Goal: Task Accomplishment & Management: Complete application form

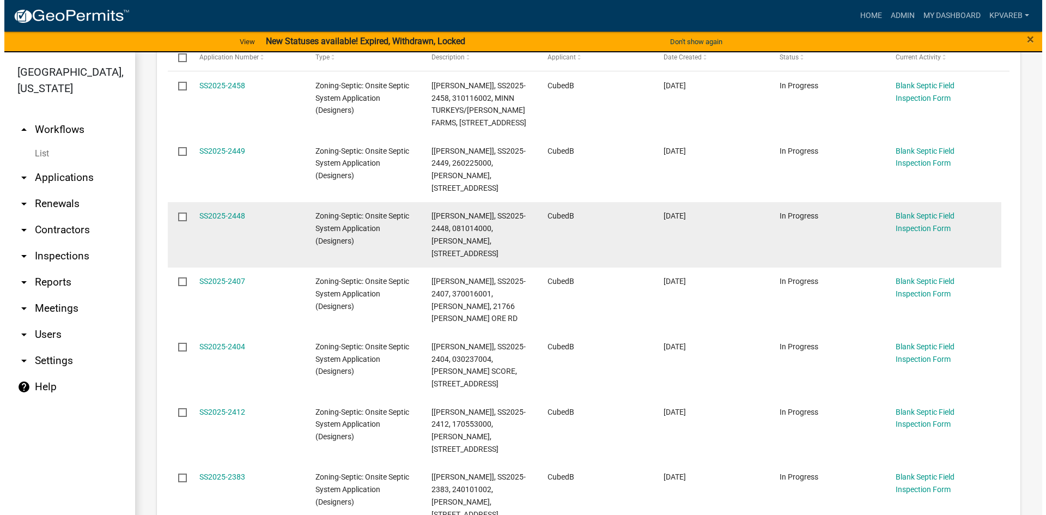
scroll to position [327, 0]
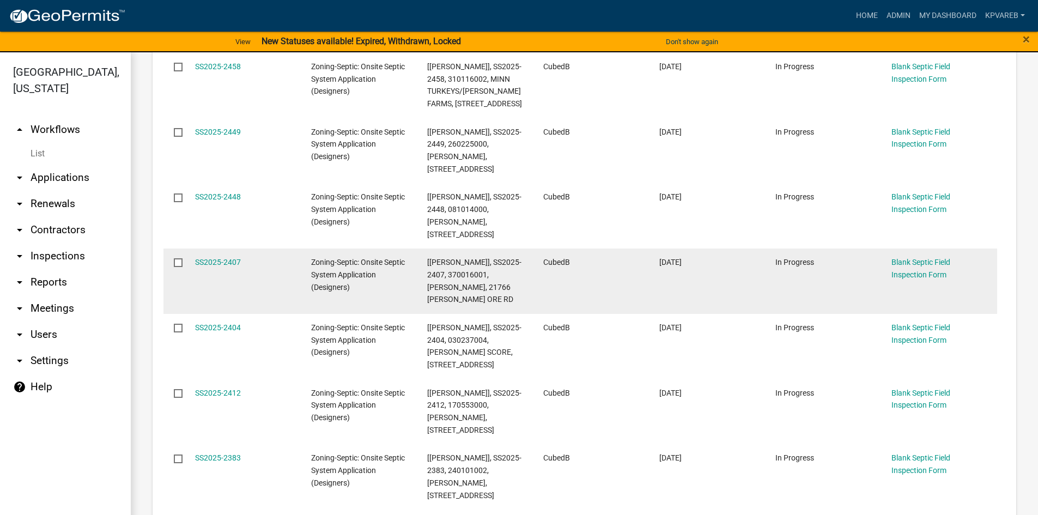
click at [442, 258] on span "[Jeff Rusness], SS2025-2407, 370016001, ERIC BERVIG, 21766 HANNA ORE RD" at bounding box center [474, 281] width 94 height 46
click at [224, 258] on link "SS2025-2407" at bounding box center [218, 262] width 46 height 9
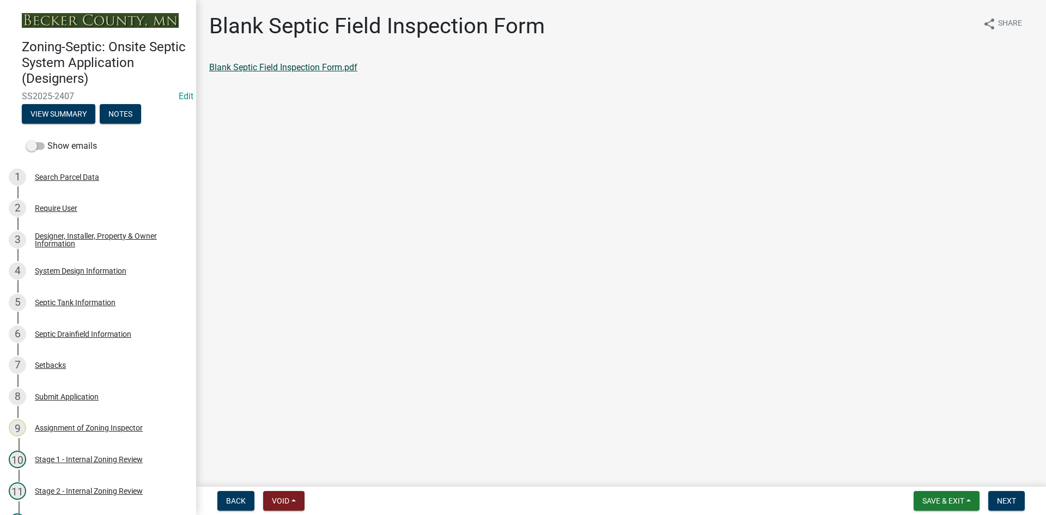
click at [285, 64] on link "Blank Septic Field Inspection Form.pdf" at bounding box center [283, 67] width 148 height 10
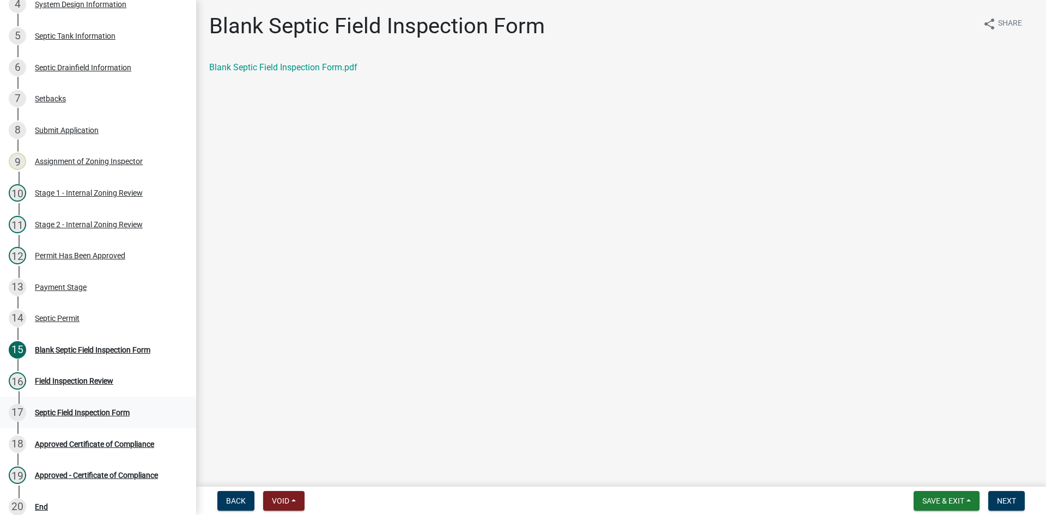
scroll to position [268, 0]
click at [70, 321] on div "14 Septic Permit" at bounding box center [94, 316] width 170 height 17
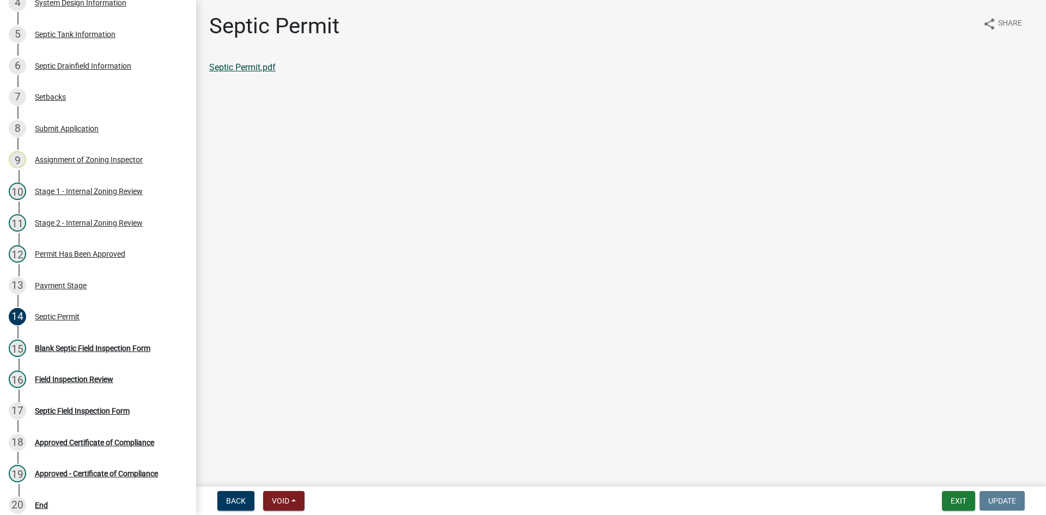
click at [258, 66] on link "Septic Permit.pdf" at bounding box center [242, 67] width 66 height 10
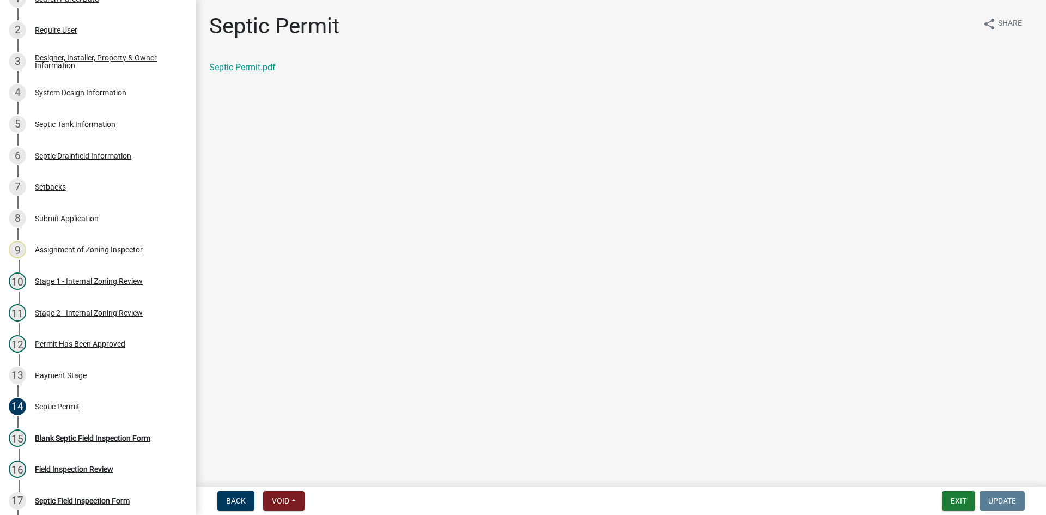
scroll to position [156, 0]
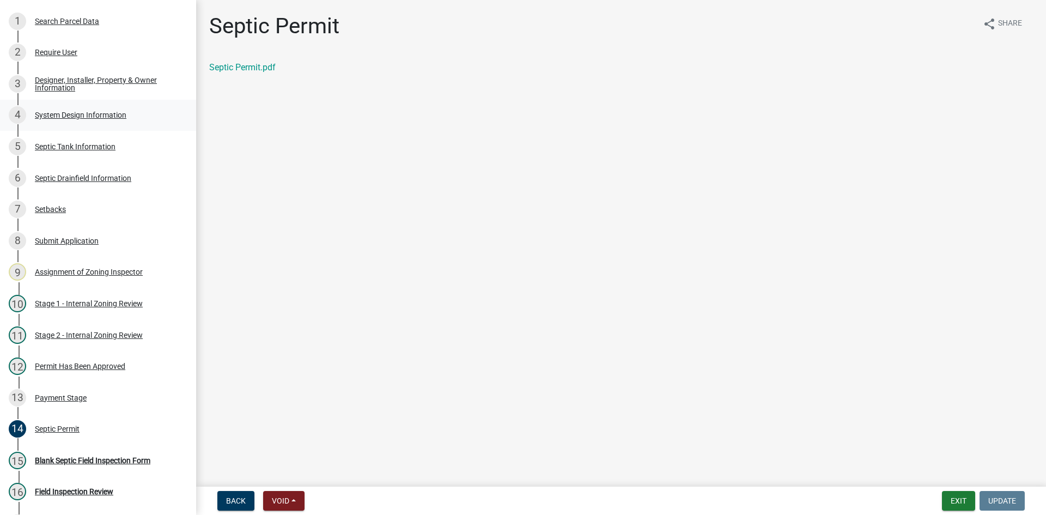
click at [90, 114] on div "System Design Information" at bounding box center [81, 115] width 92 height 8
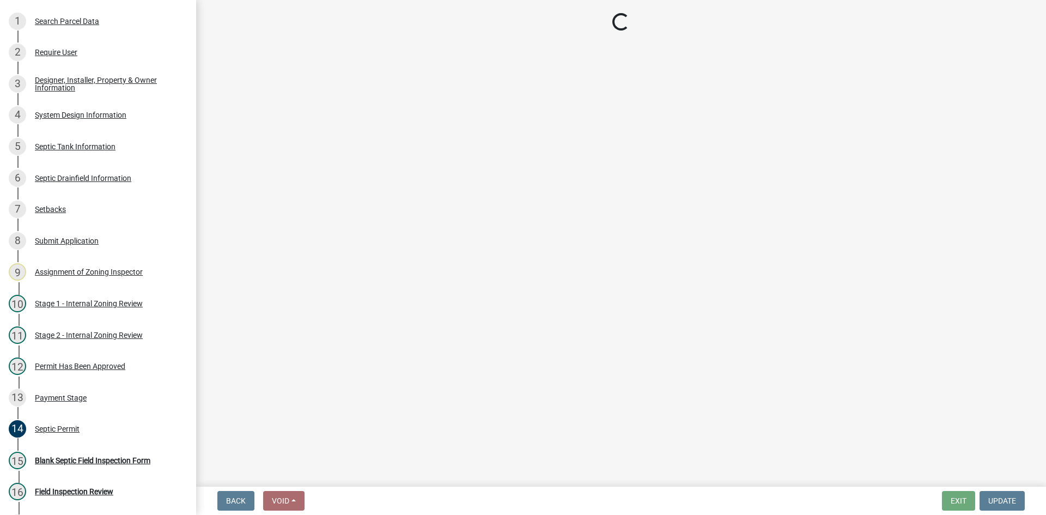
select select "55497d75-c43f-4635-a730-e0737ce05d56"
select select "25258e87-3ef9-4f1c-a5f1-75a1d463abfb"
select select "011fbff4-a41d-4a75-9bd8-71c7e6c69e0d"
select select "85fdfef2-2683-4311-b5d5-5505f6411127"
select select "1002d2f5-04ee-41f0-9277-2fadb170a736"
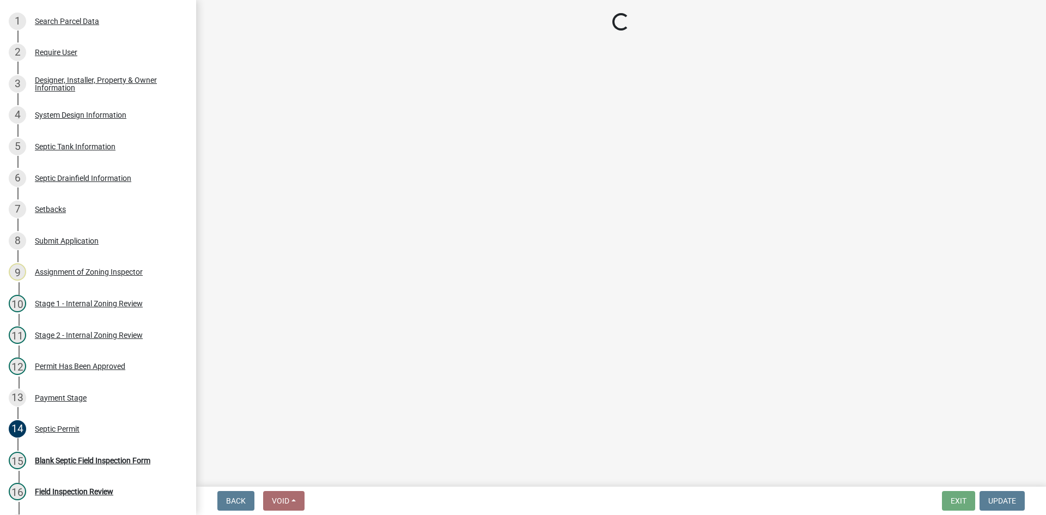
select select "7b30f360-6895-496a-9f34-da1efdcbc234"
select select "384fc250-a67e-4e5e-a6e0-19116deb63e7"
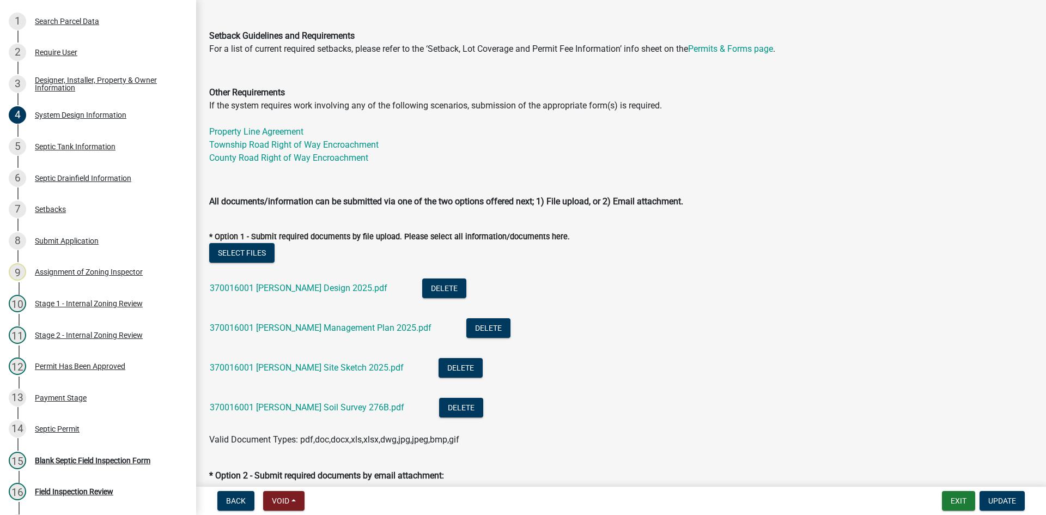
scroll to position [381, 0]
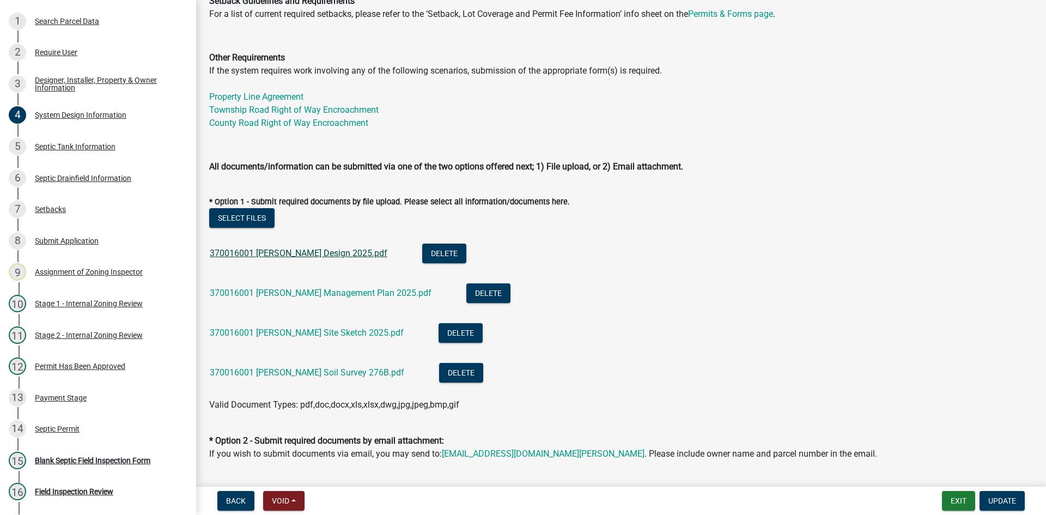
click at [296, 258] on link "370016001 Bervig Design 2025.pdf" at bounding box center [299, 253] width 178 height 10
click at [305, 295] on link "370016001 Bervig Management Plan 2025.pdf" at bounding box center [321, 293] width 222 height 10
click at [322, 331] on link "370016001 Bervig Site Sketch 2025.pdf" at bounding box center [307, 332] width 194 height 10
click at [315, 369] on link "370016001 Bervig Soil Survey 276B.pdf" at bounding box center [307, 372] width 194 height 10
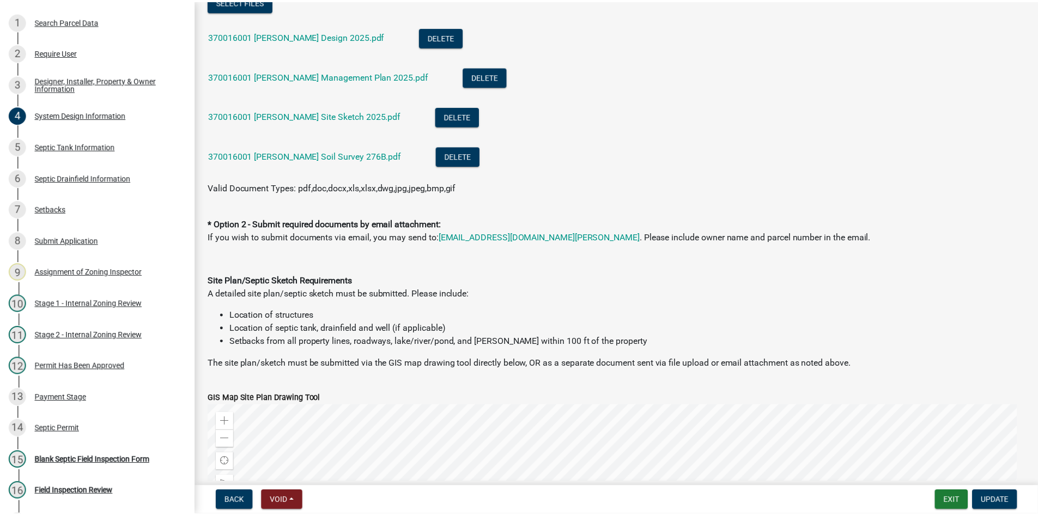
scroll to position [599, 0]
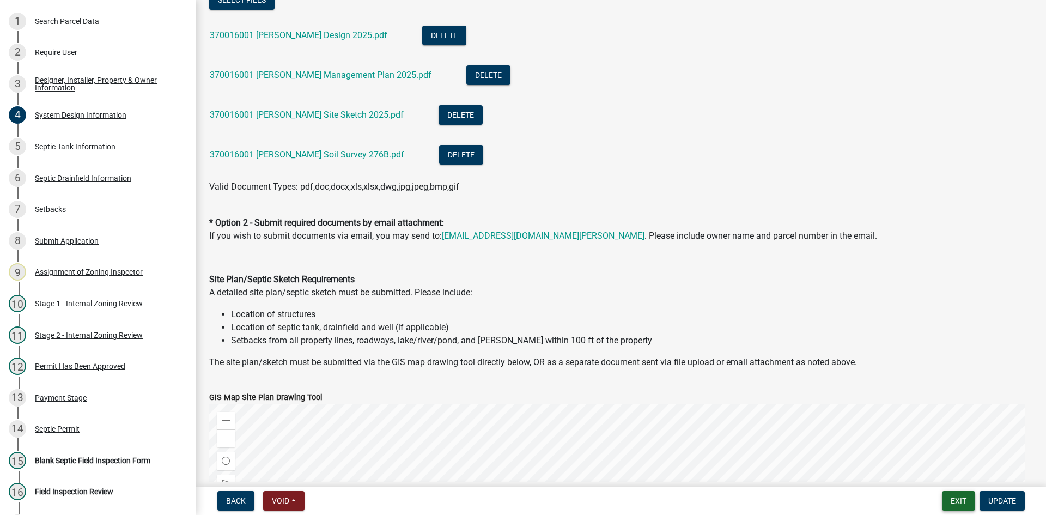
click at [960, 501] on button "Exit" at bounding box center [958, 501] width 33 height 20
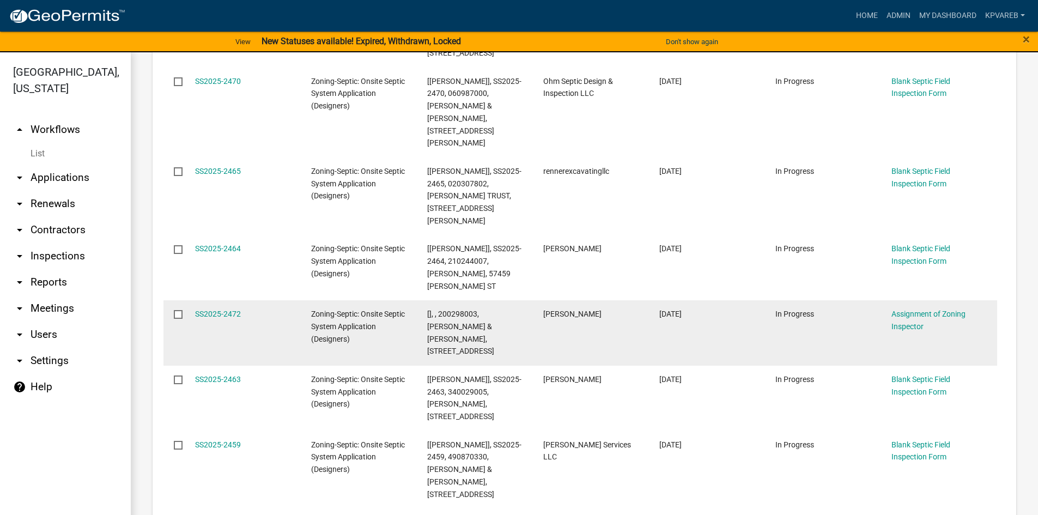
scroll to position [272, 0]
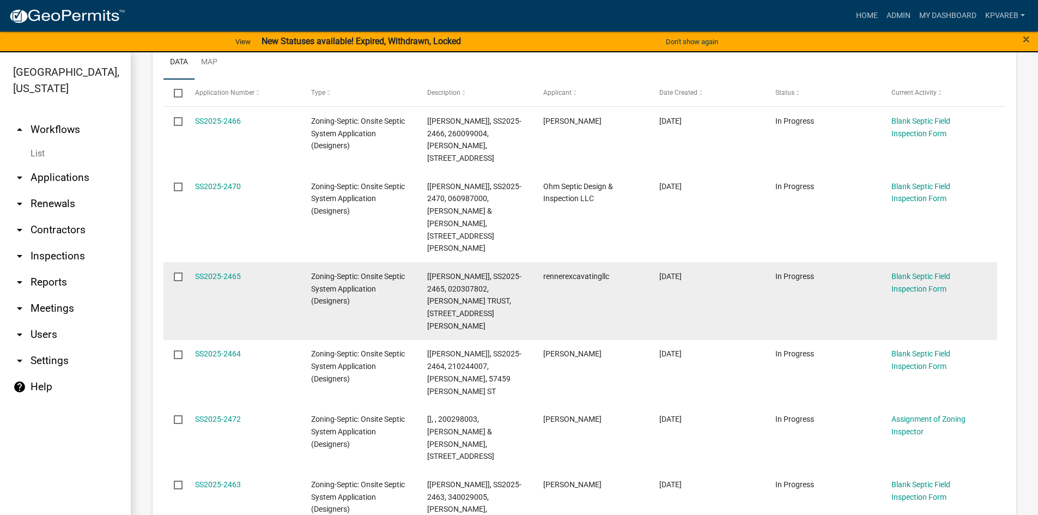
click at [630, 262] on datatable-body-cell "rennerexcavatingllc" at bounding box center [591, 301] width 116 height 78
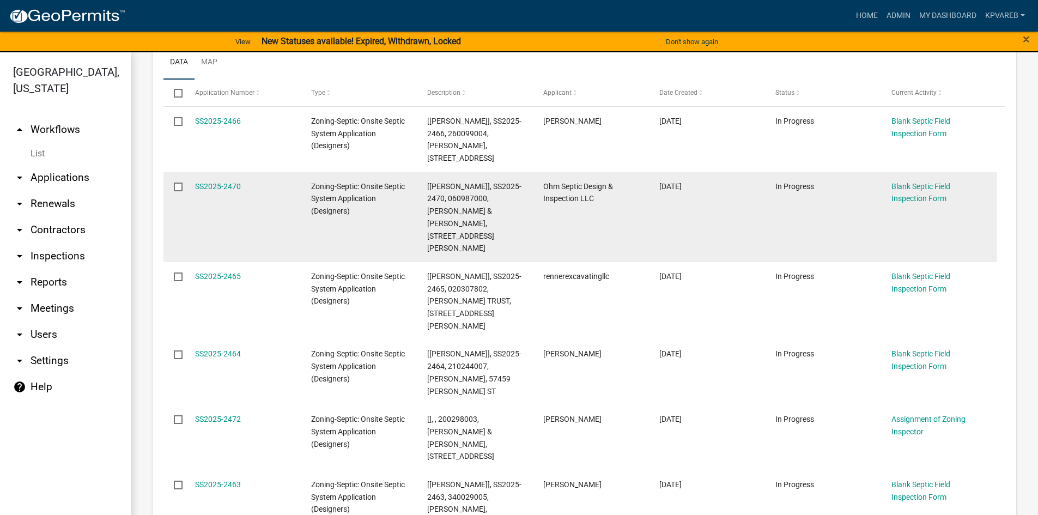
click at [619, 205] on datatable-body-cell "Ohm Septic Design & Inspection LLC" at bounding box center [591, 217] width 116 height 90
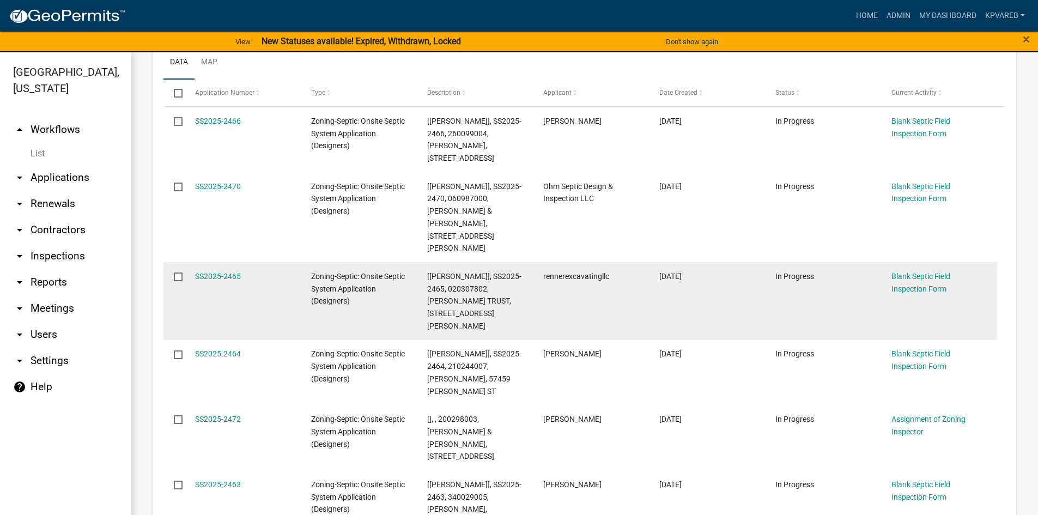
click at [620, 269] on datatable-body-cell "rennerexcavatingllc" at bounding box center [591, 301] width 116 height 78
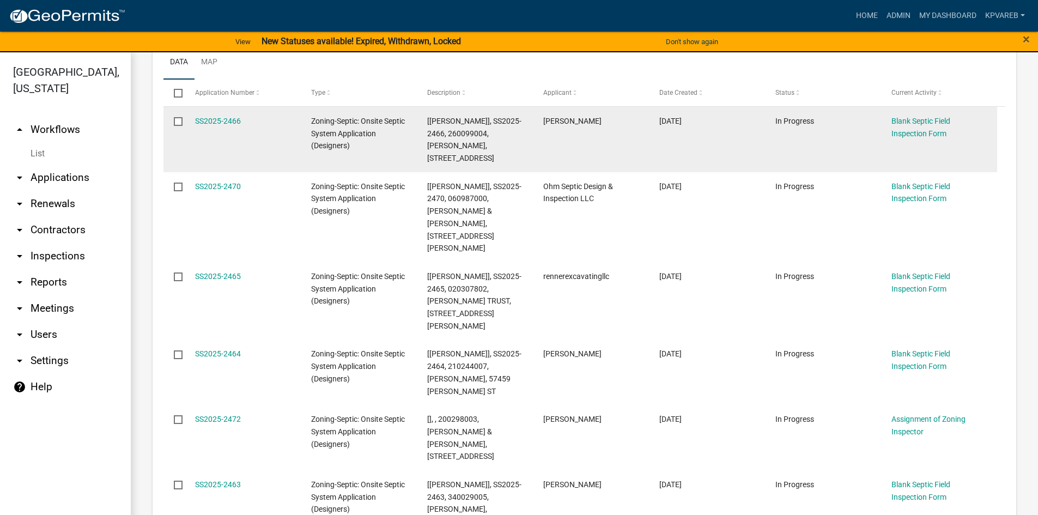
drag, startPoint x: 624, startPoint y: 205, endPoint x: 615, endPoint y: 136, distance: 70.3
click at [624, 205] on datatable-body-cell "Ohm Septic Design & Inspection LLC" at bounding box center [591, 217] width 116 height 90
click at [613, 131] on datatable-body-cell "[PERSON_NAME]" at bounding box center [591, 139] width 116 height 65
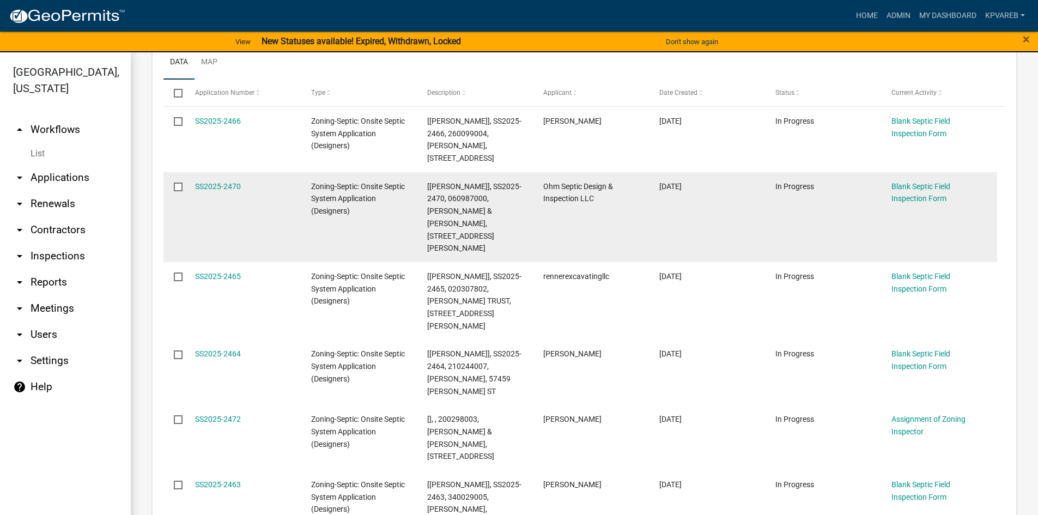
click at [619, 212] on datatable-body-cell "Ohm Septic Design & Inspection LLC" at bounding box center [591, 217] width 116 height 90
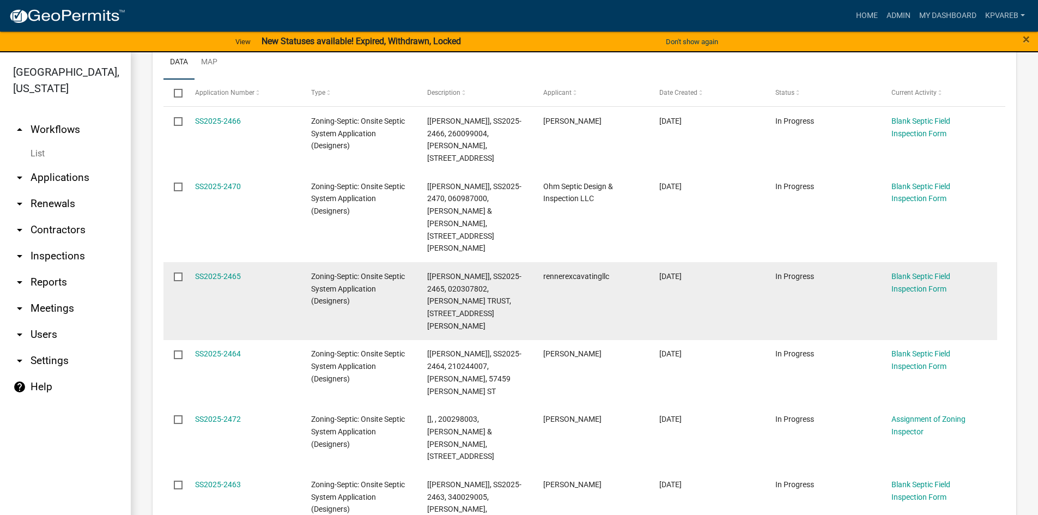
click at [622, 278] on datatable-body-cell "rennerexcavatingllc" at bounding box center [591, 301] width 116 height 78
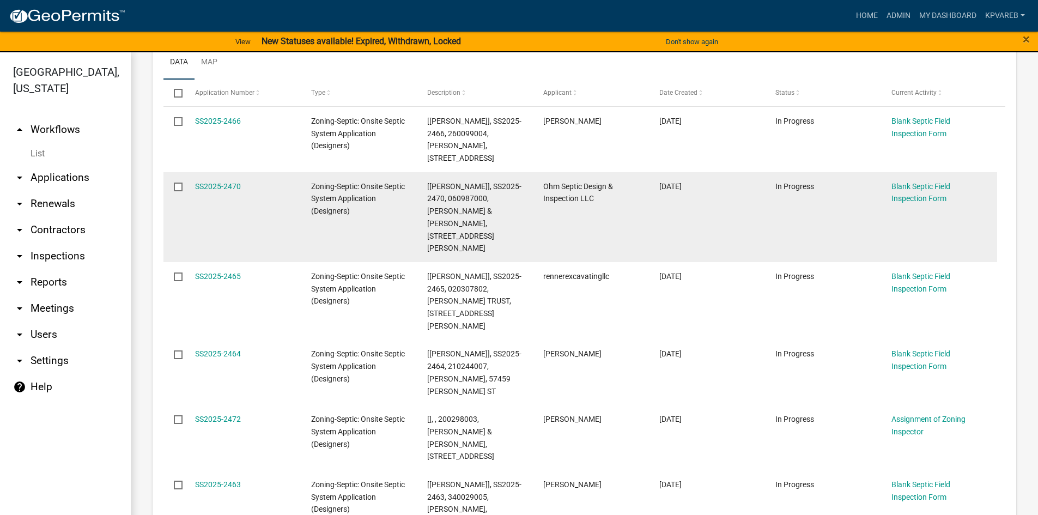
click at [601, 196] on div "Ohm Septic Design & Inspection LLC" at bounding box center [590, 192] width 95 height 25
click at [642, 214] on datatable-body-cell "Ohm Septic Design & Inspection LLC" at bounding box center [591, 217] width 116 height 90
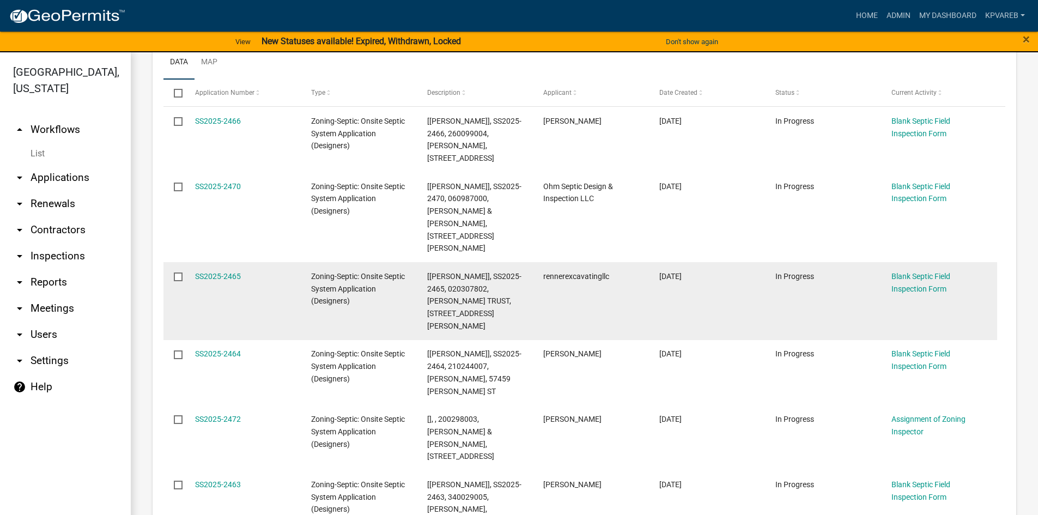
click at [590, 267] on datatable-body-cell "rennerexcavatingllc" at bounding box center [591, 301] width 116 height 78
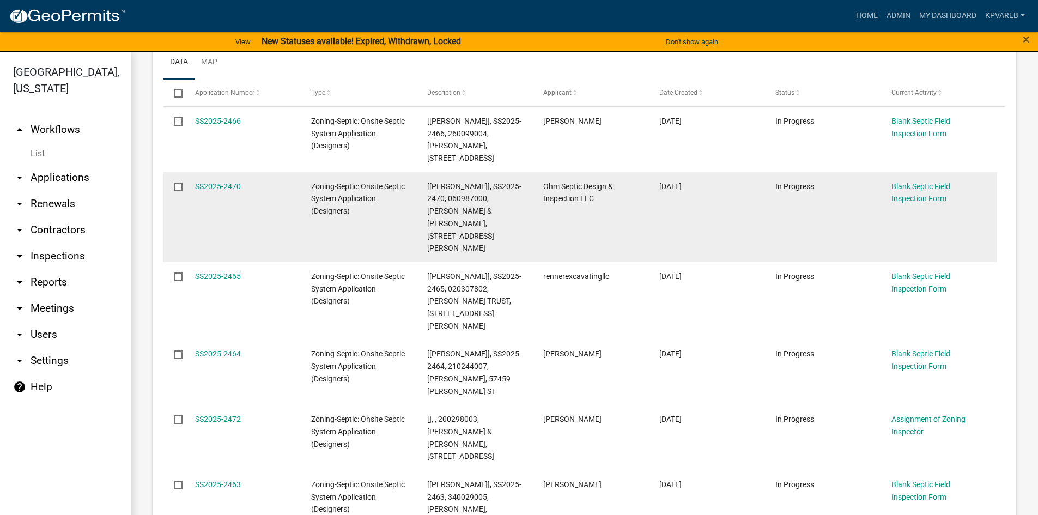
click at [603, 217] on datatable-body-cell "Ohm Septic Design & Inspection LLC" at bounding box center [591, 217] width 116 height 90
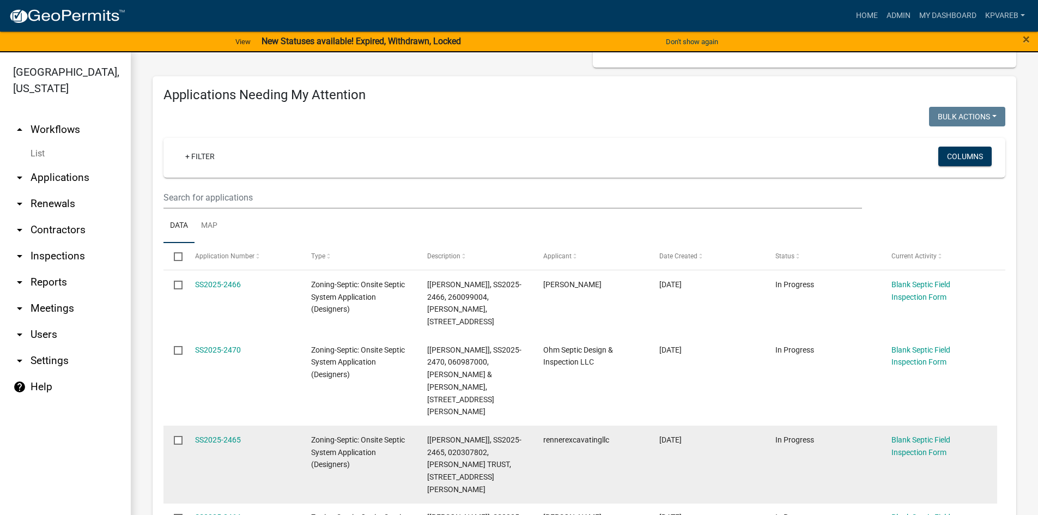
scroll to position [0, 0]
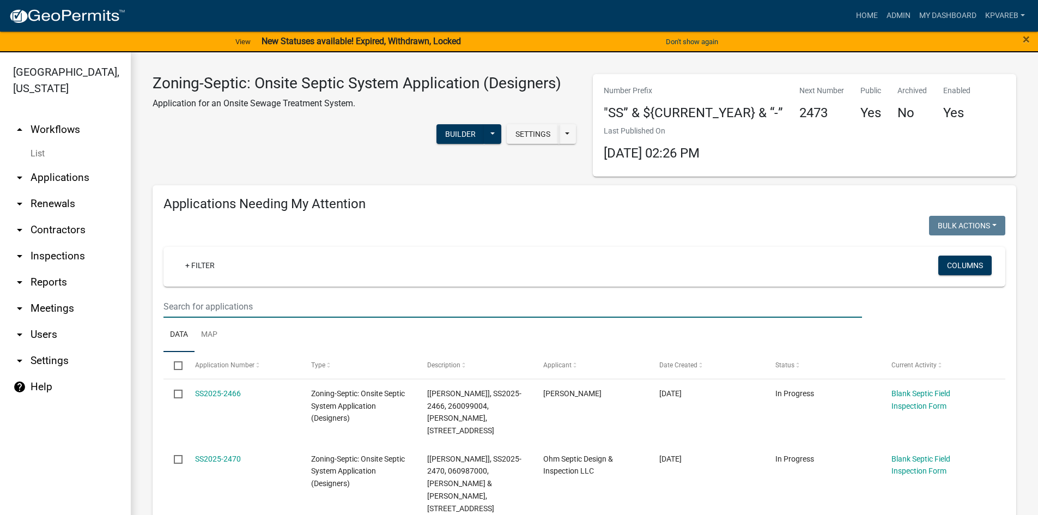
click at [200, 296] on input "text" at bounding box center [512, 306] width 698 height 22
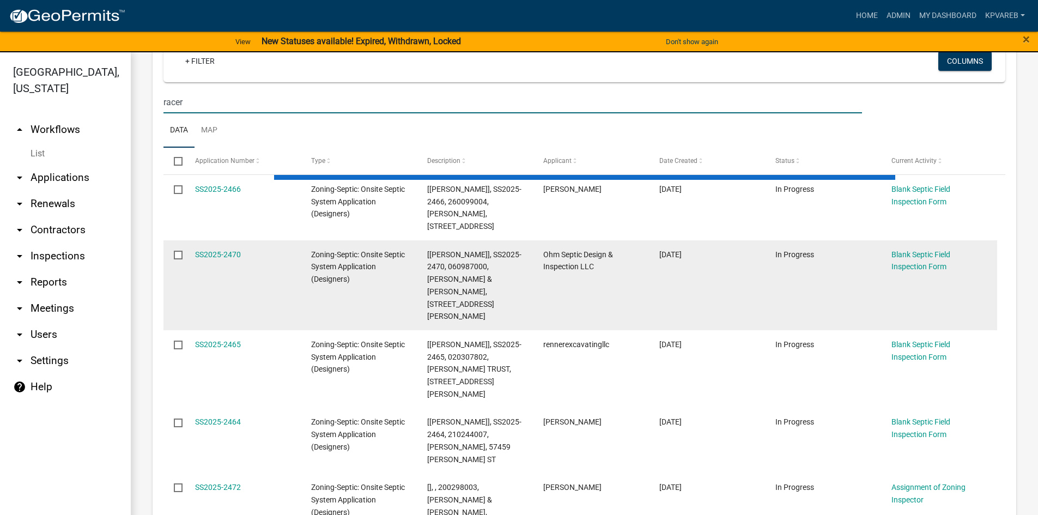
scroll to position [272, 0]
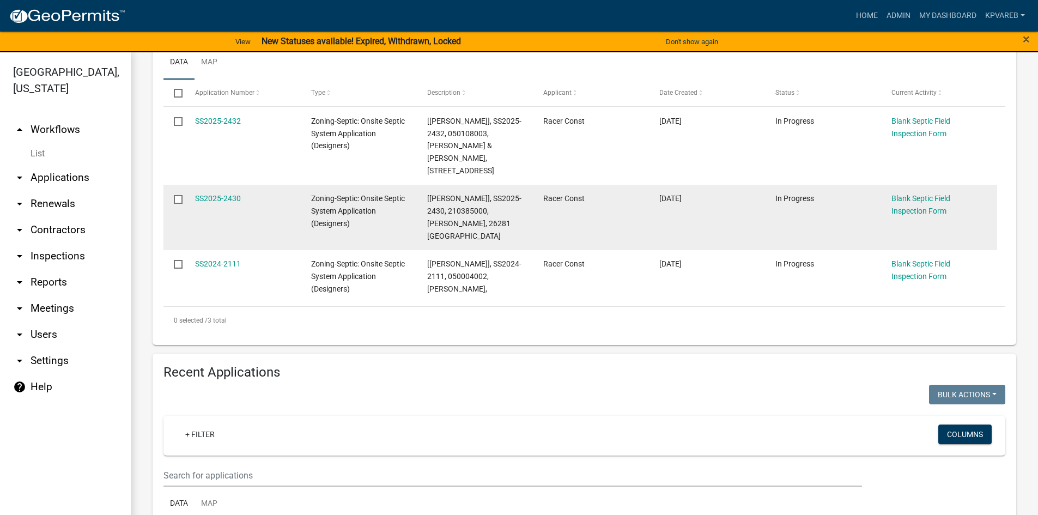
click at [541, 215] on datatable-body-cell "Racer Const" at bounding box center [591, 217] width 116 height 65
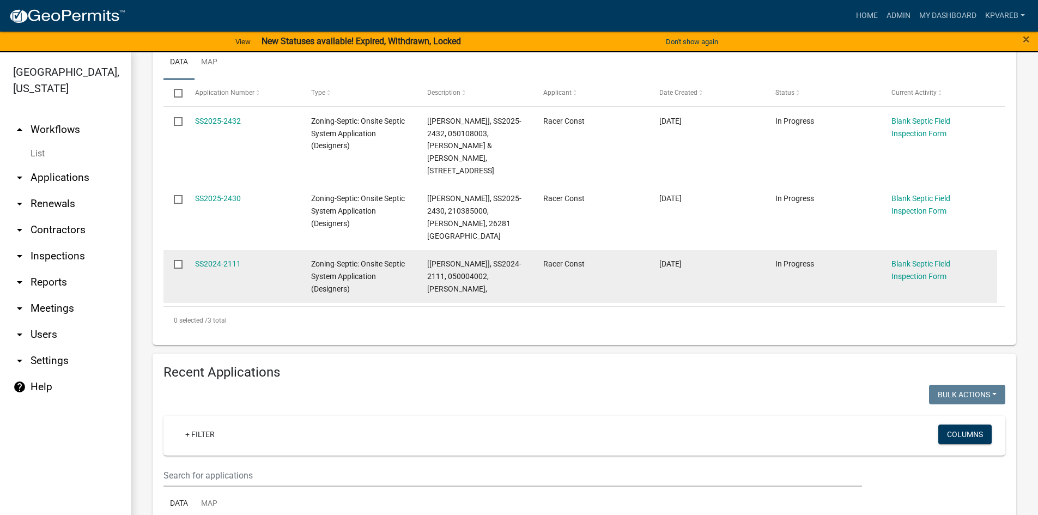
click at [612, 269] on datatable-body-cell "Racer Const" at bounding box center [591, 276] width 116 height 53
click at [471, 285] on datatable-body-cell "[Jeff Rusness], SS2024-2111, 050004002, RYAN ANDERSON," at bounding box center [475, 276] width 116 height 53
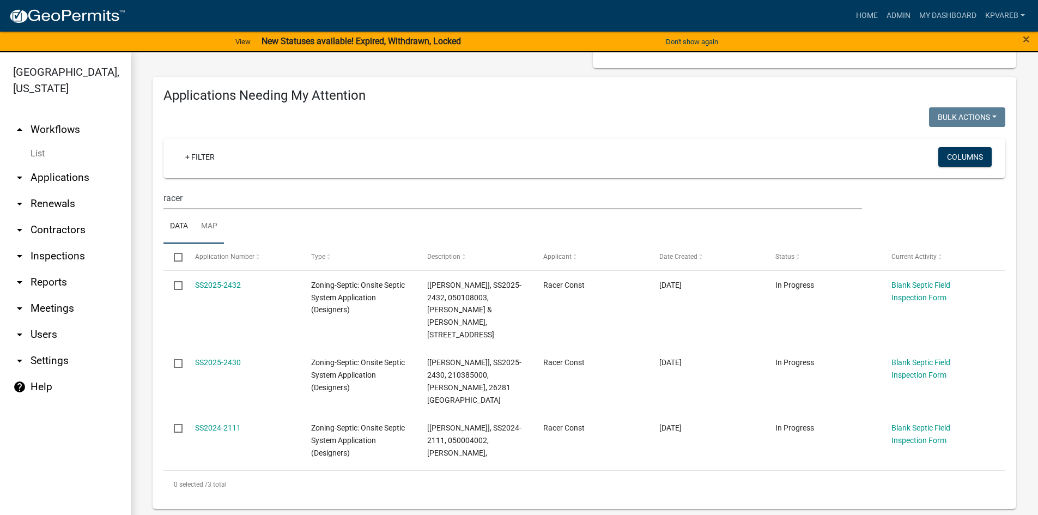
scroll to position [109, 0]
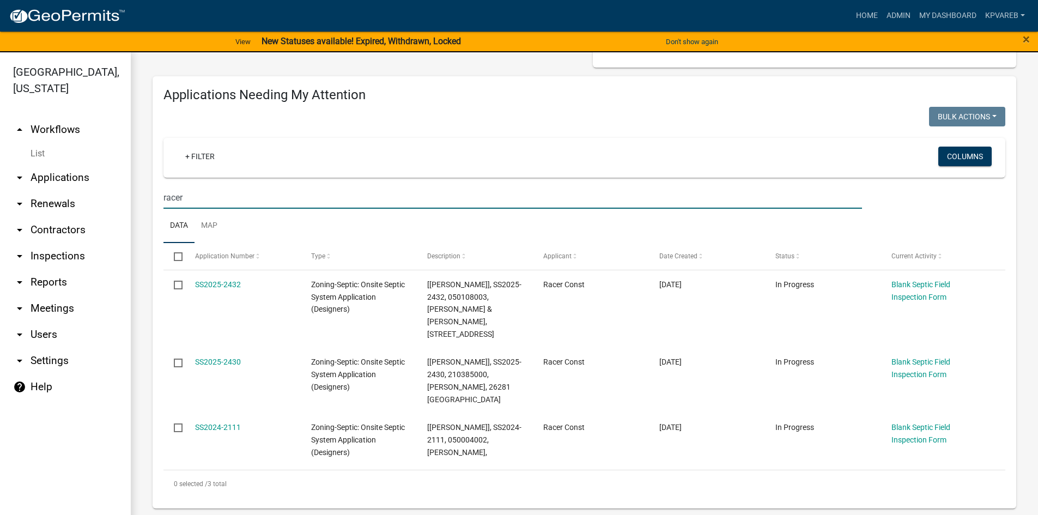
click at [193, 203] on input "racer" at bounding box center [512, 197] width 698 height 22
drag, startPoint x: 193, startPoint y: 199, endPoint x: 144, endPoint y: 209, distance: 50.1
click at [144, 209] on div "Applications Needing My Attention Bulk Actions Void Expire Lock Withdraw + Filt…" at bounding box center [584, 292] width 880 height 432
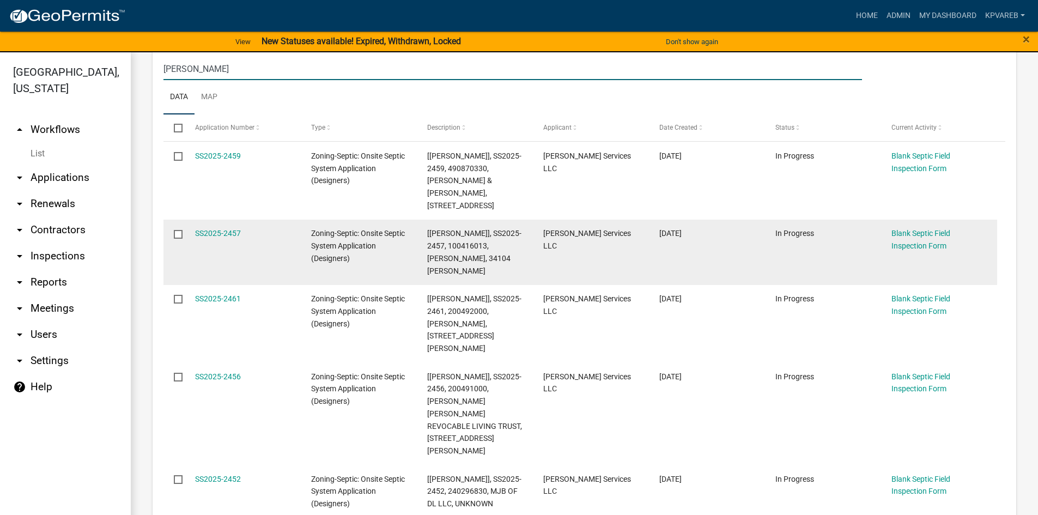
scroll to position [218, 0]
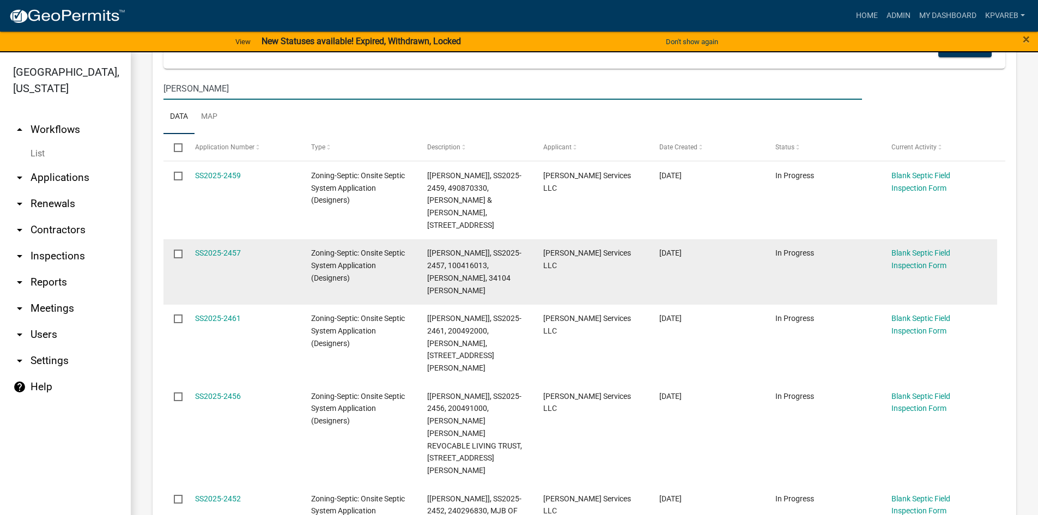
type input "jenco"
click at [598, 261] on datatable-body-cell "[PERSON_NAME] Services LLC" at bounding box center [591, 271] width 116 height 65
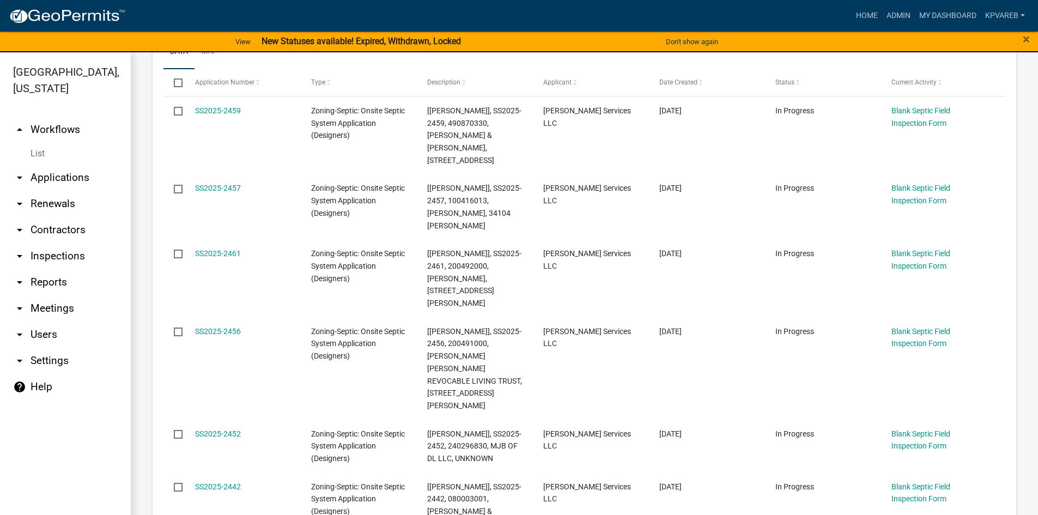
scroll to position [163, 0]
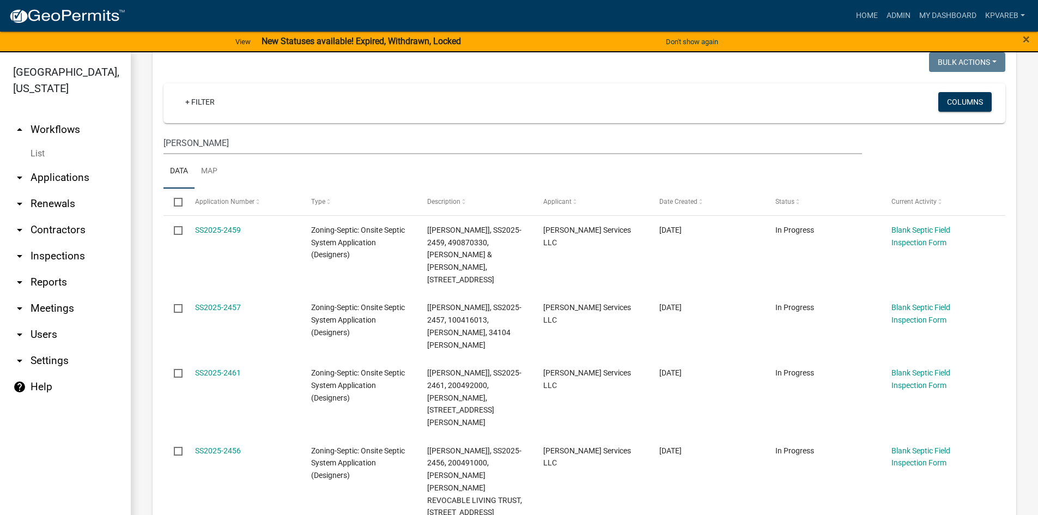
click at [501, 169] on ul "Data Map" at bounding box center [584, 171] width 842 height 34
click at [230, 135] on input "jenco" at bounding box center [512, 143] width 698 height 22
drag, startPoint x: 200, startPoint y: 143, endPoint x: 162, endPoint y: 150, distance: 38.9
click at [162, 150] on div "jenco" at bounding box center [512, 143] width 715 height 22
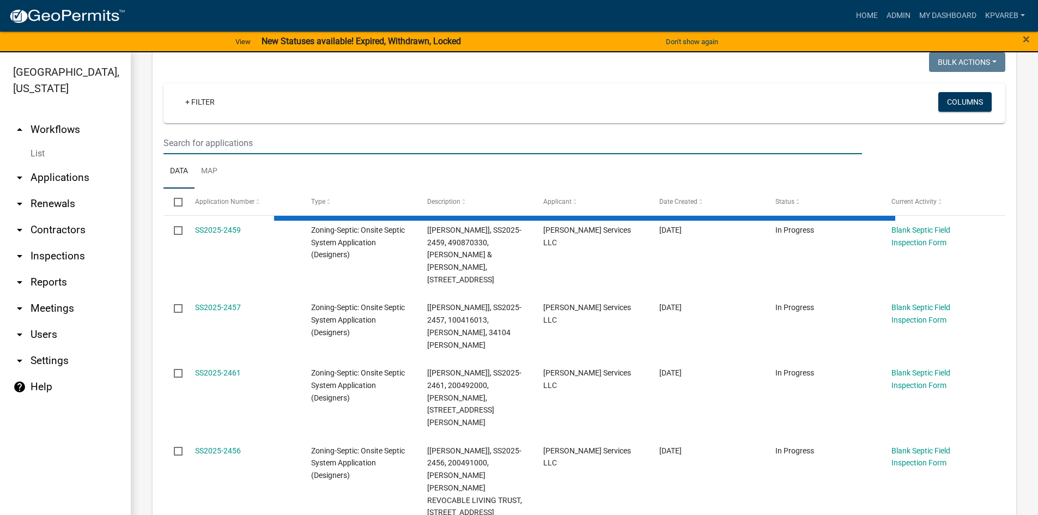
click at [203, 133] on input "text" at bounding box center [512, 143] width 698 height 22
drag, startPoint x: 227, startPoint y: 151, endPoint x: 236, endPoint y: 146, distance: 11.2
click at [227, 151] on input "text" at bounding box center [512, 143] width 698 height 22
drag, startPoint x: 331, startPoint y: 130, endPoint x: 507, endPoint y: 150, distance: 176.6
click at [334, 129] on wm-filter-builder "+ Filter Columns" at bounding box center [584, 118] width 842 height 71
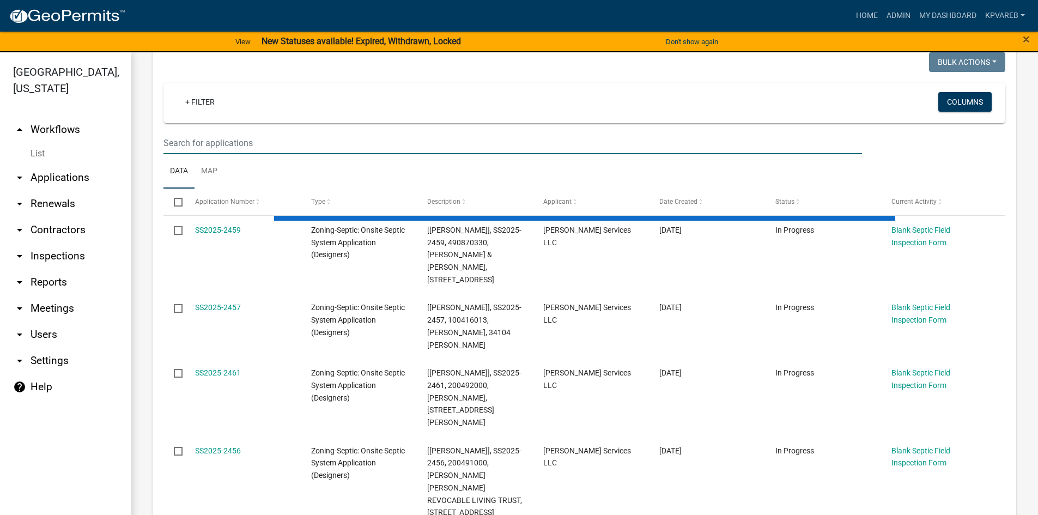
click at [505, 150] on input "text" at bounding box center [512, 143] width 698 height 22
click at [362, 151] on input "text" at bounding box center [512, 143] width 698 height 22
click at [263, 144] on input "text" at bounding box center [512, 143] width 698 height 22
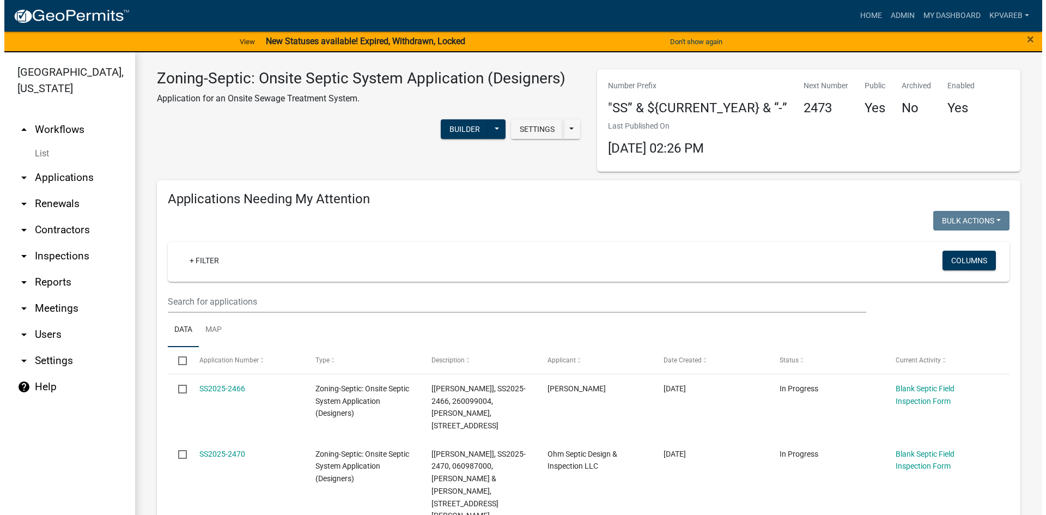
scroll to position [0, 0]
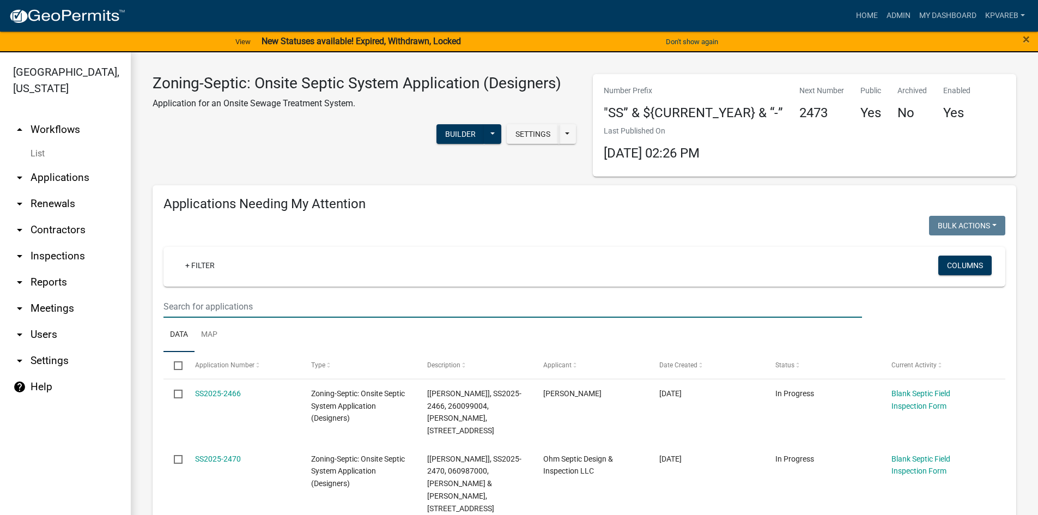
click at [253, 300] on input "text" at bounding box center [512, 306] width 698 height 22
type input "cubed"
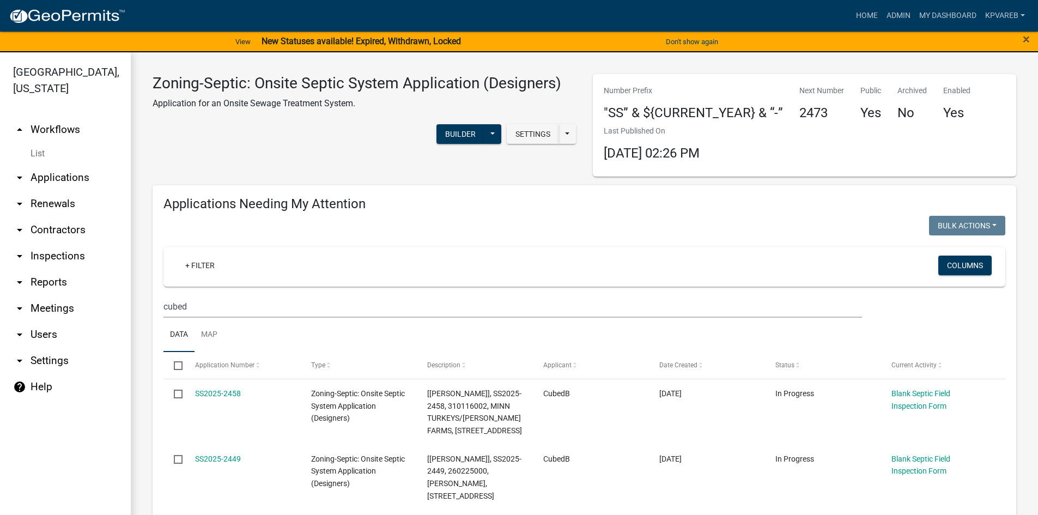
drag, startPoint x: 159, startPoint y: 303, endPoint x: 196, endPoint y: 307, distance: 37.8
click at [159, 303] on div "cubed" at bounding box center [512, 306] width 715 height 22
drag, startPoint x: 197, startPoint y: 308, endPoint x: 145, endPoint y: 322, distance: 53.7
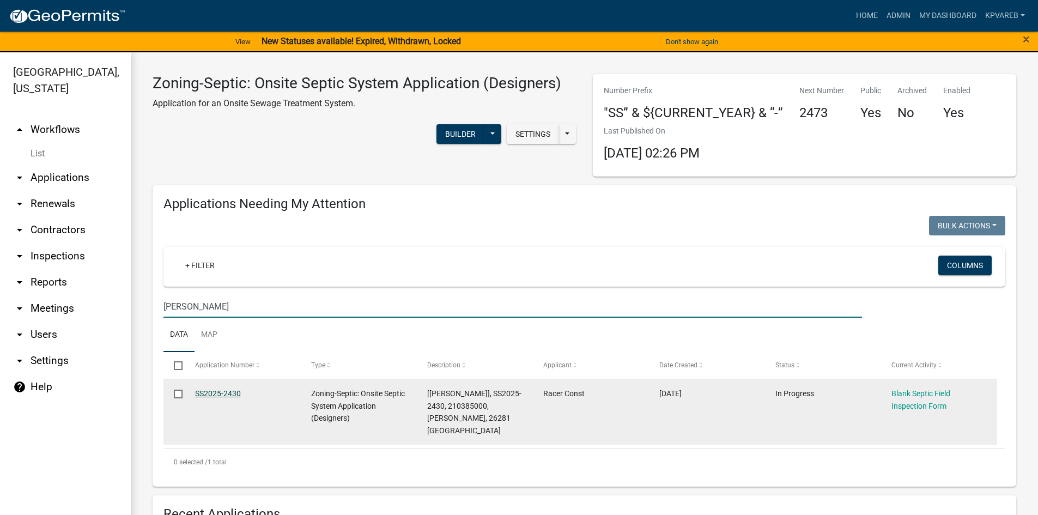
type input "blanchard"
click at [225, 395] on link "SS2025-2430" at bounding box center [218, 393] width 46 height 9
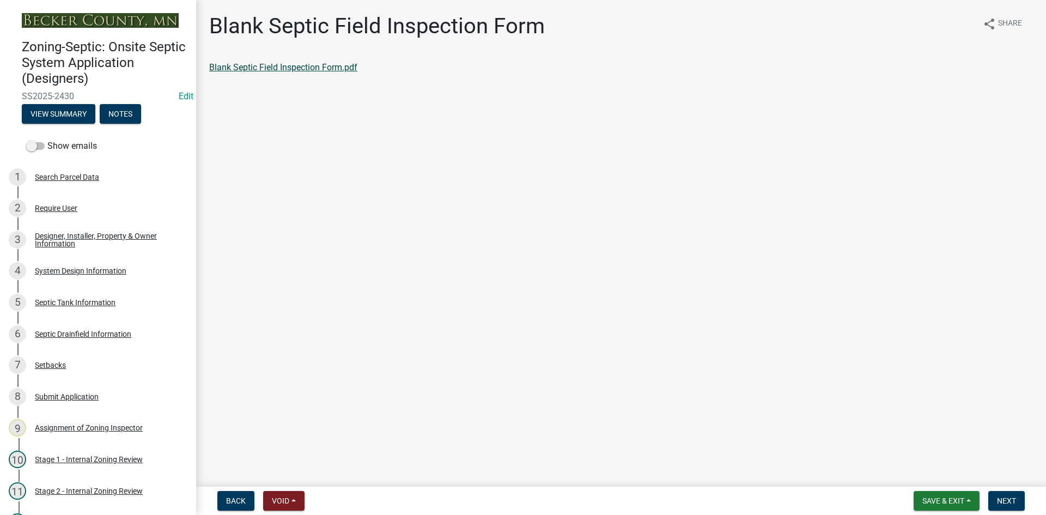
click at [333, 68] on link "Blank Septic Field Inspection Form.pdf" at bounding box center [283, 67] width 148 height 10
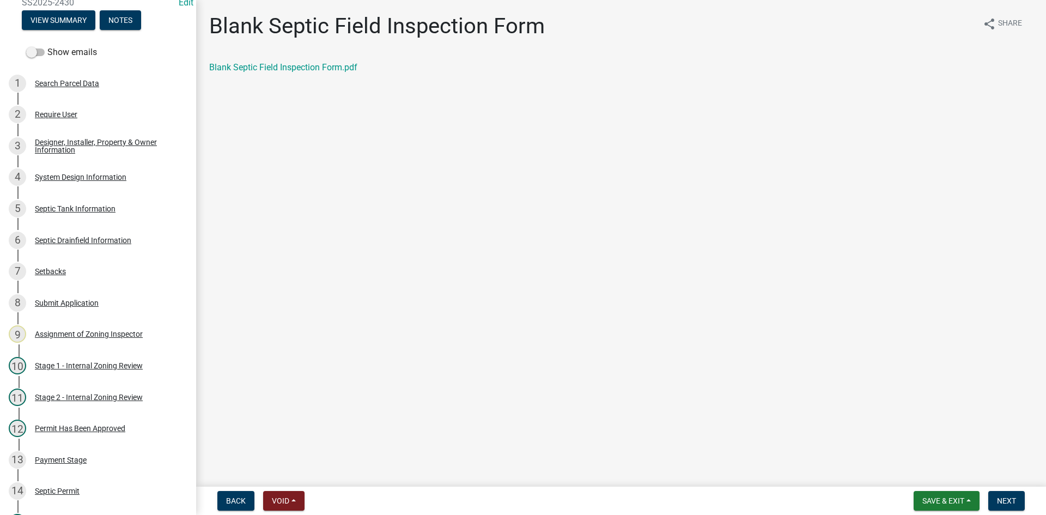
scroll to position [91, 0]
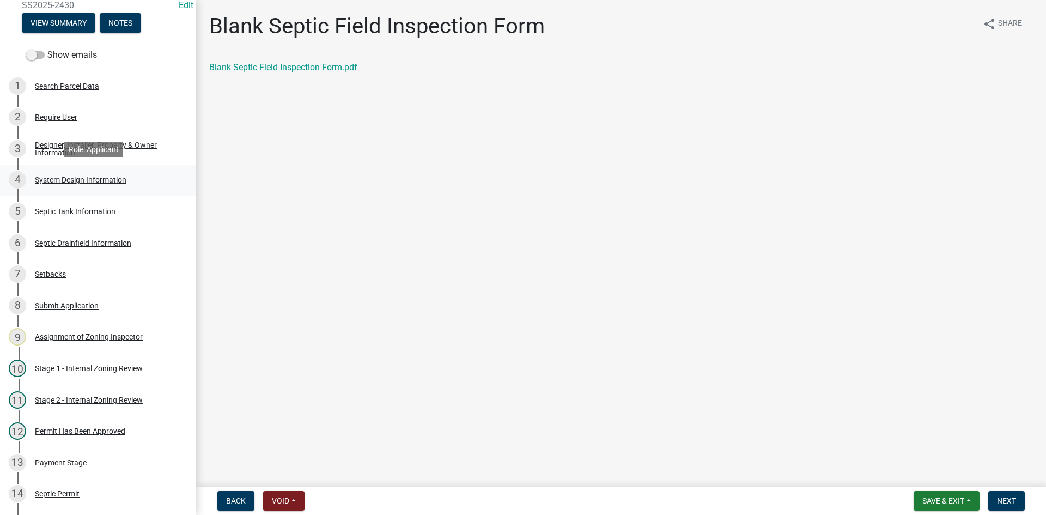
click at [119, 182] on div "System Design Information" at bounding box center [81, 180] width 92 height 8
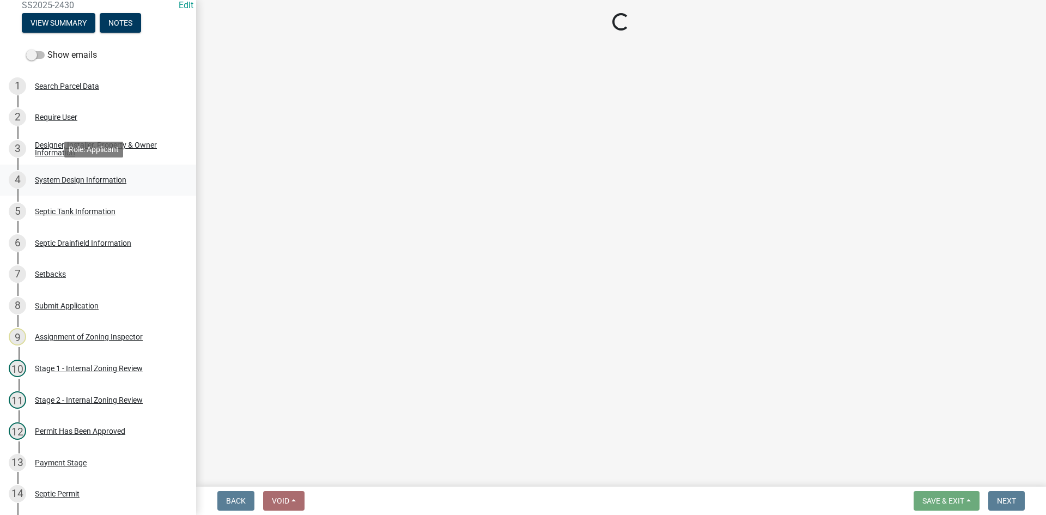
select select "743fc4c7-7903-4e73-bfd1-f0cf50051370"
select select "25258e87-3ef9-4f1c-a5f1-75a1d463abfb"
select select "011fbff4-a41d-4a75-9bd8-71c7e6c69e0d"
select select "85fdfef2-2683-4311-b5d5-5505f6411127"
select select "ba735beb-519e-40f0-ae20-62d65fc4c46b"
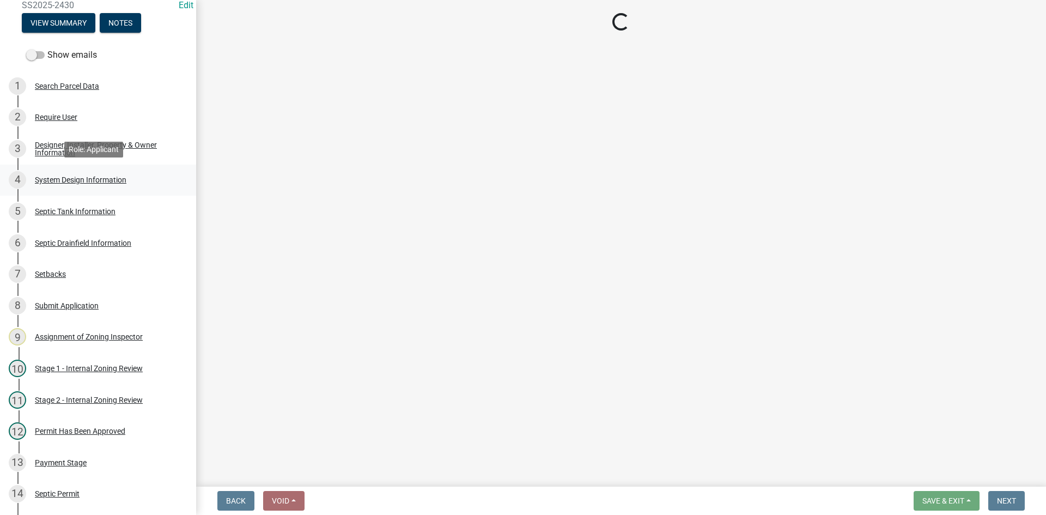
select select "ef698bf5-6172-44c1-9ffb-522c07469aed"
select select "384fc250-a67e-4e5e-a6e0-19116deb63e7"
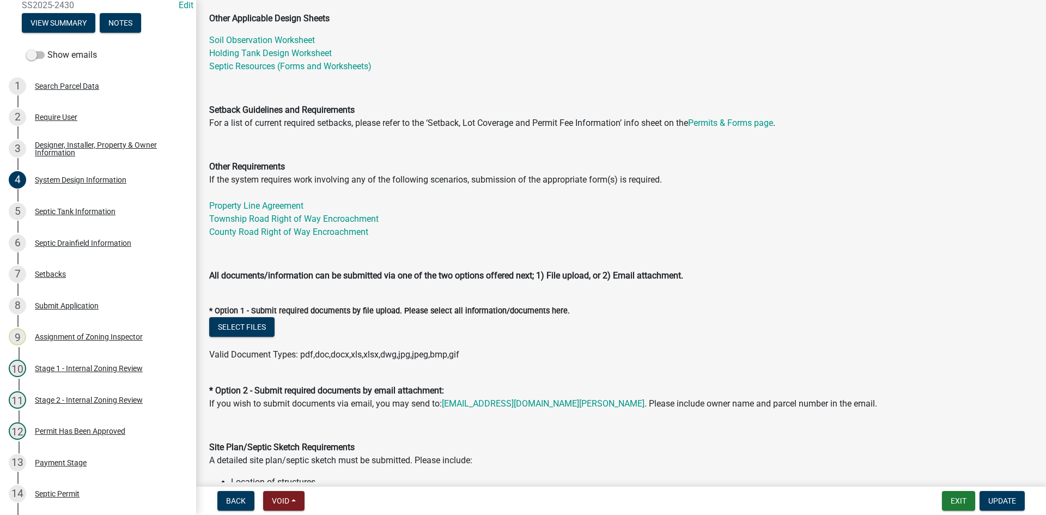
scroll to position [490, 0]
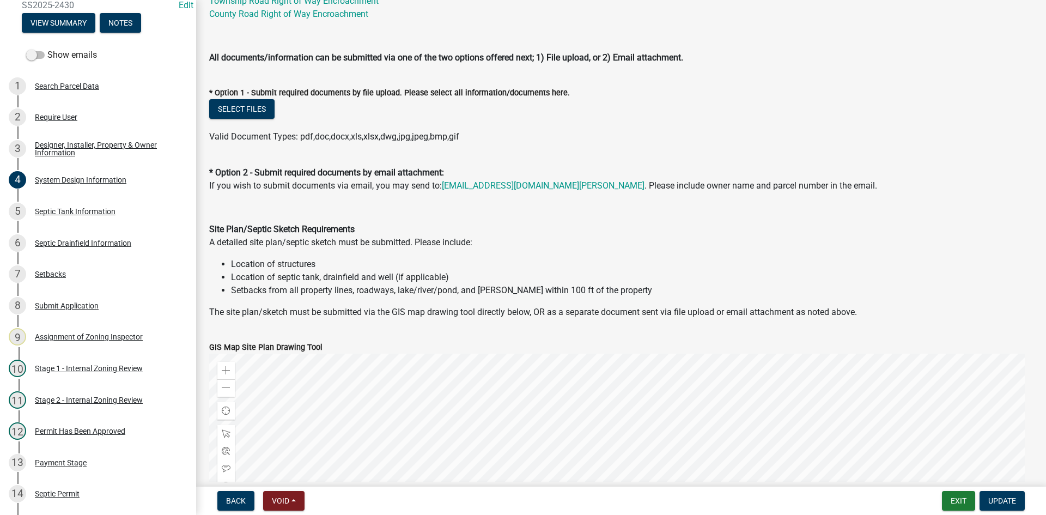
click at [346, 136] on span "Valid Document Types: pdf,doc,docx,xls,xlsx,dwg,jpg,jpeg,bmp,gif" at bounding box center [334, 136] width 250 height 10
click at [576, 134] on div "Valid Document Types: pdf,doc,docx,xls,xlsx,dwg,jpg,jpeg,bmp,gif" at bounding box center [621, 136] width 840 height 13
click at [92, 208] on div "Septic Tank Information" at bounding box center [75, 212] width 81 height 8
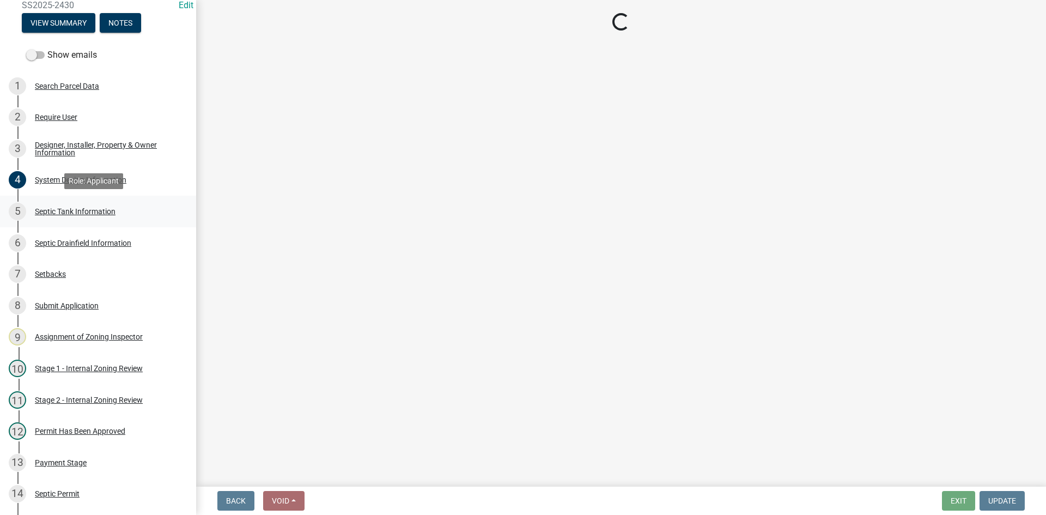
scroll to position [0, 0]
select select "e20c0fde-eb8f-4df0-bed0-a0cef743e9ae"
select select "911a95b2-2507-446a-bec7-48d2e0fc8f48"
select select "52556460-45fa-4026-a6c2-c70bb0823cb5"
select select "c84d9e4c-2287-4d2e-9ef7-9874a7456ee3"
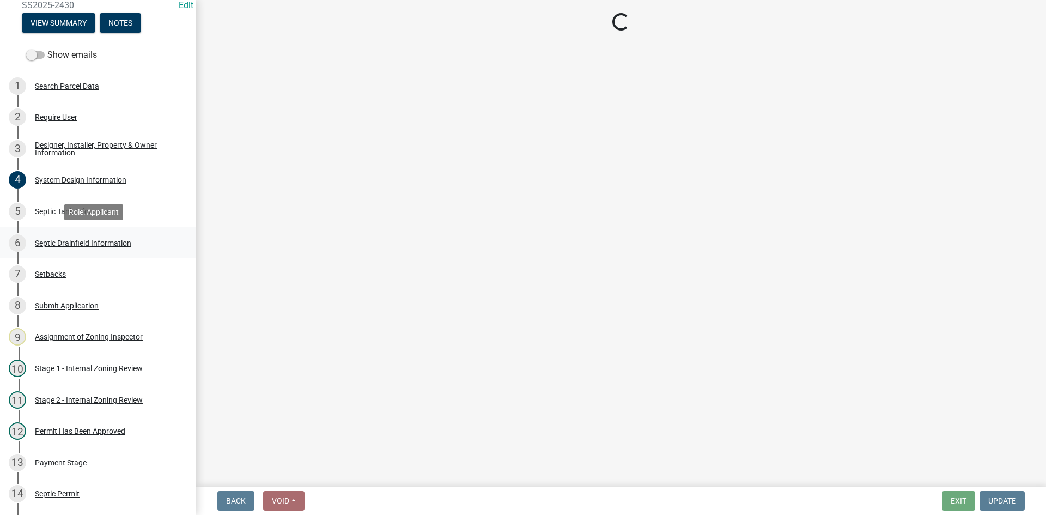
select select "a956bcdf-8f12-4f61-bfc1-a6e229dc0595"
select select "7b57e397-6881-49c8-9b87-e40bdbeb8239"
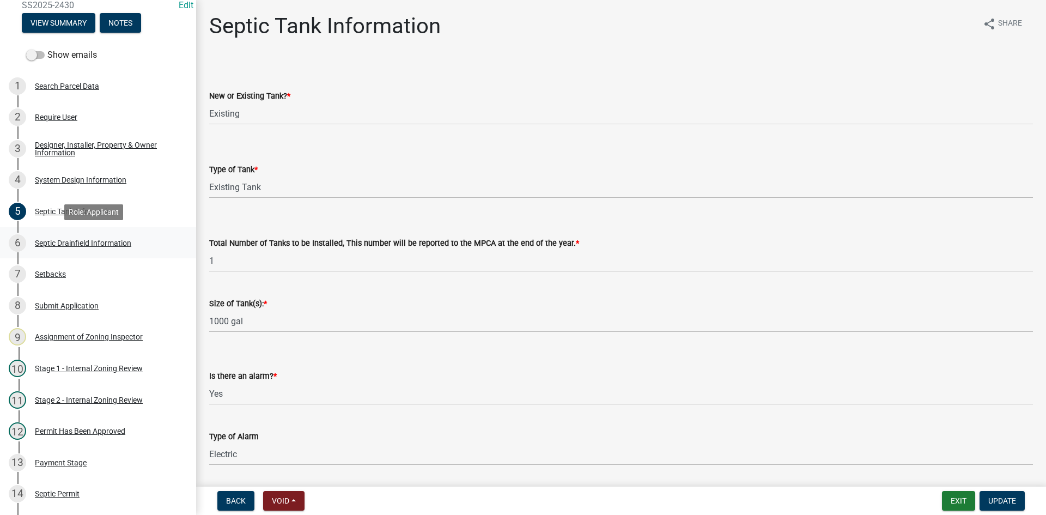
click at [107, 243] on div "Septic Drainfield Information" at bounding box center [83, 243] width 96 height 8
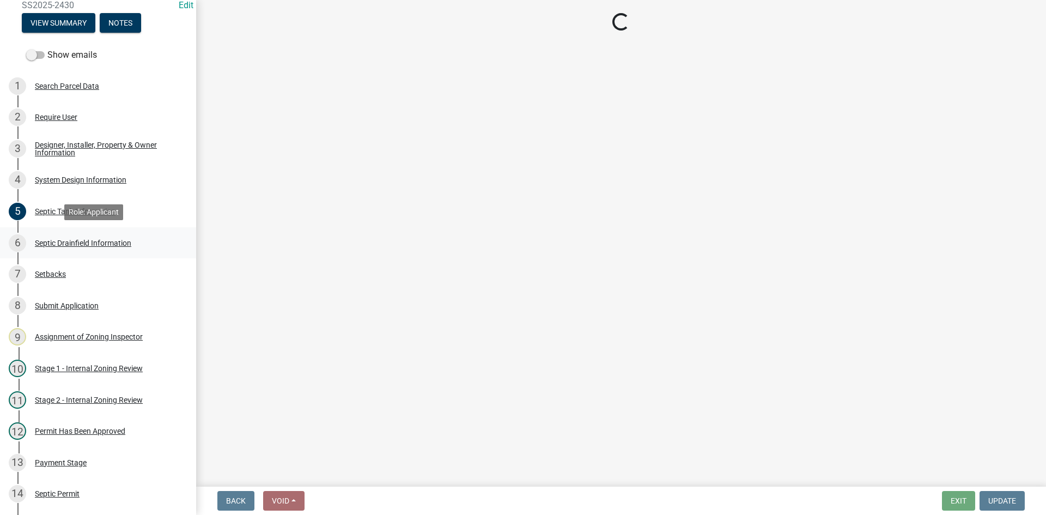
select select "10c93508-1a8b-43eb-9133-240e9762d1b5"
select select "366d546d-8bc3-42fb-bca7-8a9455861f61"
select select "52684610-3c7f-46a6-906a-038873286f5a"
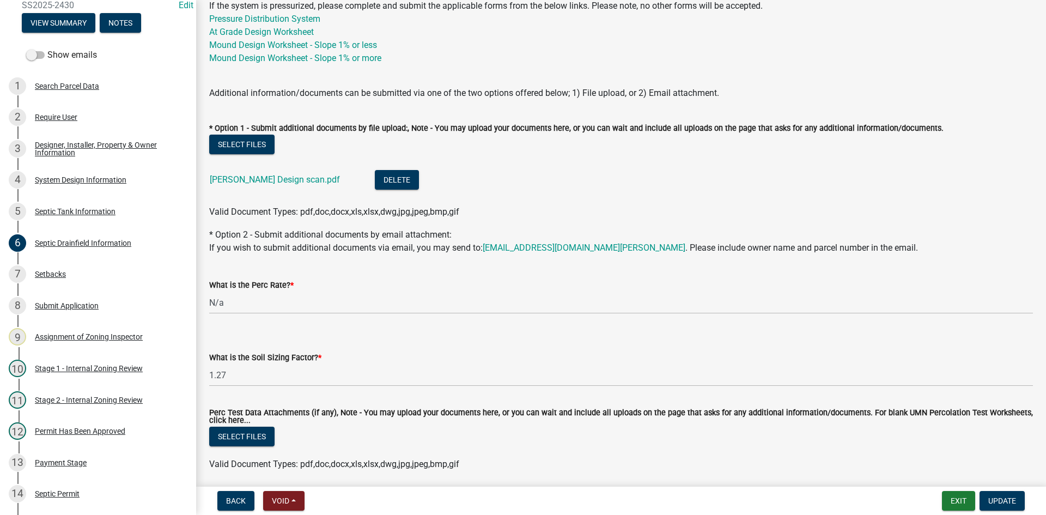
scroll to position [528, 0]
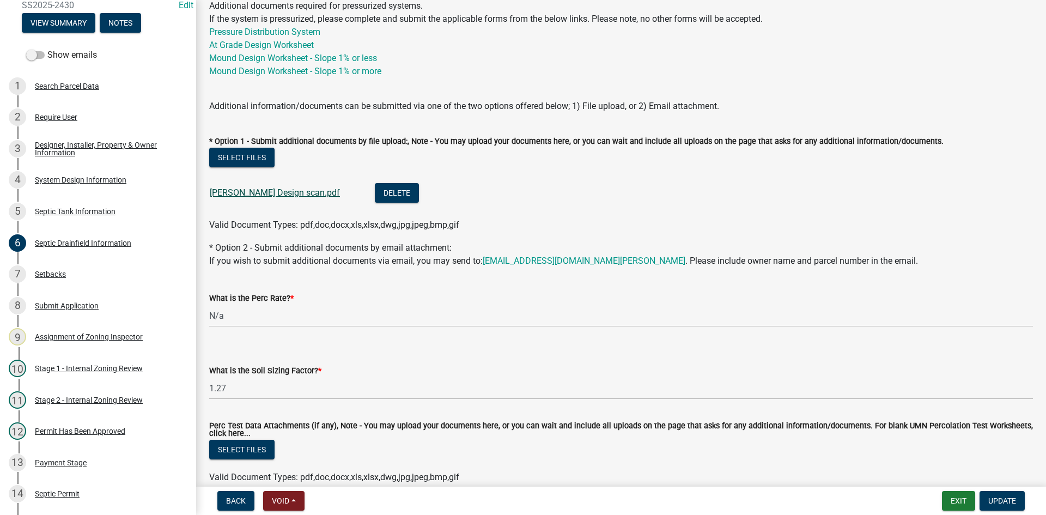
click at [260, 193] on link "Blanchard Janet Design scan.pdf" at bounding box center [275, 192] width 130 height 10
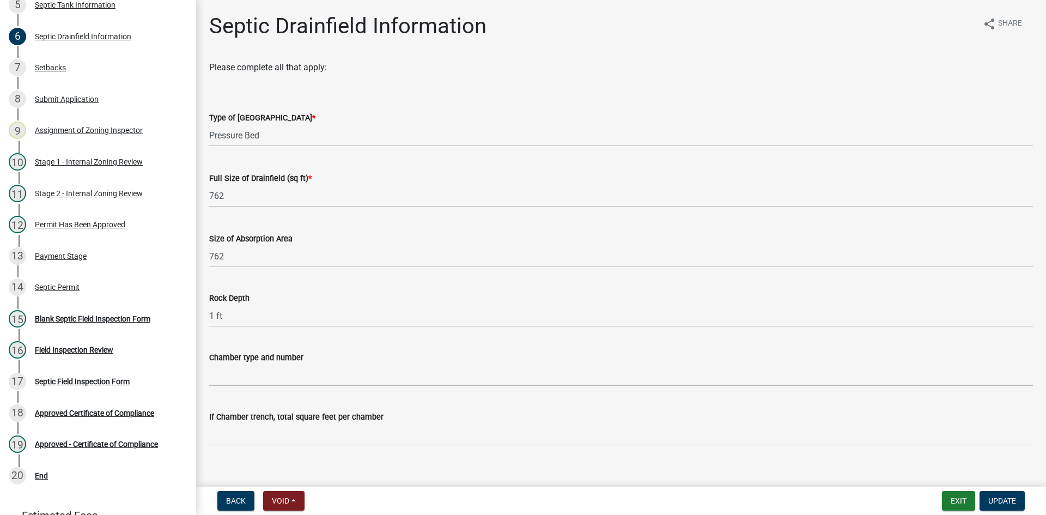
scroll to position [307, 0]
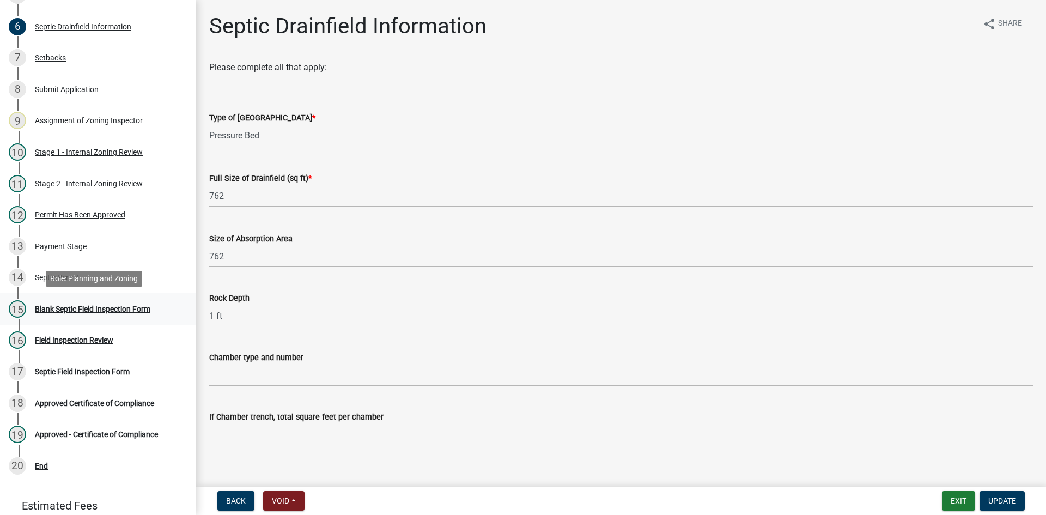
click at [89, 309] on div "Blank Septic Field Inspection Form" at bounding box center [92, 309] width 115 height 8
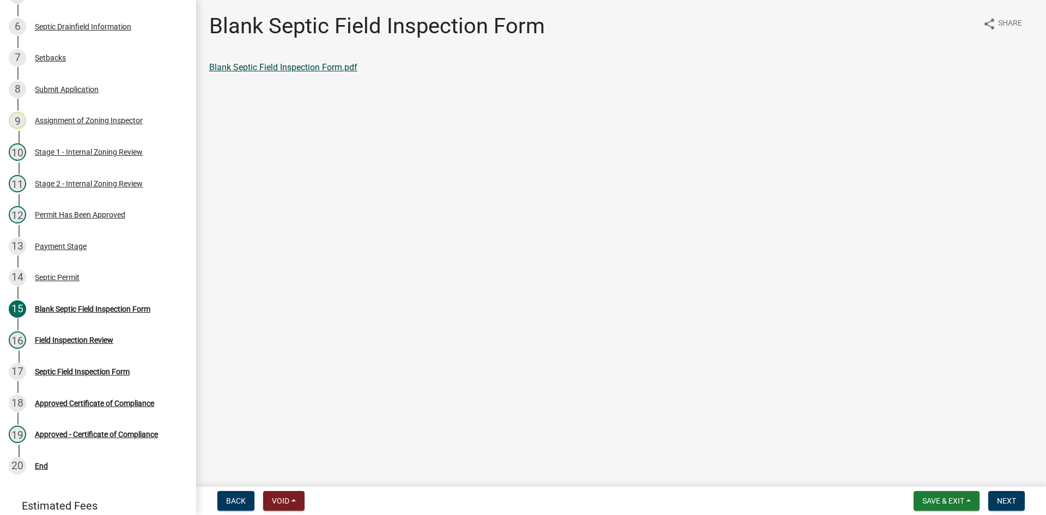
click at [301, 68] on link "Blank Septic Field Inspection Form.pdf" at bounding box center [283, 67] width 148 height 10
click at [80, 339] on div "Field Inspection Review" at bounding box center [74, 340] width 78 height 8
click at [80, 311] on div "Blank Septic Field Inspection Form" at bounding box center [92, 309] width 115 height 8
click at [57, 278] on div "Septic Permit" at bounding box center [57, 277] width 45 height 8
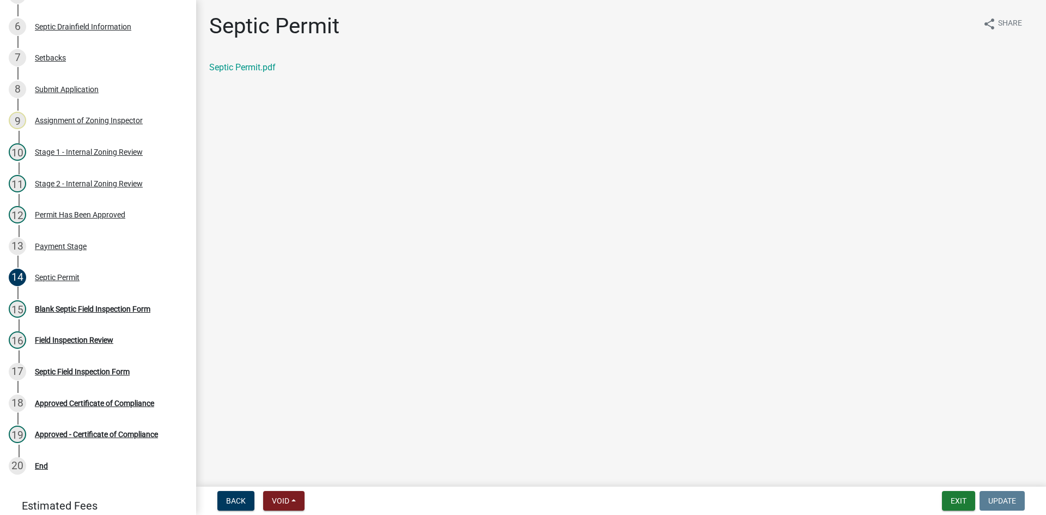
click at [255, 60] on div "Septic Permit share Share Septic Permit.pdf" at bounding box center [621, 53] width 840 height 80
click at [257, 71] on link "Septic Permit.pdf" at bounding box center [242, 67] width 66 height 10
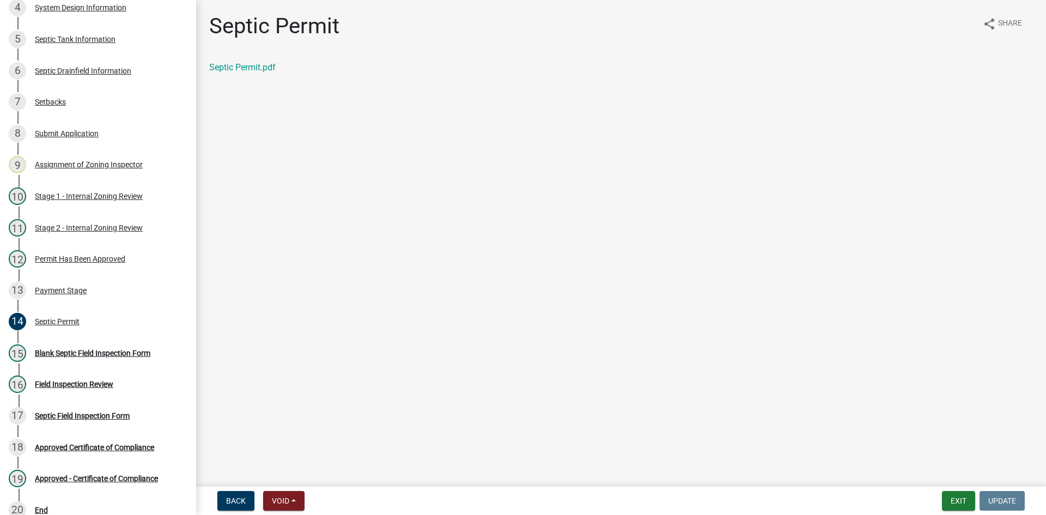
scroll to position [375, 0]
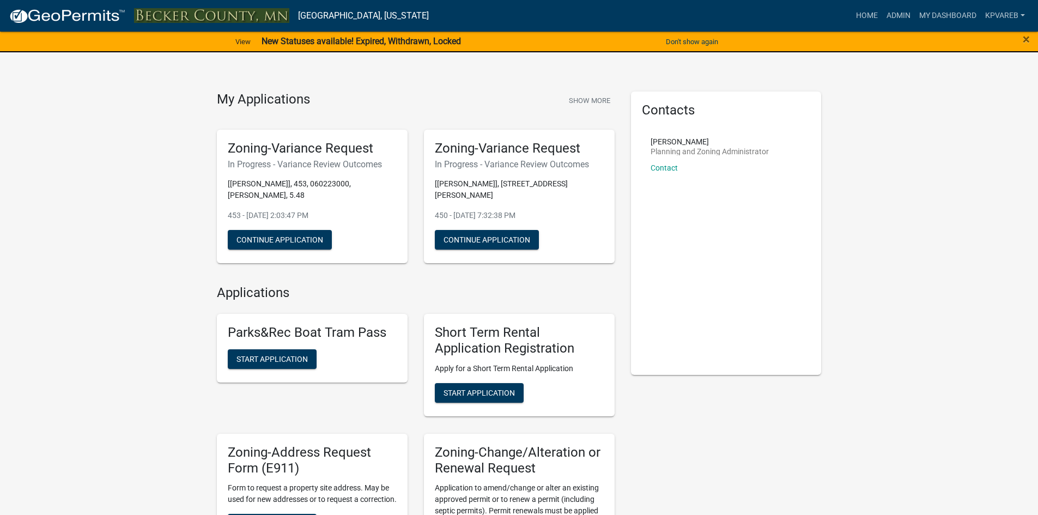
click at [945, 3] on nav "[GEOGRAPHIC_DATA], [US_STATE] more_horiz Home Admin My Dashboard kpvareb Admin …" at bounding box center [519, 16] width 1038 height 32
click at [894, 15] on link "Admin" at bounding box center [898, 15] width 33 height 21
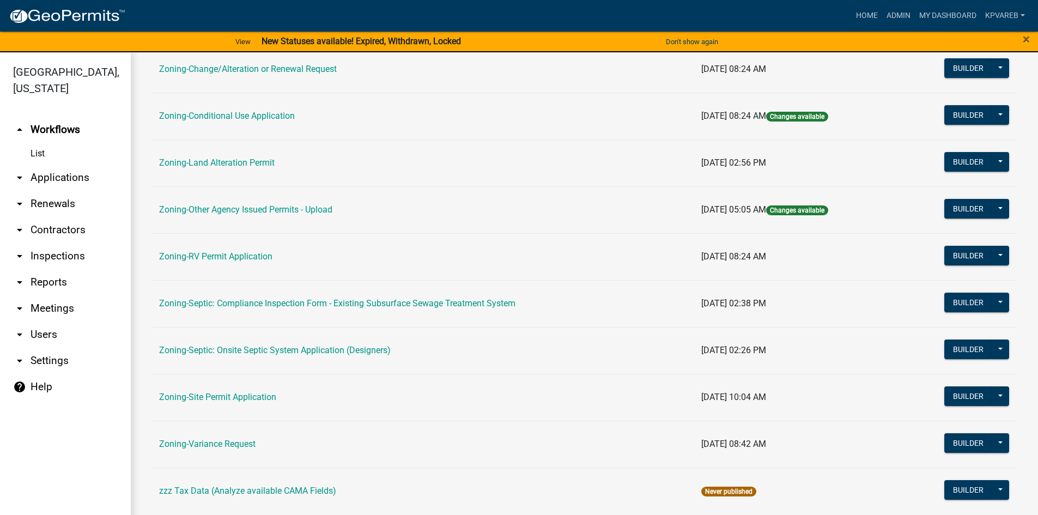
scroll to position [321, 0]
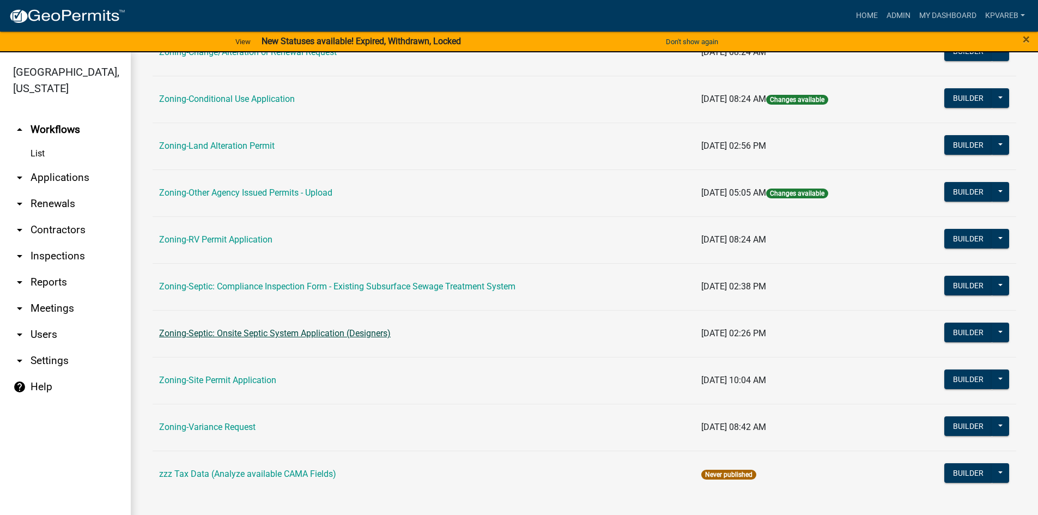
click at [324, 334] on link "Zoning-Septic: Onsite Septic System Application (Designers)" at bounding box center [275, 333] width 232 height 10
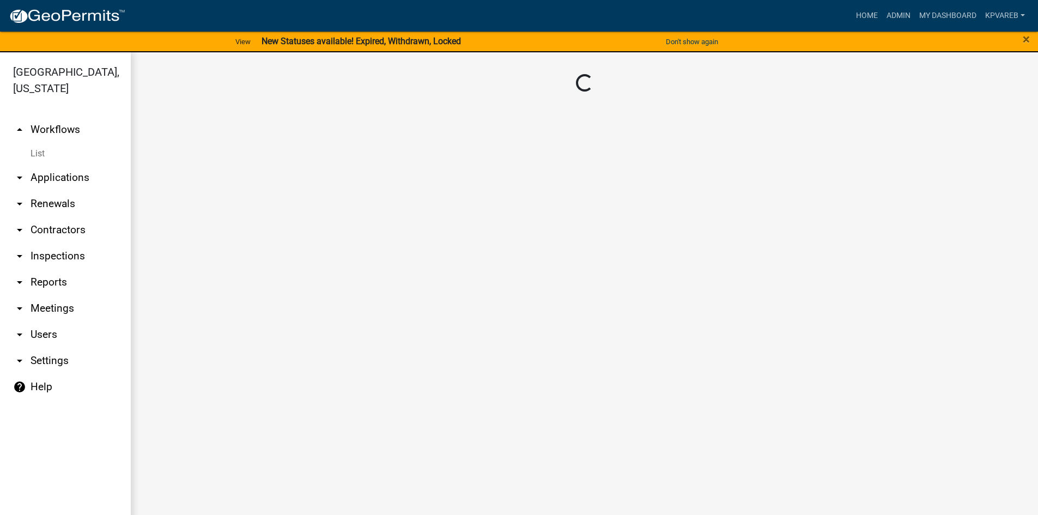
click at [324, 334] on main "Loading..." at bounding box center [584, 290] width 907 height 476
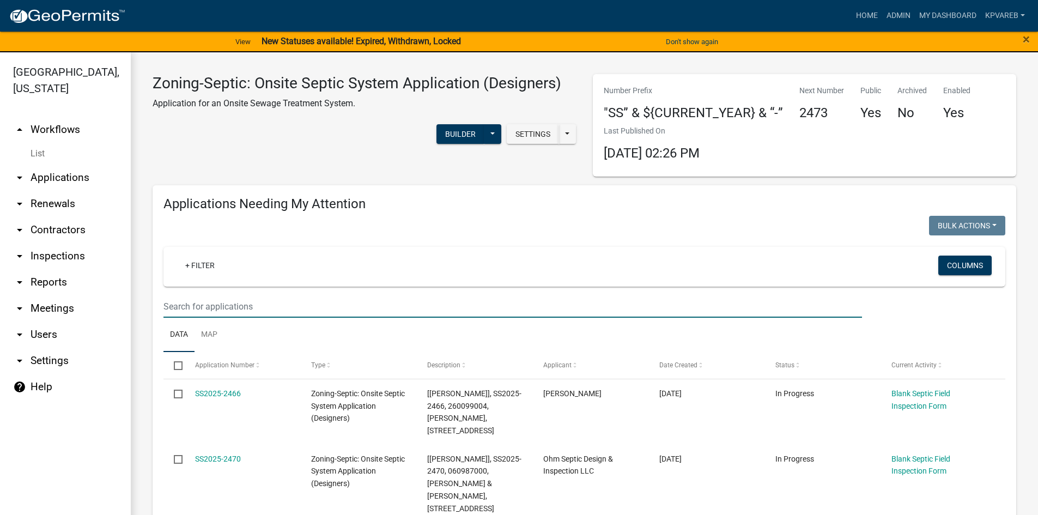
click at [206, 302] on input "text" at bounding box center [512, 306] width 698 height 22
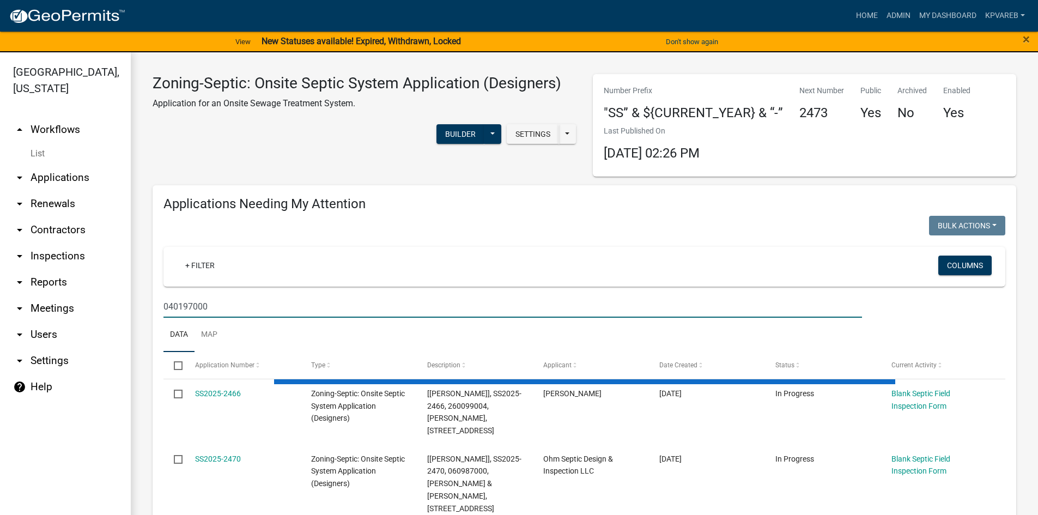
type input "040197000"
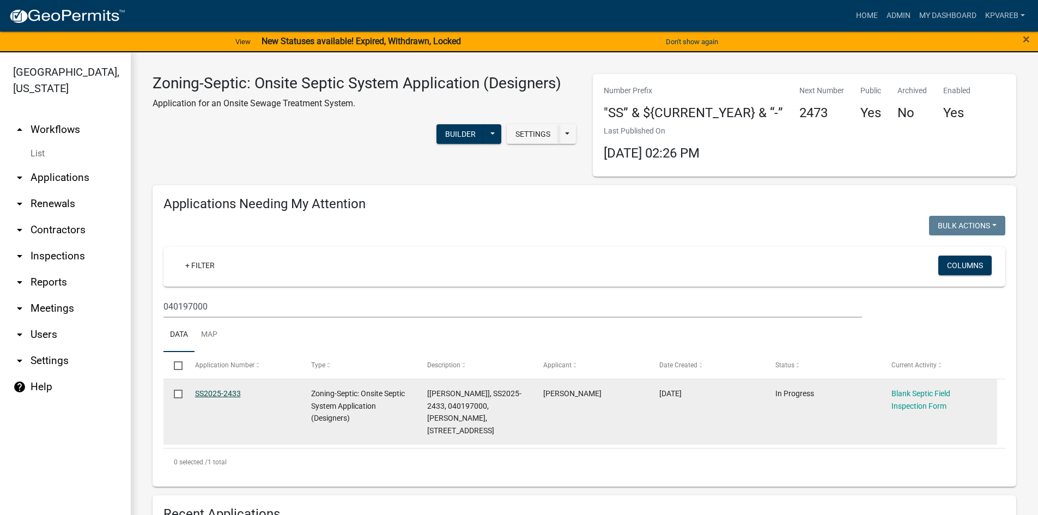
click at [229, 393] on link "SS2025-2433" at bounding box center [218, 393] width 46 height 9
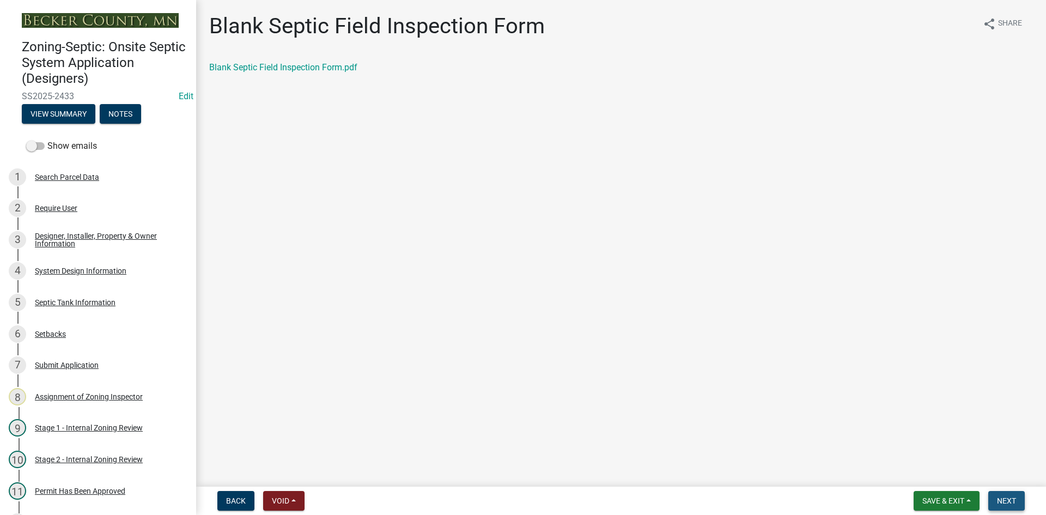
click at [1009, 498] on span "Next" at bounding box center [1006, 500] width 19 height 9
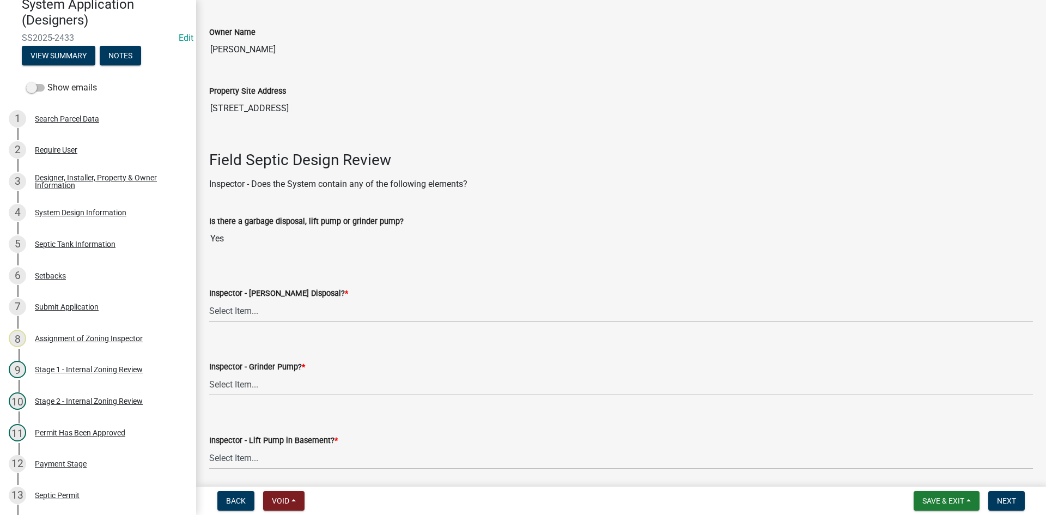
scroll to position [327, 0]
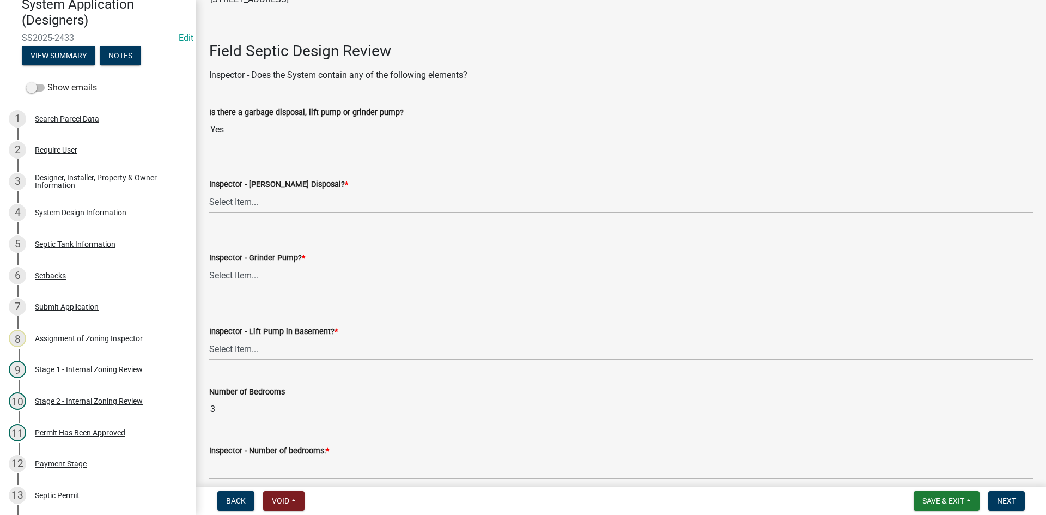
click at [239, 204] on select "Select Item... Yes No" at bounding box center [621, 202] width 824 height 22
click at [209, 191] on select "Select Item... Yes No" at bounding box center [621, 202] width 824 height 22
select select "e6f115c1-9d93-4d61-8856-1810485f2117"
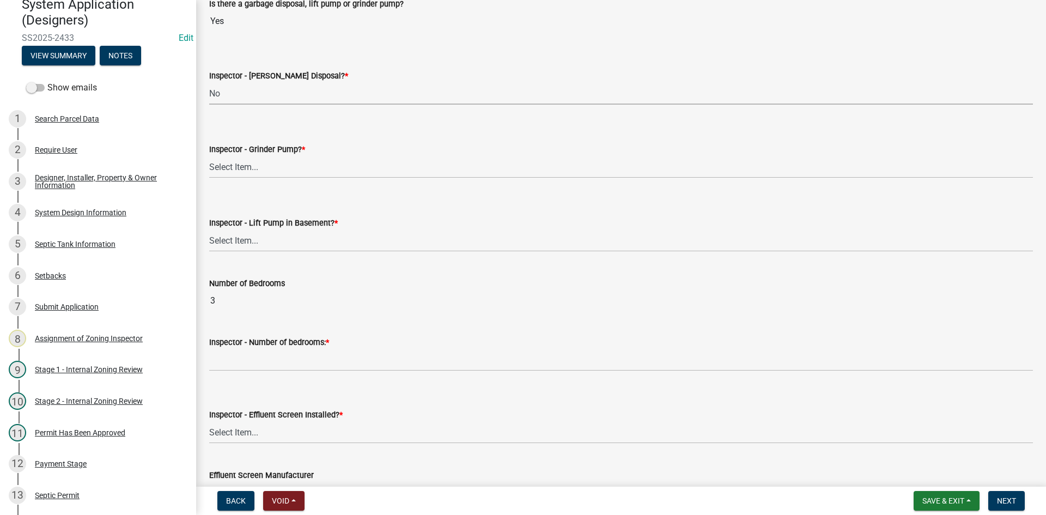
scroll to position [436, 0]
click at [253, 157] on select "Select Item... Yes No" at bounding box center [621, 166] width 824 height 22
click at [209, 155] on select "Select Item... Yes No" at bounding box center [621, 166] width 824 height 22
select select "ce8adf61-51ba-42f2-bbc3-7480a098e35e"
click at [256, 239] on select "Select Item... Yes No" at bounding box center [621, 240] width 824 height 22
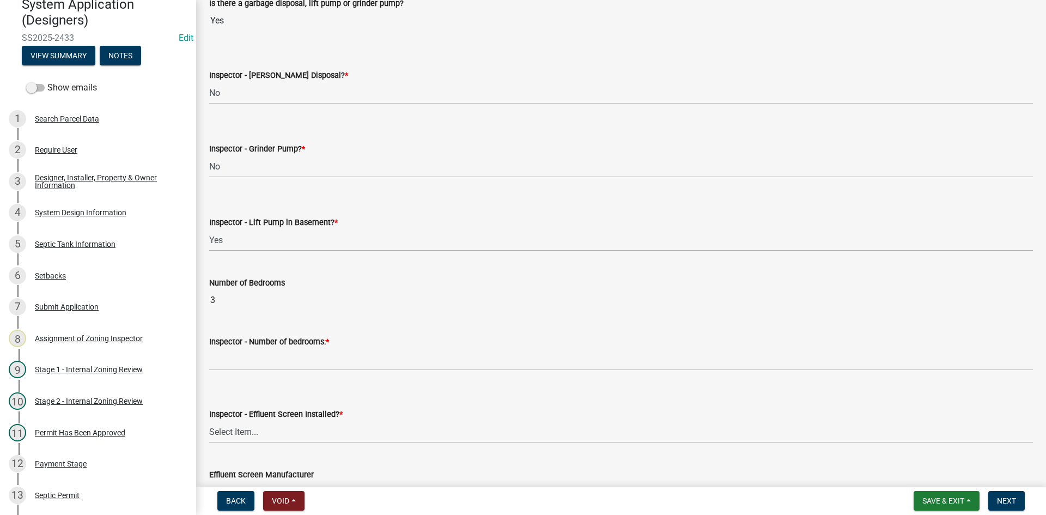
click at [209, 229] on select "Select Item... Yes No" at bounding box center [621, 240] width 824 height 22
select select "4da1ff79-00d0-4bcb-9e2a-852895223b78"
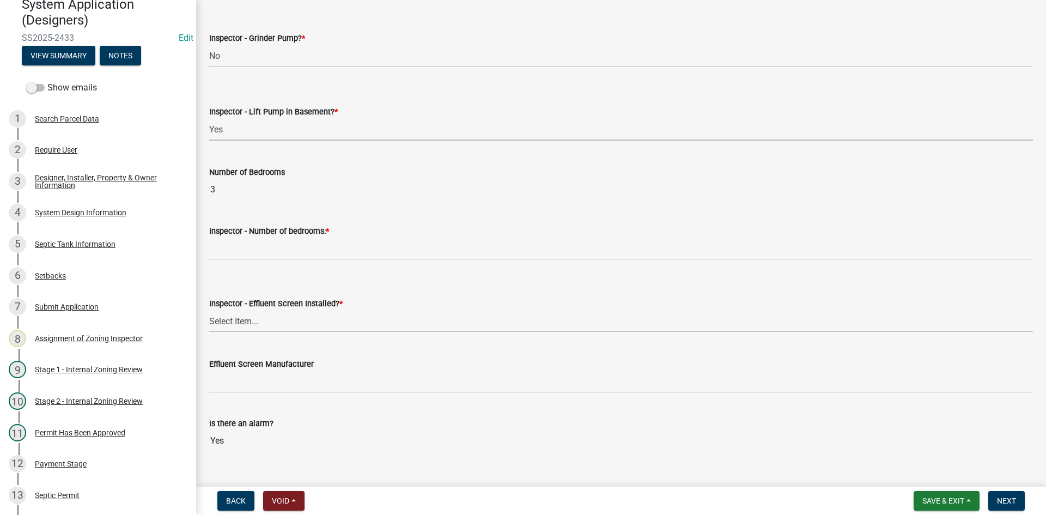
scroll to position [599, 0]
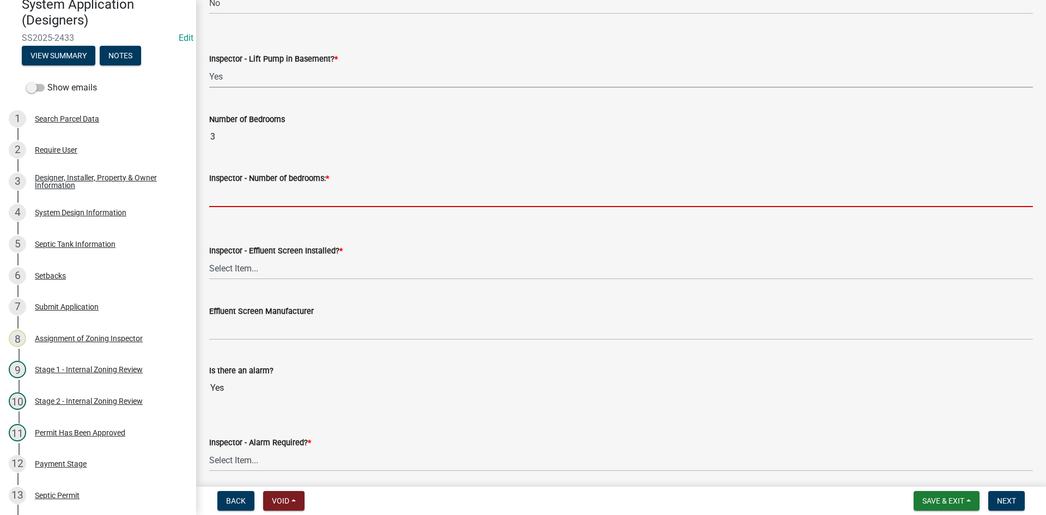
click at [254, 199] on input "Inspector - Number of bedrooms: *" at bounding box center [621, 196] width 824 height 22
type input "3"
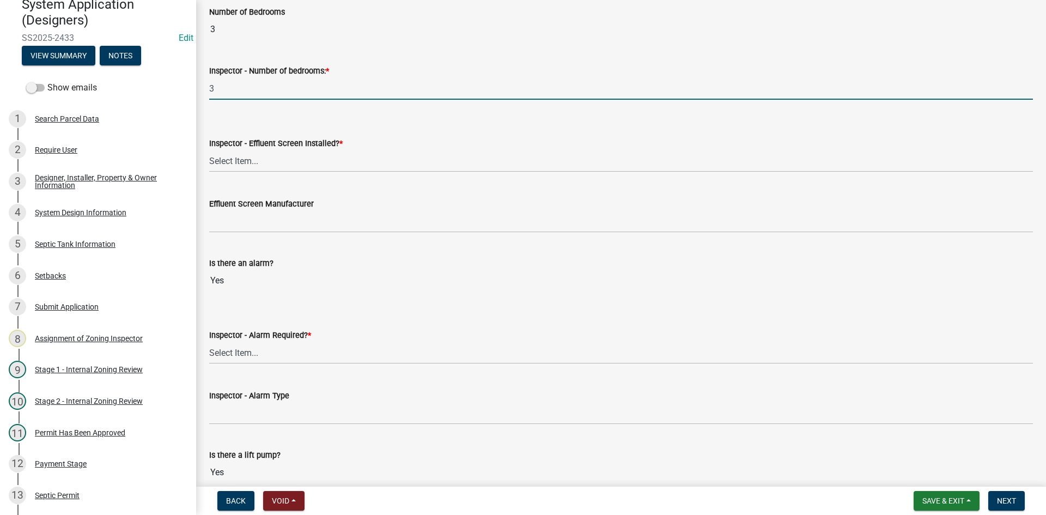
scroll to position [708, 0]
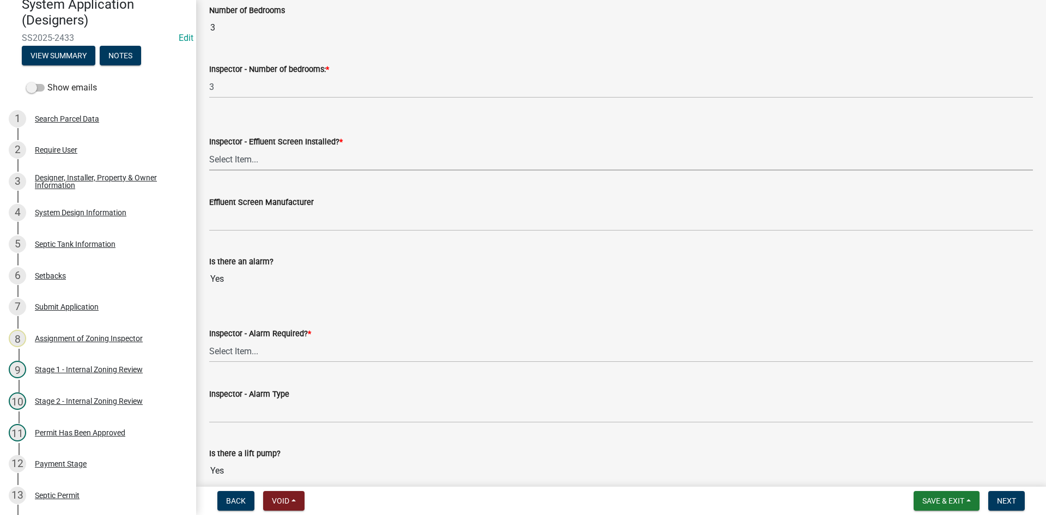
drag, startPoint x: 242, startPoint y: 160, endPoint x: 248, endPoint y: 169, distance: 10.3
click at [244, 160] on select "Select Item... Yes No" at bounding box center [621, 159] width 824 height 22
click at [209, 148] on select "Select Item... Yes No" at bounding box center [621, 159] width 824 height 22
select select "039f9276-f093-40ee-98f9-24c1fbae5d9d"
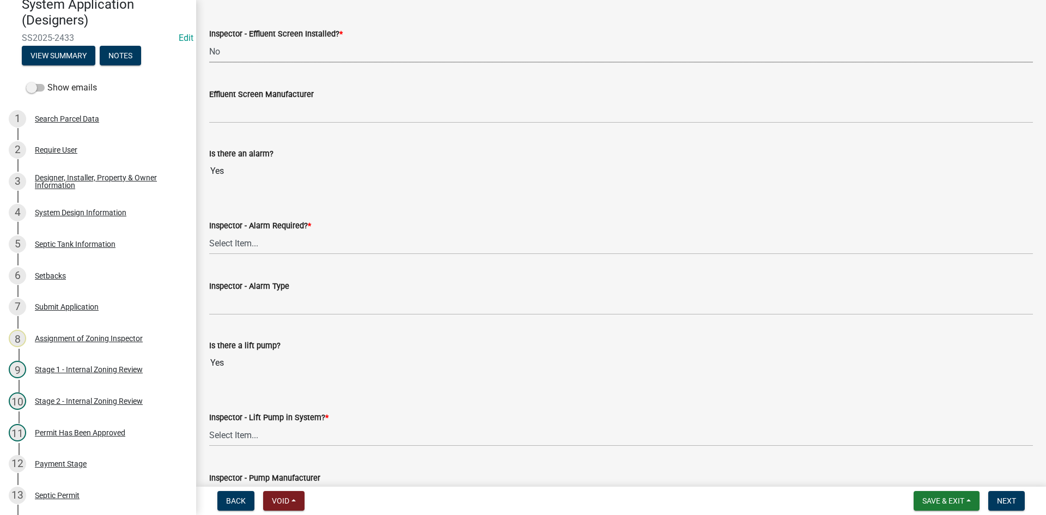
scroll to position [817, 0]
drag, startPoint x: 249, startPoint y: 240, endPoint x: 254, endPoint y: 249, distance: 10.2
click at [249, 240] on select "Select Item... Yes No" at bounding box center [621, 242] width 824 height 22
click at [209, 231] on select "Select Item... Yes No" at bounding box center [621, 242] width 824 height 22
select select "9075ff2b-2749-45ce-aee6-f4951e9a2109"
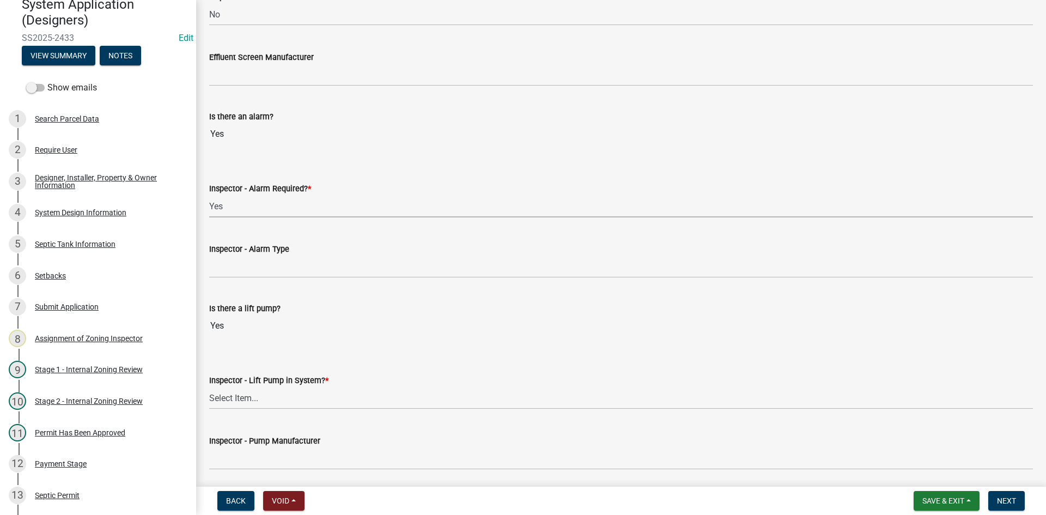
scroll to position [981, 0]
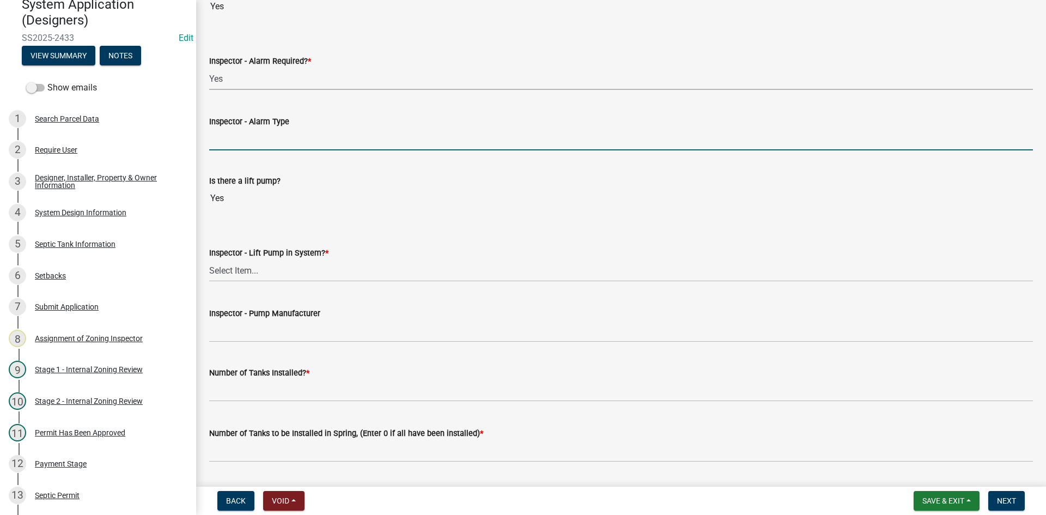
click at [239, 146] on input "Inspector - Alarm Type" at bounding box center [621, 139] width 824 height 22
click at [225, 141] on input "Inspector - Alarm Type" at bounding box center [621, 139] width 824 height 22
type input "alderon power post"
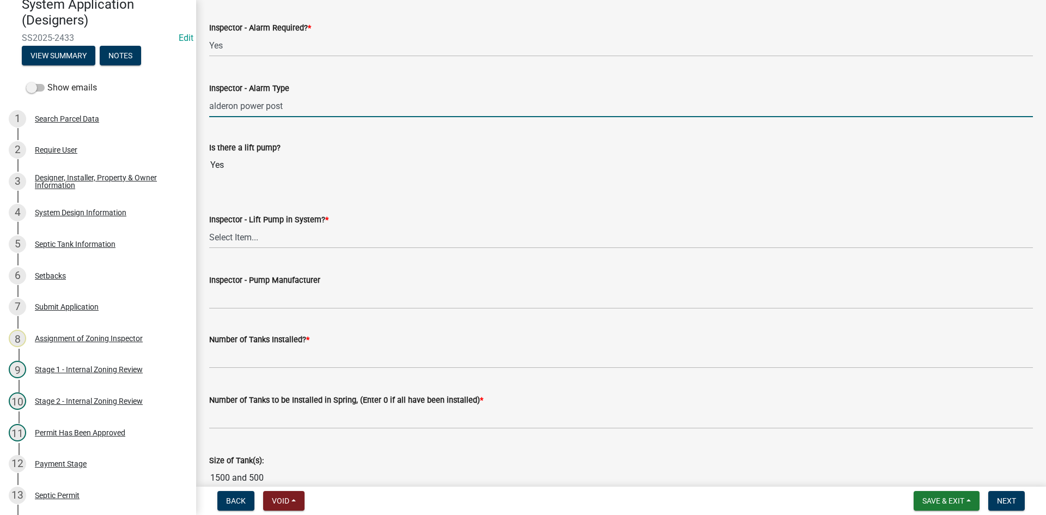
scroll to position [1089, 0]
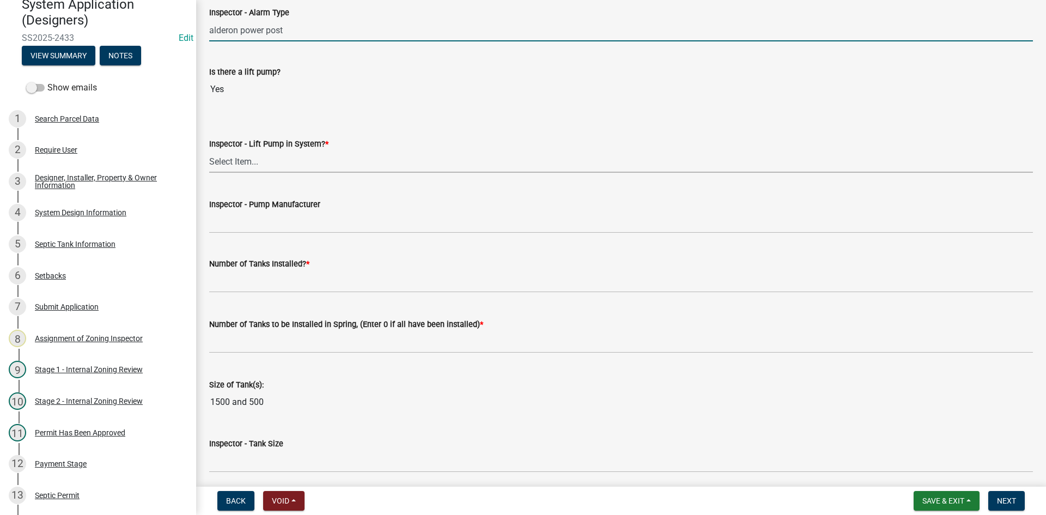
click at [248, 163] on select "Select Item... Yes No" at bounding box center [621, 161] width 824 height 22
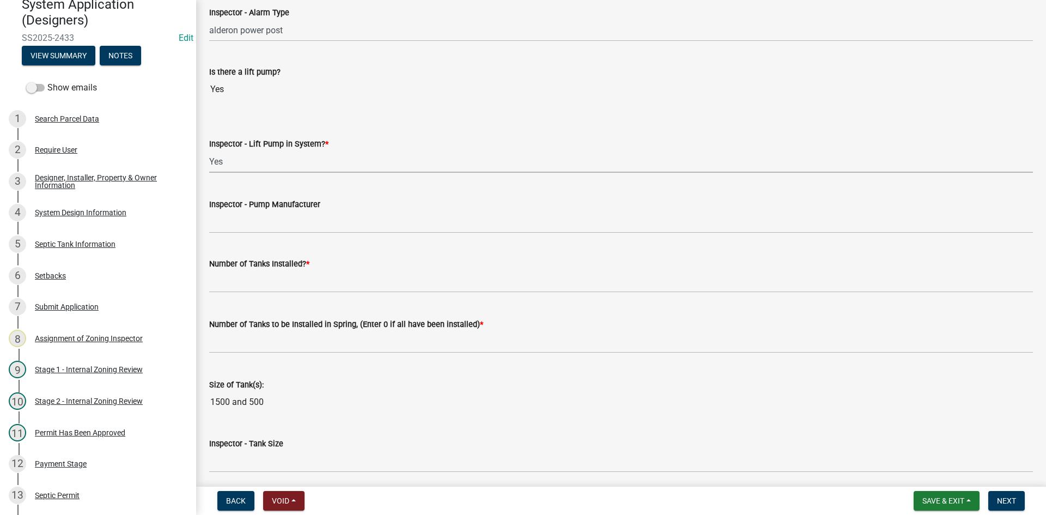
click at [209, 150] on select "Select Item... Yes No" at bounding box center [621, 161] width 824 height 22
select select "c19a0b5c-6916-4435-8c22-bdddceeea52a"
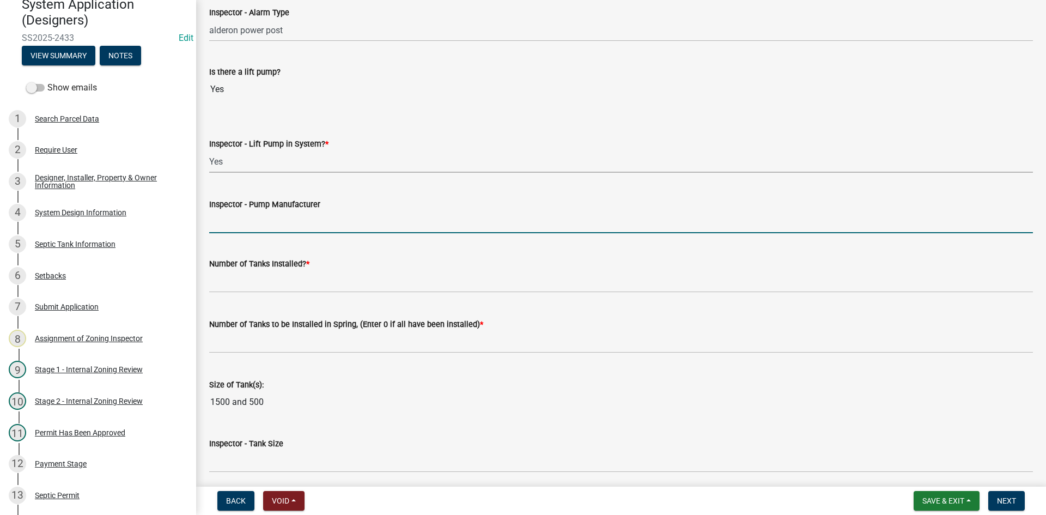
click at [243, 217] on input "Inspector - Pump Manufacturer" at bounding box center [621, 222] width 824 height 22
type input "[PERSON_NAME] bn98"
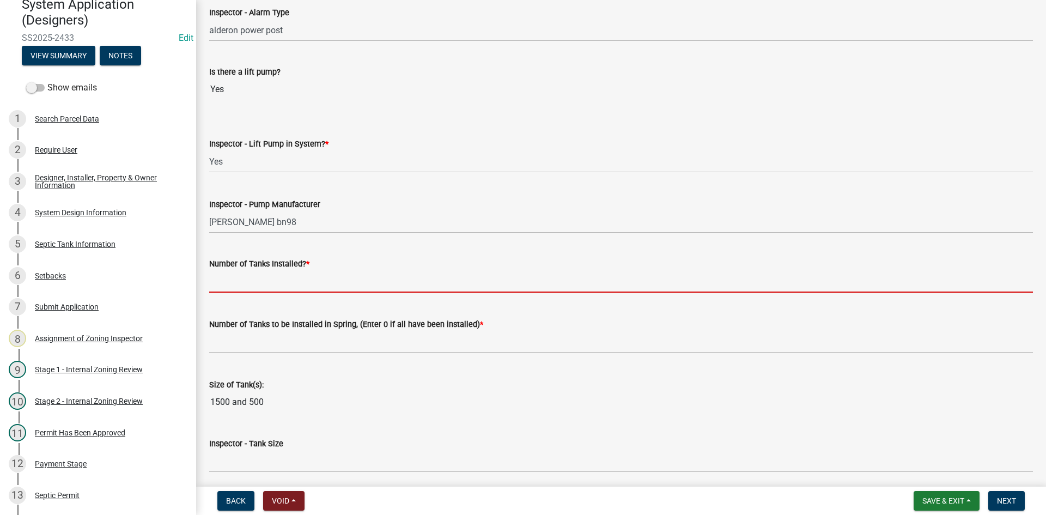
click at [233, 276] on input "text" at bounding box center [621, 281] width 824 height 22
type input "2"
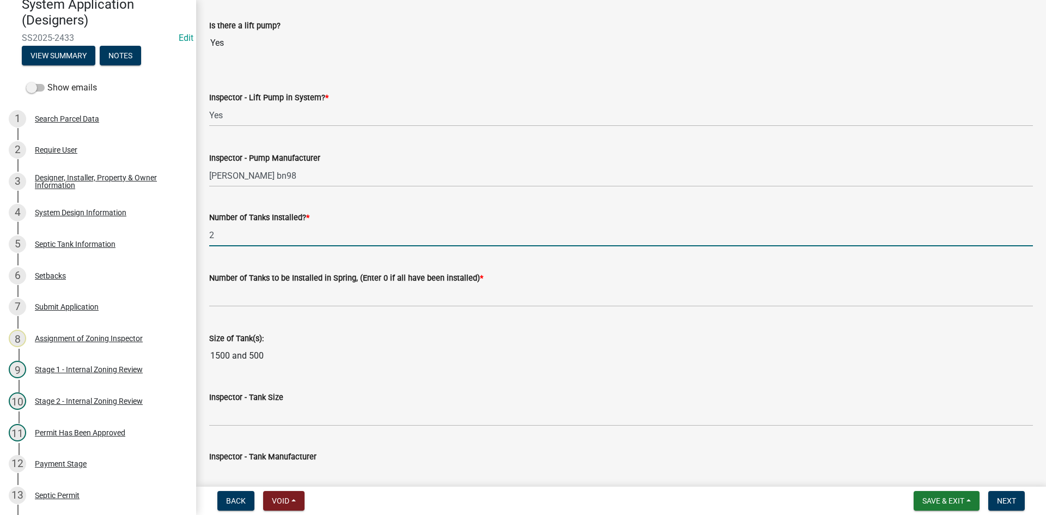
scroll to position [1198, 0]
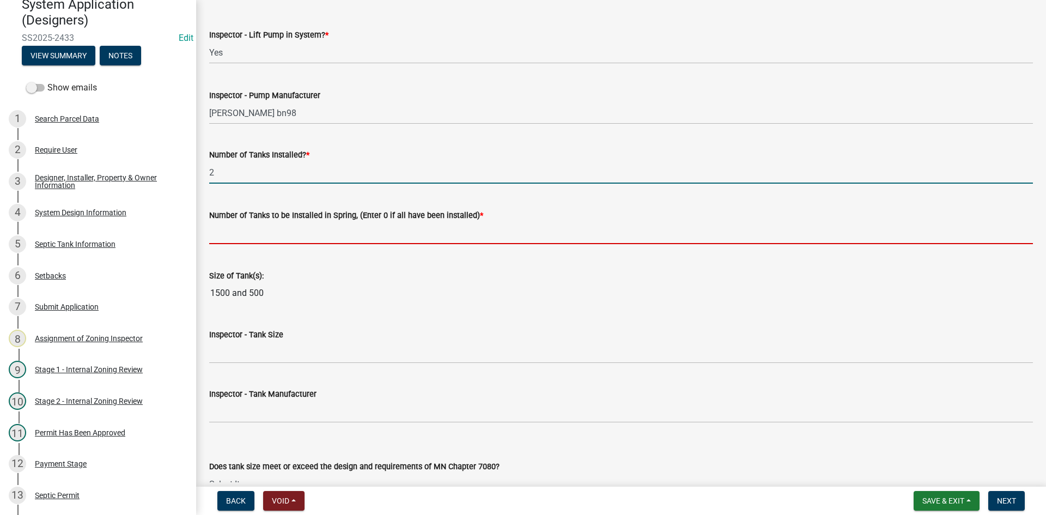
click at [255, 233] on input "text" at bounding box center [621, 233] width 824 height 22
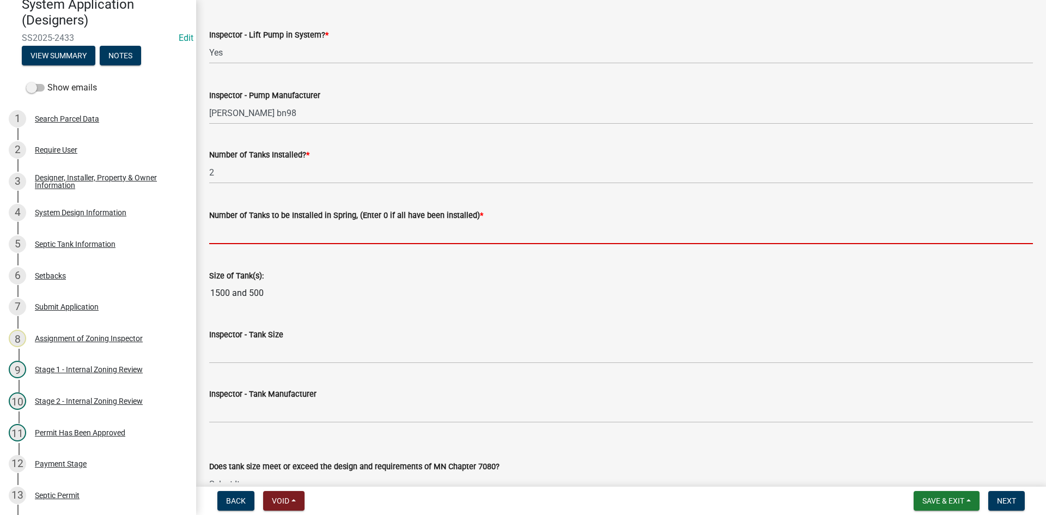
type input "0"
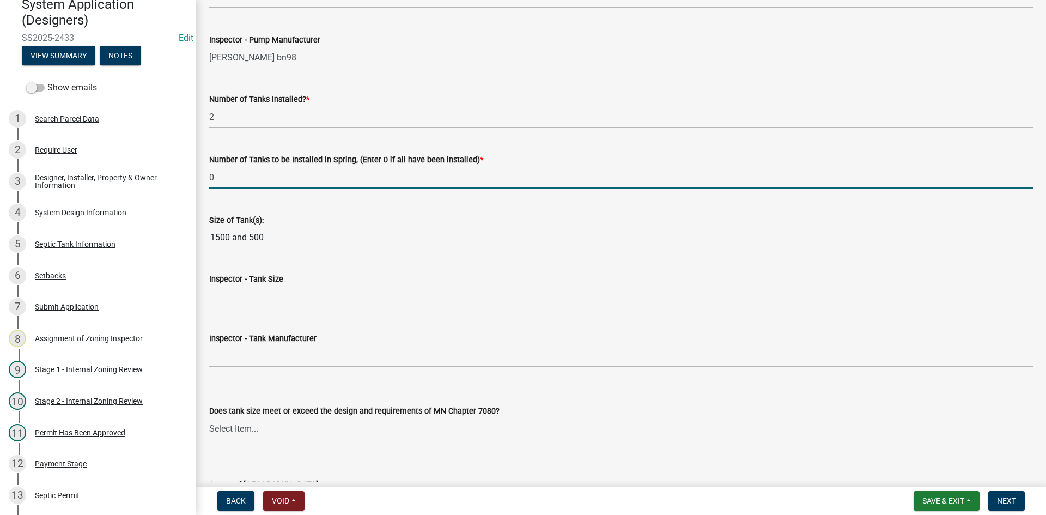
scroll to position [1307, 0]
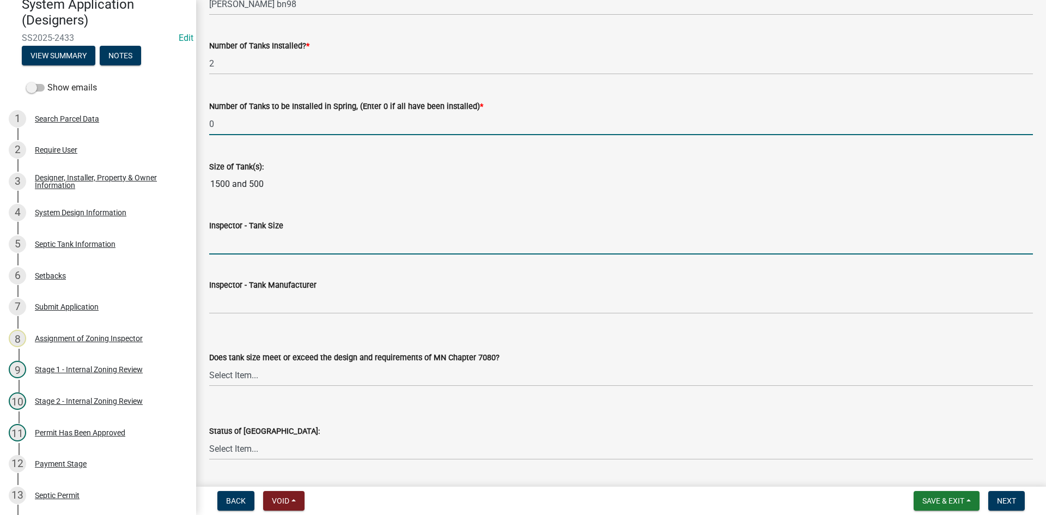
click at [246, 238] on input "Inspector - Tank Size" at bounding box center [621, 243] width 824 height 22
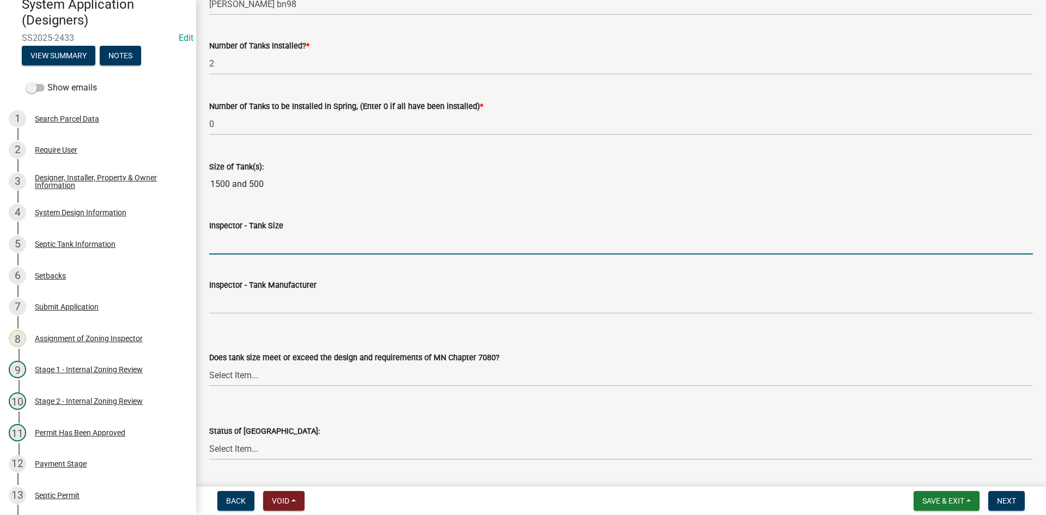
click at [227, 246] on input "Inspector - Tank Size" at bounding box center [621, 243] width 824 height 22
type input "1500/2-500"
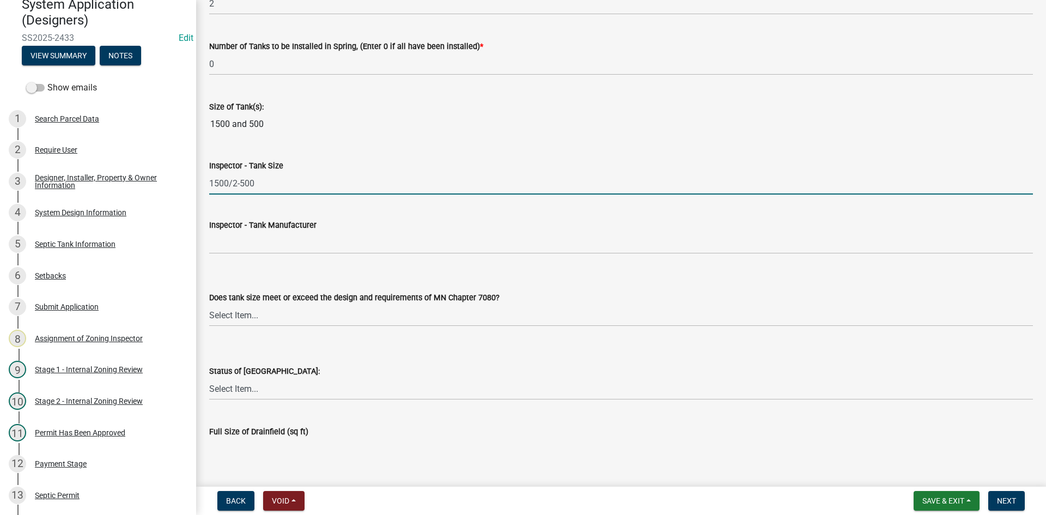
scroll to position [1471, 0]
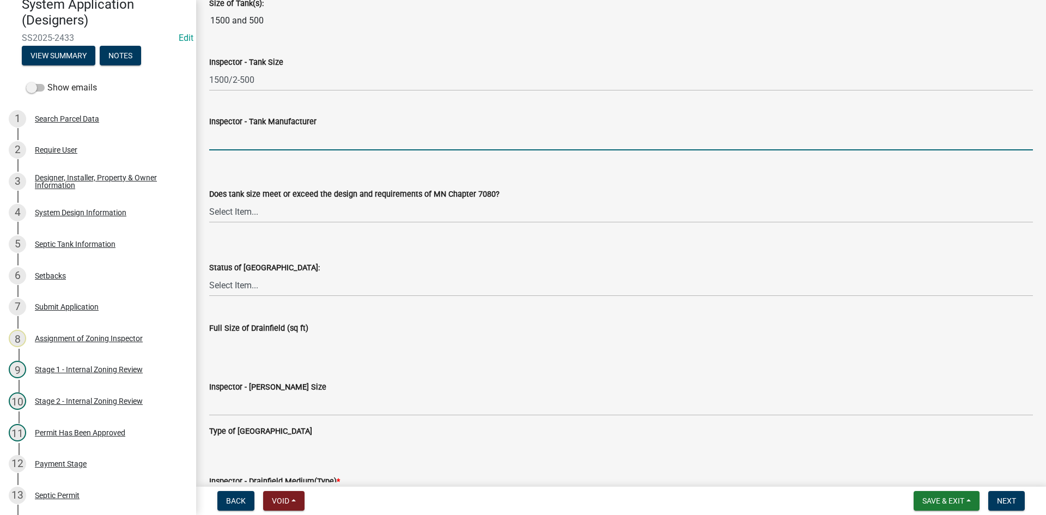
click at [239, 145] on input "Inspector - Tank Manufacturer" at bounding box center [621, 139] width 824 height 22
click at [294, 121] on label "Inspector - Tank Manufacturer" at bounding box center [262, 122] width 107 height 8
click at [294, 128] on input "BROWN/[PERSON_NAME]" at bounding box center [621, 139] width 824 height 22
drag, startPoint x: 291, startPoint y: 133, endPoint x: 191, endPoint y: 161, distance: 103.9
click at [191, 161] on div "Zoning-Septic: Onsite Septic System Application (Designers) SS2025-2433 Edit Vi…" at bounding box center [523, 257] width 1046 height 515
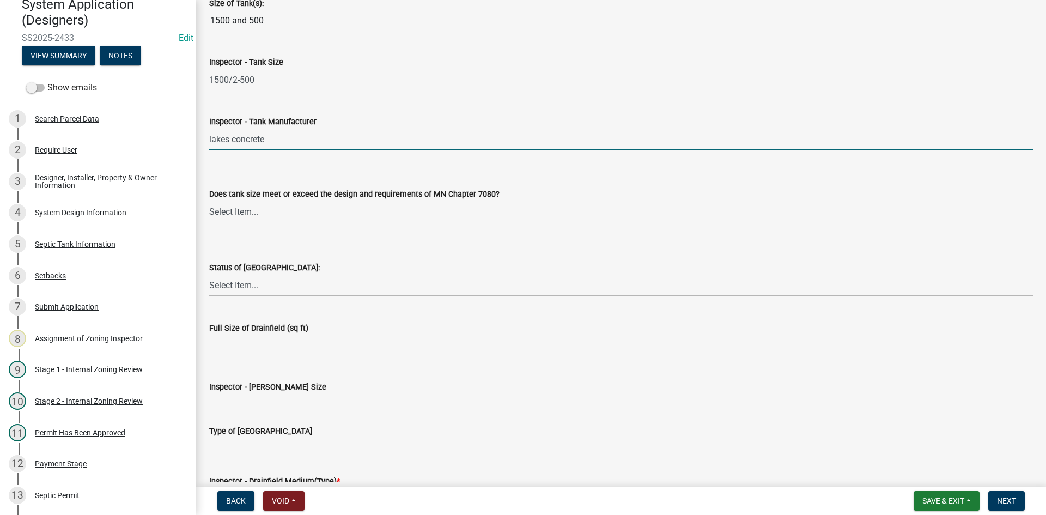
scroll to position [1525, 0]
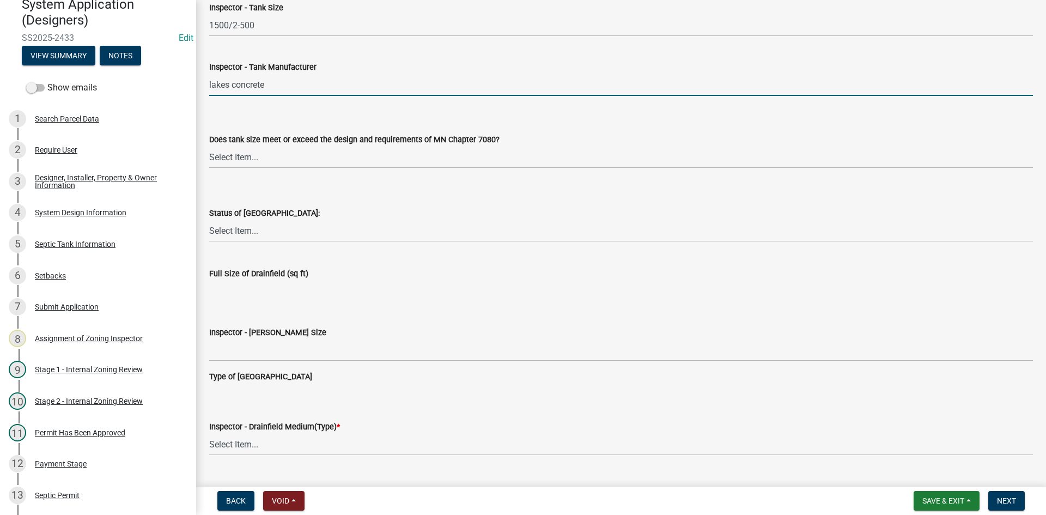
type input "lakes concrete"
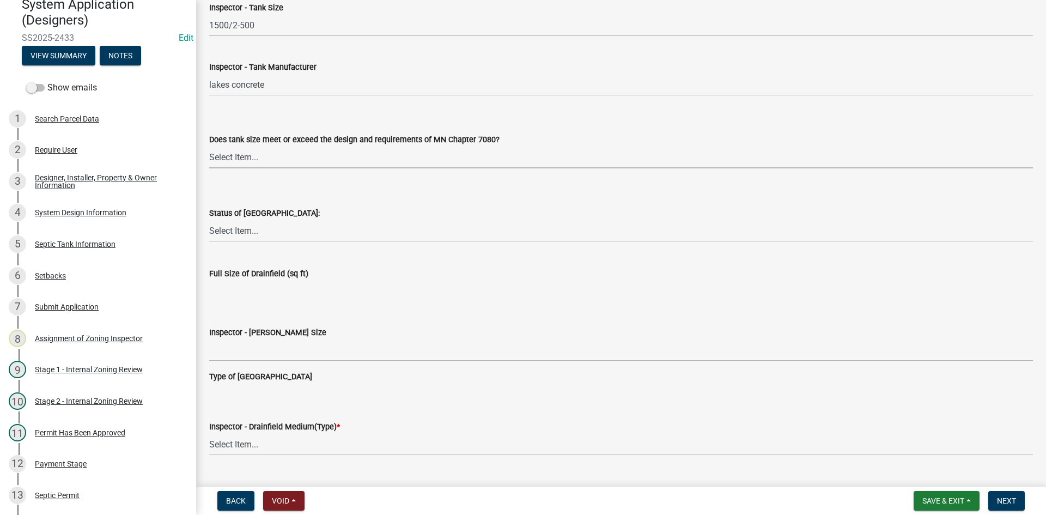
click at [239, 162] on select "Select Item... Yes No Existing" at bounding box center [621, 157] width 824 height 22
click at [209, 146] on select "Select Item... Yes No Existing" at bounding box center [621, 157] width 824 height 22
select select "f7794d6a-556a-43dc-97be-878f47e346d8"
click at [239, 226] on select "Select Item... No Drainfield Drainfield Installed [GEOGRAPHIC_DATA] to Be Insta…" at bounding box center [621, 231] width 824 height 22
click at [209, 220] on select "Select Item... No Drainfield Drainfield Installed [GEOGRAPHIC_DATA] to Be Insta…" at bounding box center [621, 231] width 824 height 22
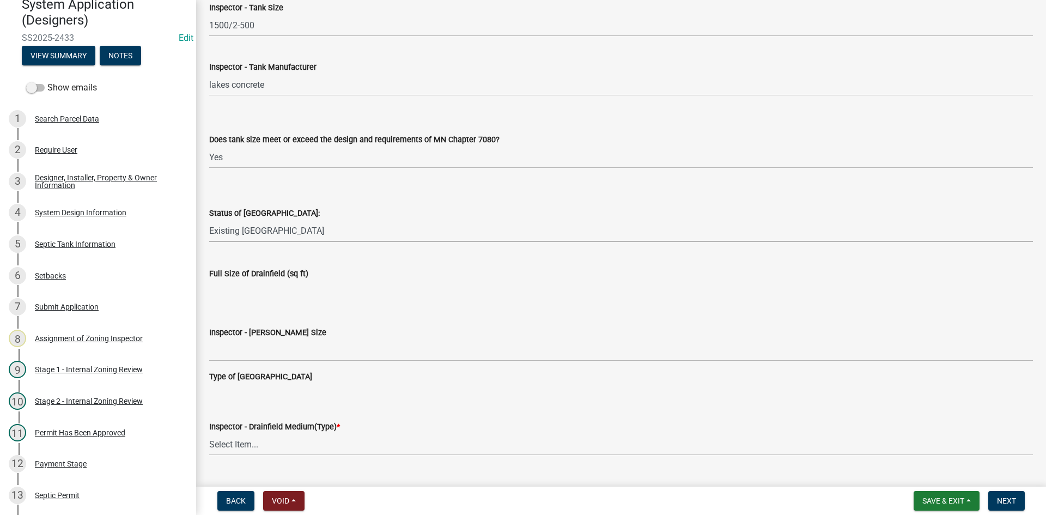
click at [266, 220] on select "Select Item... No Drainfield Drainfield Installed [GEOGRAPHIC_DATA] to Be Insta…" at bounding box center [621, 231] width 824 height 22
click at [209, 220] on select "Select Item... No Drainfield Drainfield Installed [GEOGRAPHIC_DATA] to Be Insta…" at bounding box center [621, 231] width 824 height 22
select select "9376207c-987b-4580-9786-4fe9435ab5e6"
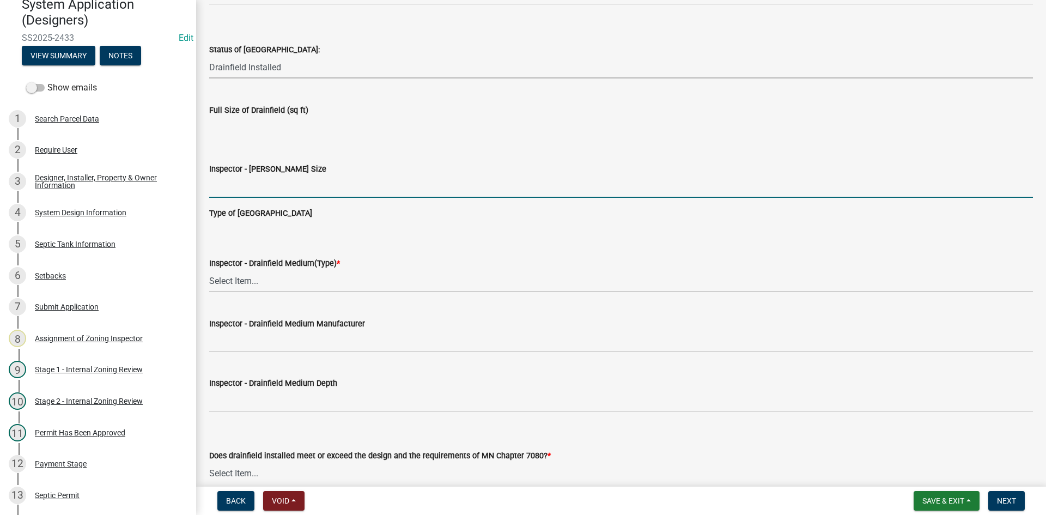
click at [241, 194] on input "Inspector - [PERSON_NAME] Size" at bounding box center [621, 186] width 824 height 22
click at [233, 190] on input "Inspector - [PERSON_NAME] Size" at bounding box center [621, 186] width 824 height 22
type input "10X39 ROCK BED"
click at [257, 283] on select "Select Item... Chamber Trench Rock Trench Gravelless Mound Pressure Bed Seepage…" at bounding box center [621, 281] width 824 height 22
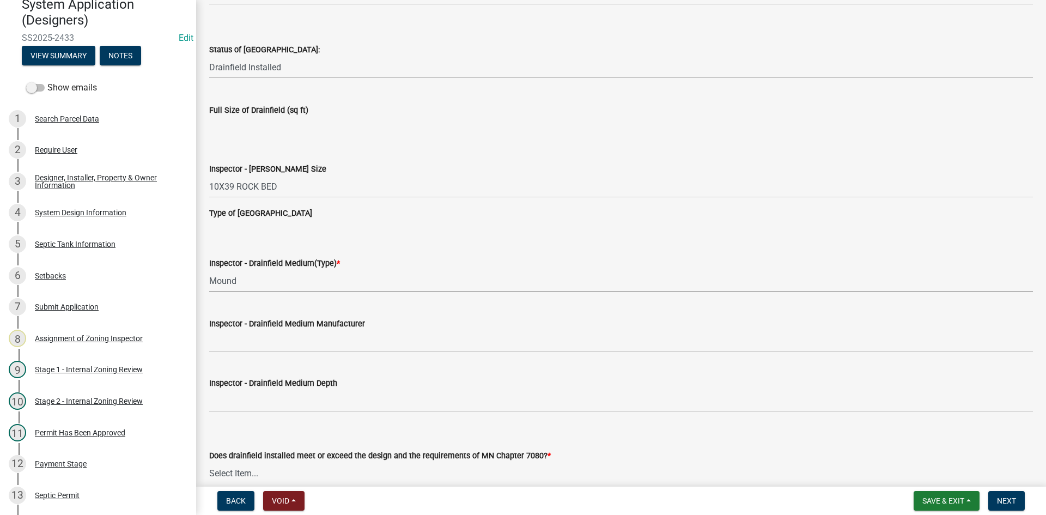
click at [209, 270] on select "Select Item... Chamber Trench Rock Trench Gravelless Mound Pressure Bed Seepage…" at bounding box center [621, 281] width 824 height 22
select select "d0fc35b5-23a5-4a64-97d6-4937a1f9afff"
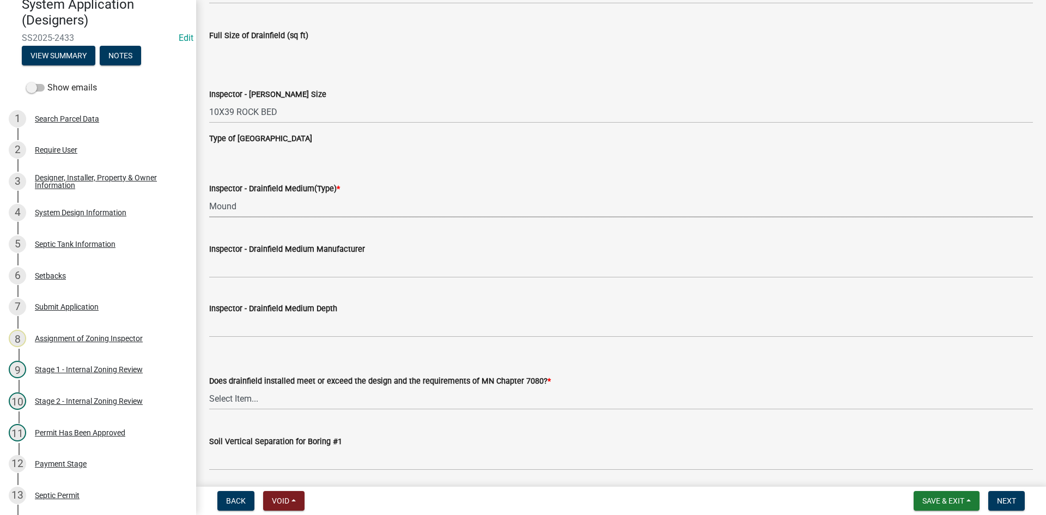
scroll to position [1798, 0]
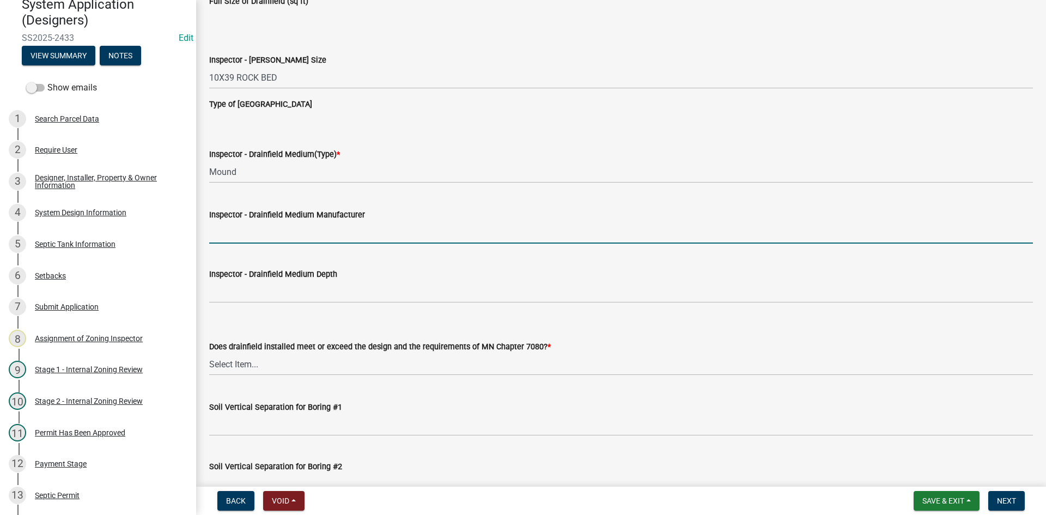
click at [241, 229] on input "Inspector - Drainfield Medium Manufacturer" at bounding box center [621, 232] width 824 height 22
type input "rock"
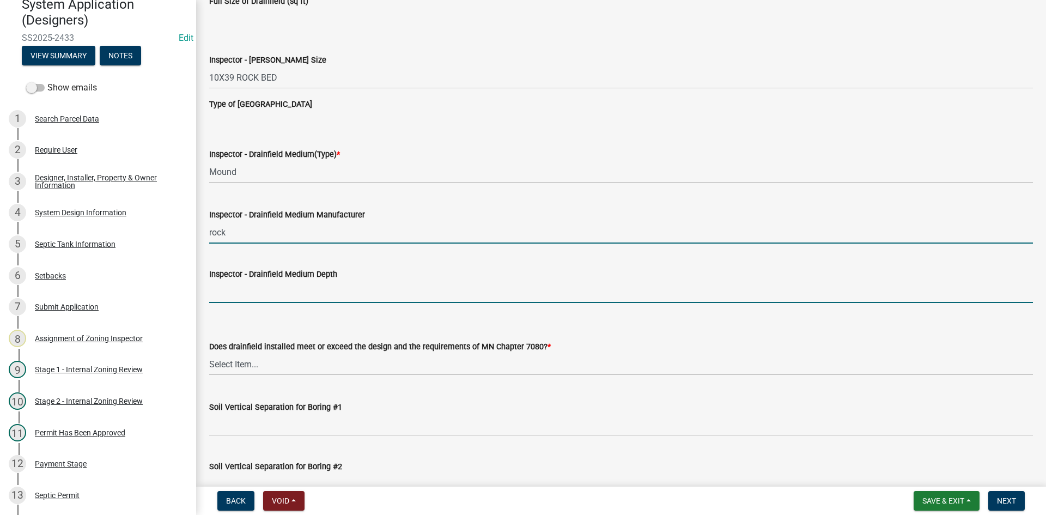
click at [269, 296] on input "Inspector - Drainfield Medium Depth" at bounding box center [621, 292] width 824 height 22
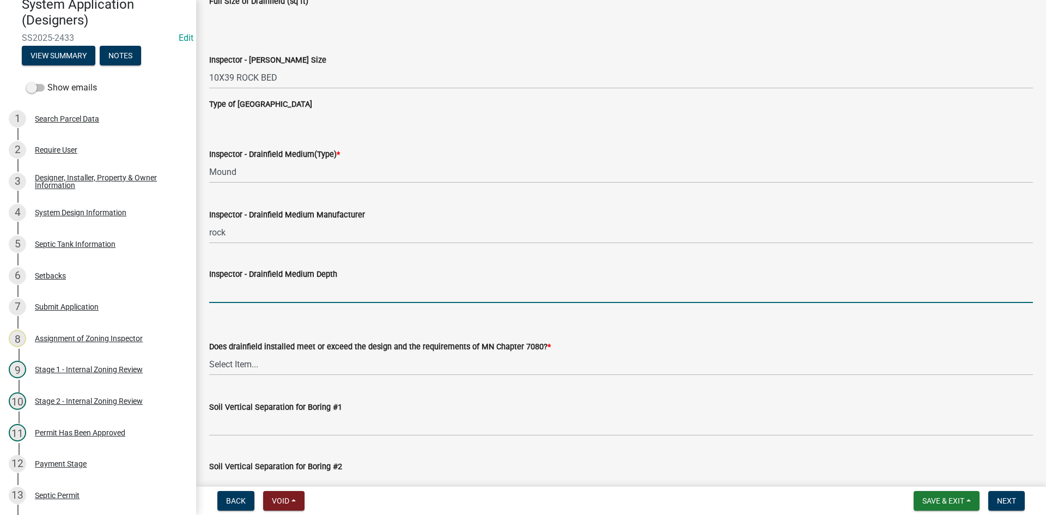
type input "6""
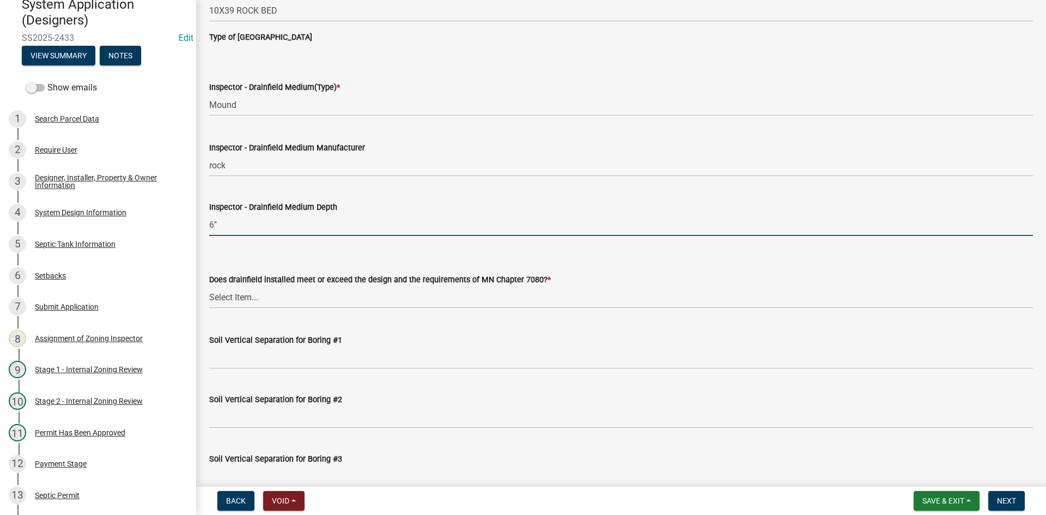
scroll to position [1961, 0]
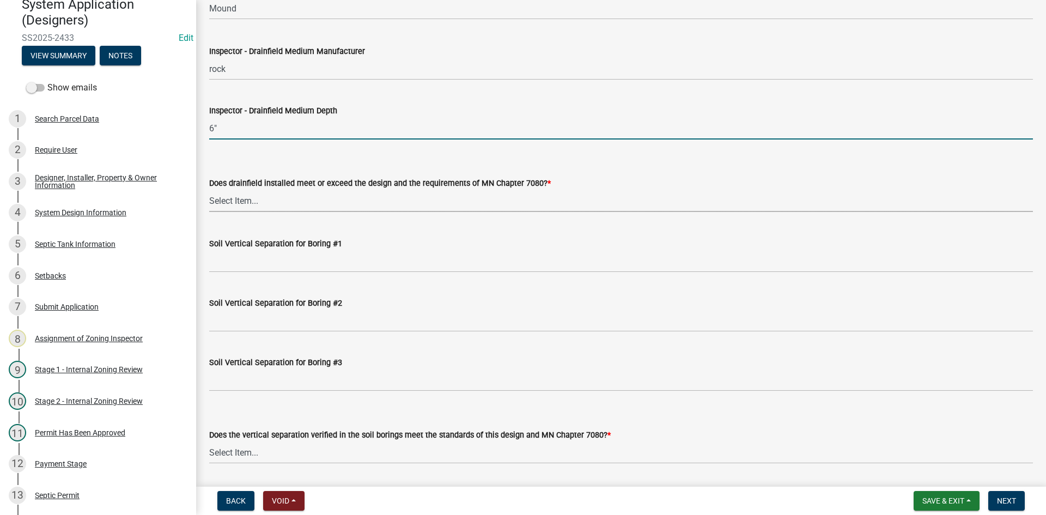
click at [264, 204] on select "Select Item... Yes No" at bounding box center [621, 201] width 824 height 22
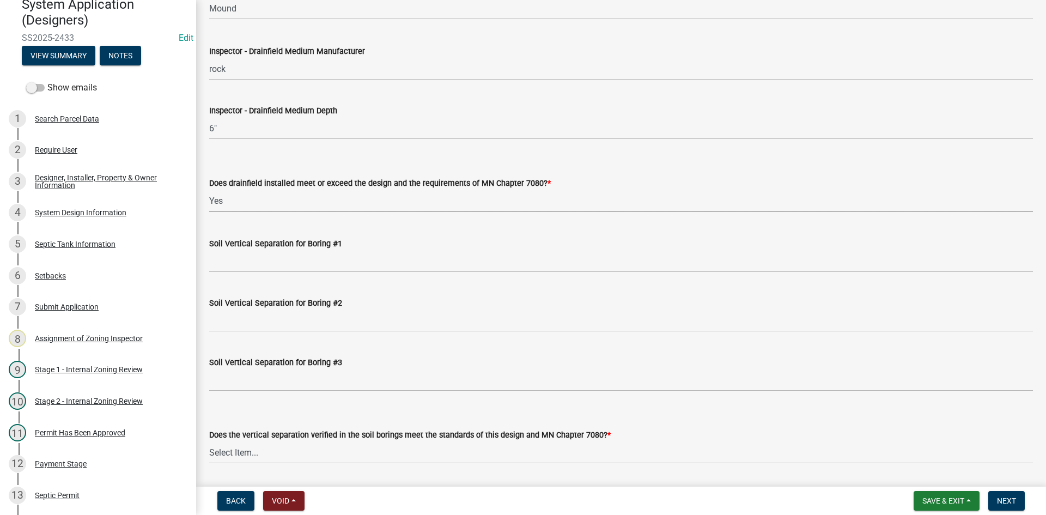
click at [209, 190] on select "Select Item... Yes No" at bounding box center [621, 201] width 824 height 22
select select "53e8394b-4ec8-472b-acba-27f64a4dcc6d"
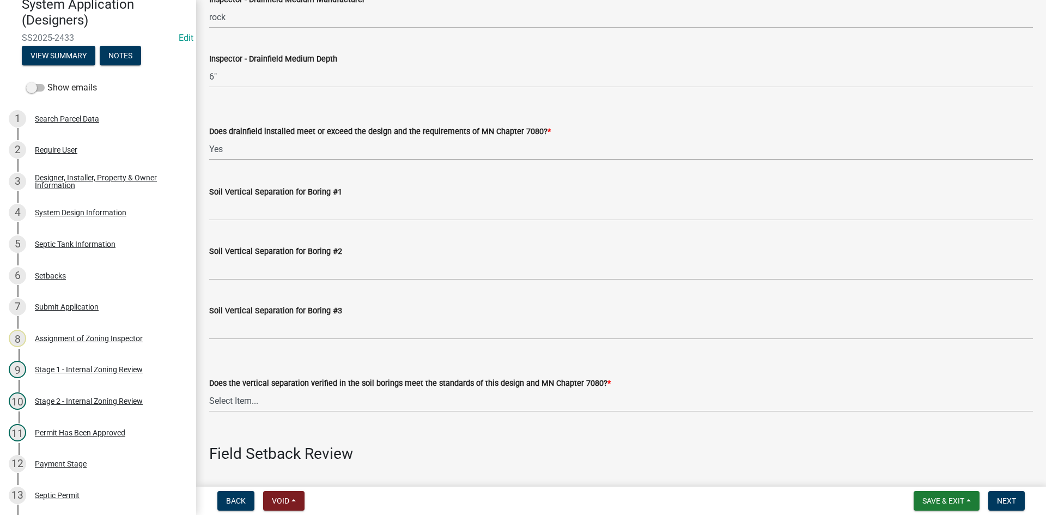
scroll to position [2070, 0]
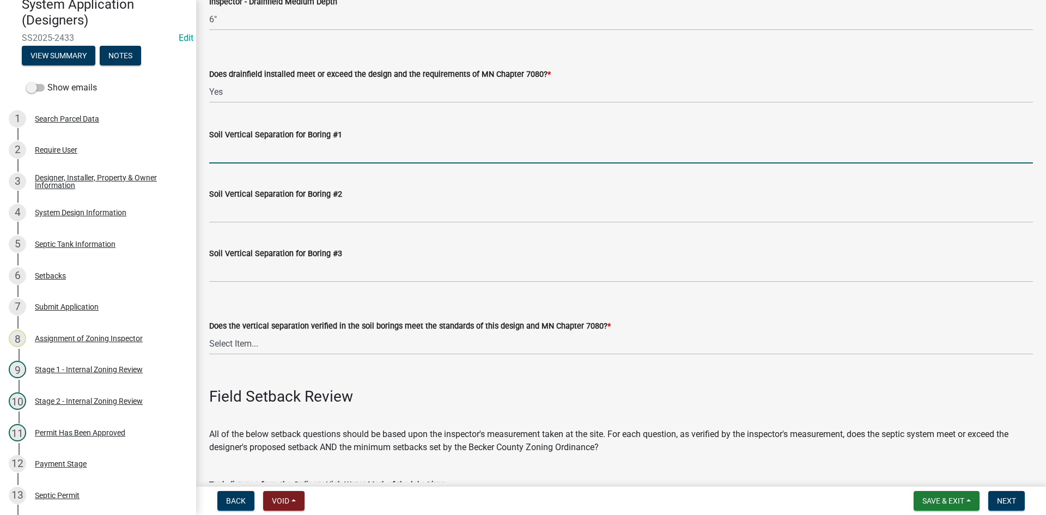
drag, startPoint x: 247, startPoint y: 151, endPoint x: 266, endPoint y: 163, distance: 23.3
click at [247, 151] on input "Soil Vertical Separation for Boring #1" at bounding box center [621, 152] width 824 height 22
type input "SEE ATTACHED"
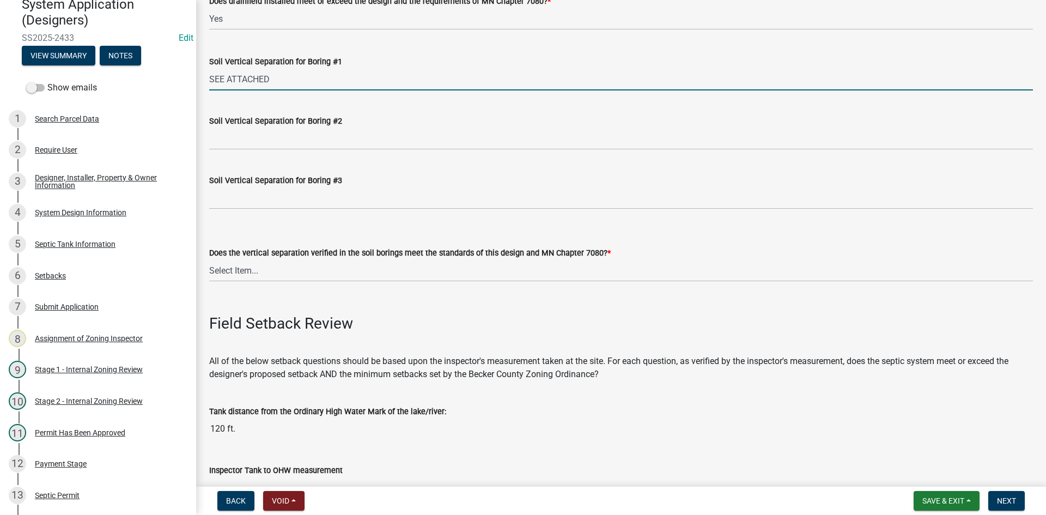
scroll to position [2233, 0]
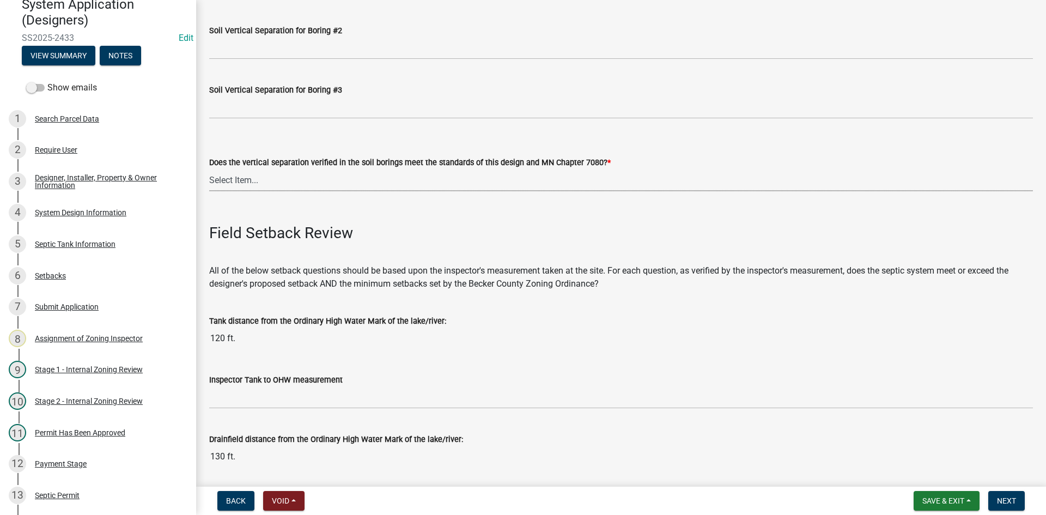
click at [229, 182] on select "Select Item... Yes No" at bounding box center [621, 180] width 824 height 22
click at [209, 169] on select "Select Item... Yes No" at bounding box center [621, 180] width 824 height 22
select select "eedfbf44-dce3-4c21-89bd-6d851115dab7"
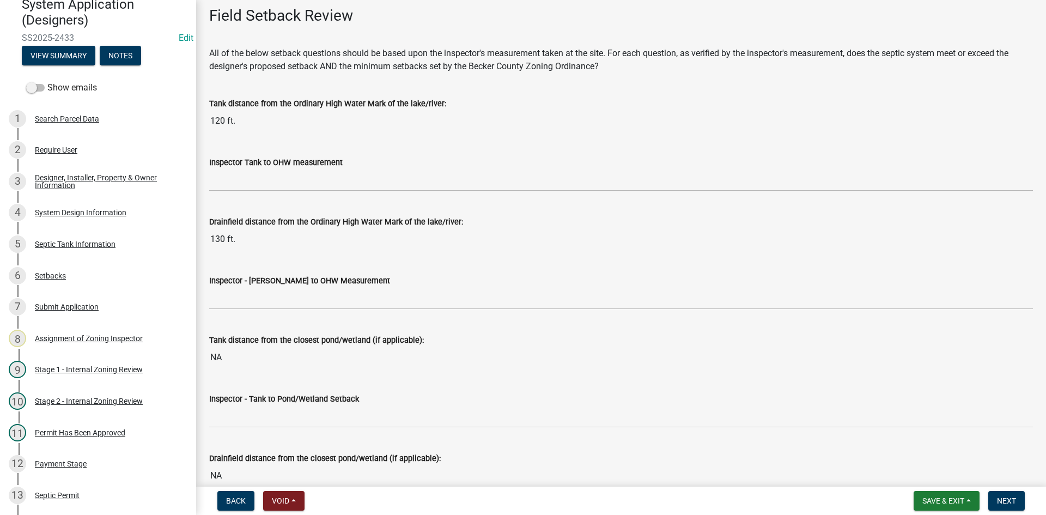
scroll to position [2451, 0]
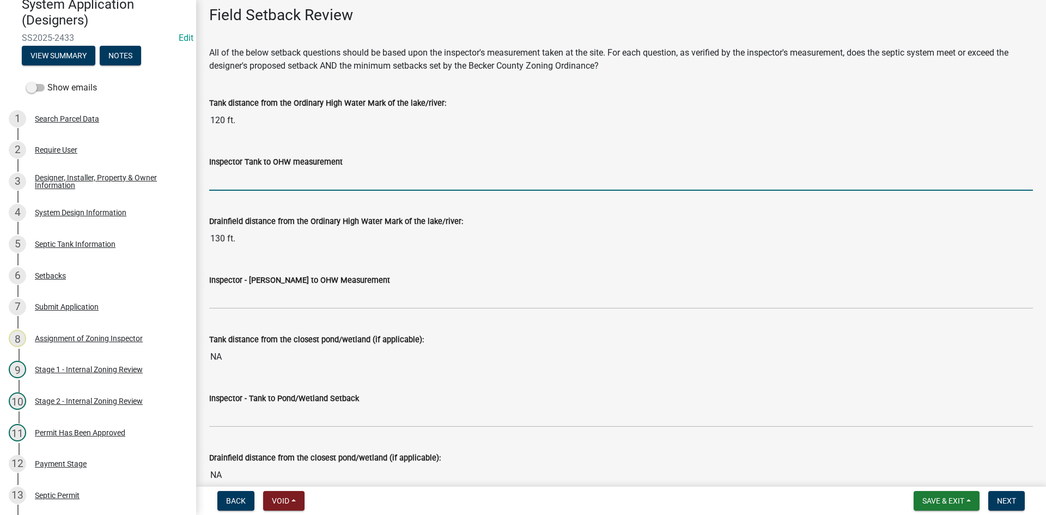
click at [263, 181] on input "Inspector Tank to OHW measurement" at bounding box center [621, 179] width 824 height 22
click at [229, 184] on input "Inspector Tank to OHW measurement" at bounding box center [621, 179] width 824 height 22
click at [326, 169] on input "Inspector Tank to OHW measurement" at bounding box center [621, 179] width 824 height 22
click at [354, 181] on input "Inspector Tank to OHW measurement" at bounding box center [621, 179] width 824 height 22
click at [403, 219] on label "Drainfield distance from the Ordinary High Water Mark of the lake/river:" at bounding box center [336, 222] width 254 height 8
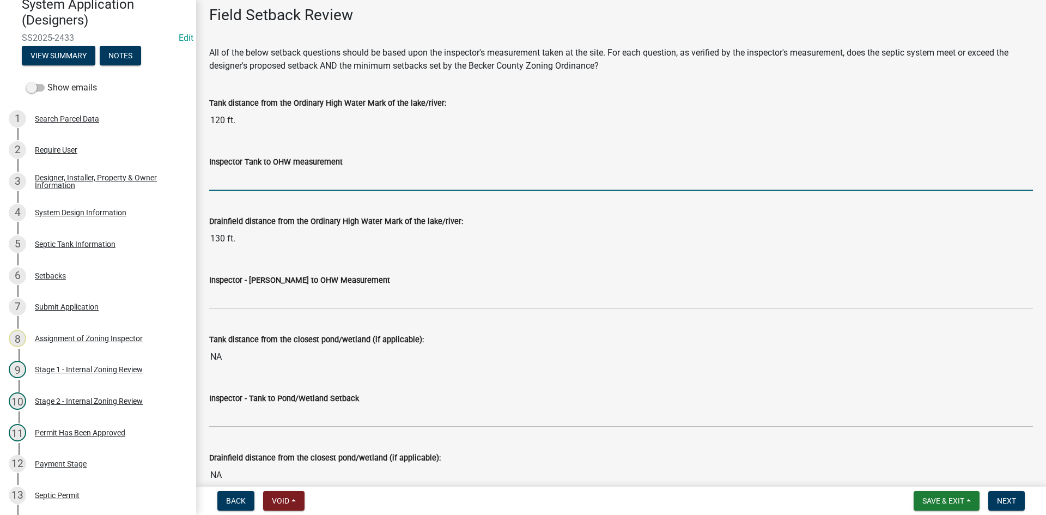
click at [403, 228] on input "130 ft." at bounding box center [621, 239] width 824 height 22
click at [218, 172] on input "Inspector Tank to OHW measurement" at bounding box center [621, 179] width 824 height 22
click at [221, 176] on input "Inspector Tank to OHW measurement" at bounding box center [621, 179] width 824 height 22
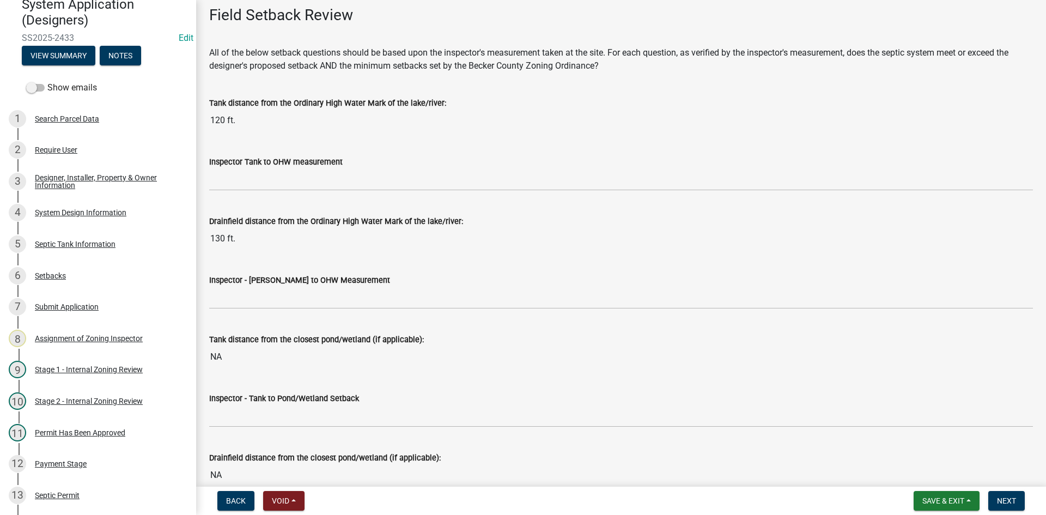
scroll to position [2506, 0]
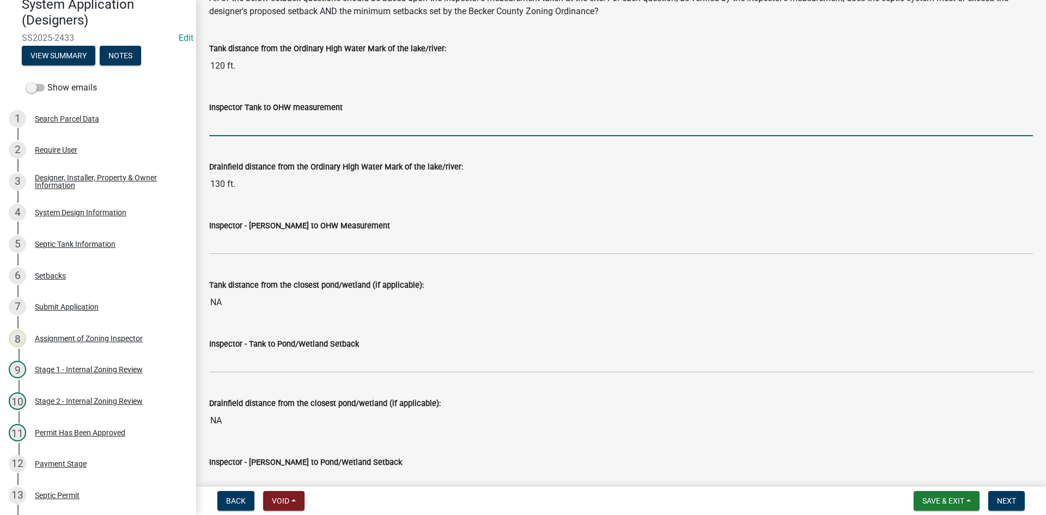
click at [241, 120] on input "Inspector Tank to OHW measurement" at bounding box center [621, 125] width 824 height 22
click at [219, 127] on input "Inspector Tank to OHW measurement" at bounding box center [621, 125] width 824 height 22
type input "100+"
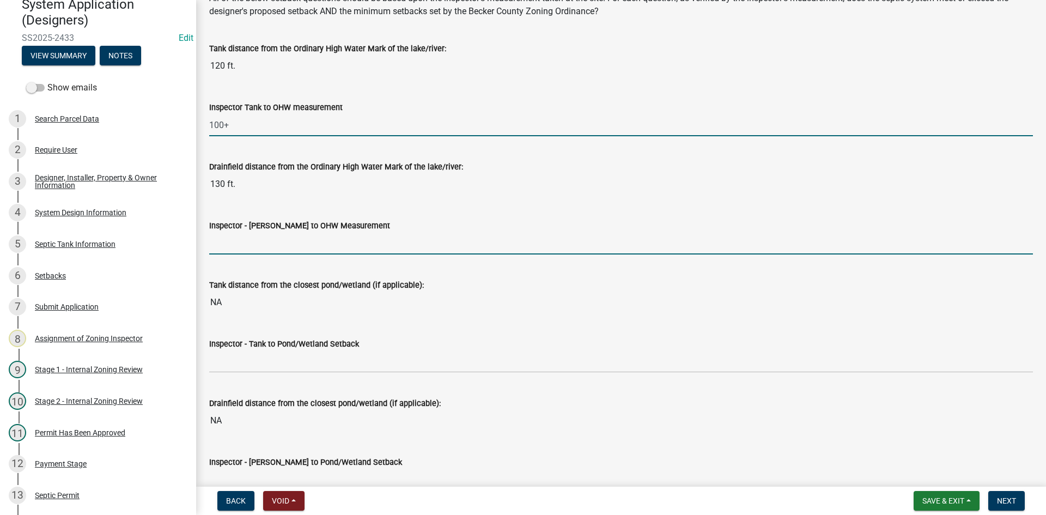
click at [221, 242] on input "Inspector - [PERSON_NAME] to OHW Measurement" at bounding box center [621, 243] width 824 height 22
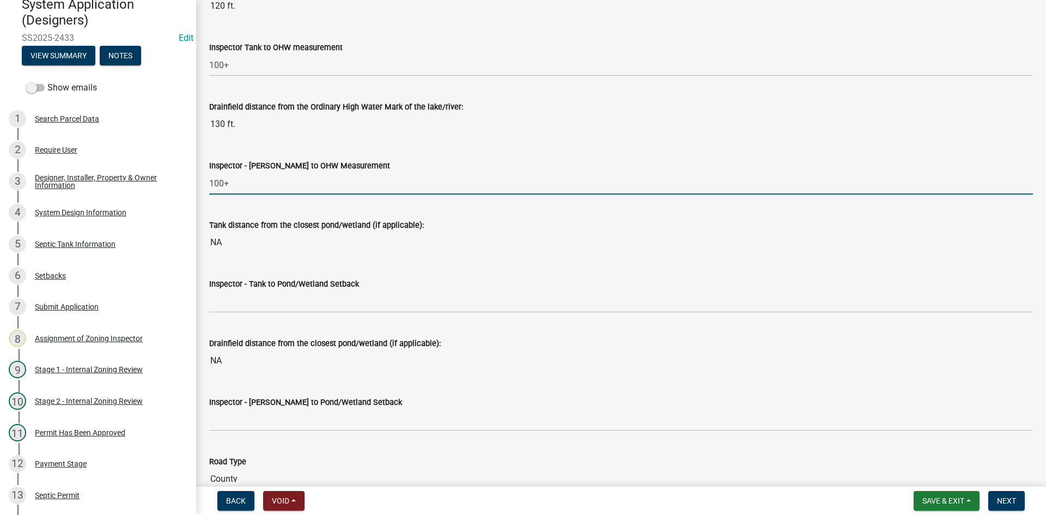
scroll to position [2669, 0]
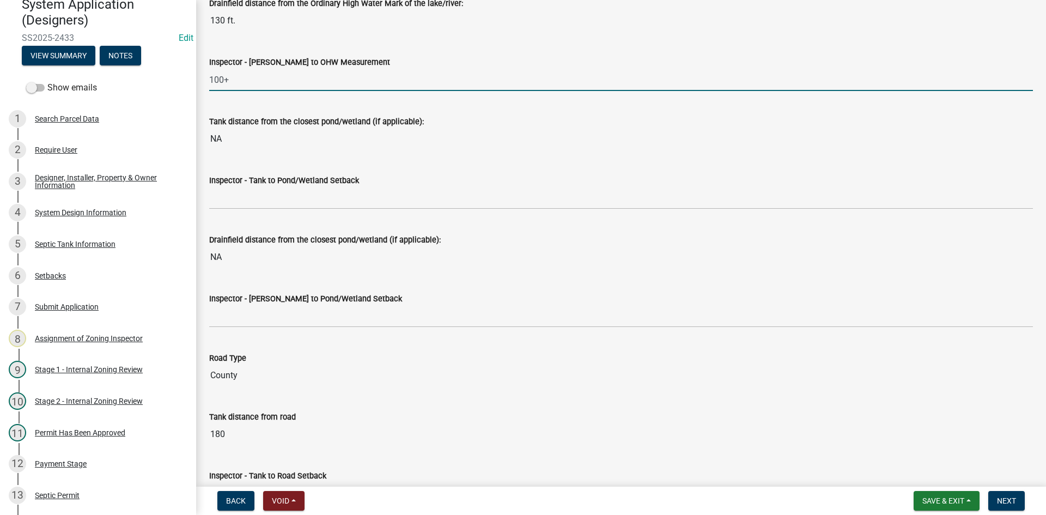
type input "100+"
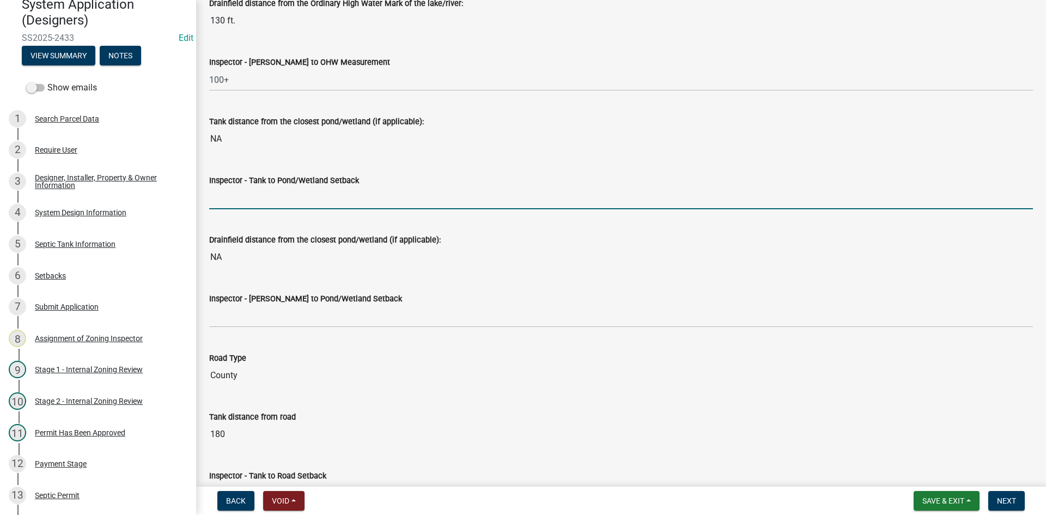
click at [250, 192] on input "Inspector - Tank to Pond/Wetland Setback" at bounding box center [621, 198] width 824 height 22
type input "NA"
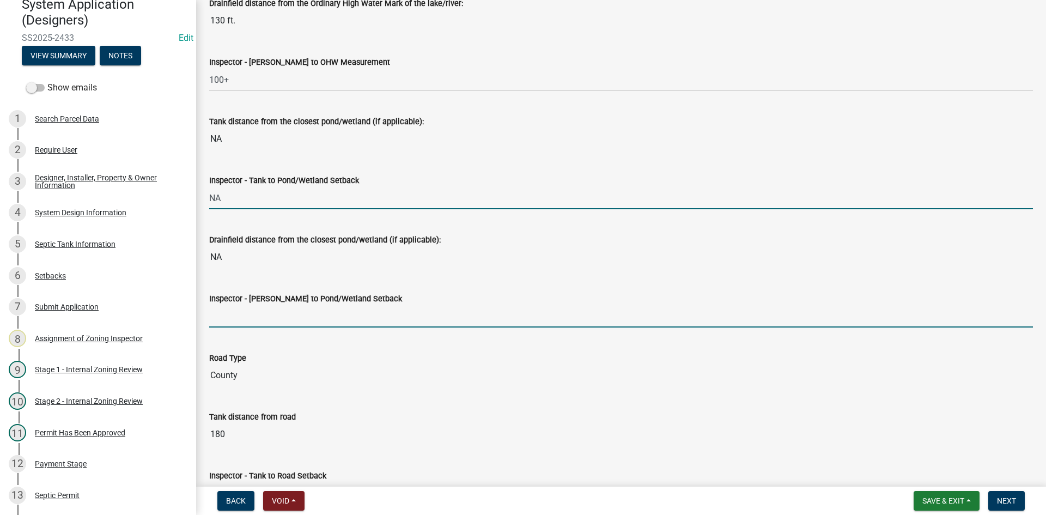
click at [248, 319] on input "Inspector - [PERSON_NAME] to Pond/Wetland Setback" at bounding box center [621, 316] width 824 height 22
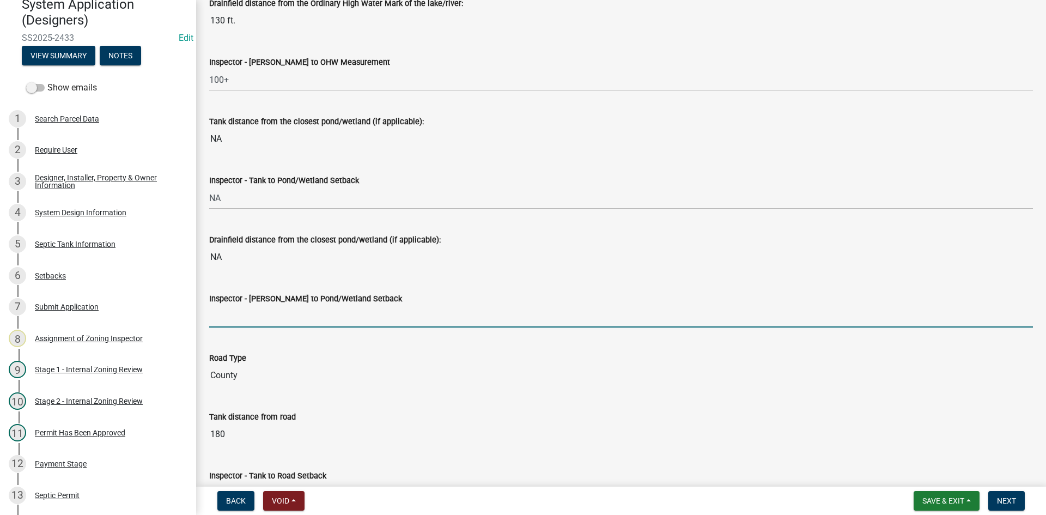
type input "NA"
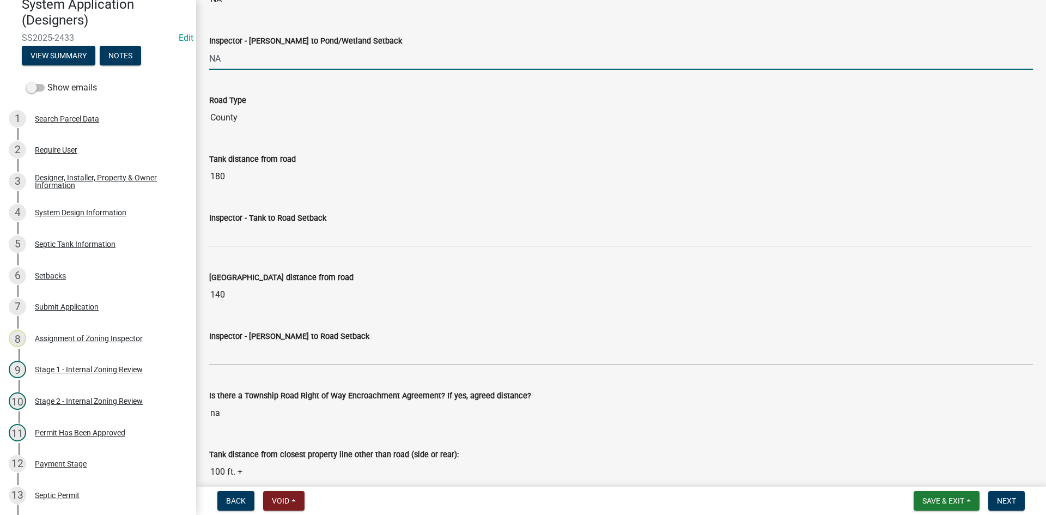
scroll to position [2942, 0]
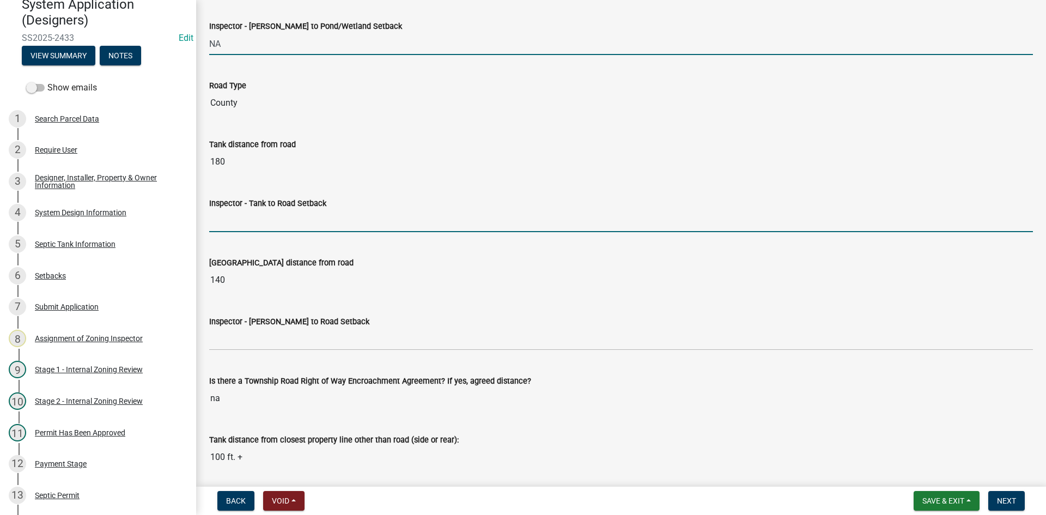
click at [249, 218] on input "Inspector - Tank to Road Setback" at bounding box center [621, 221] width 824 height 22
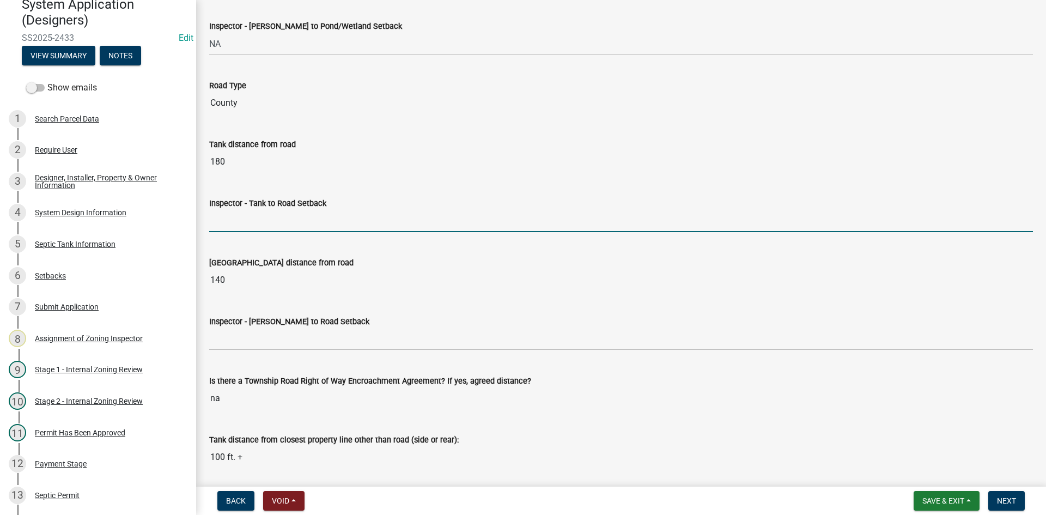
type input "10+"
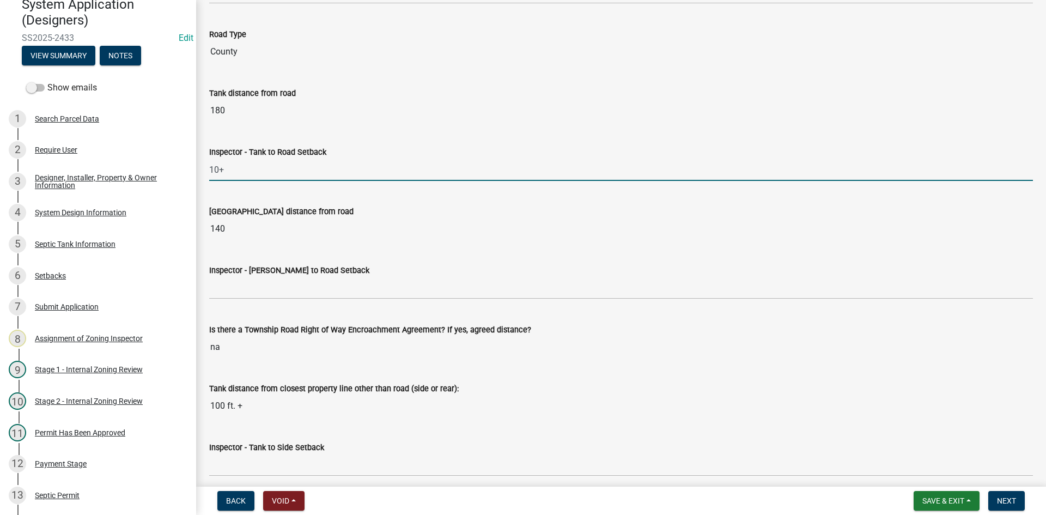
scroll to position [3051, 0]
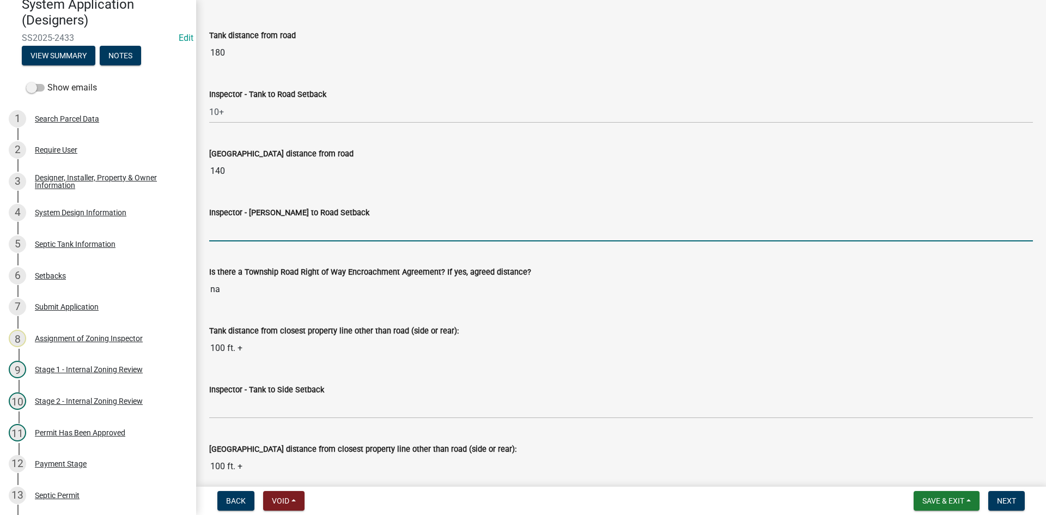
click at [252, 234] on input "Inspector - [PERSON_NAME] to Road Setback" at bounding box center [621, 230] width 824 height 22
type input "10+"
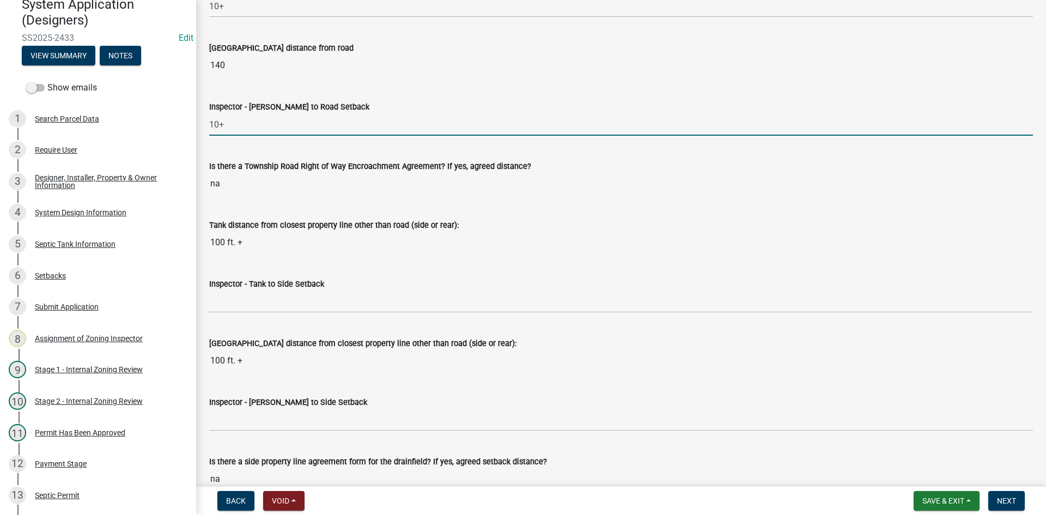
scroll to position [3159, 0]
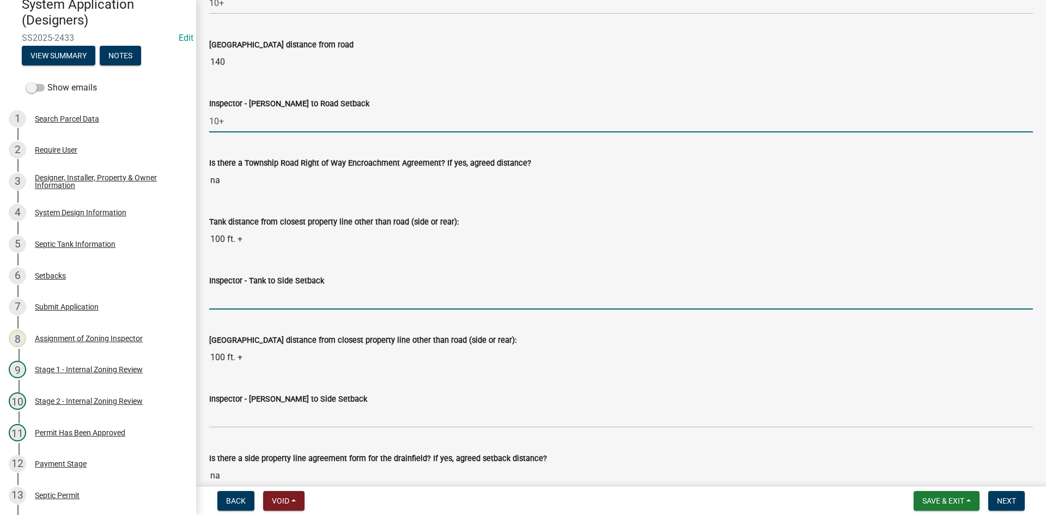
click at [247, 293] on input "Inspector - Tank to Side Setback" at bounding box center [621, 298] width 824 height 22
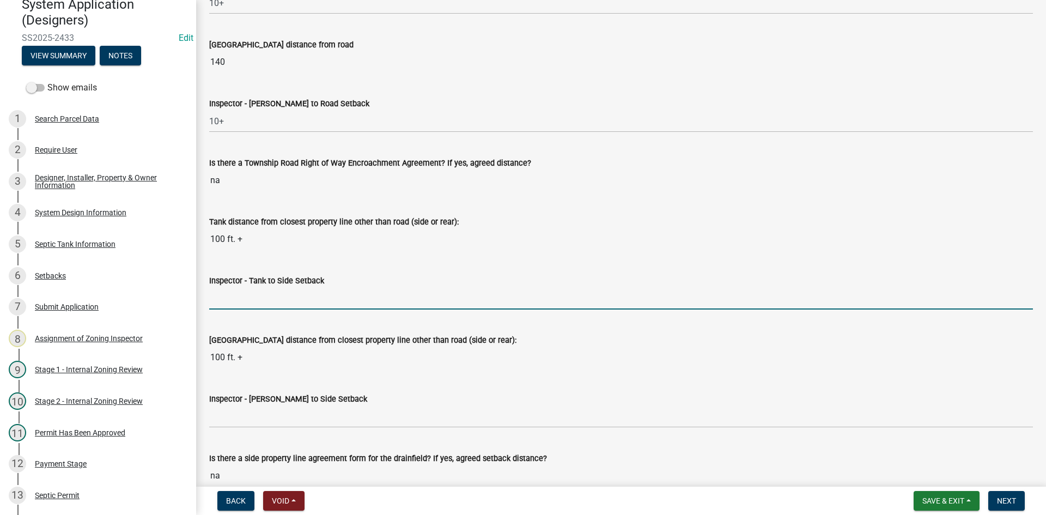
type input "10"
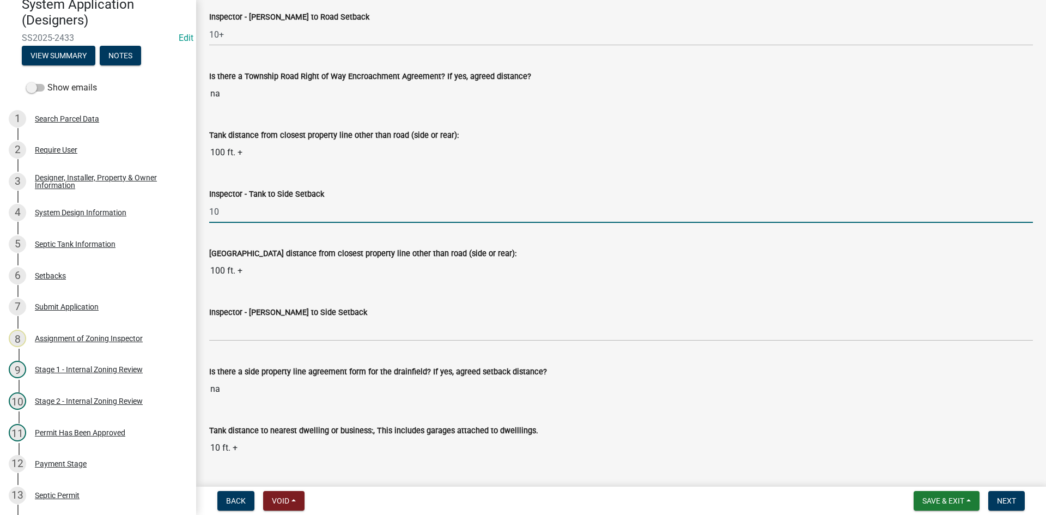
scroll to position [3323, 0]
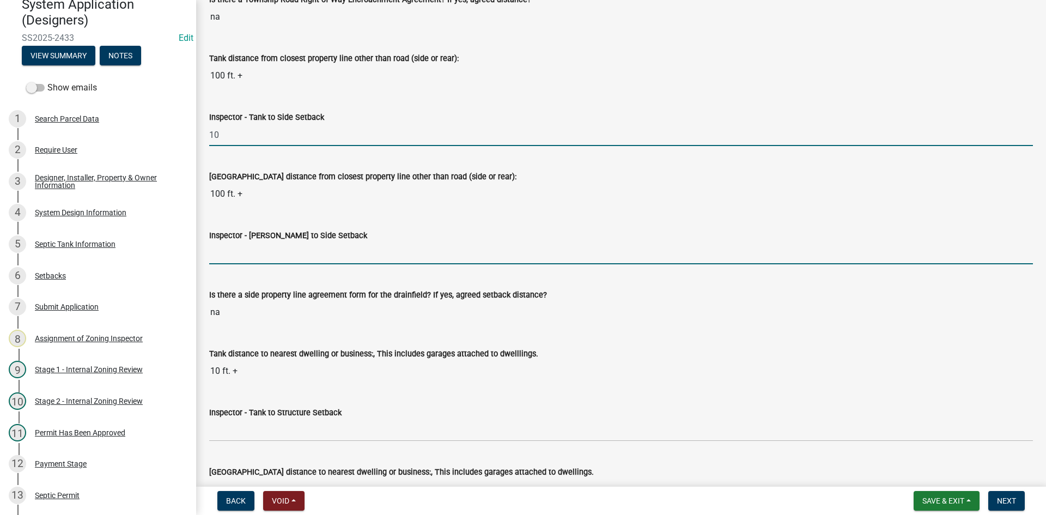
click at [259, 249] on input "Inspector - [PERSON_NAME] to Side Setback" at bounding box center [621, 253] width 824 height 22
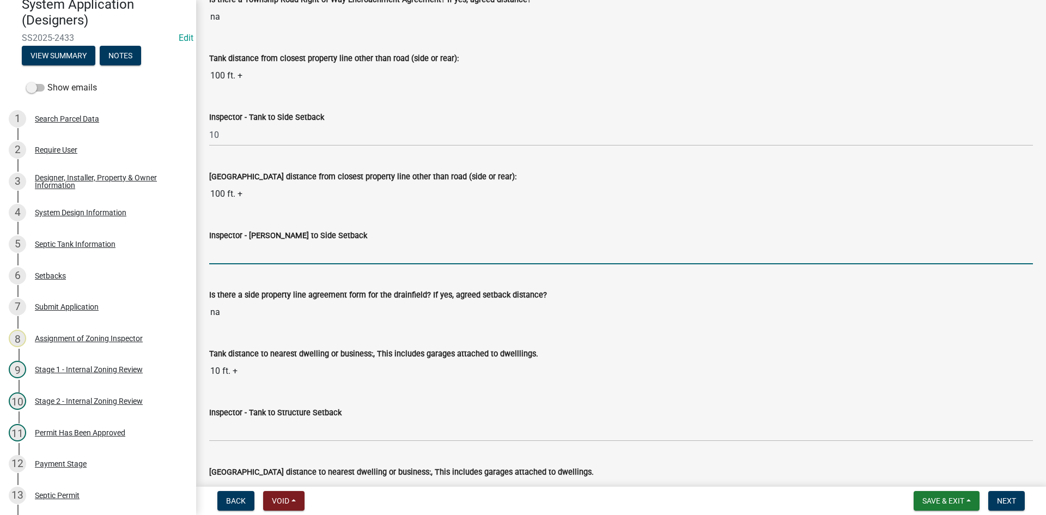
type input "10"
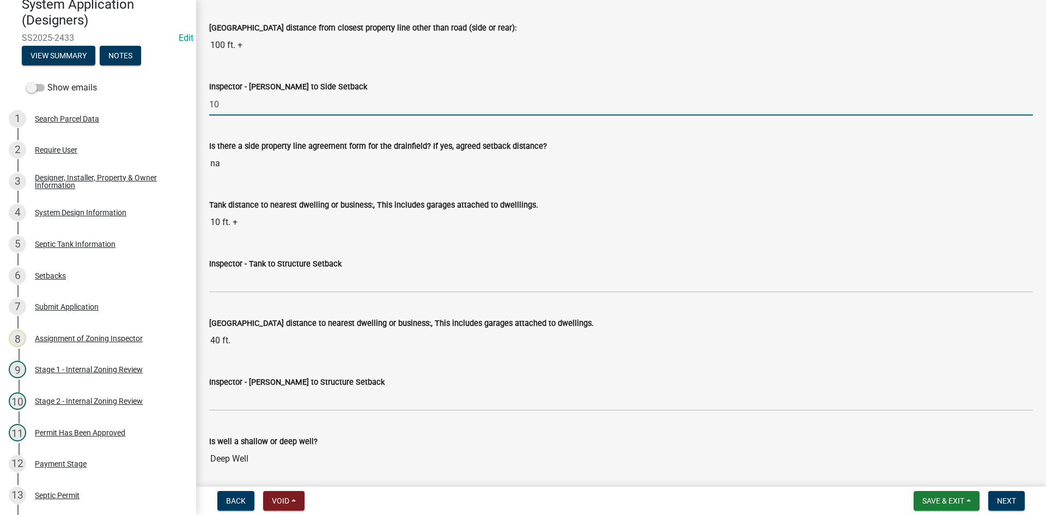
scroll to position [3486, 0]
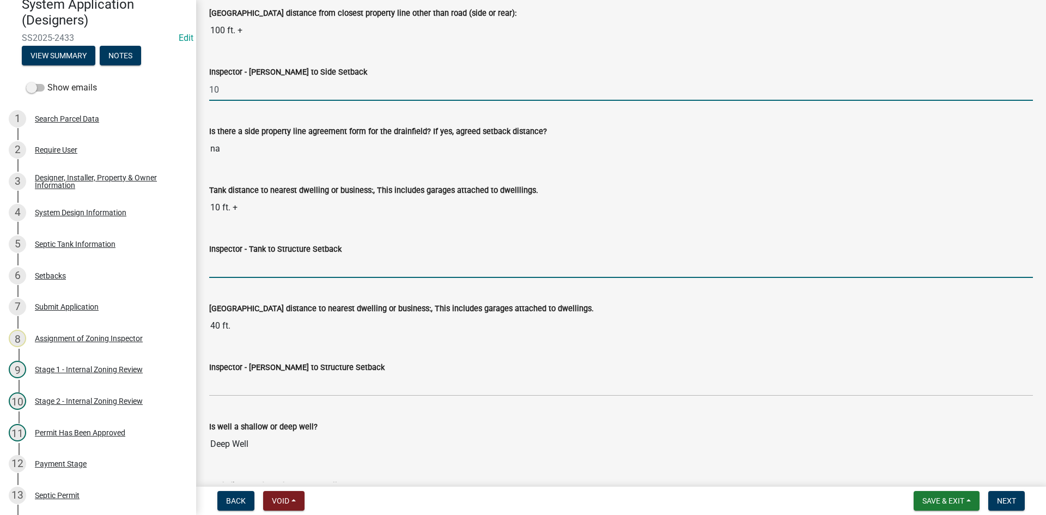
click at [258, 268] on input "Inspector - Tank to Structure Setback" at bounding box center [621, 266] width 824 height 22
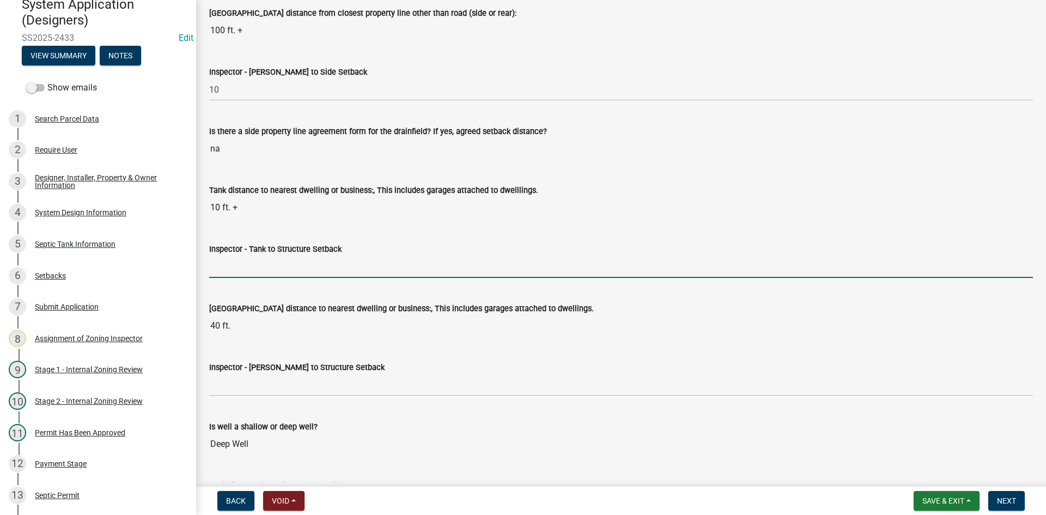
type input "10+"
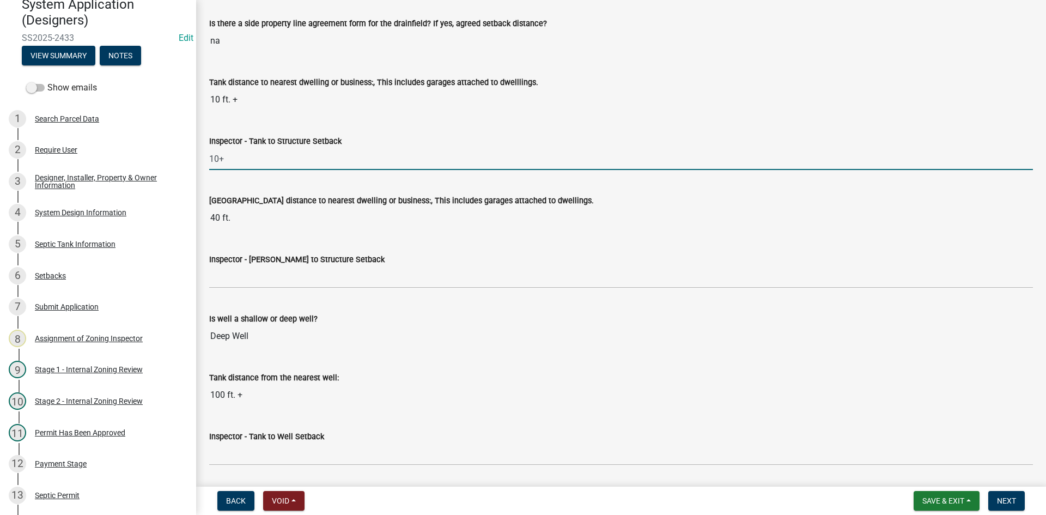
scroll to position [3595, 0]
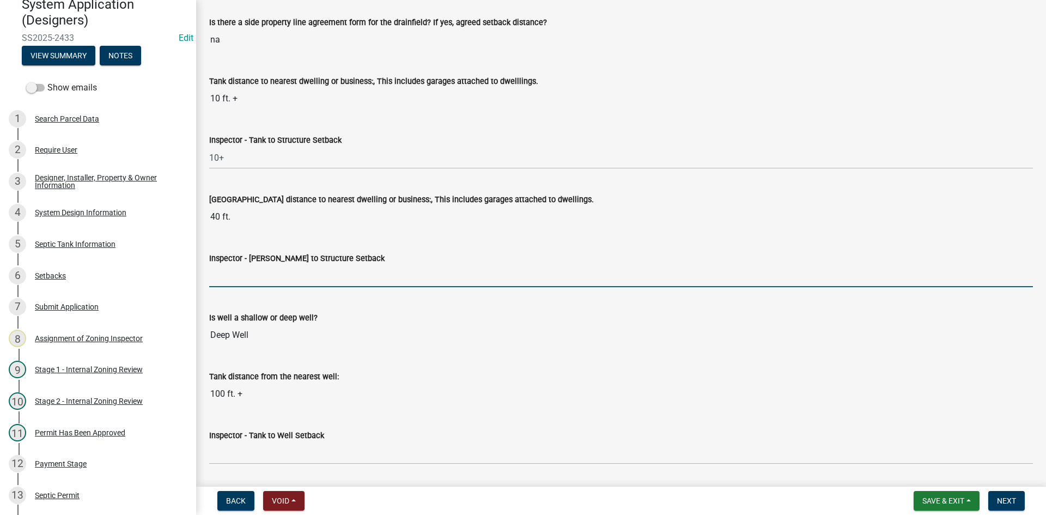
drag, startPoint x: 257, startPoint y: 277, endPoint x: 280, endPoint y: 279, distance: 23.5
click at [257, 277] on input "Inspector - [PERSON_NAME] to Structure Setback" at bounding box center [621, 276] width 824 height 22
type input "20"
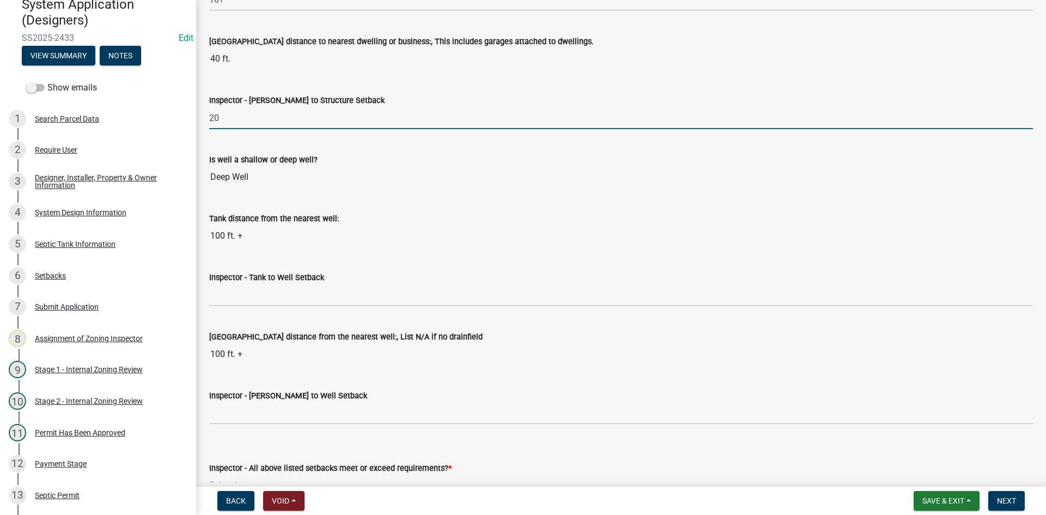
scroll to position [3759, 0]
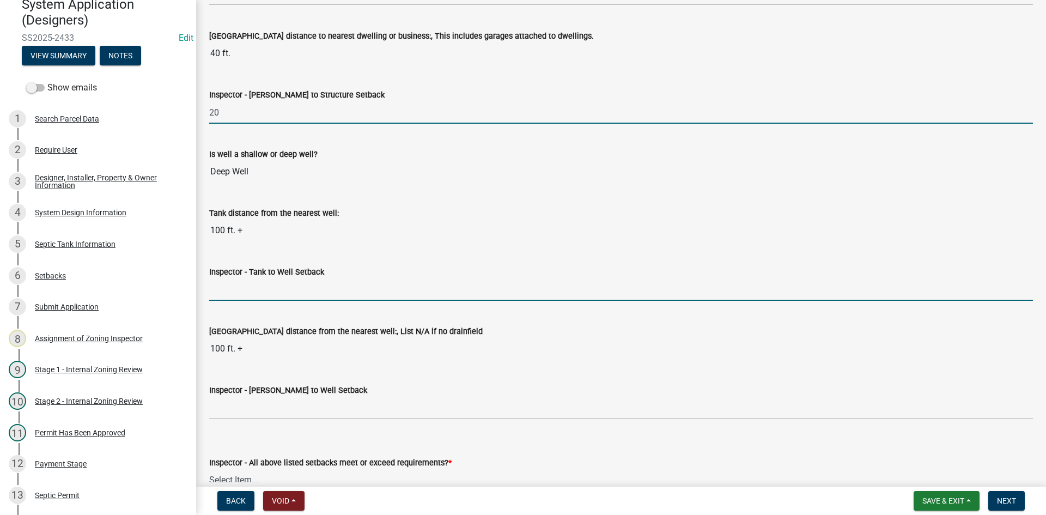
click at [260, 289] on input "Inspector - Tank to Well Setback" at bounding box center [621, 289] width 824 height 22
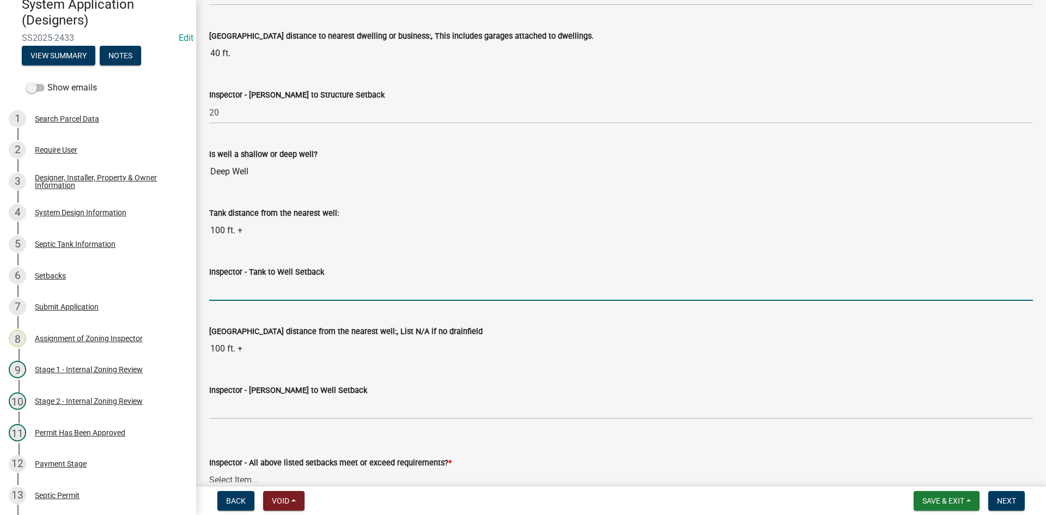
type input "50+"
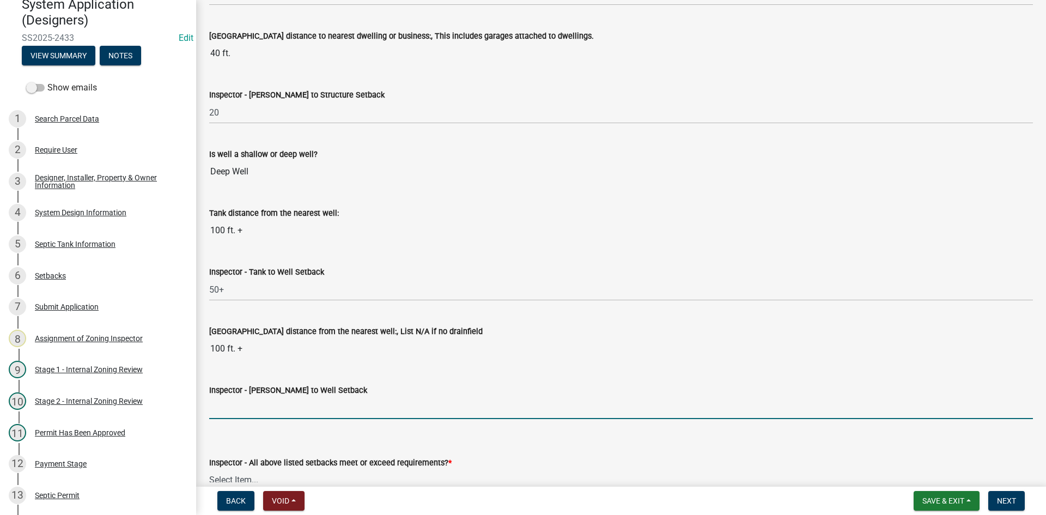
click at [257, 403] on input "Inspector - [PERSON_NAME] to Well Setback" at bounding box center [621, 408] width 824 height 22
type input "50+"
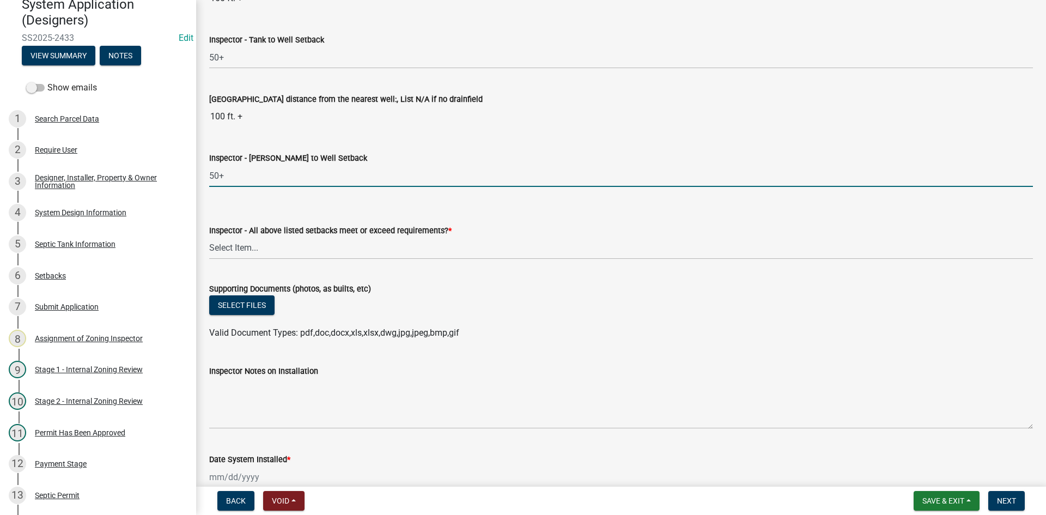
scroll to position [4086, 0]
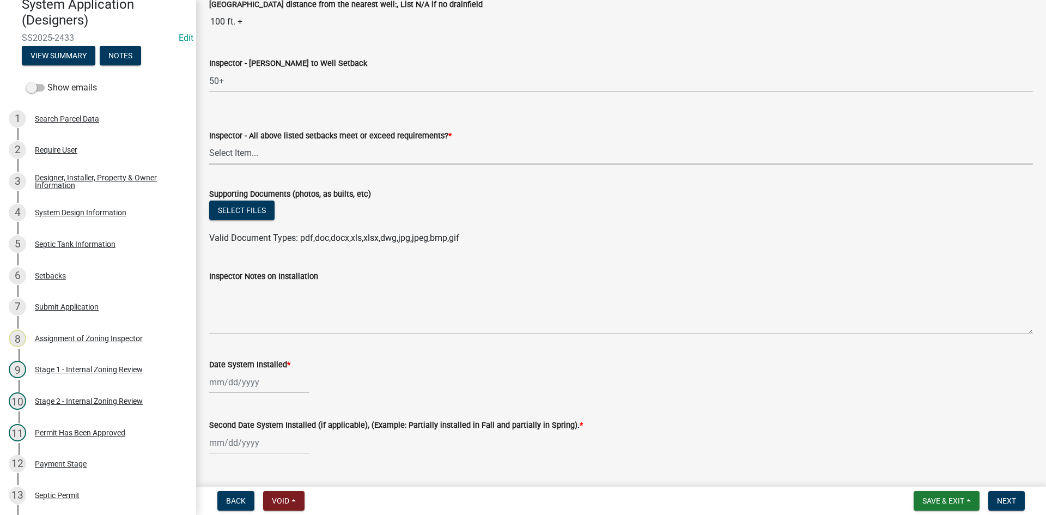
drag, startPoint x: 246, startPoint y: 150, endPoint x: 255, endPoint y: 158, distance: 11.6
click at [246, 150] on select "Select Item... Yes No" at bounding box center [621, 153] width 824 height 22
click at [209, 142] on select "Select Item... Yes No" at bounding box center [621, 153] width 824 height 22
select select "adfa1390-1443-4b8a-94eb-9b7f601f4679"
click at [243, 209] on button "Select files" at bounding box center [241, 210] width 65 height 20
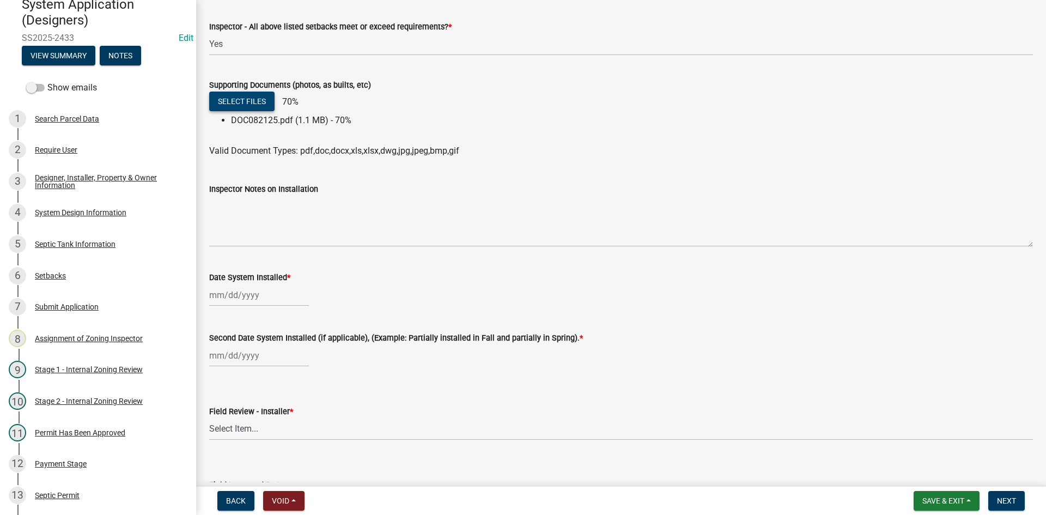
scroll to position [4303, 0]
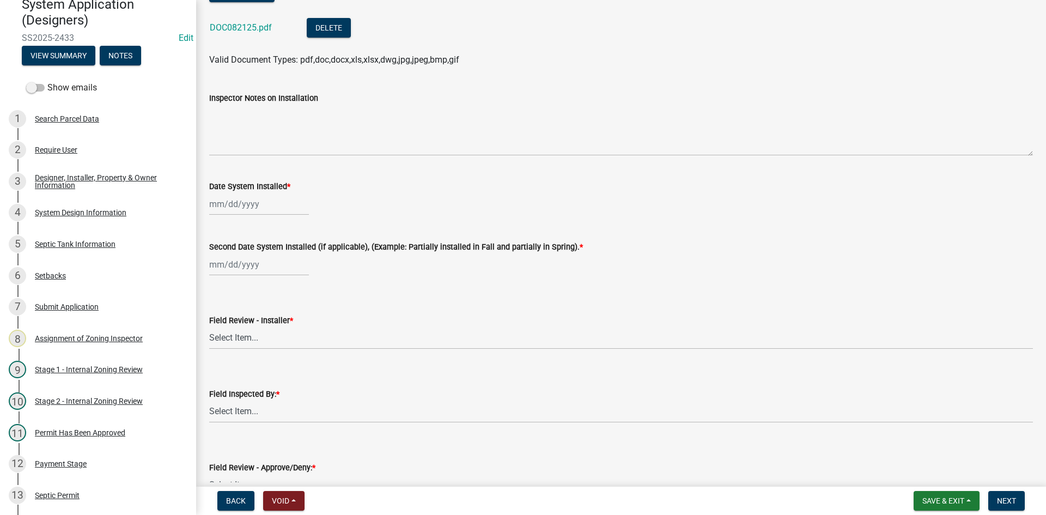
click at [273, 204] on div at bounding box center [259, 204] width 100 height 22
select select "8"
select select "2025"
click at [256, 301] on div "13" at bounding box center [254, 296] width 17 height 17
type input "[DATE]"
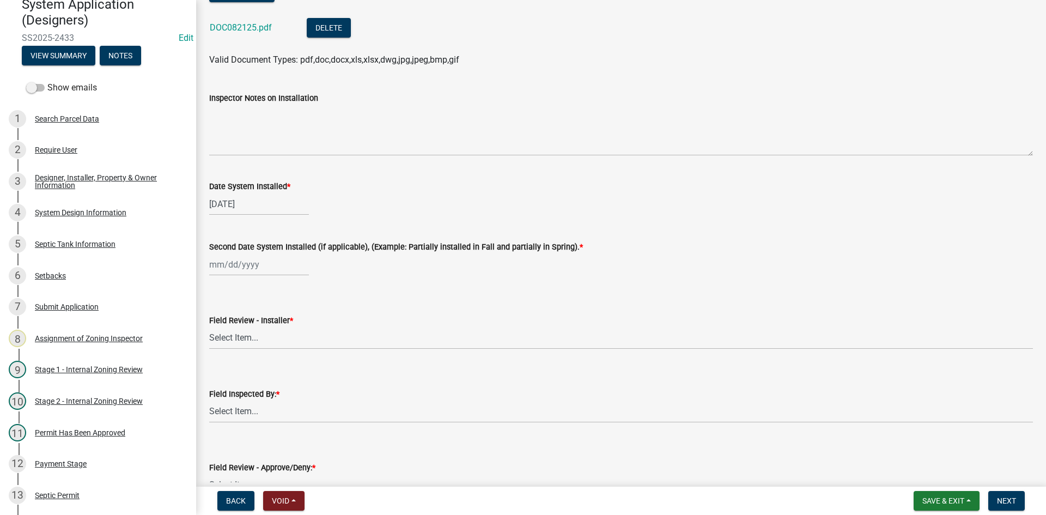
select select "8"
select select "2025"
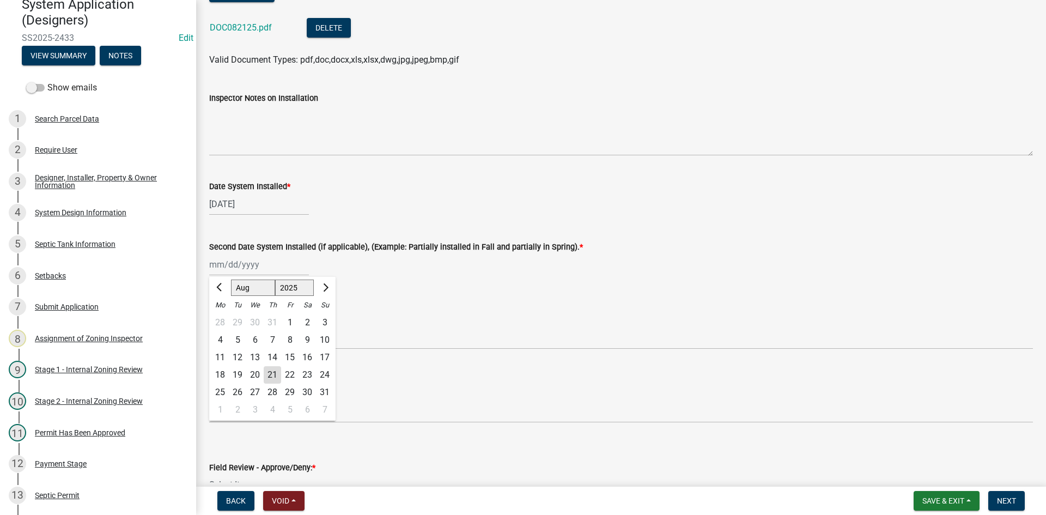
click at [238, 270] on div "[PERSON_NAME] Feb Mar Apr [PERSON_NAME][DATE] Oct Nov [DATE] 1526 1527 1528 152…" at bounding box center [259, 264] width 100 height 22
click at [260, 354] on div "13" at bounding box center [254, 357] width 17 height 17
type input "[DATE]"
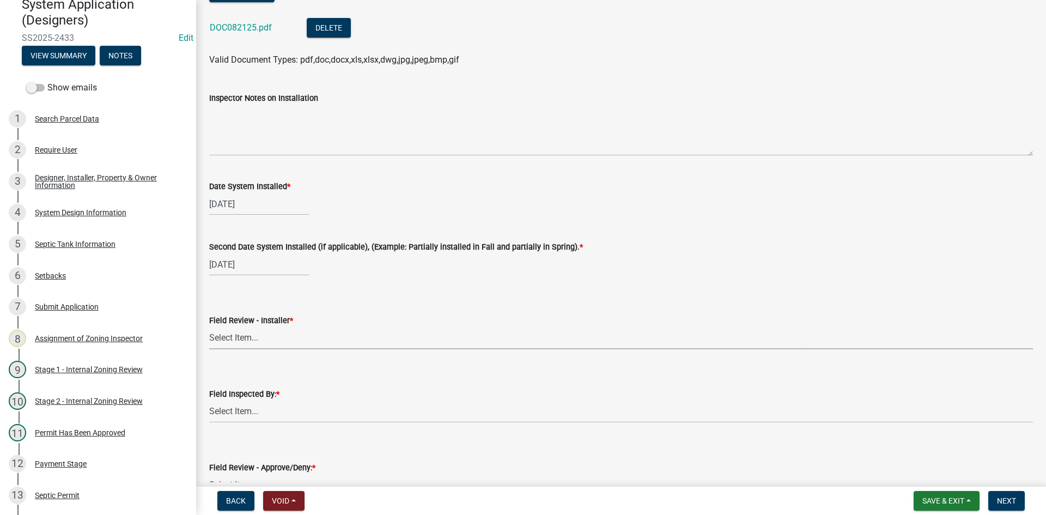
click at [254, 342] on select "Select Item... OTHER – Not listed (please add in next field and we will add to …" at bounding box center [621, 338] width 824 height 22
click at [209, 327] on select "Select Item... OTHER – Not listed (please add in next field and we will add to …" at bounding box center [621, 338] width 824 height 22
select select "7af7c39c-7392-483b-a3d2-eb2093a7d756"
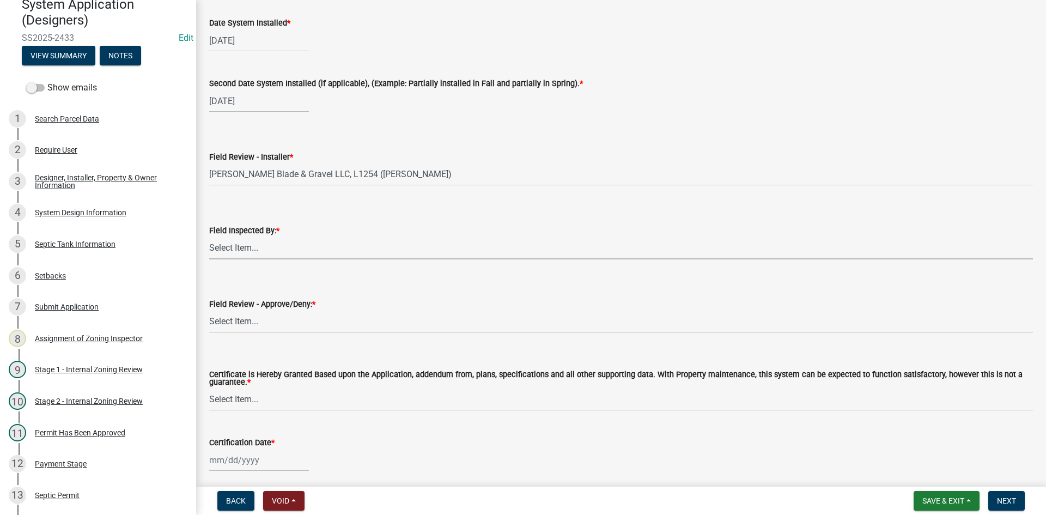
click at [245, 246] on select "Select Item... [PERSON_NAME] [PERSON_NAME] [PERSON_NAME] [PERSON_NAME] [PERSON_…" at bounding box center [621, 248] width 824 height 22
click at [209, 237] on select "Select Item... [PERSON_NAME] [PERSON_NAME] [PERSON_NAME] [PERSON_NAME] [PERSON_…" at bounding box center [621, 248] width 824 height 22
select select "7bfe52ba-73b7-4ac1-9bde-d3bb601555ca"
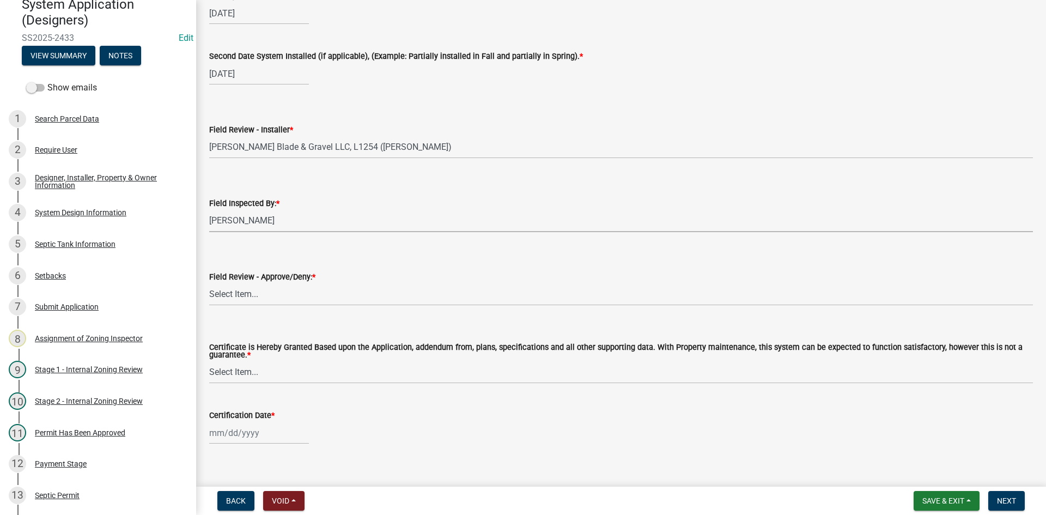
scroll to position [4509, 0]
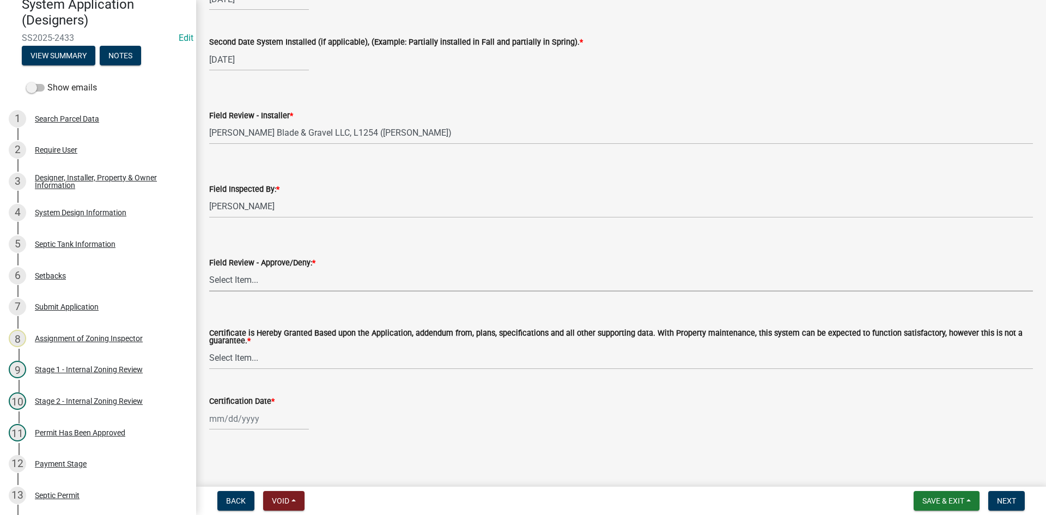
click at [233, 285] on select "Select Item... Approved Denied" at bounding box center [621, 280] width 824 height 22
click at [209, 269] on select "Select Item... Approved Denied" at bounding box center [621, 280] width 824 height 22
select select "c3bf50e3-4684-4b9c-99b9-7a9f027aa0dd"
drag, startPoint x: 247, startPoint y: 357, endPoint x: 249, endPoint y: 363, distance: 6.6
click at [247, 357] on select "Select Item... Yes No" at bounding box center [621, 358] width 824 height 22
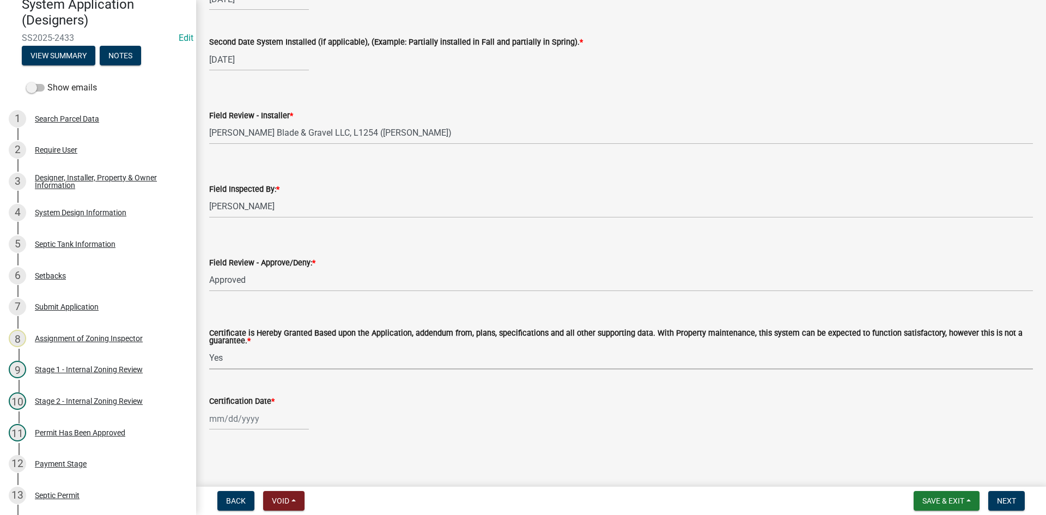
click at [209, 347] on select "Select Item... Yes No" at bounding box center [621, 358] width 824 height 22
select select "538e6e6b-38de-4682-8c50-6662df67960d"
click at [258, 414] on div at bounding box center [259, 418] width 100 height 22
select select "8"
select select "2025"
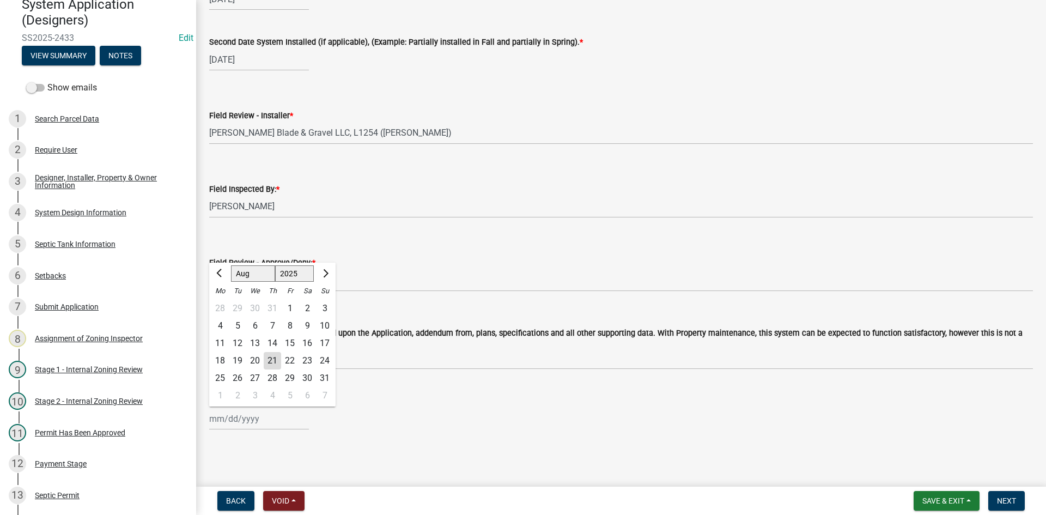
click at [271, 360] on div "21" at bounding box center [272, 360] width 17 height 17
type input "[DATE]"
click at [1000, 500] on span "Next" at bounding box center [1006, 500] width 19 height 9
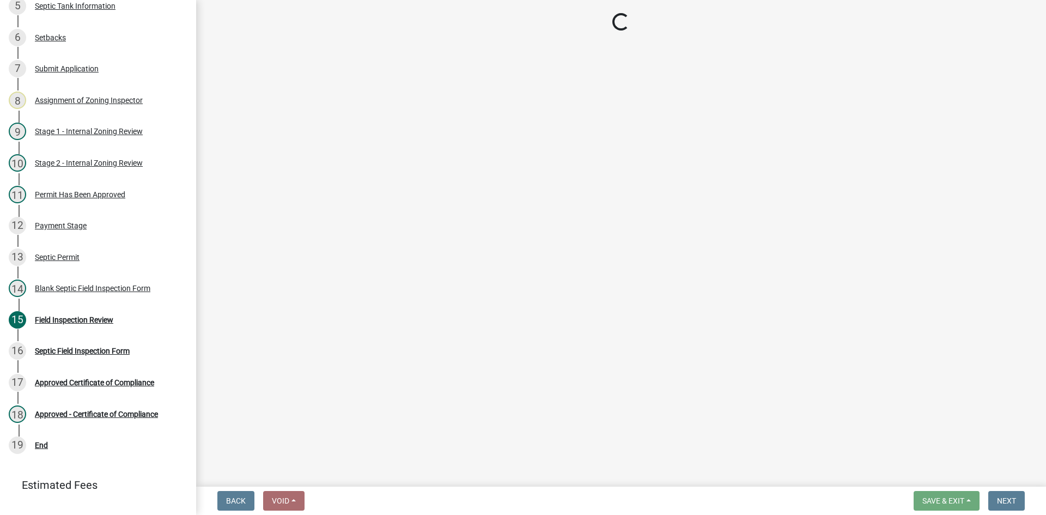
scroll to position [344, 0]
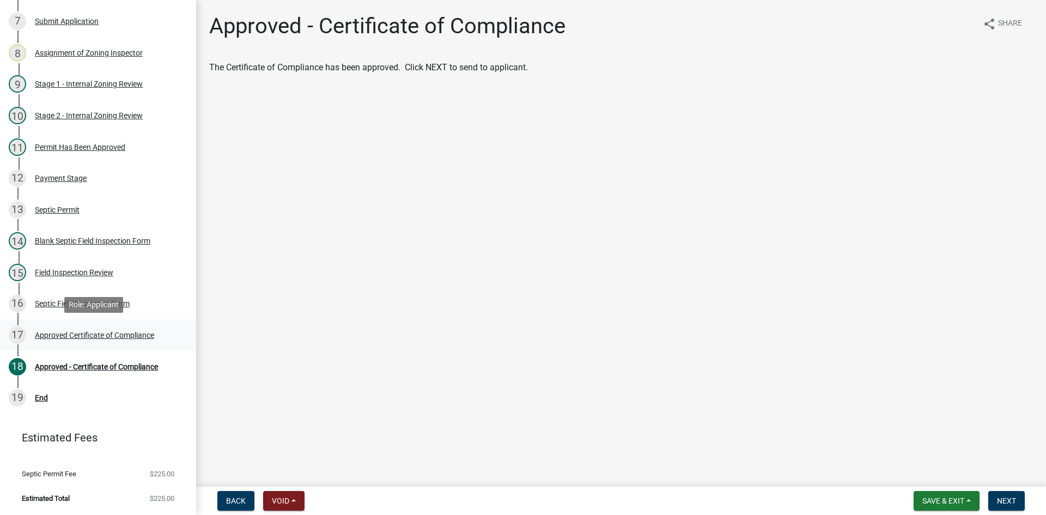
click at [131, 335] on div "Approved Certificate of Compliance" at bounding box center [94, 335] width 119 height 8
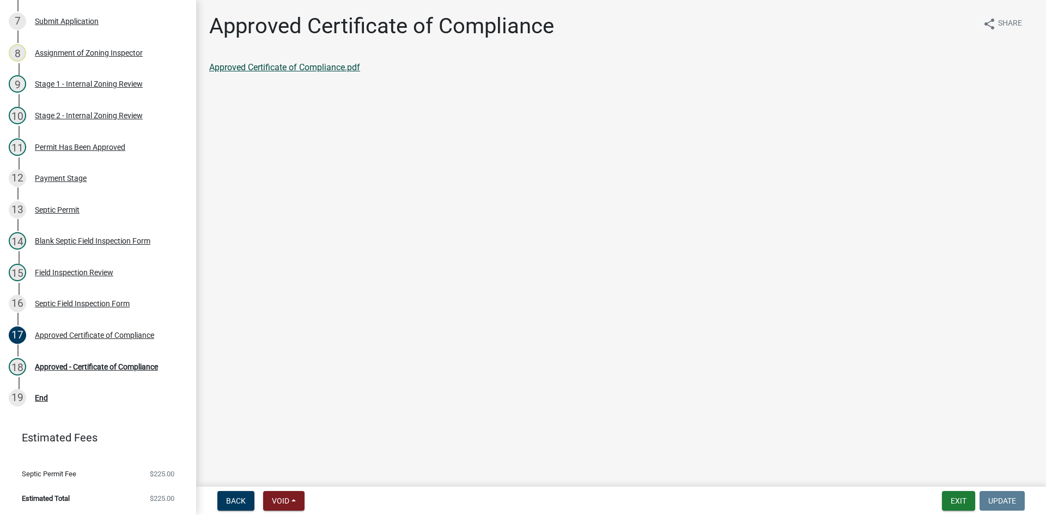
click at [319, 66] on link "Approved Certificate of Compliance.pdf" at bounding box center [284, 67] width 151 height 10
click at [80, 334] on div "Approved Certificate of Compliance" at bounding box center [94, 335] width 119 height 8
click at [83, 363] on div "Approved - Certificate of Compliance" at bounding box center [96, 367] width 123 height 8
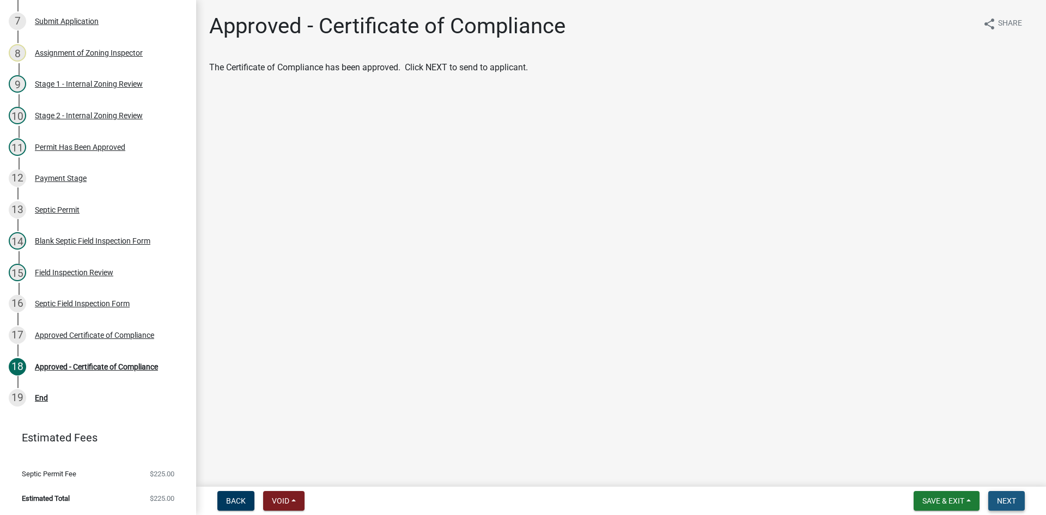
click at [1003, 501] on span "Next" at bounding box center [1006, 500] width 19 height 9
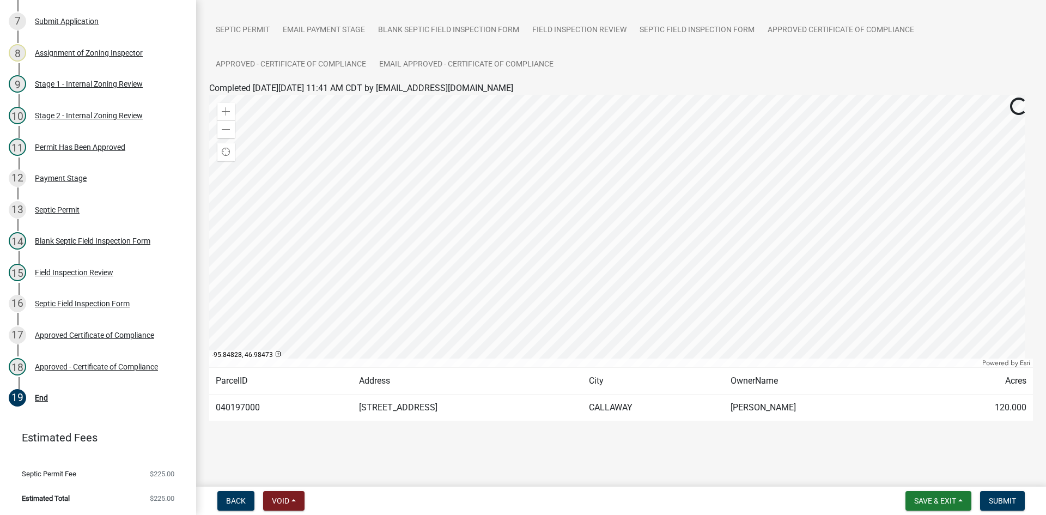
scroll to position [132, 0]
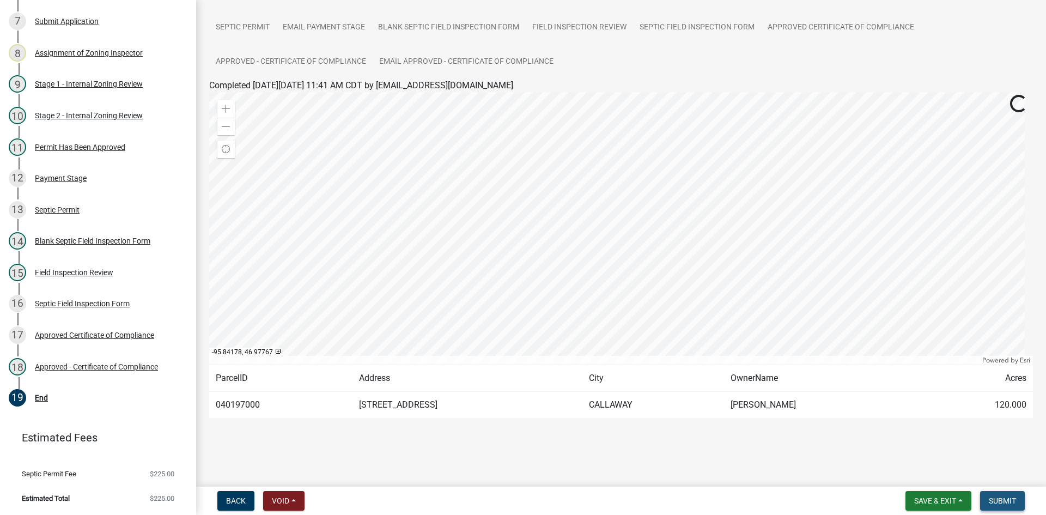
click at [1002, 500] on span "Submit" at bounding box center [1002, 500] width 27 height 9
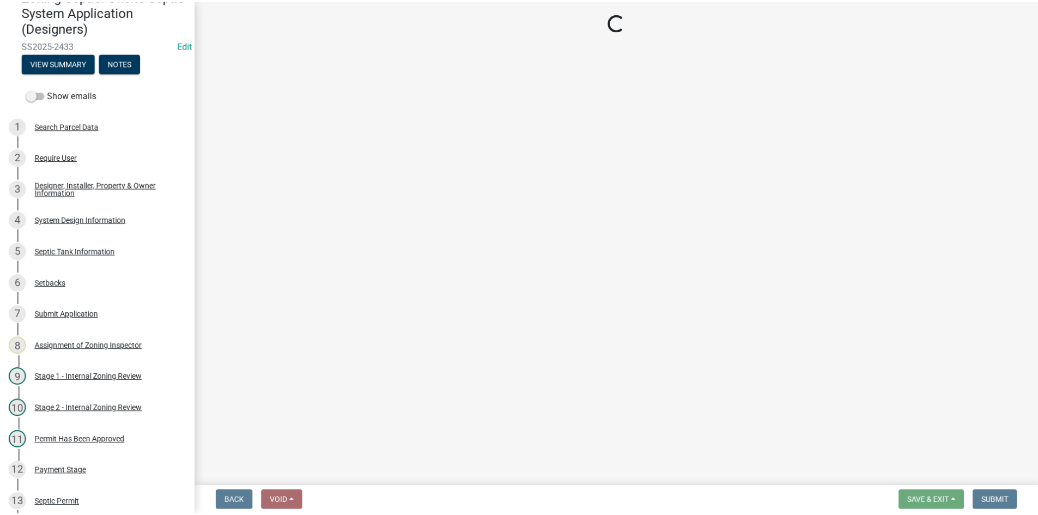
scroll to position [0, 0]
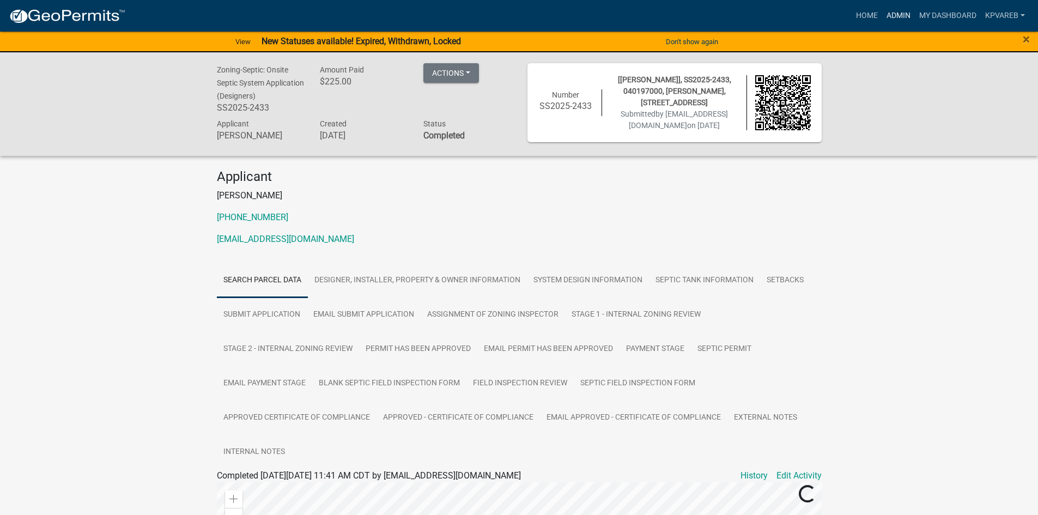
click at [906, 17] on link "Admin" at bounding box center [898, 15] width 33 height 21
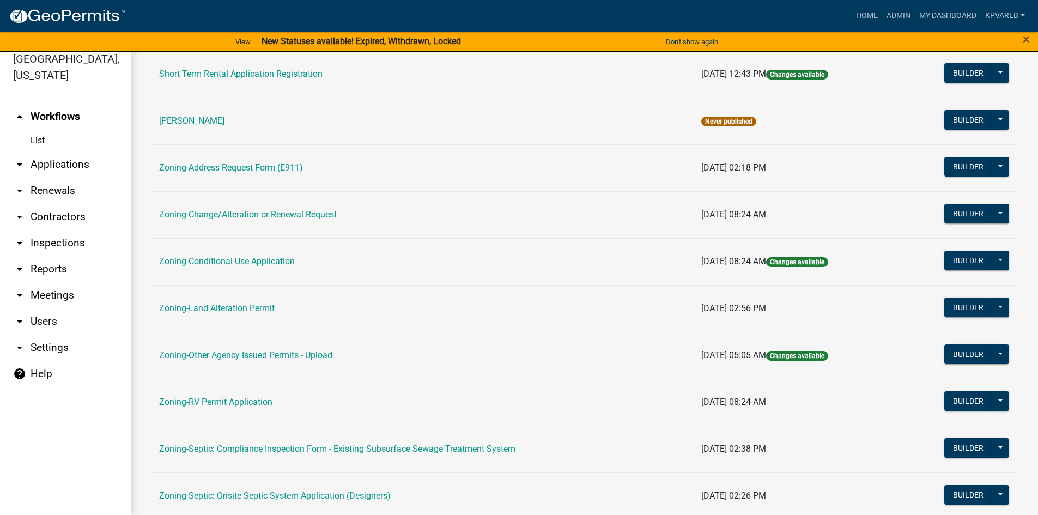
scroll to position [272, 0]
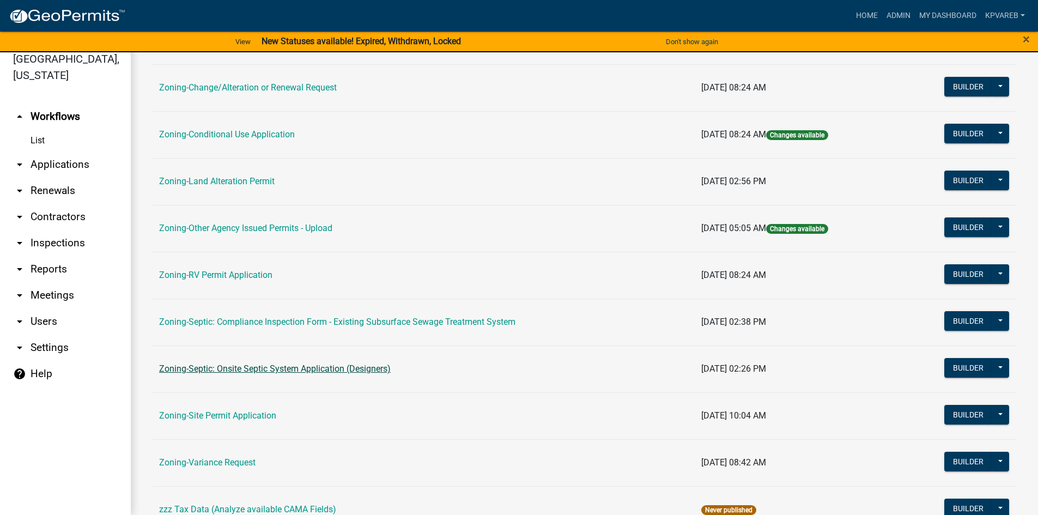
click at [332, 370] on link "Zoning-Septic: Onsite Septic System Application (Designers)" at bounding box center [275, 368] width 232 height 10
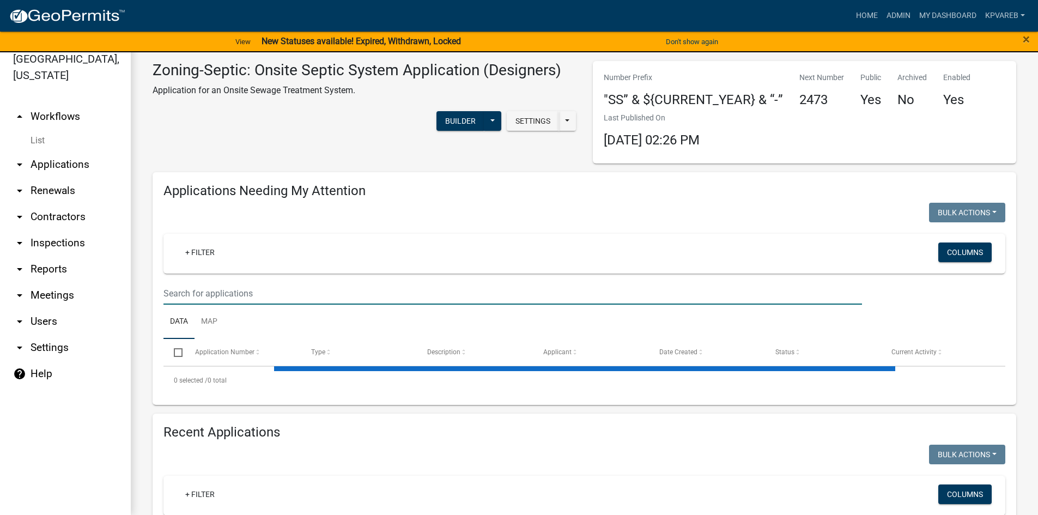
click at [193, 292] on input "text" at bounding box center [512, 293] width 698 height 22
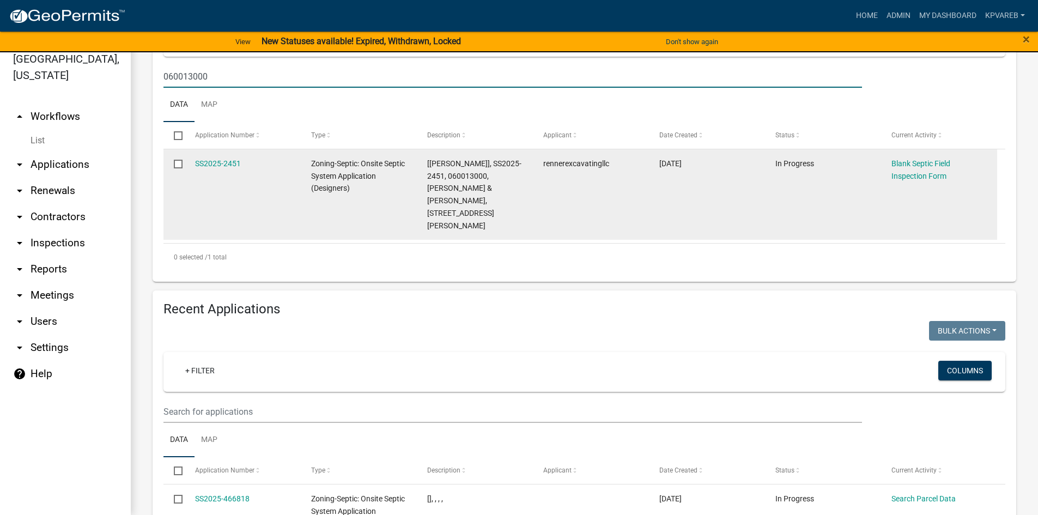
scroll to position [218, 0]
type input "060013000"
click at [216, 162] on link "SS2025-2451" at bounding box center [218, 162] width 46 height 9
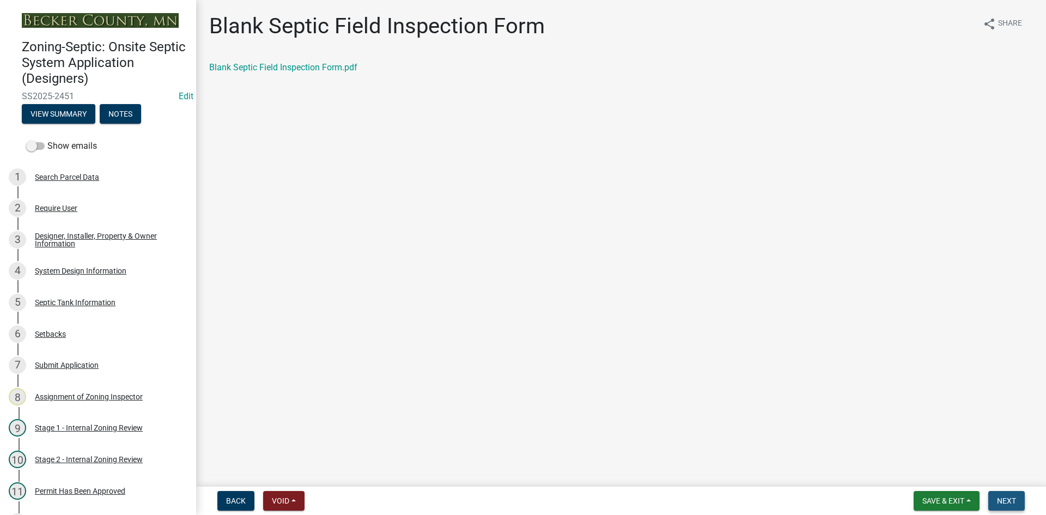
click at [1007, 499] on span "Next" at bounding box center [1006, 500] width 19 height 9
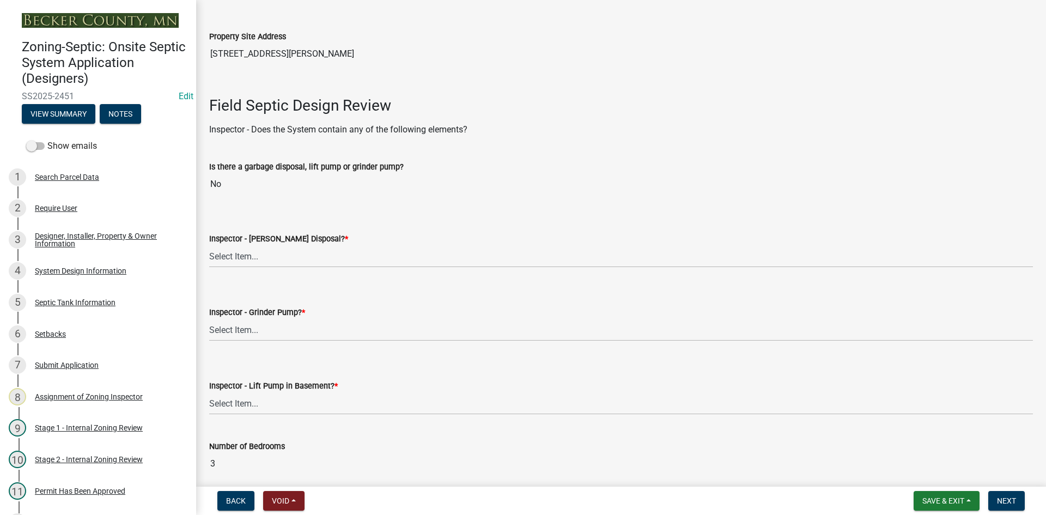
scroll to position [381, 0]
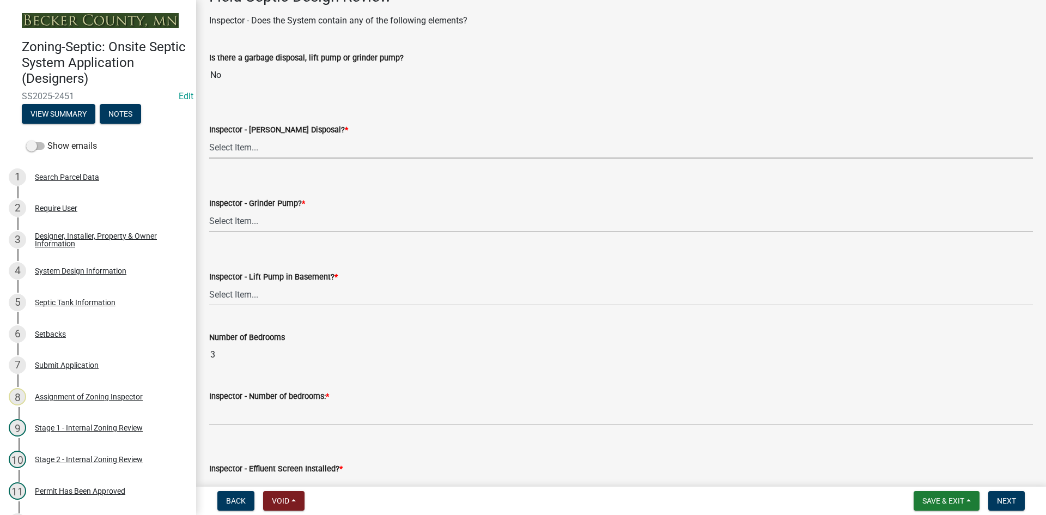
click at [254, 154] on select "Select Item... Yes No" at bounding box center [621, 147] width 824 height 22
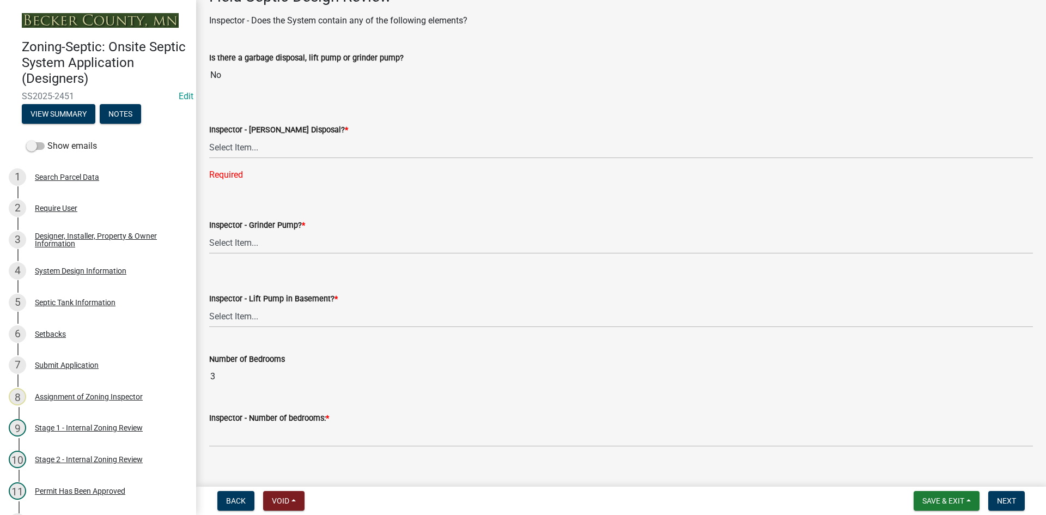
click at [254, 204] on div "Inspector - Grinder Pump? * Select Item... Yes No" at bounding box center [621, 222] width 824 height 64
click at [257, 154] on select "Select Item... Yes No" at bounding box center [621, 147] width 824 height 22
click at [209, 136] on select "Select Item... Yes No" at bounding box center [621, 147] width 824 height 22
select select "e6f115c1-9d93-4d61-8856-1810485f2117"
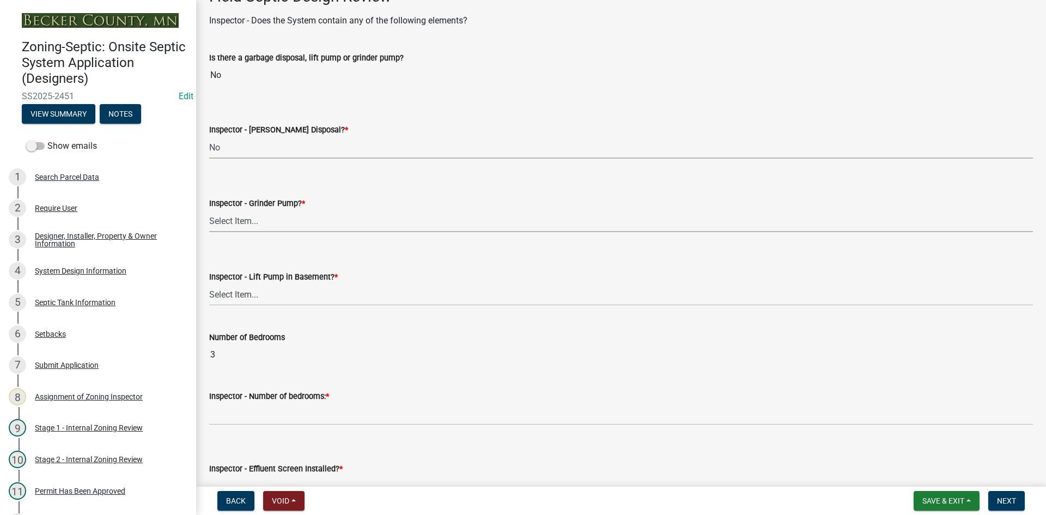
click at [255, 221] on select "Select Item... Yes No" at bounding box center [621, 221] width 824 height 22
click at [209, 210] on select "Select Item... Yes No" at bounding box center [621, 221] width 824 height 22
select select "fbef6dfa-81fd-4eee-a016-cd8c2569ca47"
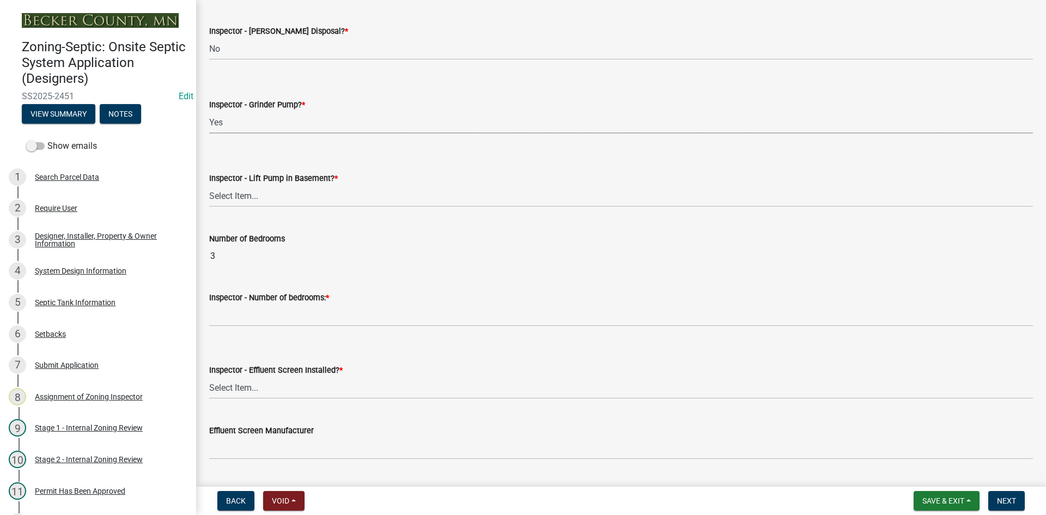
scroll to position [490, 0]
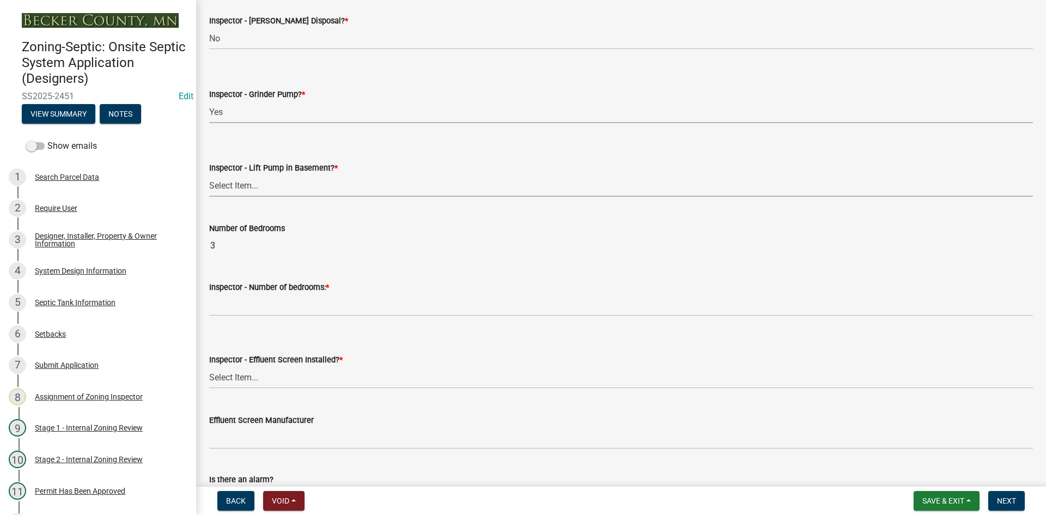
click at [258, 194] on select "Select Item... Yes No" at bounding box center [621, 185] width 824 height 22
click at [209, 174] on select "Select Item... Yes No" at bounding box center [621, 185] width 824 height 22
select select "58089658-2e95-4d4d-a981-afbd087a421a"
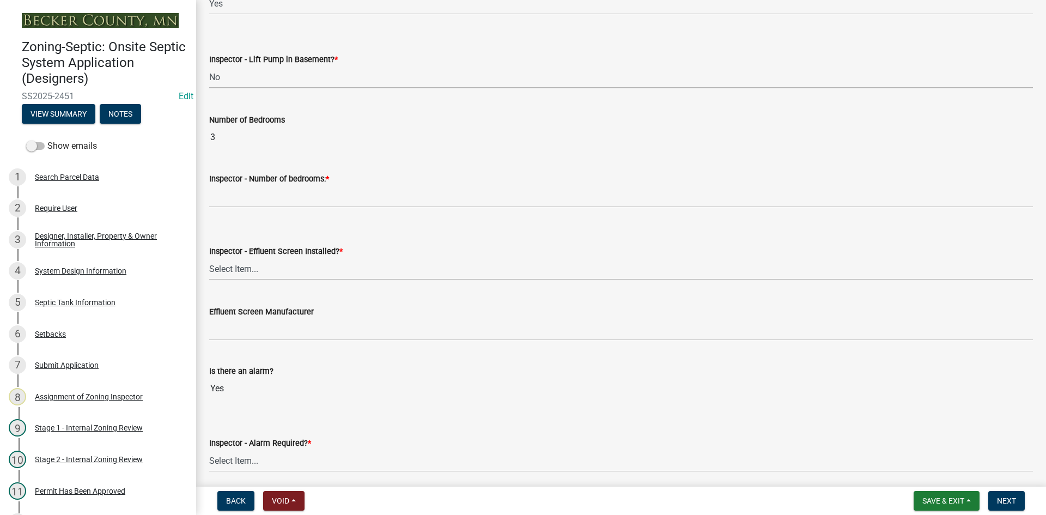
scroll to position [599, 0]
click at [261, 209] on wm-data-entity-input "Inspector - Number of bedrooms: *" at bounding box center [621, 185] width 824 height 59
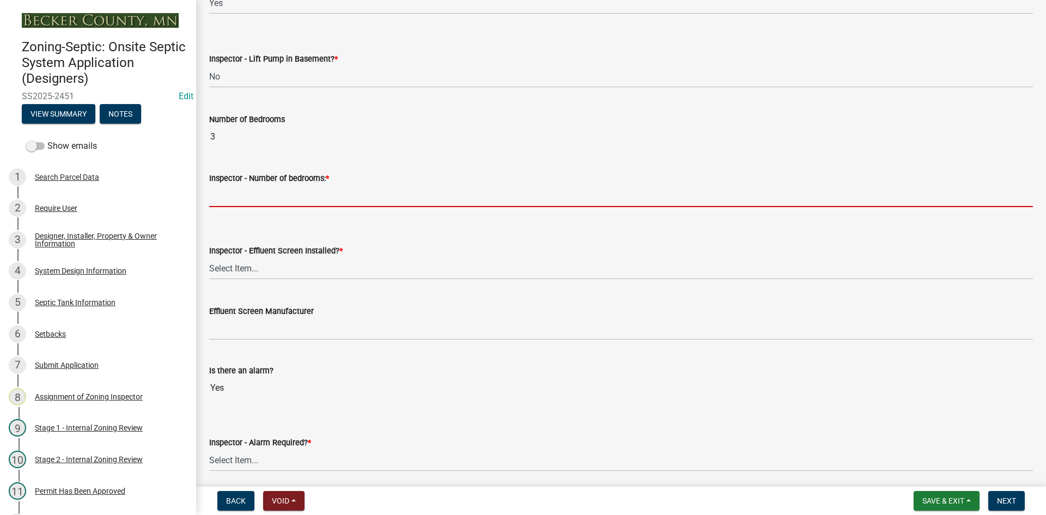
click at [257, 202] on input "Inspector - Number of bedrooms: *" at bounding box center [621, 196] width 824 height 22
type input "3"
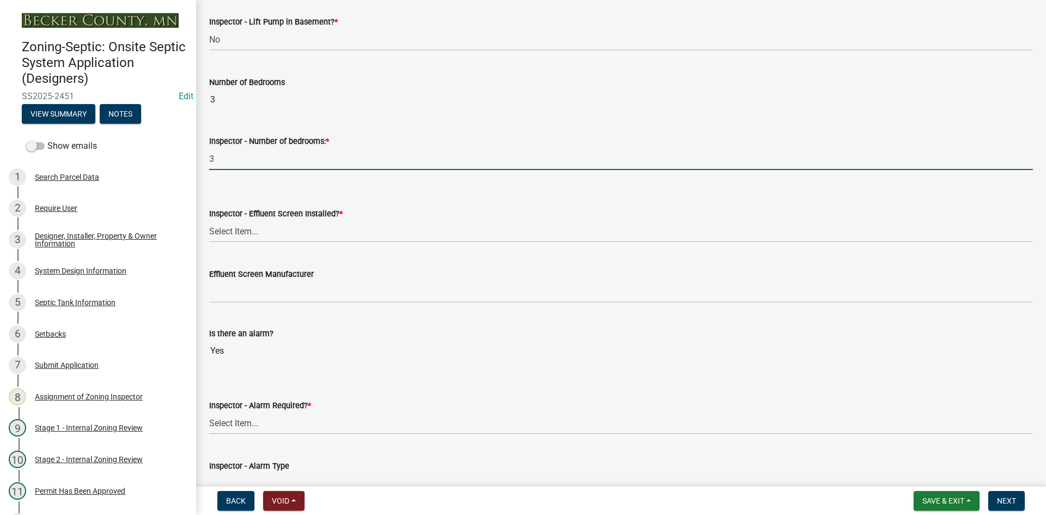
scroll to position [654, 0]
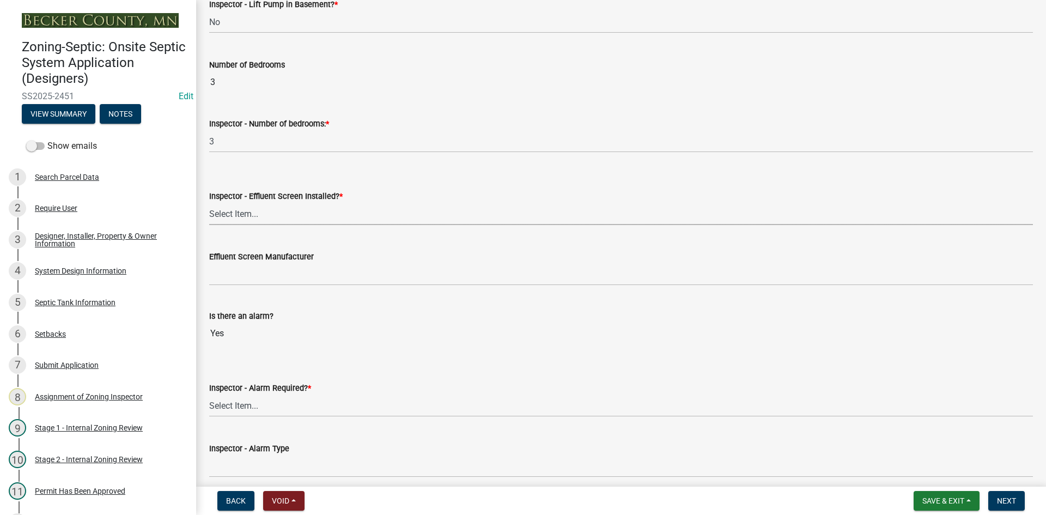
click at [261, 218] on select "Select Item... Yes No" at bounding box center [621, 214] width 824 height 22
click at [209, 203] on select "Select Item... Yes No" at bounding box center [621, 214] width 824 height 22
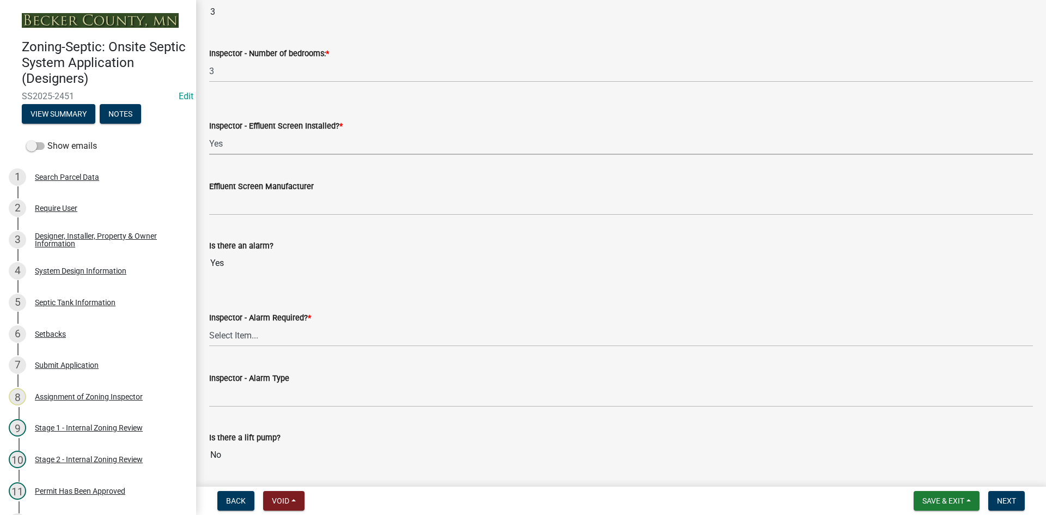
scroll to position [763, 0]
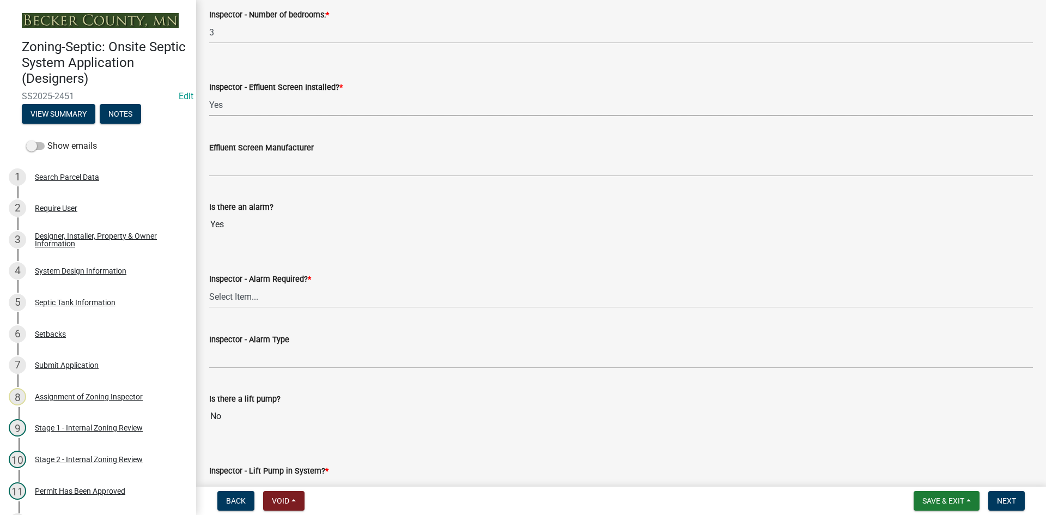
click at [237, 105] on select "Select Item... Yes No" at bounding box center [621, 105] width 824 height 22
click at [209, 94] on select "Select Item... Yes No" at bounding box center [621, 105] width 824 height 22
select select "039f9276-f093-40ee-98f9-24c1fbae5d9d"
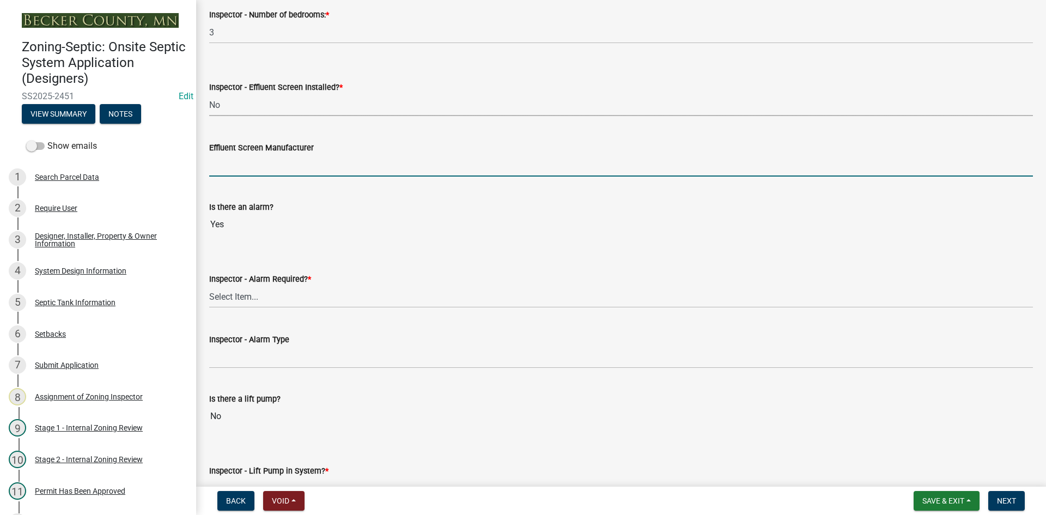
click at [227, 160] on input "Effluent Screen Manufacturer" at bounding box center [621, 165] width 824 height 22
type input "NA"
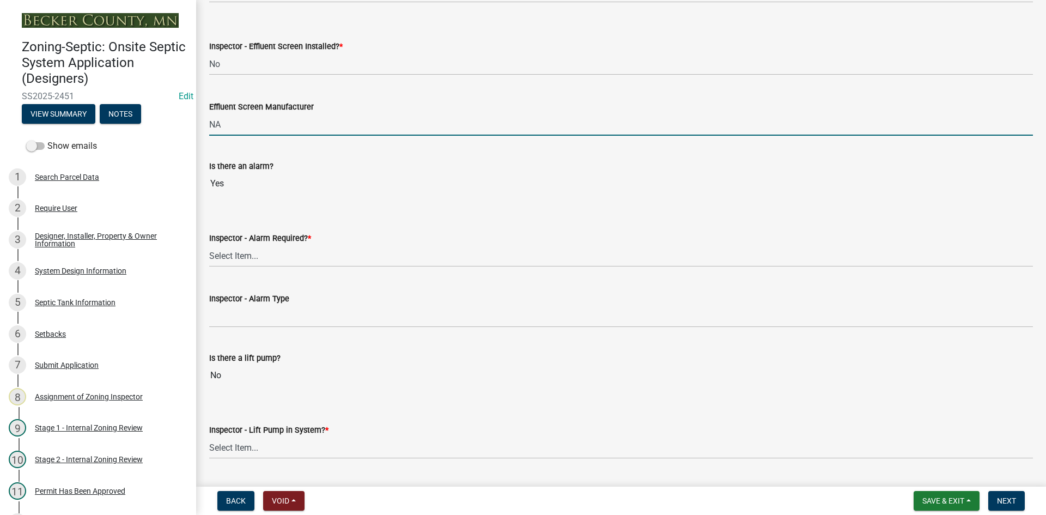
scroll to position [872, 0]
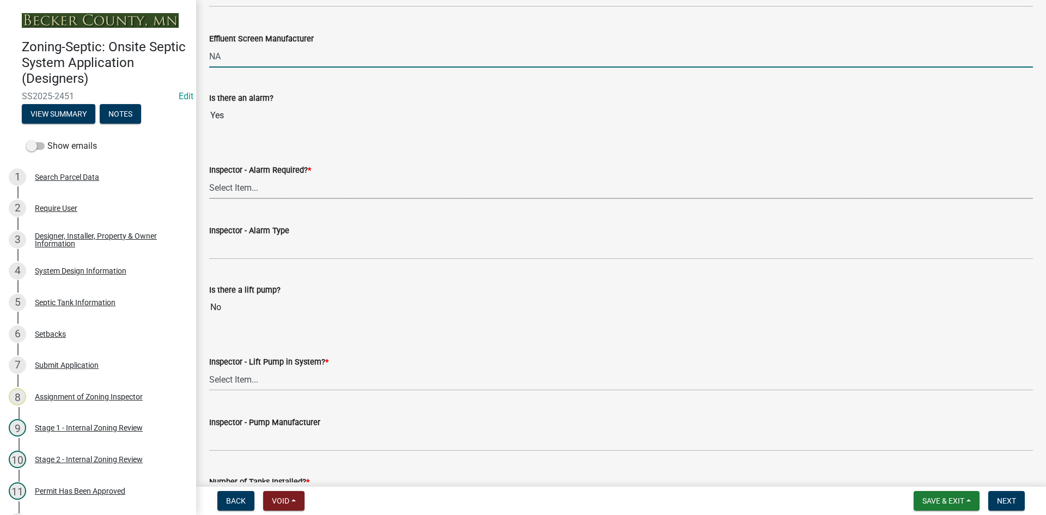
drag, startPoint x: 247, startPoint y: 190, endPoint x: 247, endPoint y: 196, distance: 6.0
click at [247, 190] on select "Select Item... Yes No" at bounding box center [621, 187] width 824 height 22
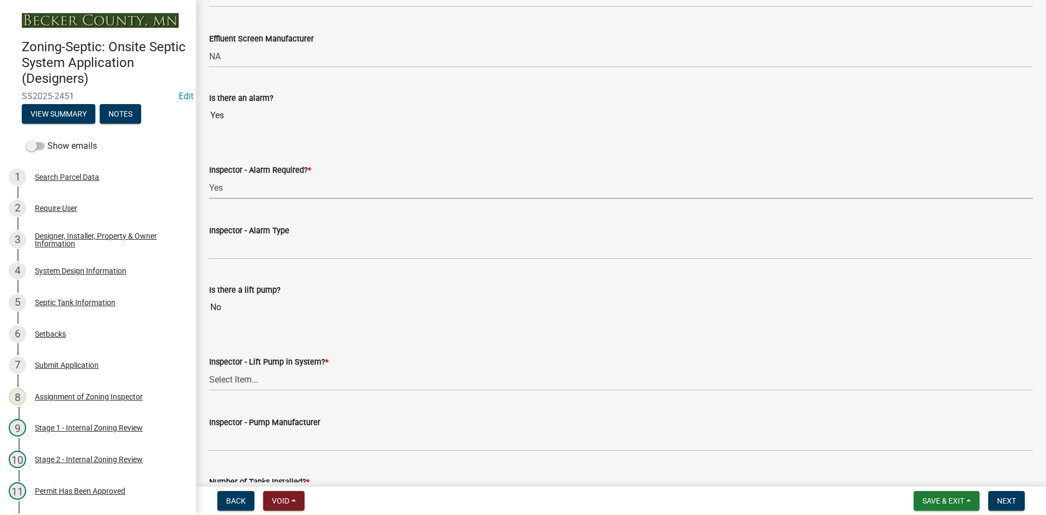
click at [209, 176] on select "Select Item... Yes No" at bounding box center [621, 187] width 824 height 22
select select "9075ff2b-2749-45ce-aee6-f4951e9a2109"
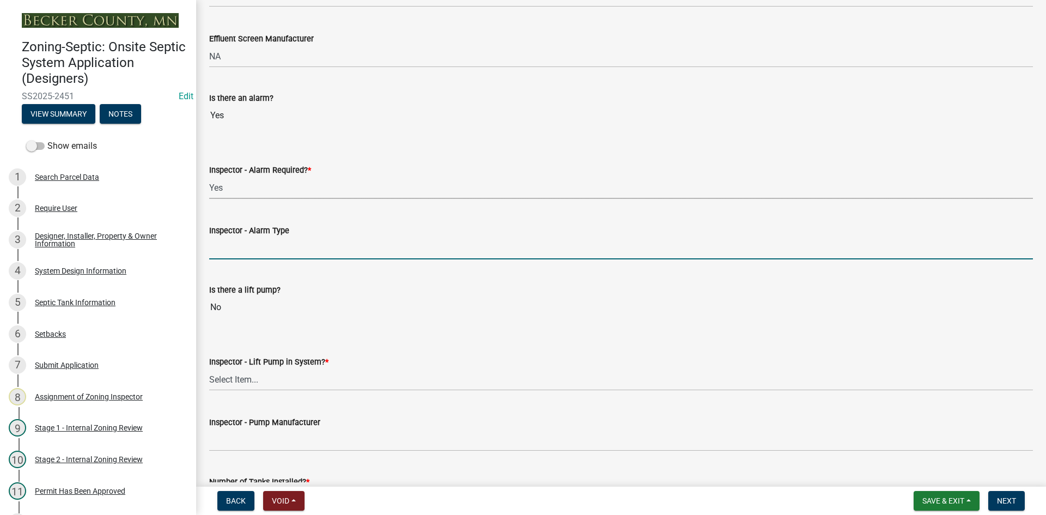
drag, startPoint x: 245, startPoint y: 242, endPoint x: 279, endPoint y: 259, distance: 38.2
click at [245, 242] on input "Inspector - Alarm Type" at bounding box center [621, 248] width 824 height 22
type input "mechanical float"
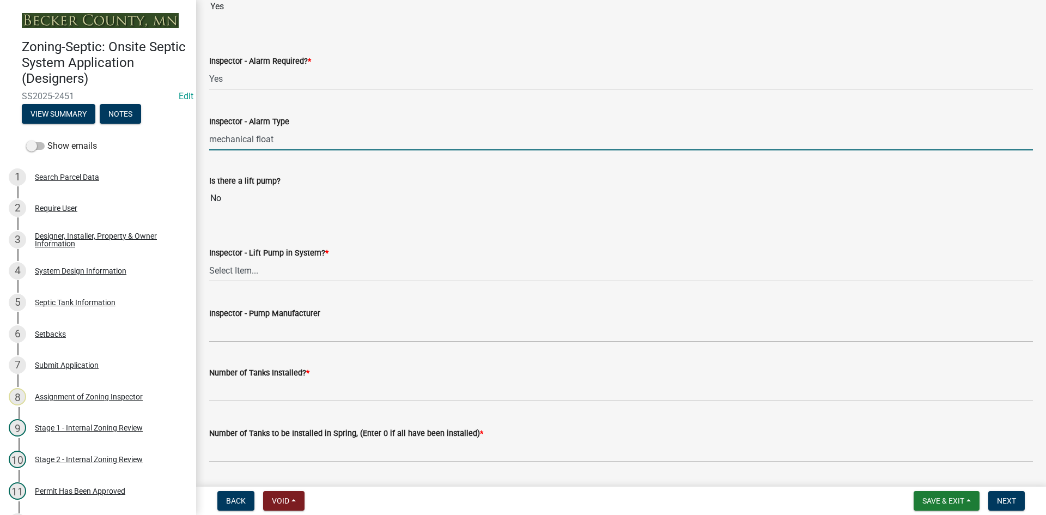
scroll to position [1035, 0]
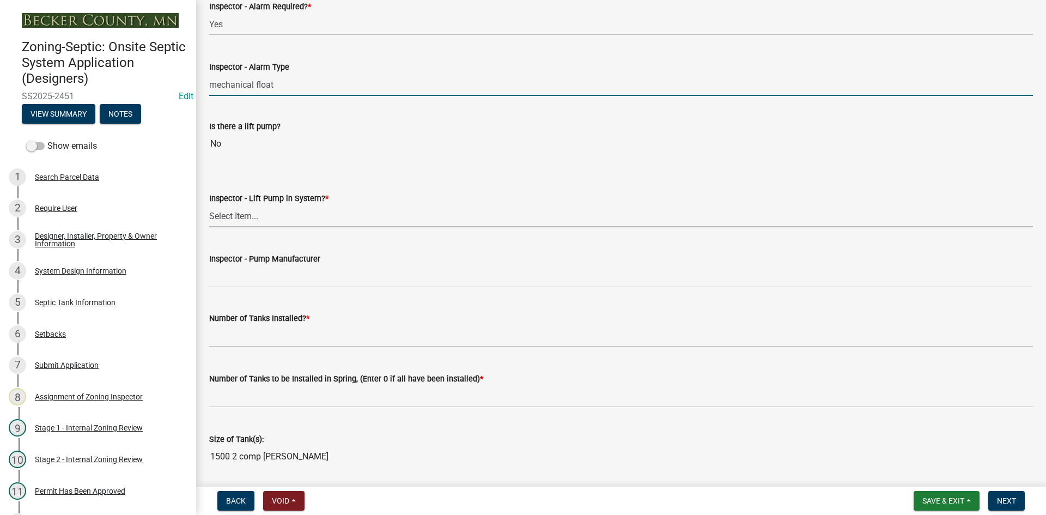
click at [246, 220] on select "Select Item... Yes No" at bounding box center [621, 216] width 824 height 22
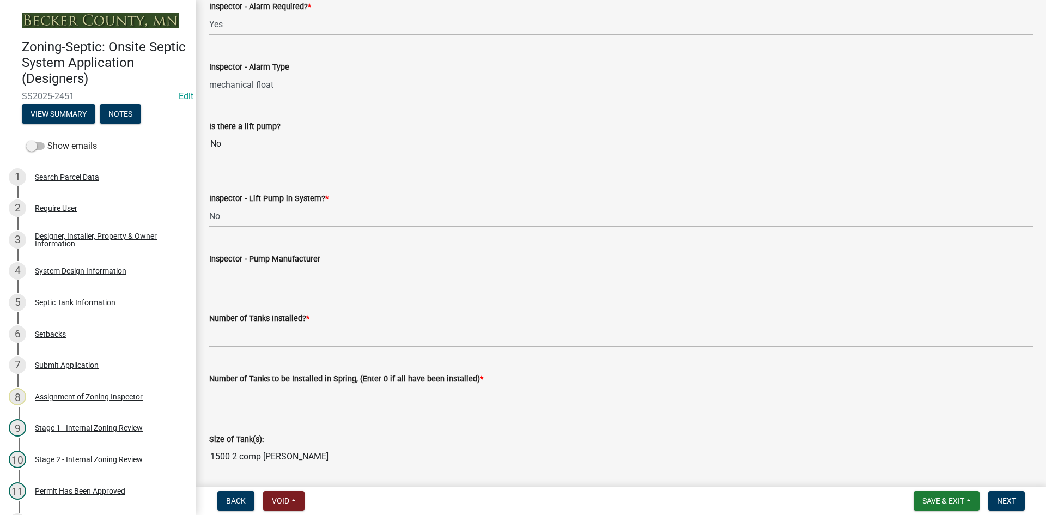
click at [209, 205] on select "Select Item... Yes No" at bounding box center [621, 216] width 824 height 22
select select "4baeb773-af56-4ab8-83c4-3685aa875ea5"
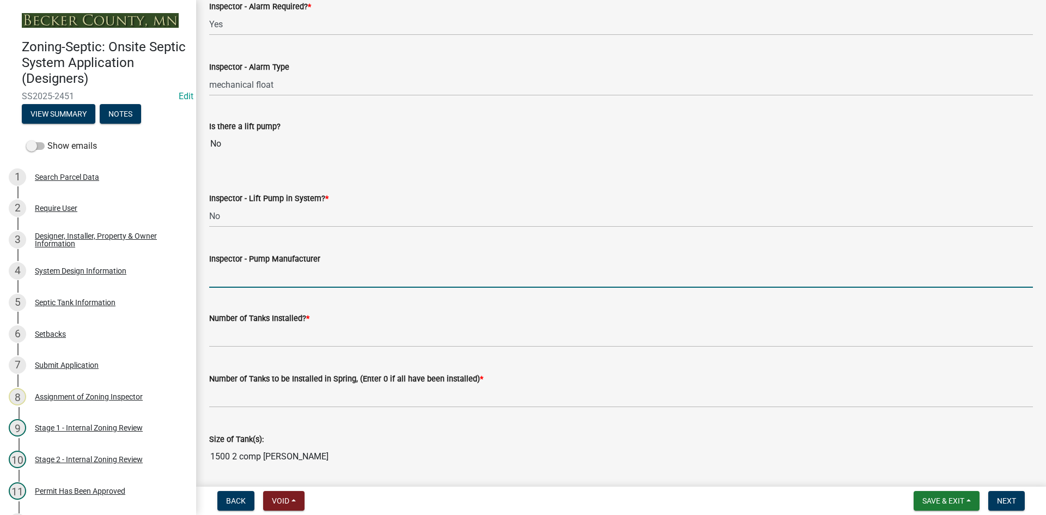
click at [252, 274] on input "Inspector - Pump Manufacturer" at bounding box center [621, 276] width 824 height 22
type input "NA"
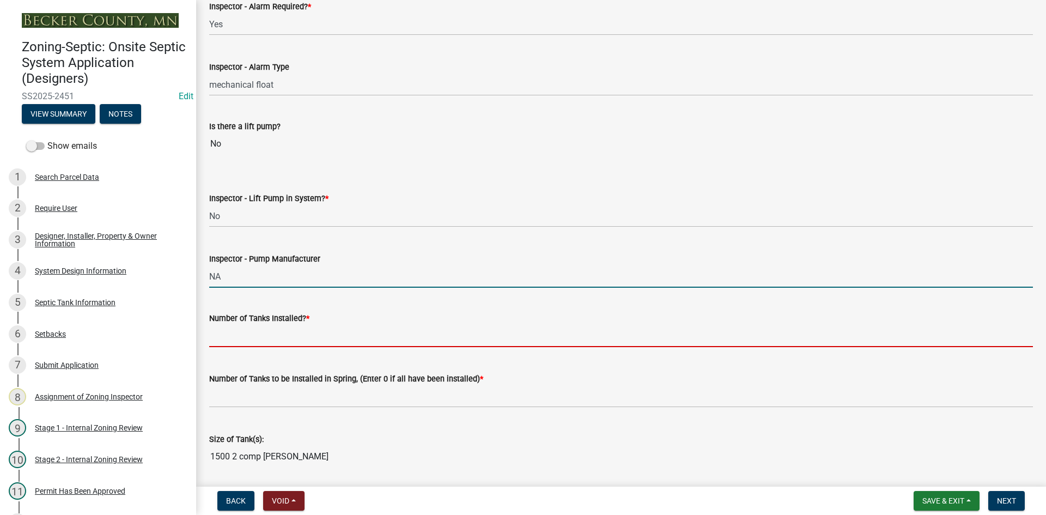
click at [261, 337] on input "text" at bounding box center [621, 336] width 824 height 22
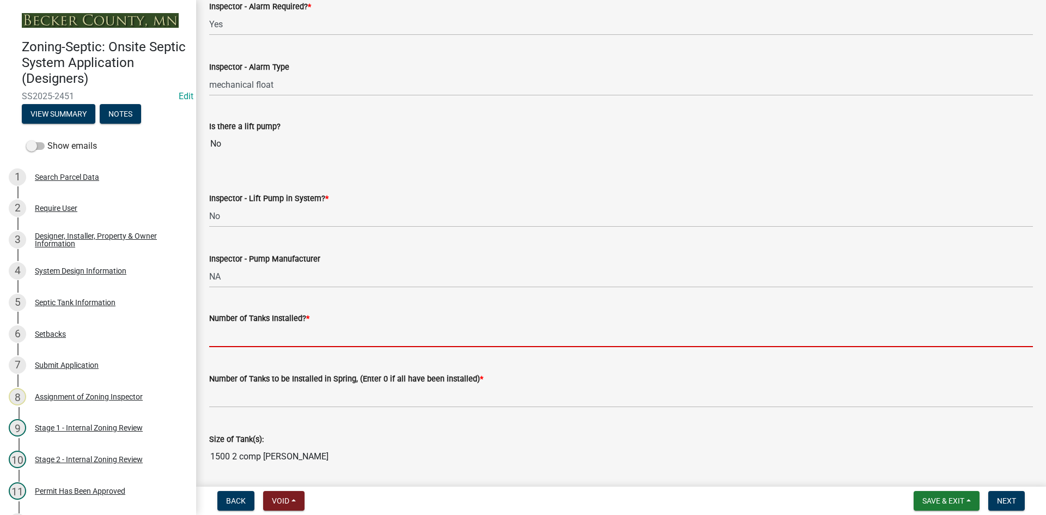
type input "1"
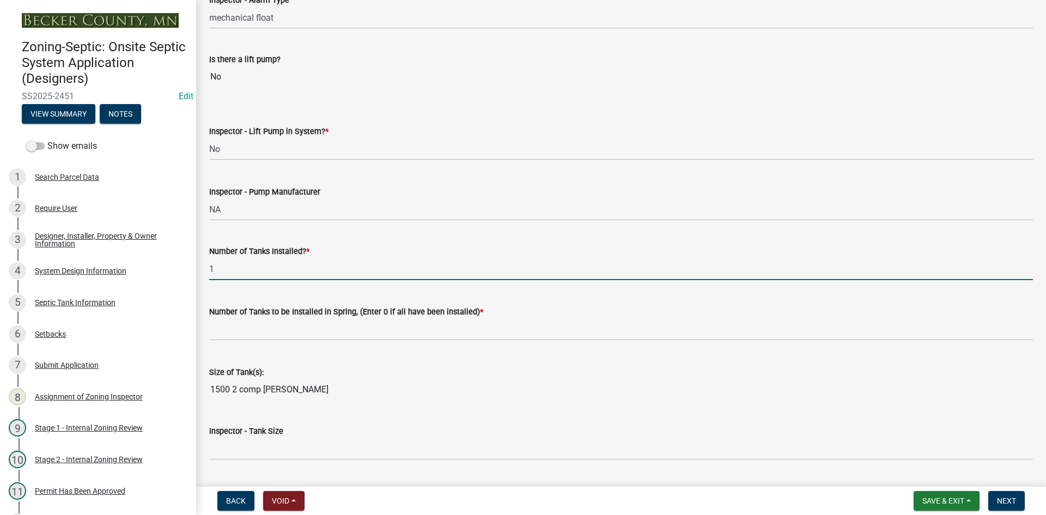
scroll to position [1198, 0]
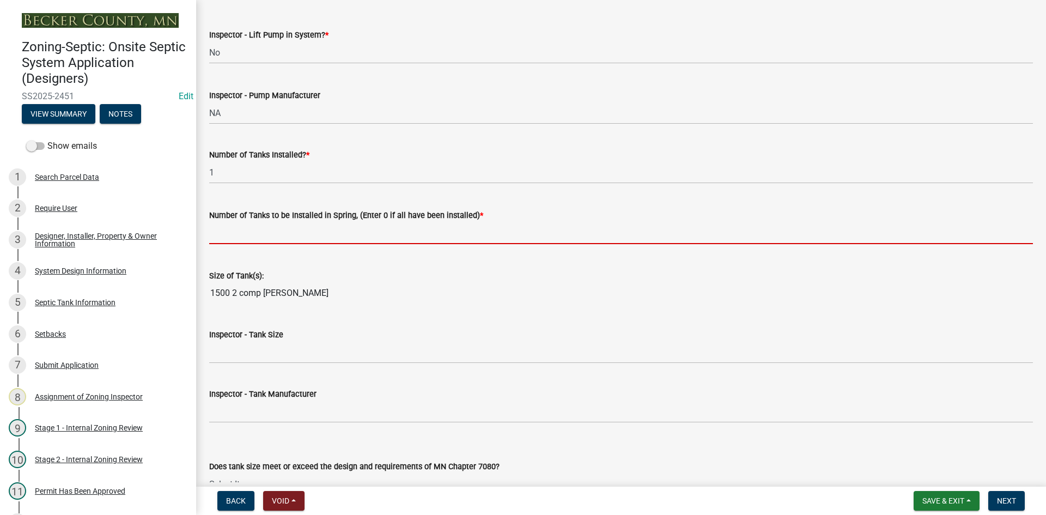
click at [250, 228] on input "text" at bounding box center [621, 233] width 824 height 22
type input "0"
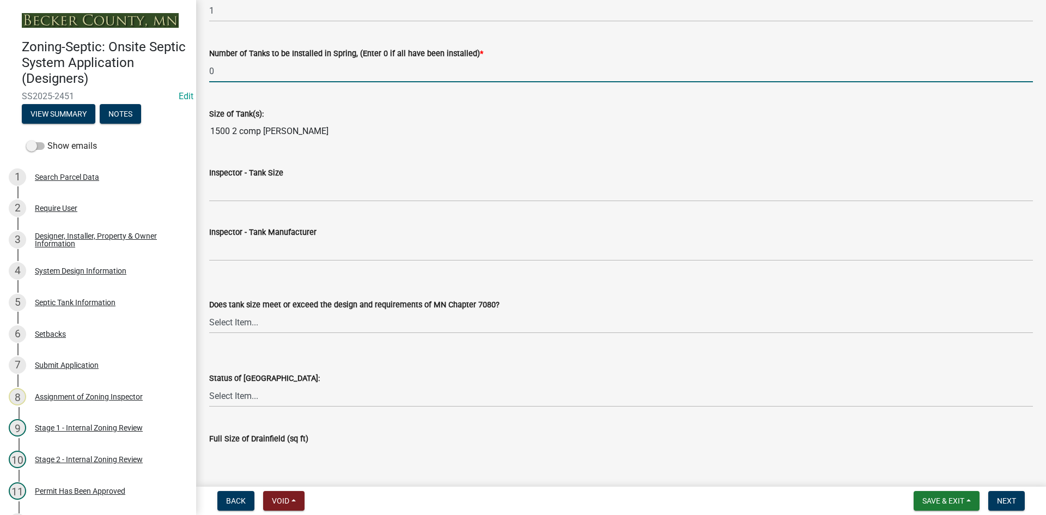
scroll to position [1362, 0]
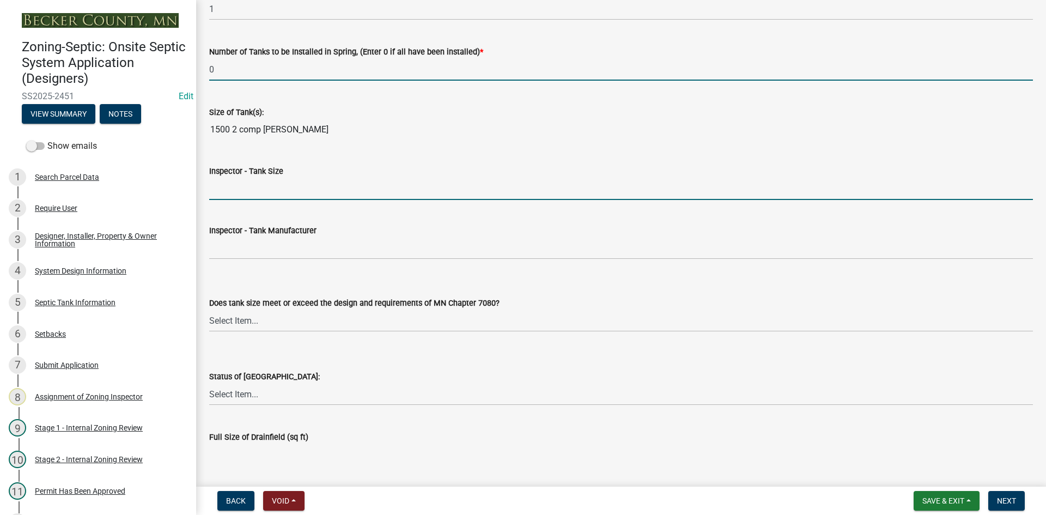
click at [242, 187] on input "Inspector - Tank Size" at bounding box center [621, 189] width 824 height 22
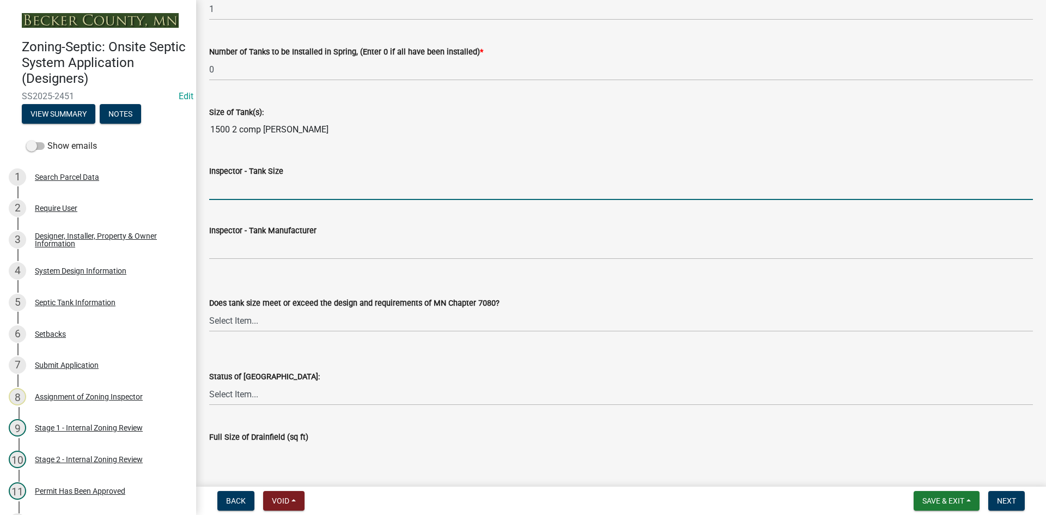
type input "1500/2"
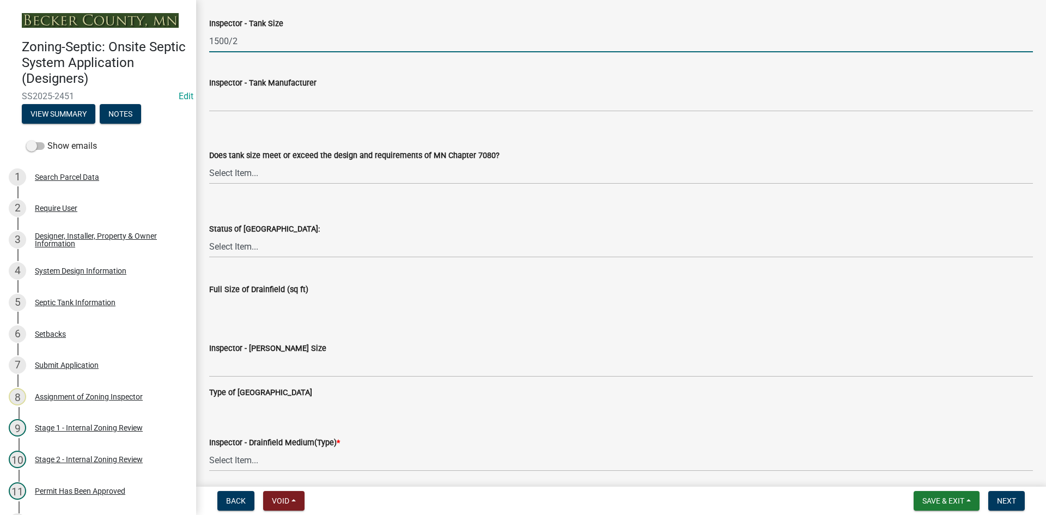
scroll to position [1525, 0]
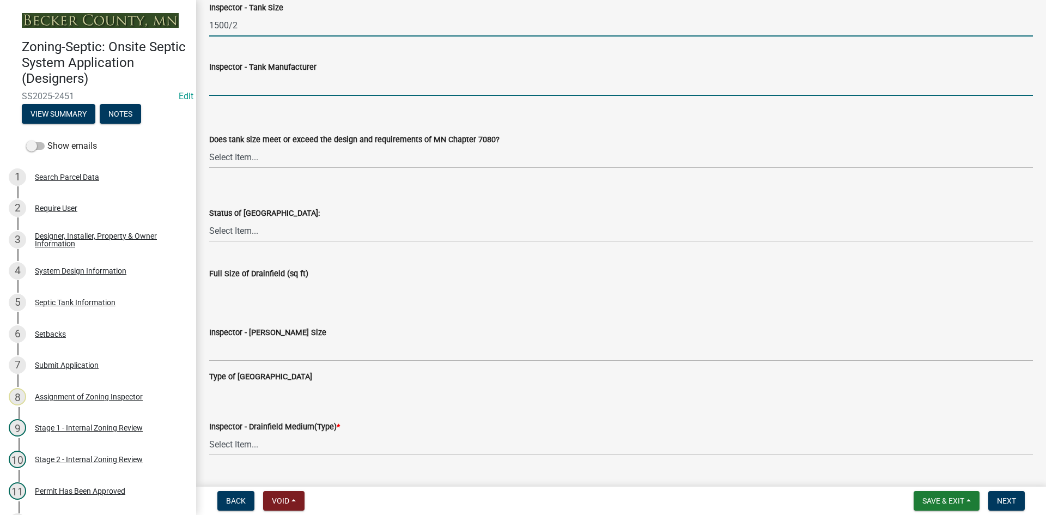
click at [241, 86] on input "Inspector - Tank Manufacturer" at bounding box center [621, 85] width 824 height 22
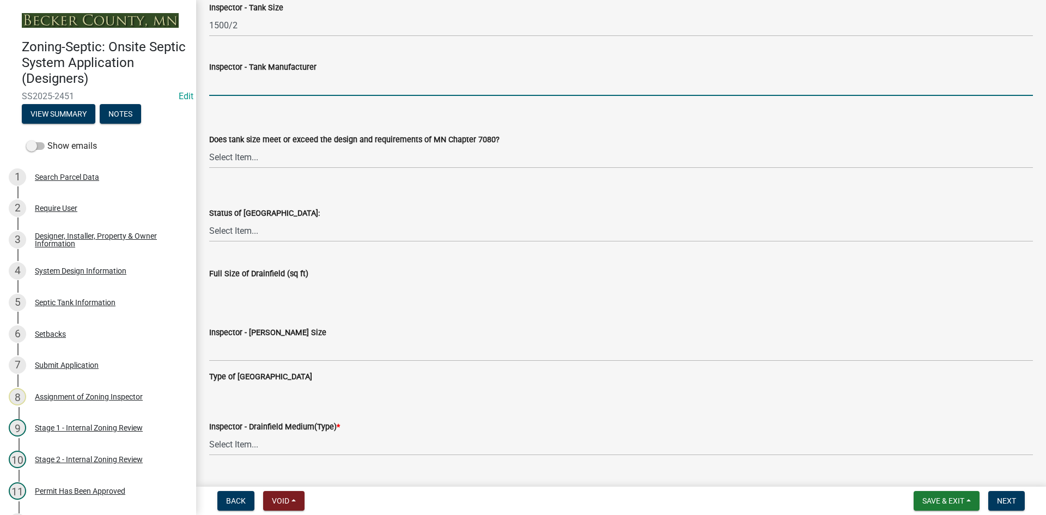
type input "BROWN/[PERSON_NAME]"
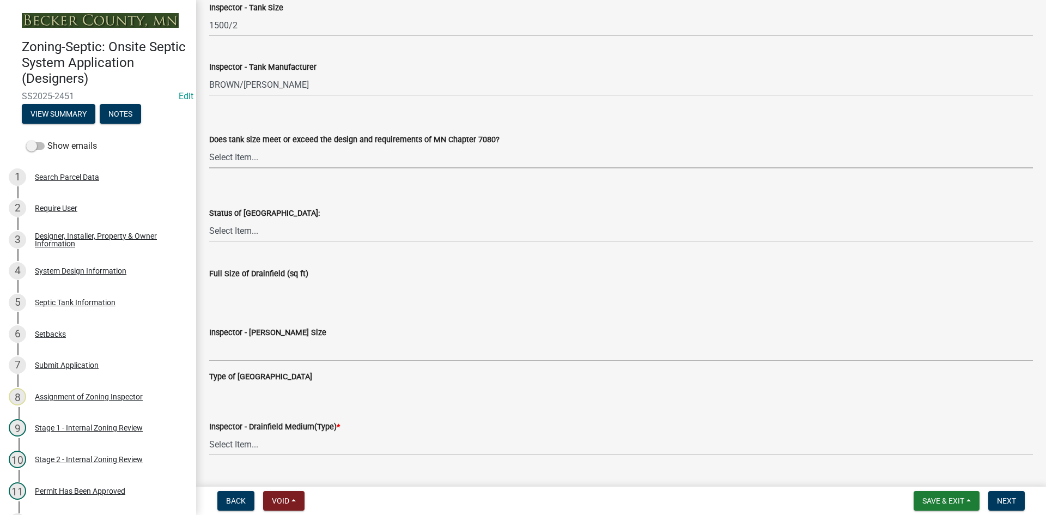
click at [241, 159] on select "Select Item... Yes No Existing" at bounding box center [621, 157] width 824 height 22
click at [209, 146] on select "Select Item... Yes No Existing" at bounding box center [621, 157] width 824 height 22
select select "f7794d6a-556a-43dc-97be-878f47e346d8"
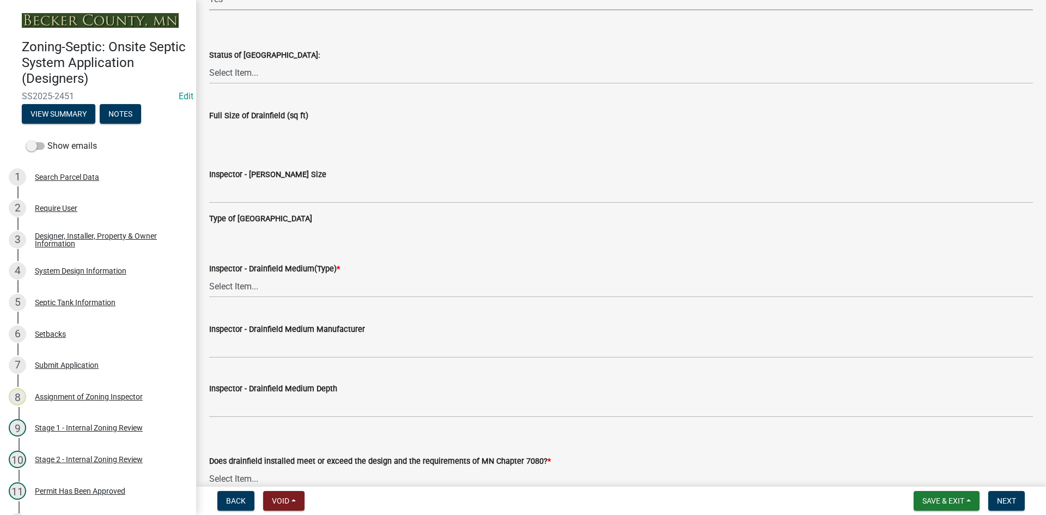
scroll to position [1689, 0]
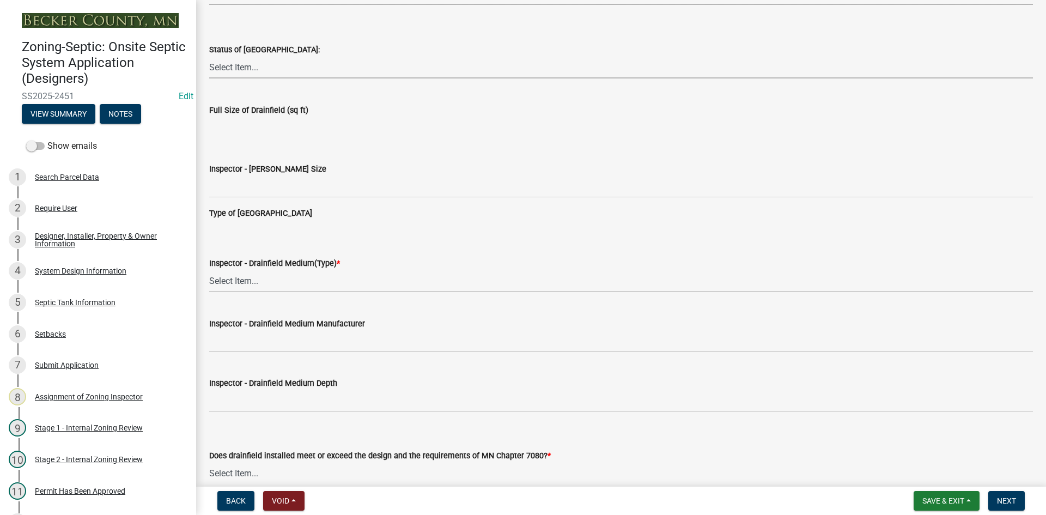
drag, startPoint x: 241, startPoint y: 69, endPoint x: 243, endPoint y: 75, distance: 5.9
click at [241, 69] on select "Select Item... No Drainfield Drainfield Installed [GEOGRAPHIC_DATA] to Be Insta…" at bounding box center [621, 67] width 824 height 22
click at [209, 56] on select "Select Item... No Drainfield Drainfield Installed [GEOGRAPHIC_DATA] to Be Insta…" at bounding box center [621, 67] width 824 height 22
select select "5fa789e6-b5c5-4aa5-96f0-e7985c3fdd5e"
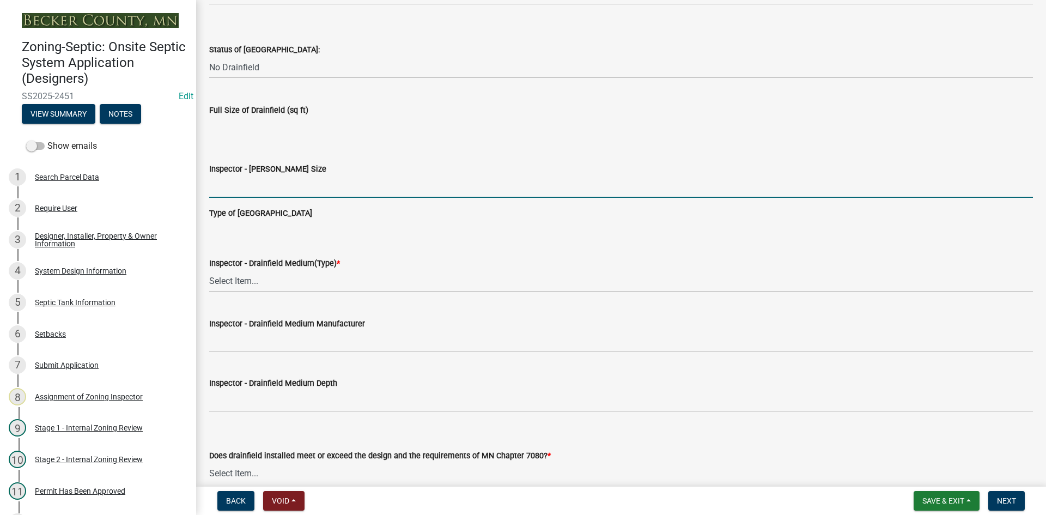
click at [259, 191] on input "Inspector - [PERSON_NAME] Size" at bounding box center [621, 186] width 824 height 22
type input "NA"
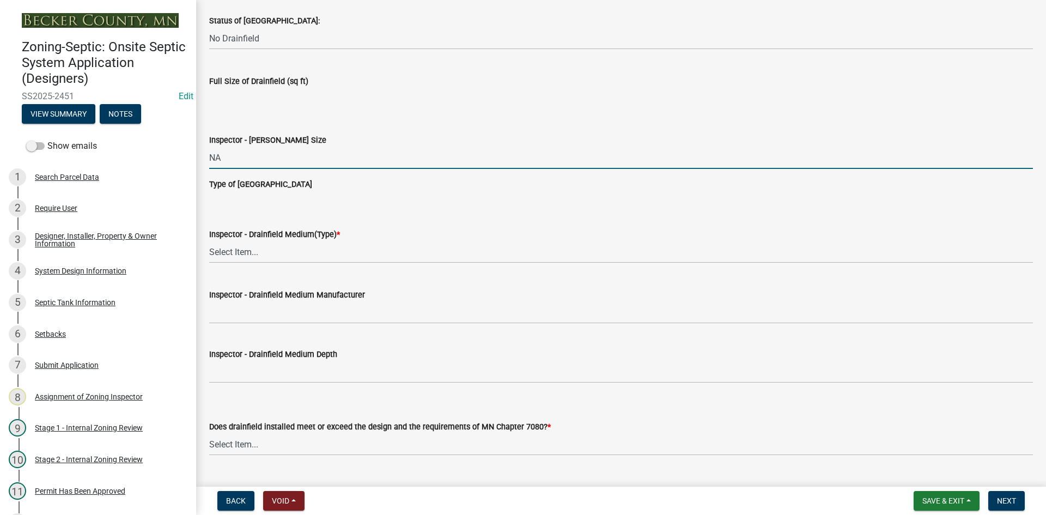
scroll to position [1743, 0]
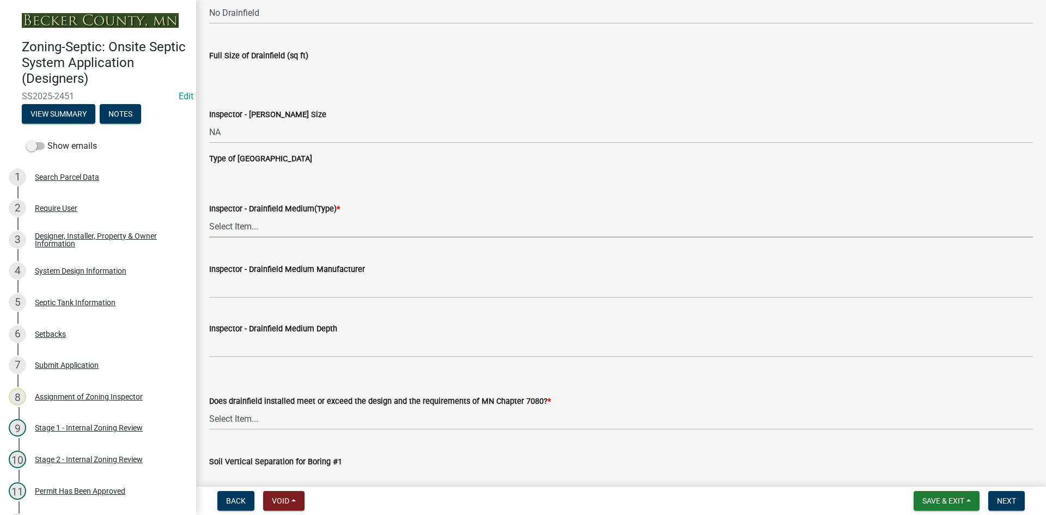
click at [255, 218] on select "Select Item... Chamber Trench Rock Trench Gravelless Mound Pressure Bed Seepage…" at bounding box center [621, 226] width 824 height 22
click at [209, 215] on select "Select Item... Chamber Trench Rock Trench Gravelless Mound Pressure Bed Seepage…" at bounding box center [621, 226] width 824 height 22
select select "53ba3933-fb28-45b0-9b71-ad61eefa2ac0"
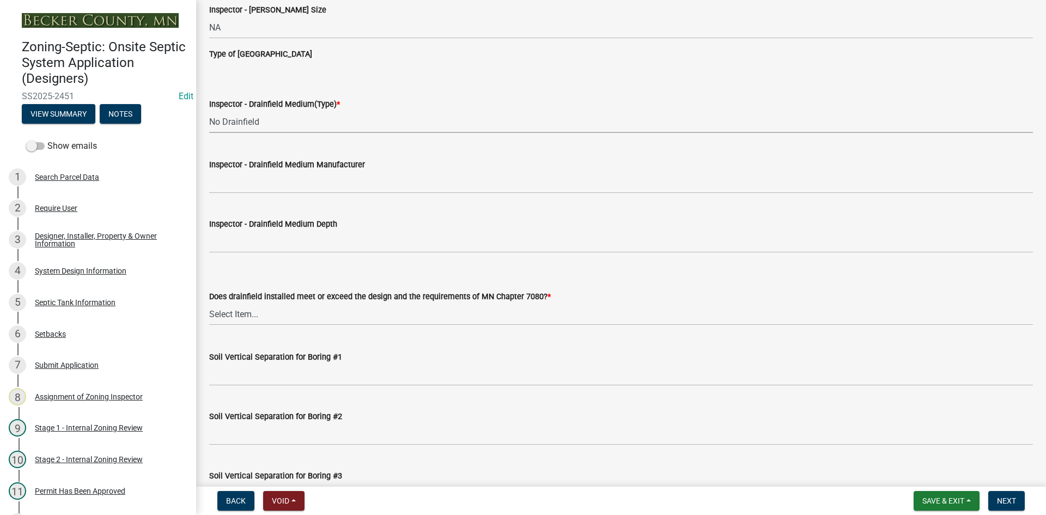
scroll to position [1852, 0]
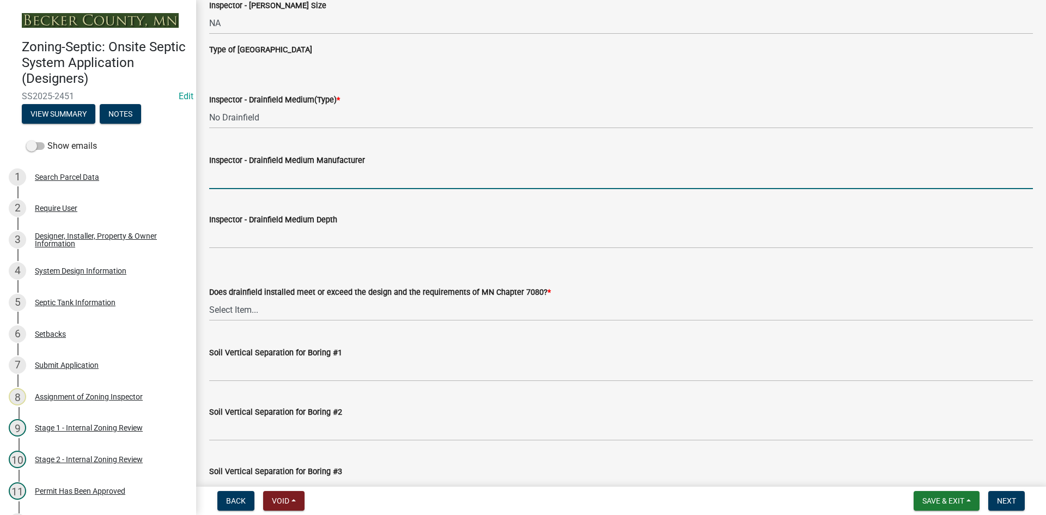
drag, startPoint x: 270, startPoint y: 181, endPoint x: 278, endPoint y: 188, distance: 10.0
click at [270, 181] on input "Inspector - Drainfield Medium Manufacturer" at bounding box center [621, 178] width 824 height 22
type input "NA"
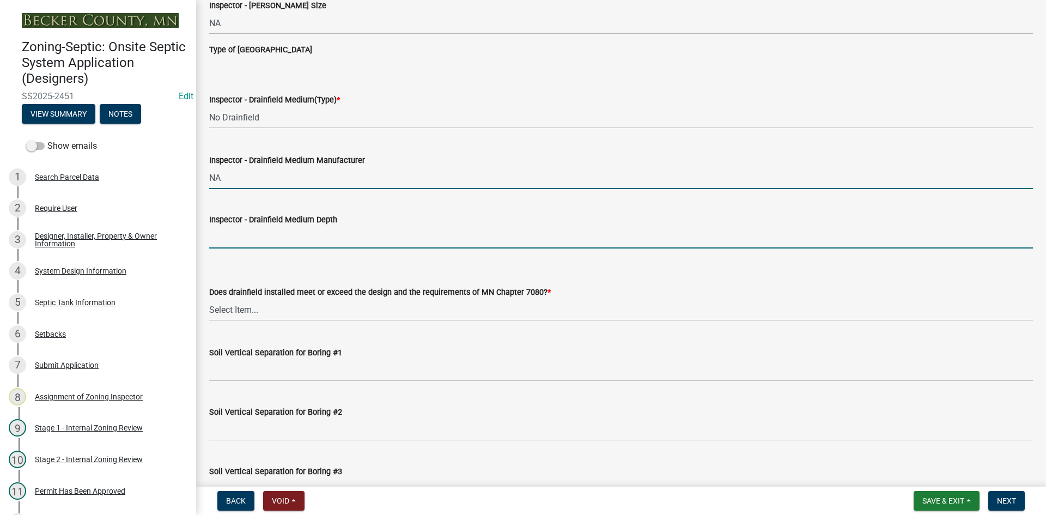
click at [260, 236] on input "Inspector - Drainfield Medium Depth" at bounding box center [621, 237] width 824 height 22
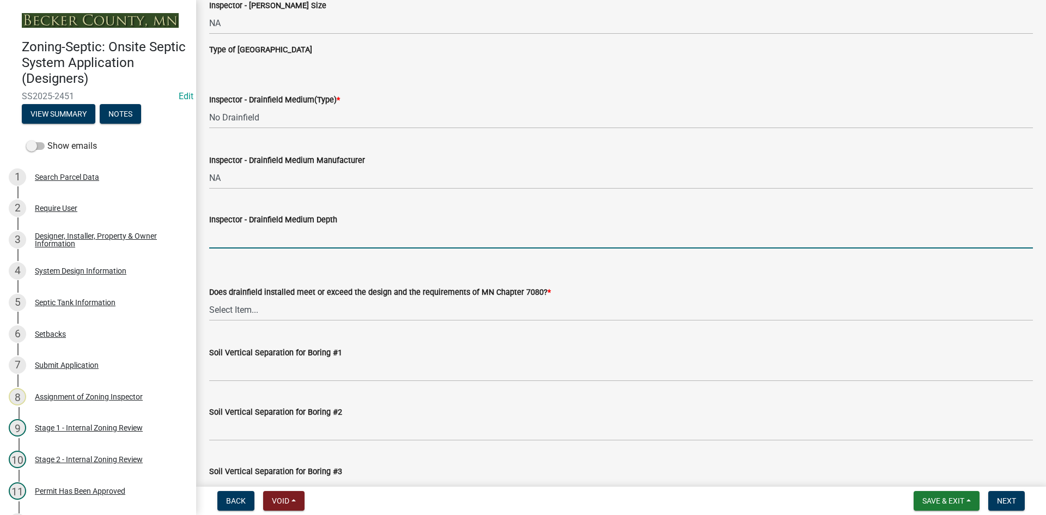
type input "NA"
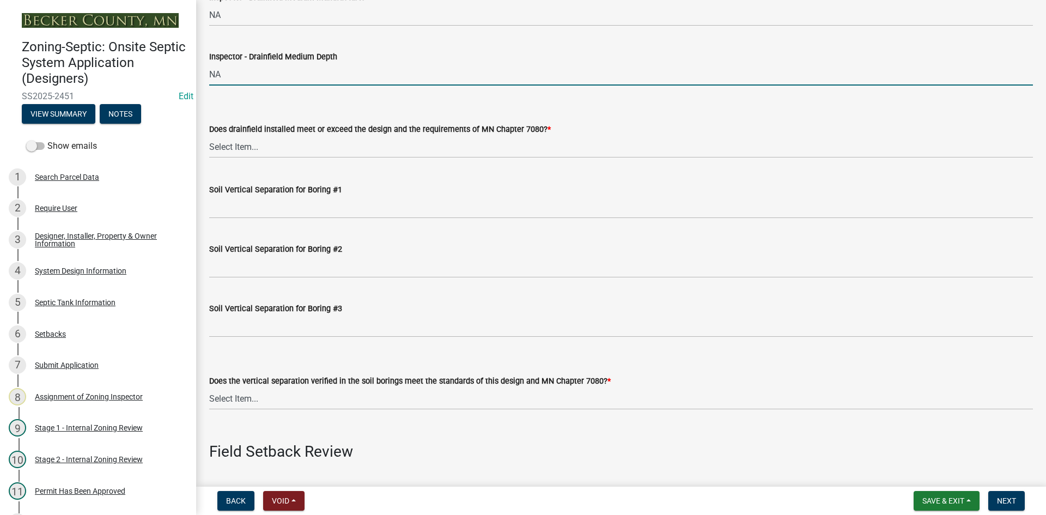
scroll to position [2016, 0]
click at [245, 151] on select "Select Item... Yes No" at bounding box center [621, 146] width 824 height 22
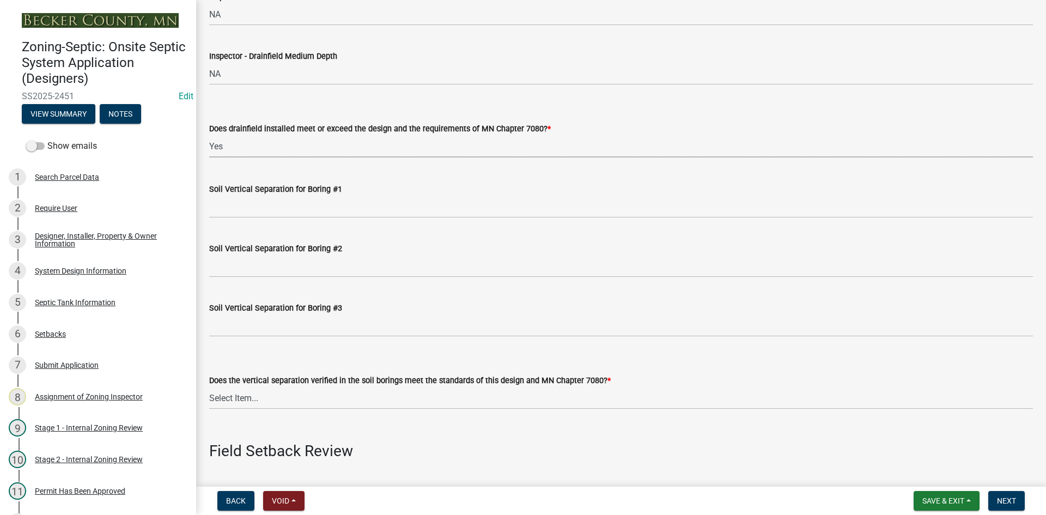
click at [209, 135] on select "Select Item... Yes No" at bounding box center [621, 146] width 824 height 22
select select "53e8394b-4ec8-472b-acba-27f64a4dcc6d"
click at [213, 226] on wm-data-entity-input "Soil Vertical Separation for Boring #1" at bounding box center [621, 196] width 824 height 59
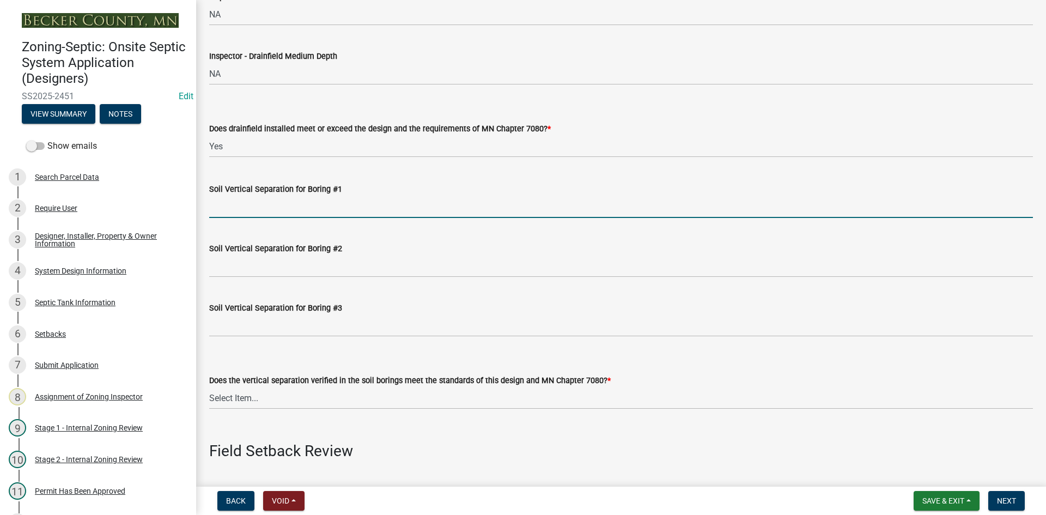
click at [239, 205] on input "Soil Vertical Separation for Boring #1" at bounding box center [621, 207] width 824 height 22
type input "NA"
click at [238, 150] on select "Select Item... Yes No" at bounding box center [621, 146] width 824 height 22
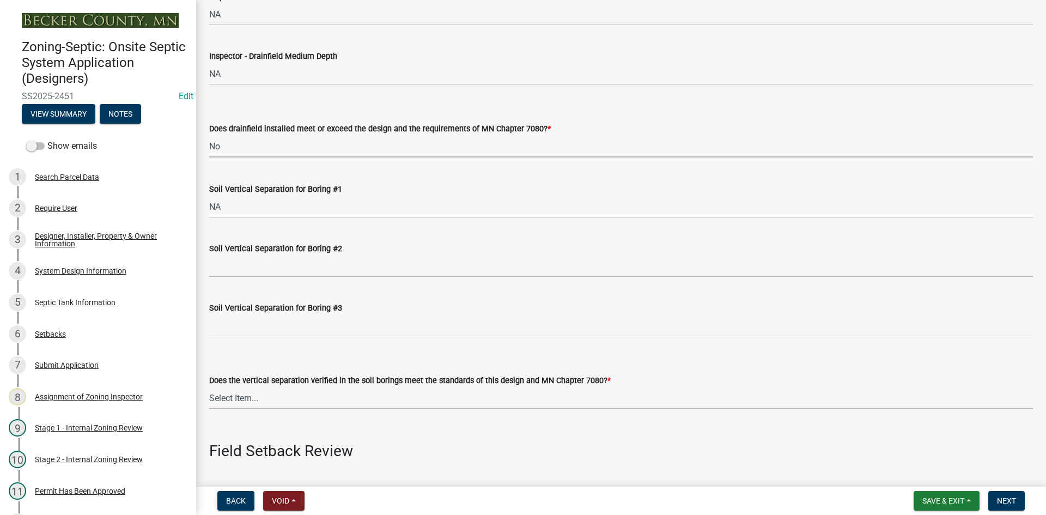
click at [209, 135] on select "Select Item... Yes No" at bounding box center [621, 146] width 824 height 22
select select "11dcc48d-db54-4dd6-a13a-34b979cdae1e"
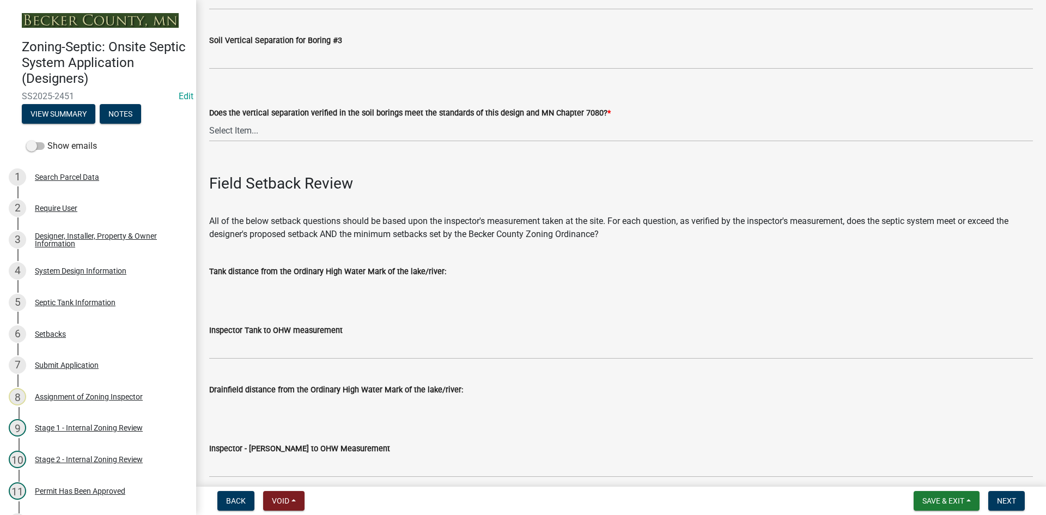
scroll to position [2288, 0]
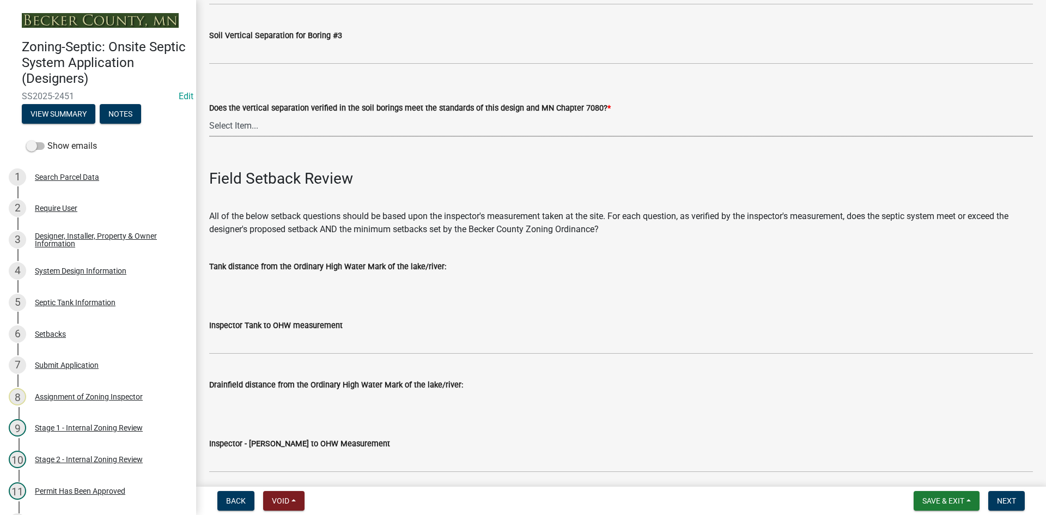
drag, startPoint x: 251, startPoint y: 130, endPoint x: 255, endPoint y: 136, distance: 7.4
click at [251, 130] on select "Select Item... Yes No" at bounding box center [621, 125] width 824 height 22
click at [209, 114] on select "Select Item... Yes No" at bounding box center [621, 125] width 824 height 22
select select "11e68a6f-da10-4092-9aa3-572e994a9944"
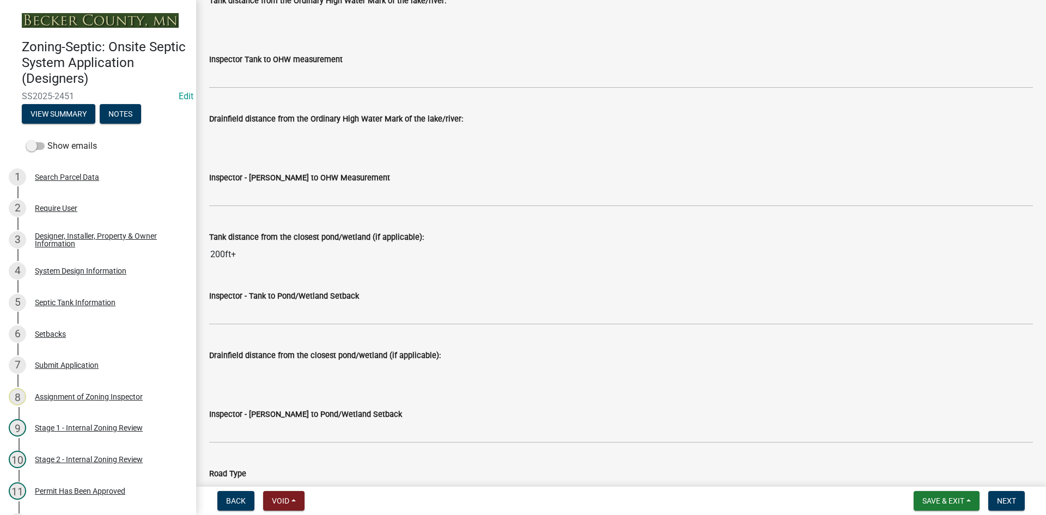
scroll to position [2560, 0]
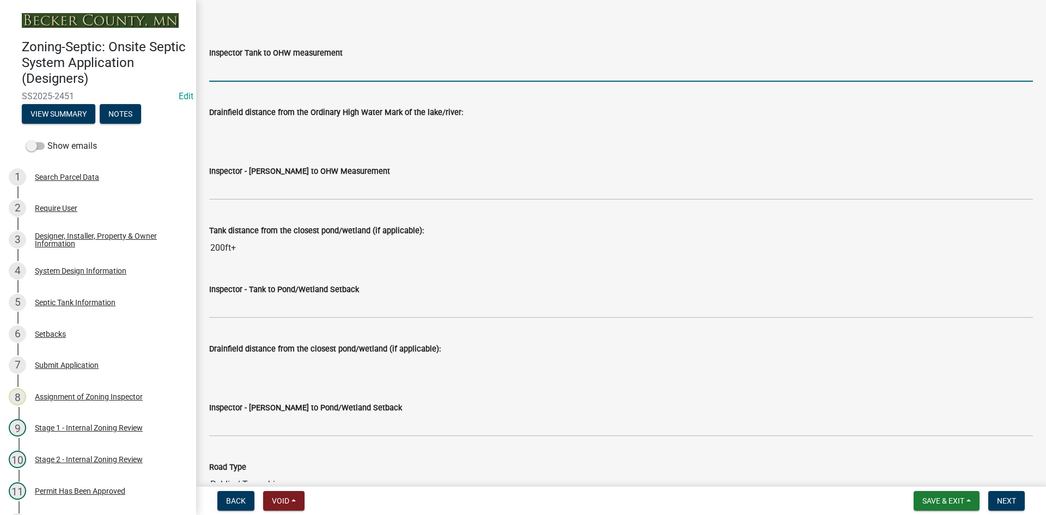
click at [244, 70] on input "Inspector Tank to OHW measurement" at bounding box center [621, 70] width 824 height 22
type input "NA"
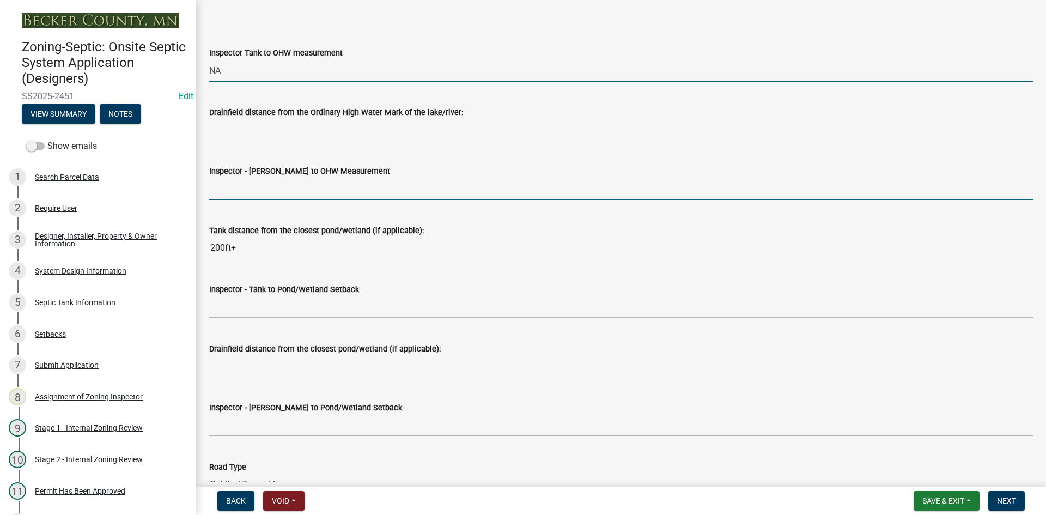
click at [252, 189] on input "Inspector - [PERSON_NAME] to OHW Measurement" at bounding box center [621, 189] width 824 height 22
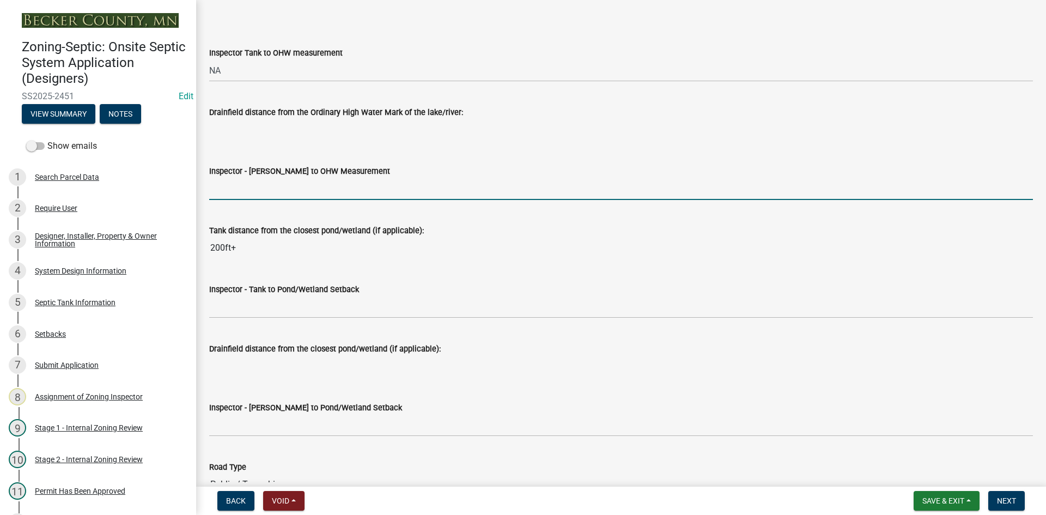
type input "NA"
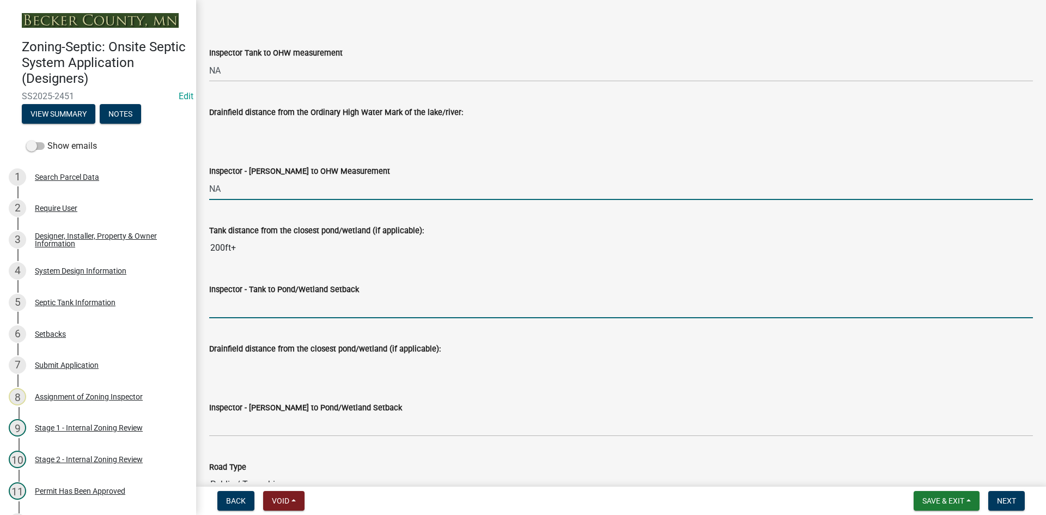
click at [219, 309] on input "Inspector - Tank to Pond/Wetland Setback" at bounding box center [621, 307] width 824 height 22
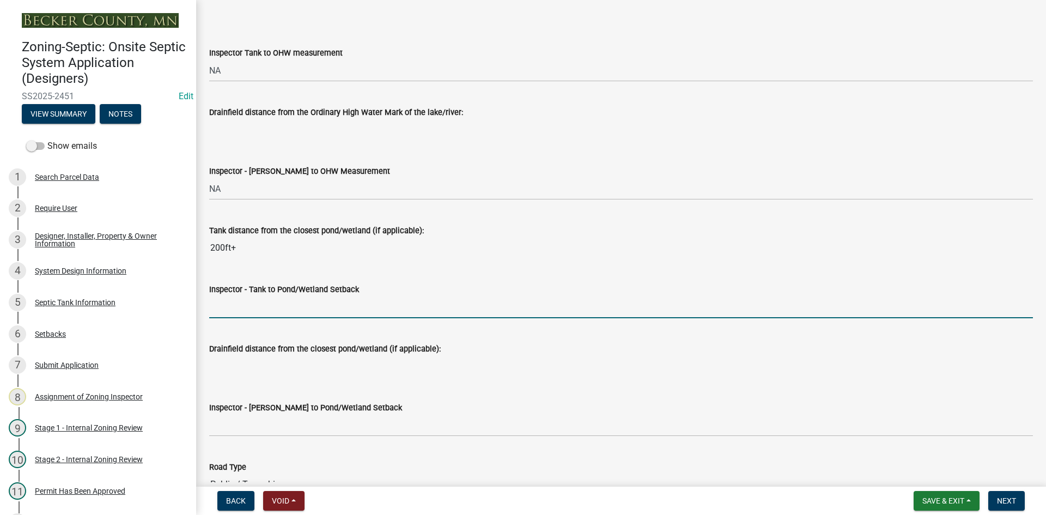
type input "50"
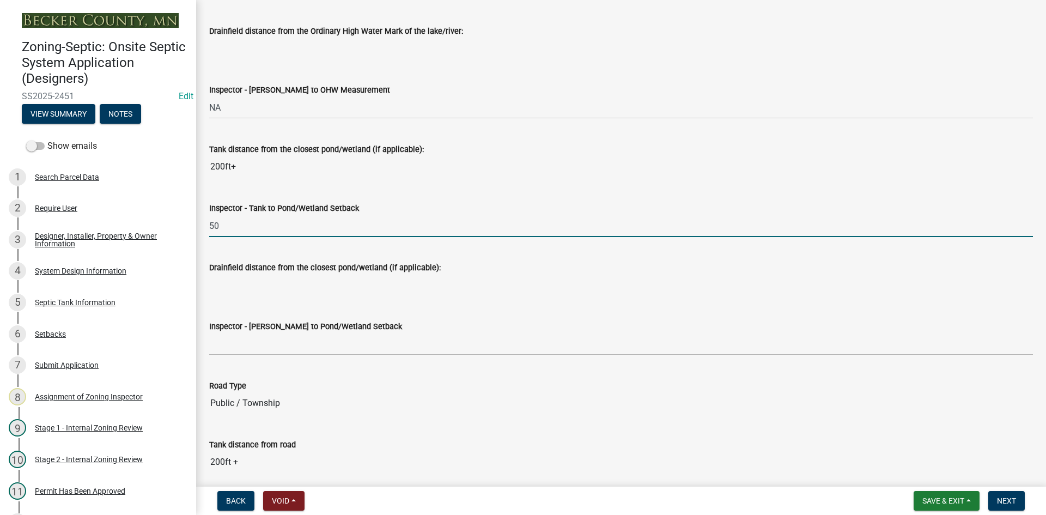
scroll to position [2778, 0]
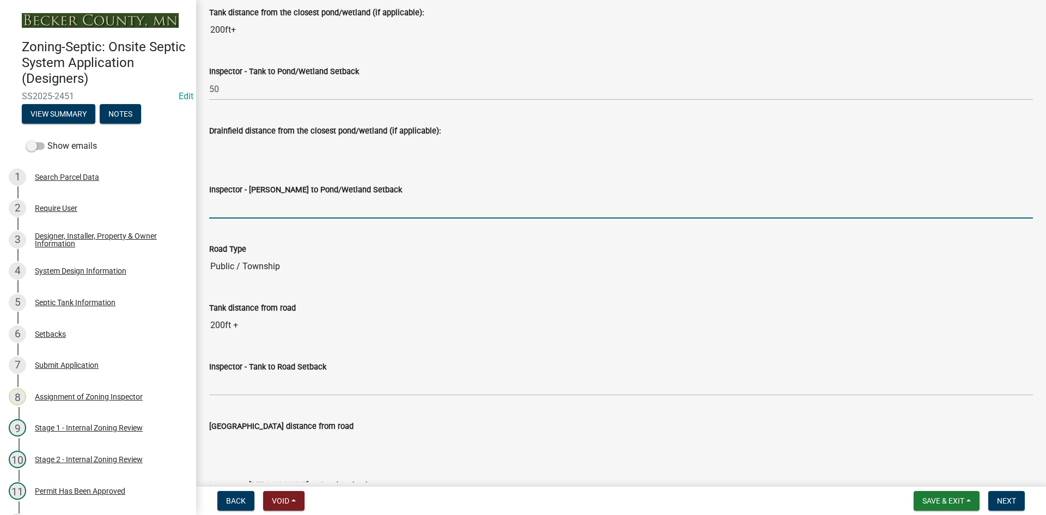
click at [253, 208] on input "Inspector - [PERSON_NAME] to Pond/Wetland Setback" at bounding box center [621, 207] width 824 height 22
type input "NA"
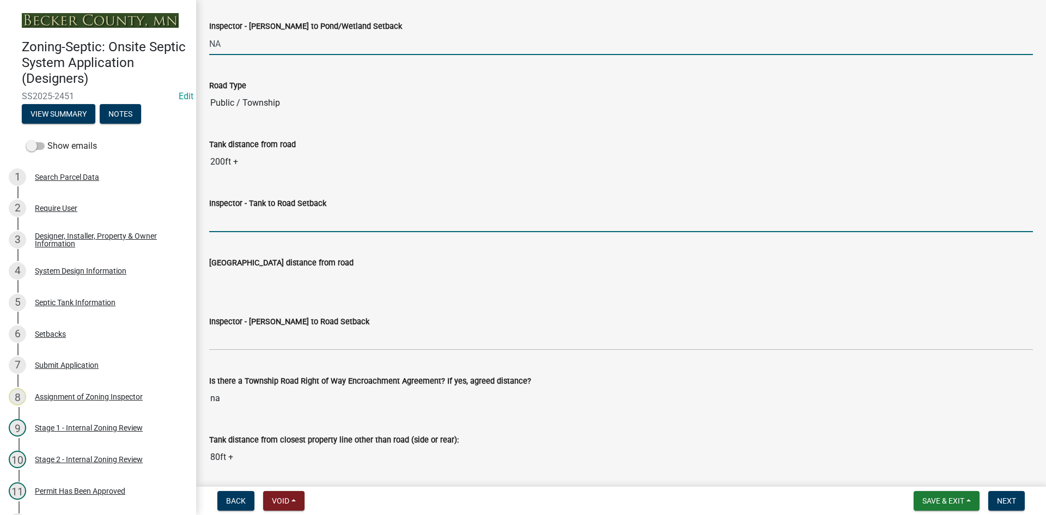
click at [252, 221] on input "Inspector - Tank to Road Setback" at bounding box center [621, 221] width 824 height 22
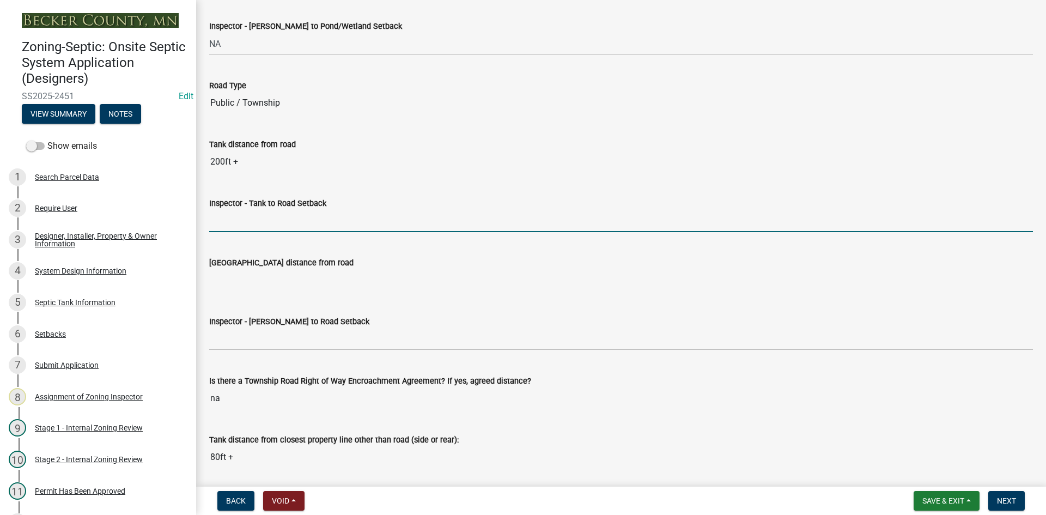
type input "10+"
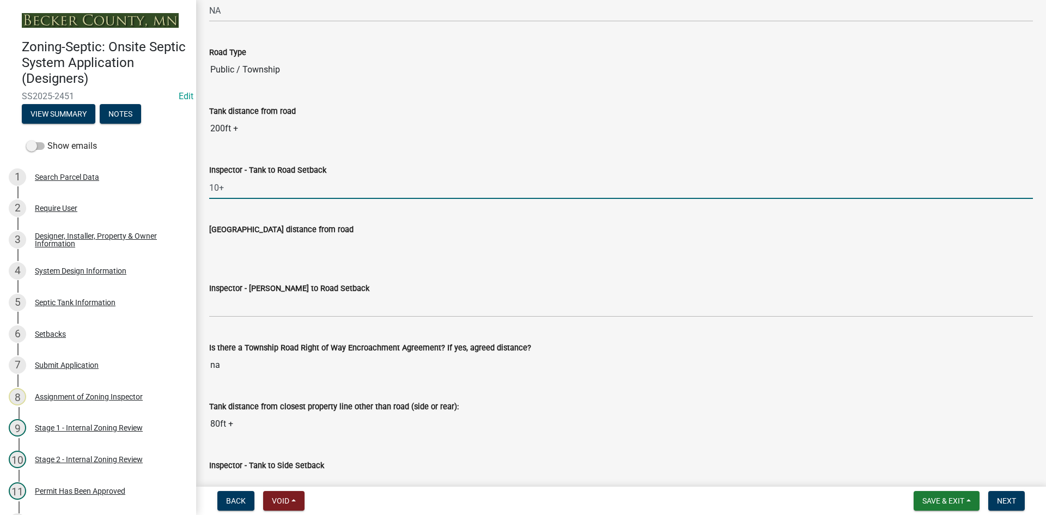
scroll to position [3051, 0]
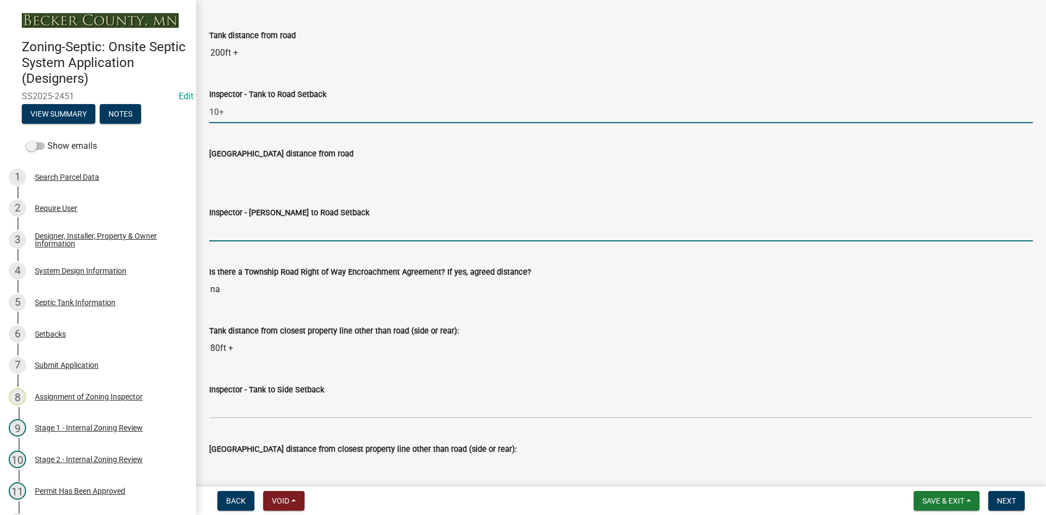
click at [242, 234] on input "Inspector - [PERSON_NAME] to Road Setback" at bounding box center [621, 230] width 824 height 22
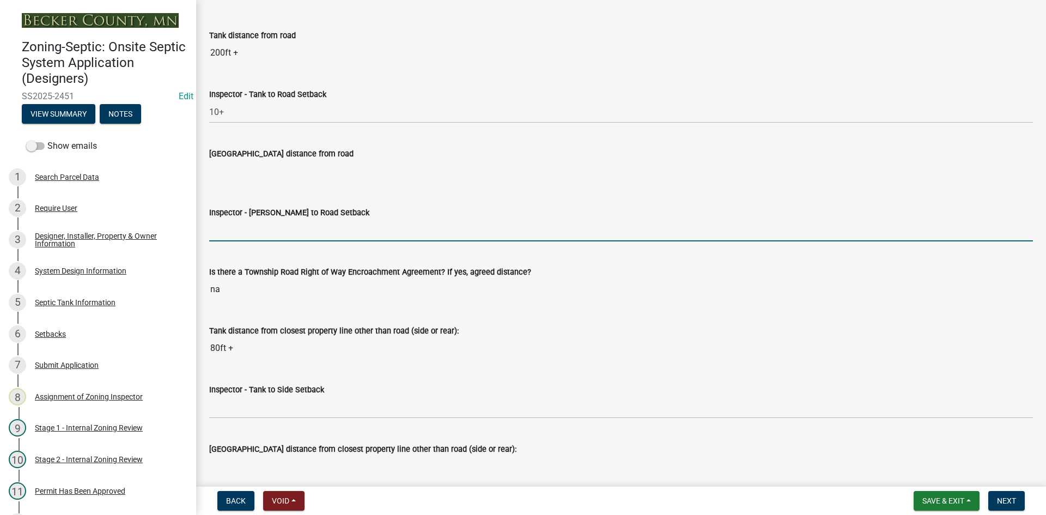
type input "NA"
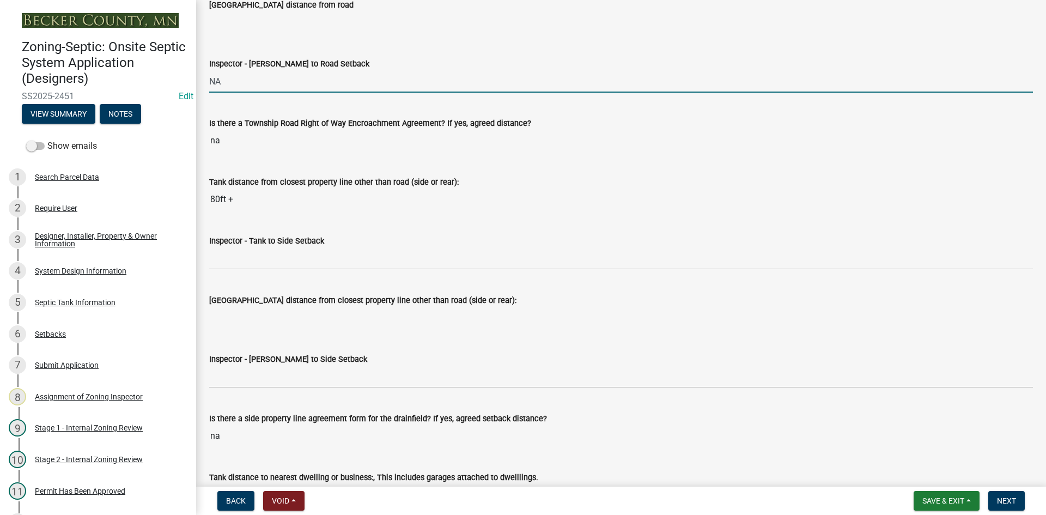
scroll to position [3214, 0]
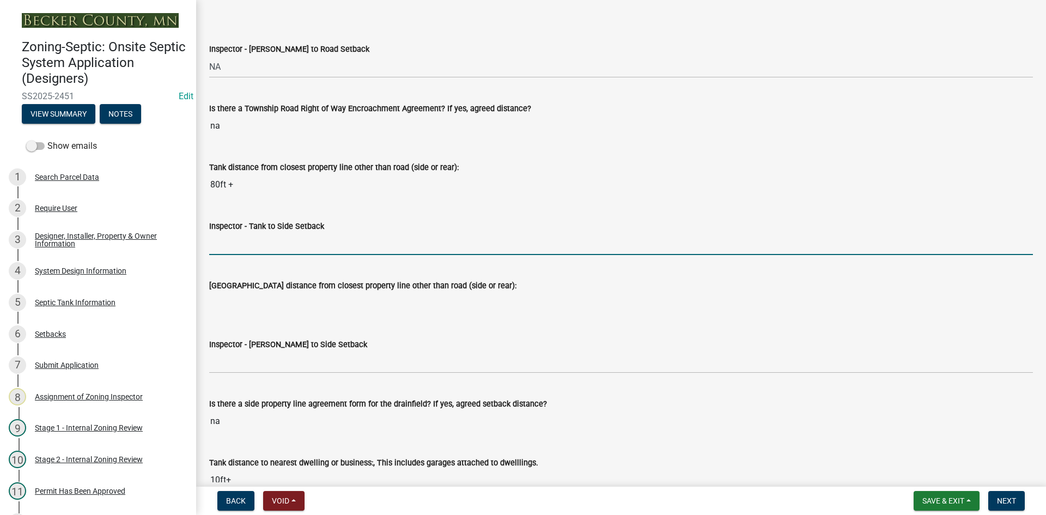
click at [257, 248] on input "Inspector - Tank to Side Setback" at bounding box center [621, 244] width 824 height 22
type input "10"
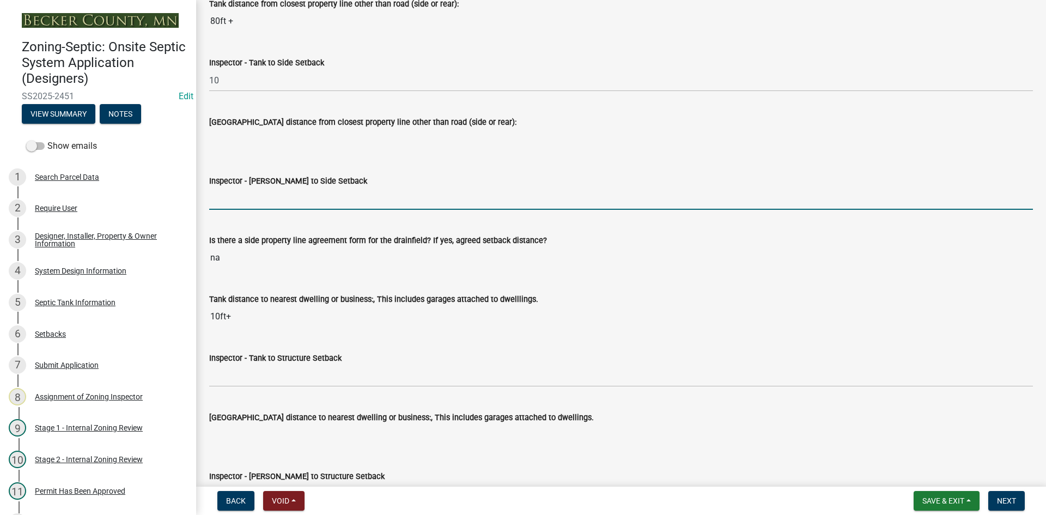
drag, startPoint x: 268, startPoint y: 199, endPoint x: 275, endPoint y: 199, distance: 7.1
click at [268, 199] on input "Inspector - [PERSON_NAME] to Side Setback" at bounding box center [621, 198] width 824 height 22
type input "NA"
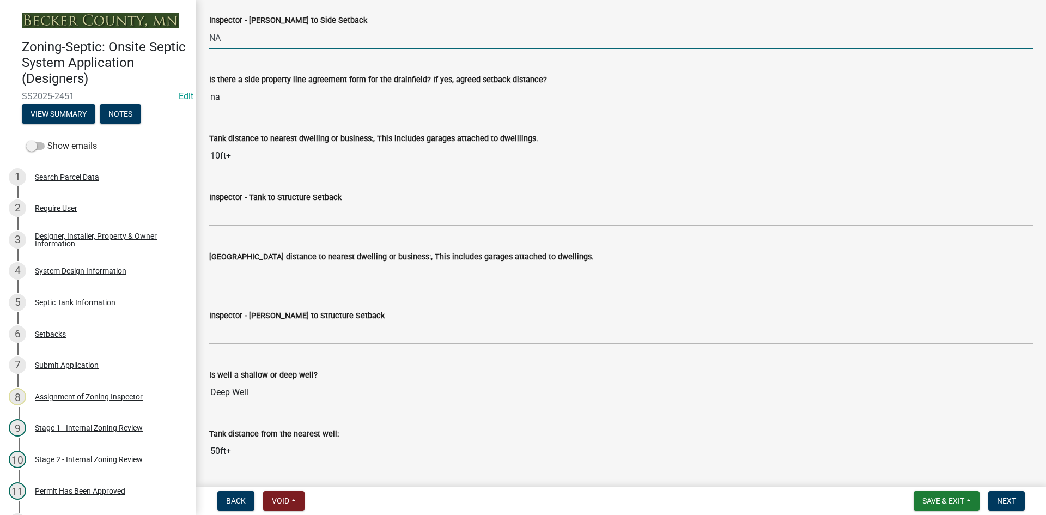
scroll to position [3541, 0]
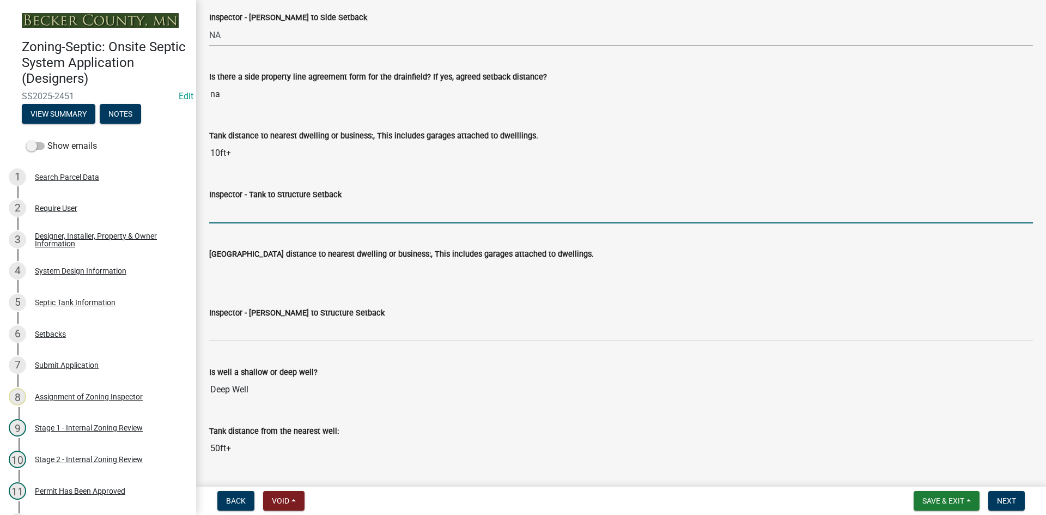
drag, startPoint x: 249, startPoint y: 210, endPoint x: 269, endPoint y: 217, distance: 20.2
click at [249, 210] on input "Inspector - Tank to Structure Setback" at bounding box center [621, 212] width 824 height 22
type input "10"
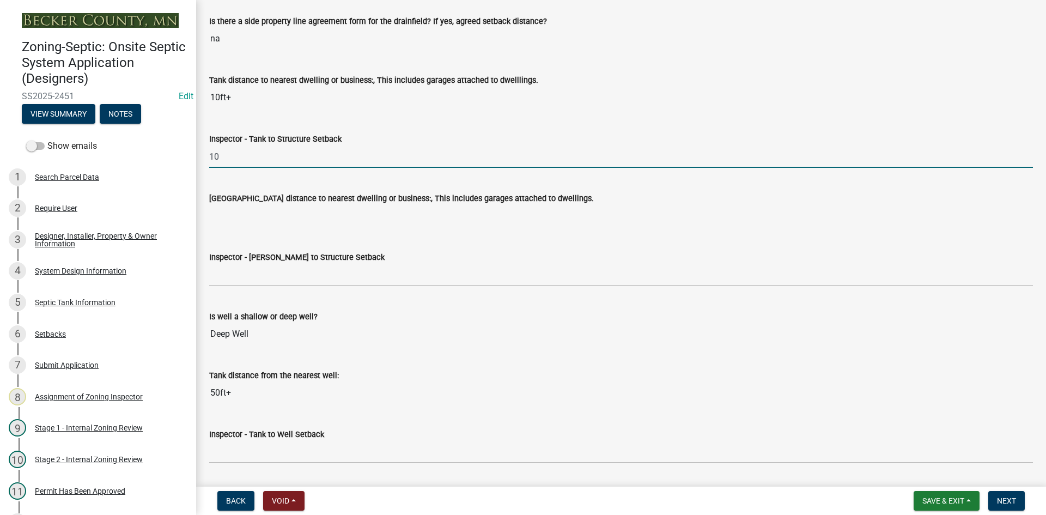
scroll to position [3650, 0]
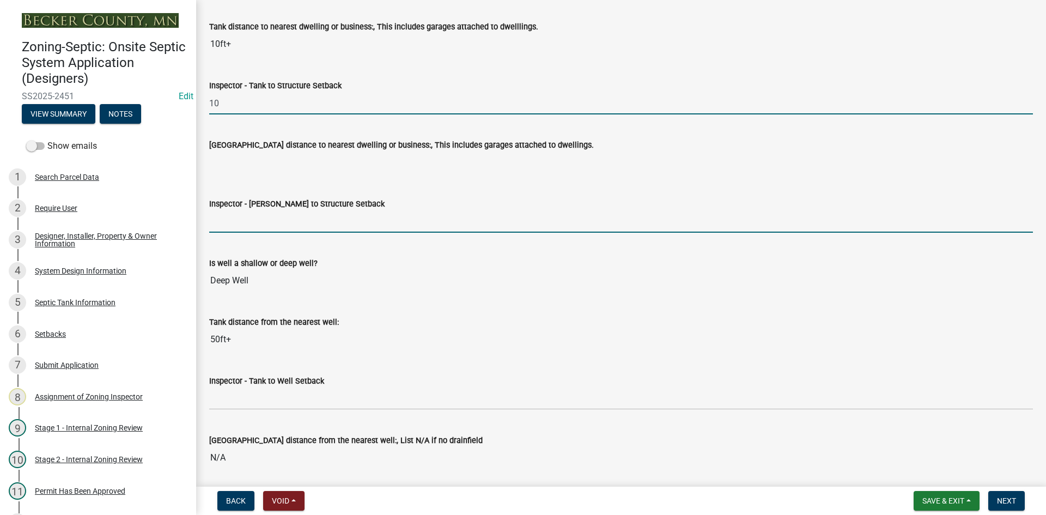
drag, startPoint x: 271, startPoint y: 222, endPoint x: 277, endPoint y: 221, distance: 6.1
click at [271, 222] on input "Inspector - [PERSON_NAME] to Structure Setback" at bounding box center [621, 221] width 824 height 22
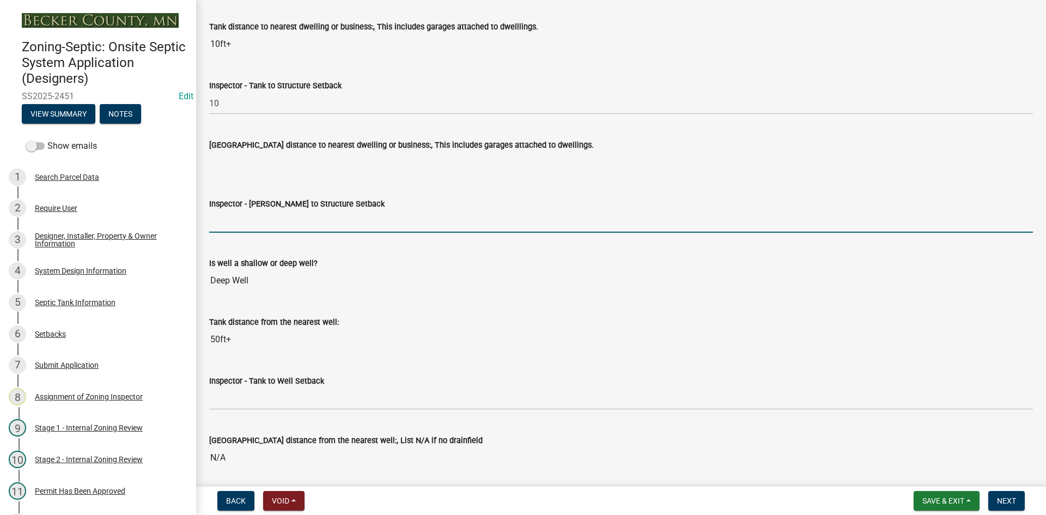
type input "NA"
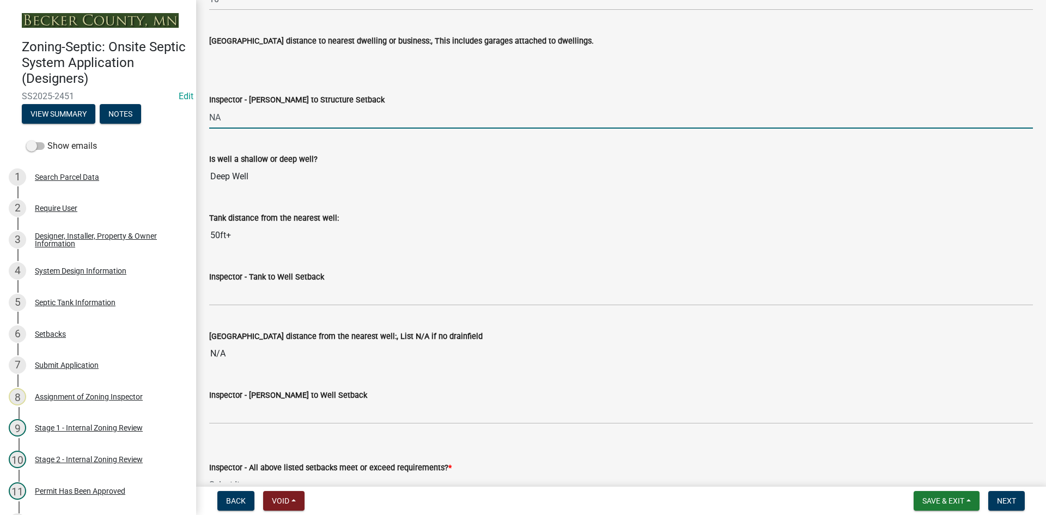
scroll to position [3759, 0]
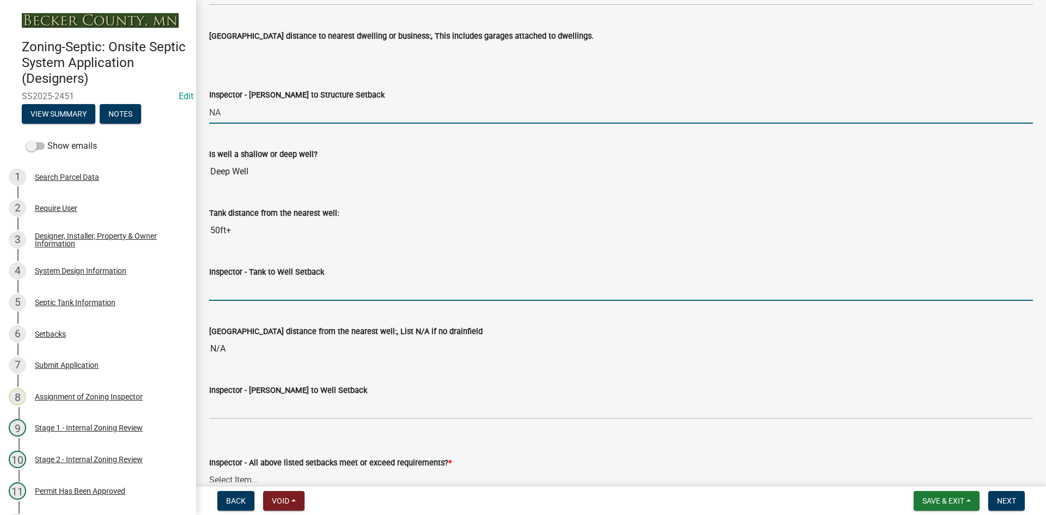
click at [258, 289] on input "Inspector - Tank to Well Setback" at bounding box center [621, 289] width 824 height 22
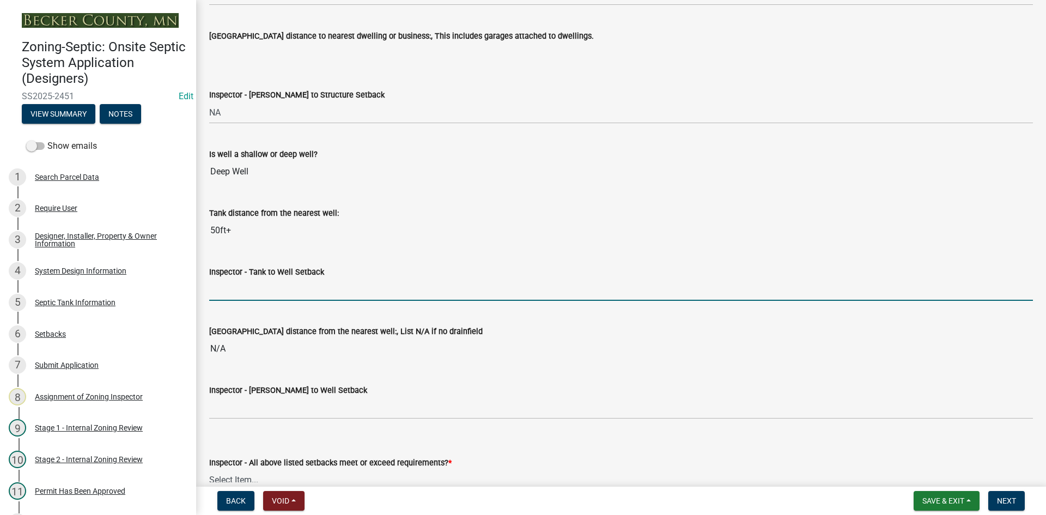
type input "50+"
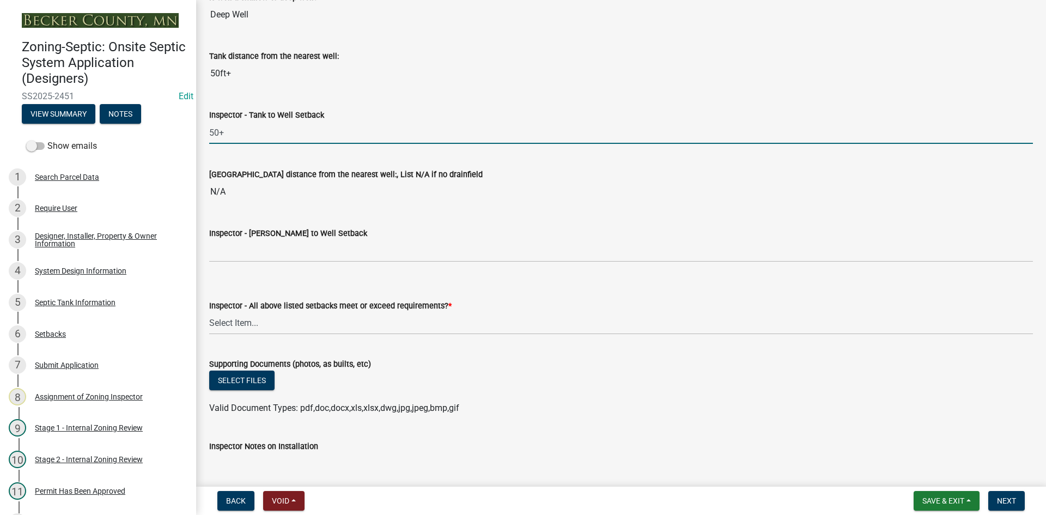
scroll to position [3922, 0]
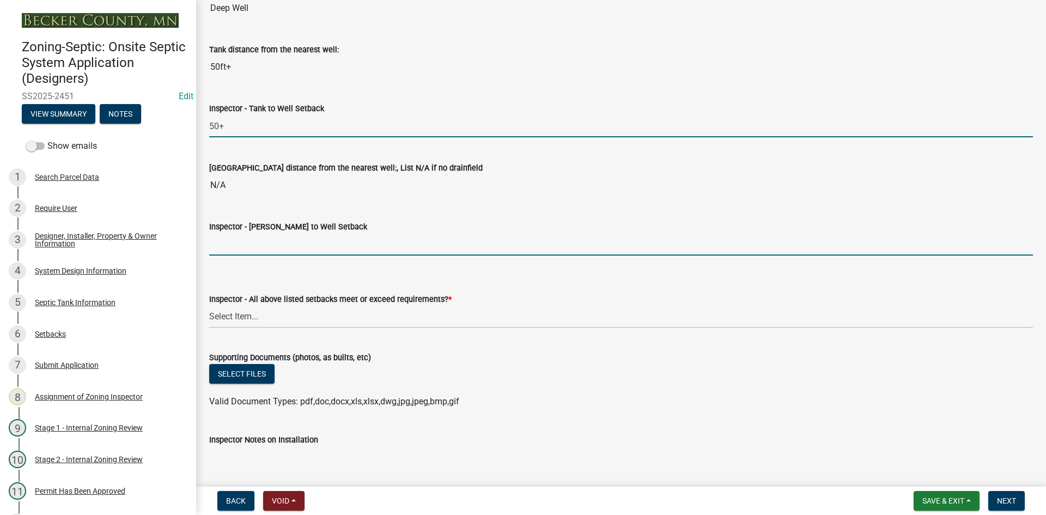
click at [251, 248] on input "Inspector - [PERSON_NAME] to Well Setback" at bounding box center [621, 244] width 824 height 22
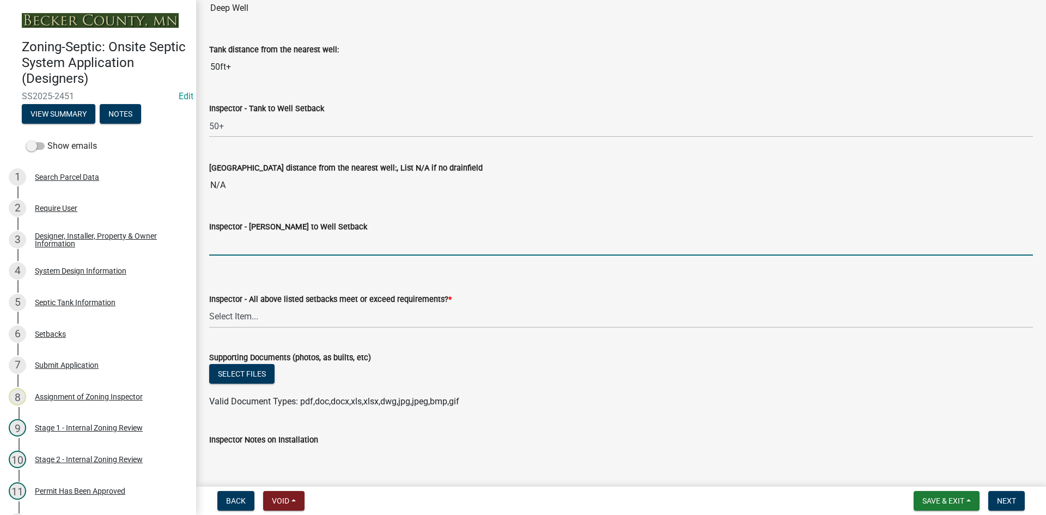
type input "NA"
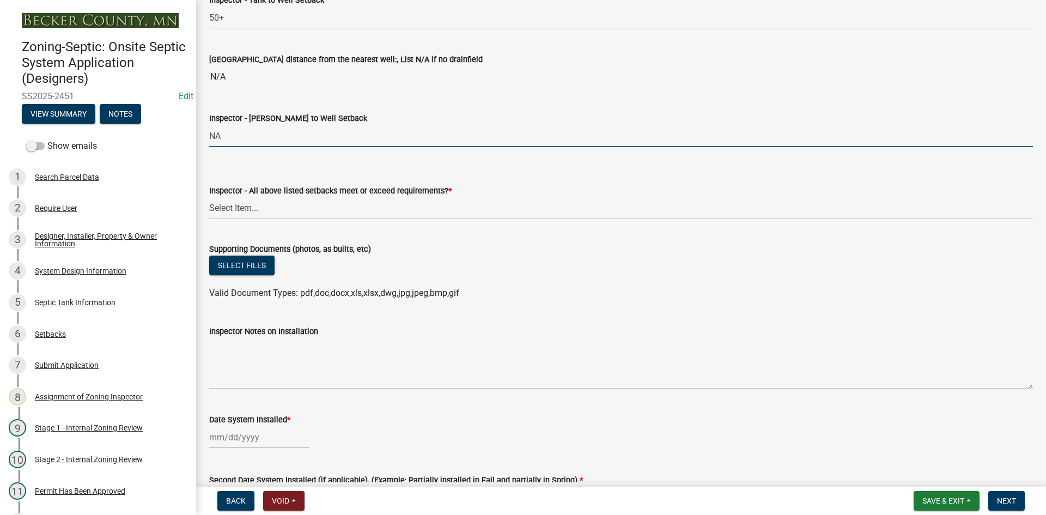
scroll to position [4031, 0]
drag, startPoint x: 248, startPoint y: 207, endPoint x: 255, endPoint y: 213, distance: 9.3
click at [249, 207] on select "Select Item... Yes No" at bounding box center [621, 208] width 824 height 22
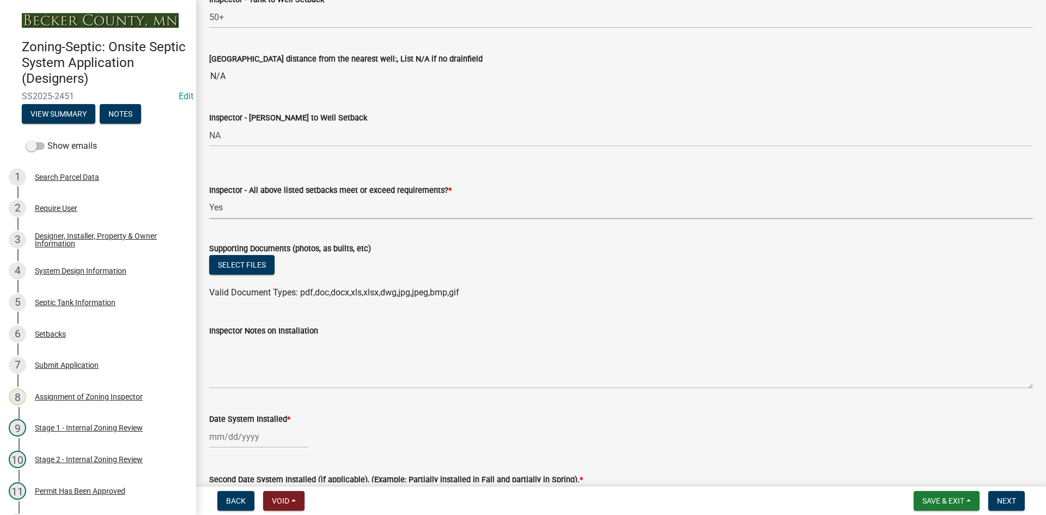
click at [209, 197] on select "Select Item... Yes No" at bounding box center [621, 208] width 824 height 22
select select "adfa1390-1443-4b8a-94eb-9b7f601f4679"
click at [254, 267] on button "Select files" at bounding box center [241, 265] width 65 height 20
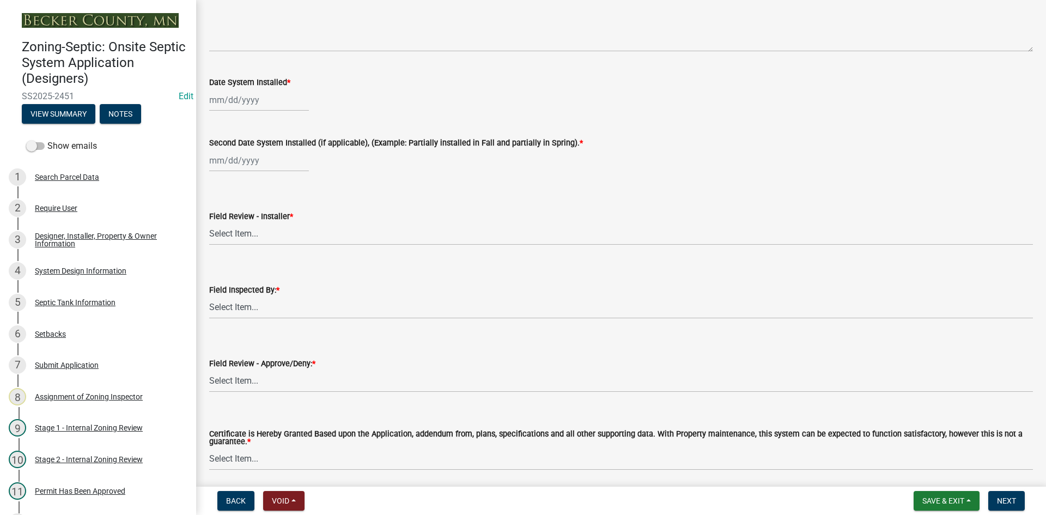
scroll to position [4412, 0]
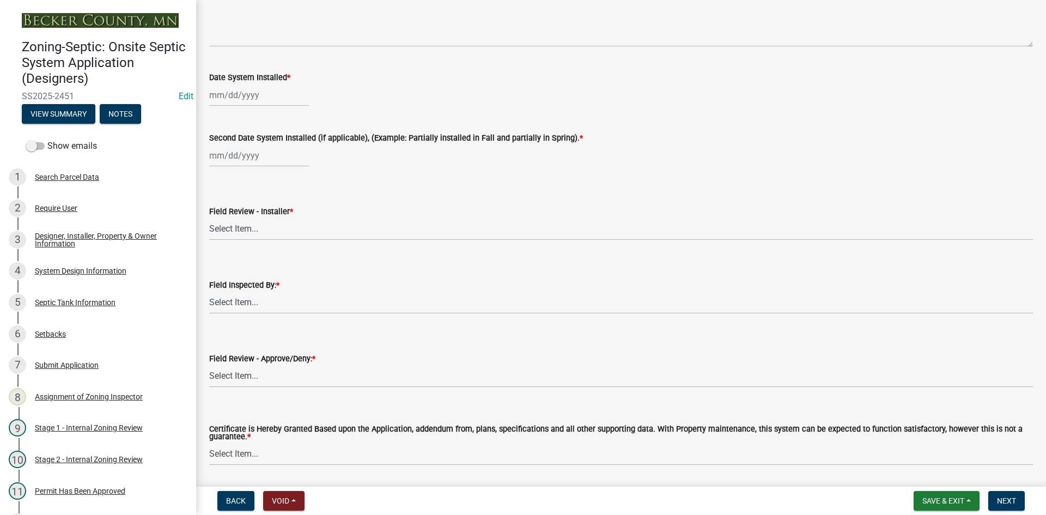
click at [266, 92] on div at bounding box center [259, 95] width 100 height 22
select select "8"
select select "2025"
click at [279, 187] on div "14" at bounding box center [272, 187] width 17 height 17
type input "[DATE]"
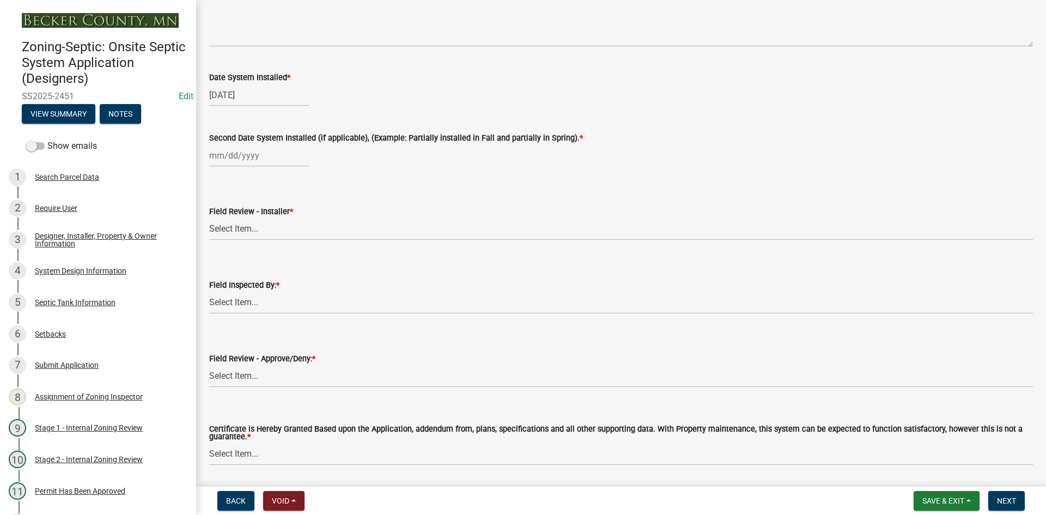
click at [229, 157] on div at bounding box center [259, 155] width 100 height 22
select select "8"
select select "2025"
click at [279, 245] on div "14" at bounding box center [272, 248] width 17 height 17
type input "[DATE]"
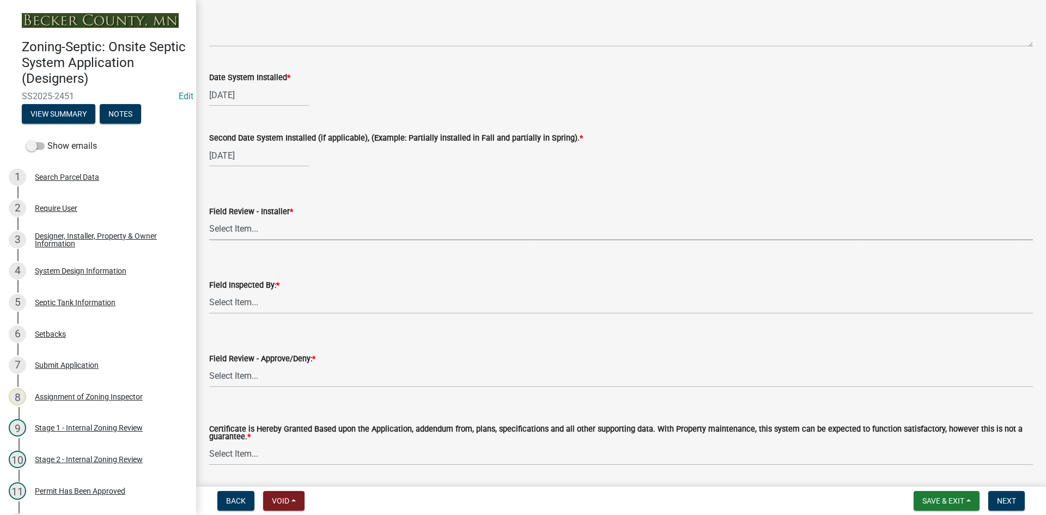
click at [261, 234] on select "Select Item... OTHER – Not listed (please add in next field and we will add to …" at bounding box center [621, 229] width 824 height 22
click at [209, 218] on select "Select Item... OTHER – Not listed (please add in next field and we will add to …" at bounding box center [621, 229] width 824 height 22
select select "2cd8cbc9-1886-4b86-9733-e2c1fa739265"
click at [257, 305] on select "Select Item... [PERSON_NAME] [PERSON_NAME] [PERSON_NAME] [PERSON_NAME] [PERSON_…" at bounding box center [621, 302] width 824 height 22
click at [209, 291] on select "Select Item... [PERSON_NAME] [PERSON_NAME] [PERSON_NAME] [PERSON_NAME] [PERSON_…" at bounding box center [621, 302] width 824 height 22
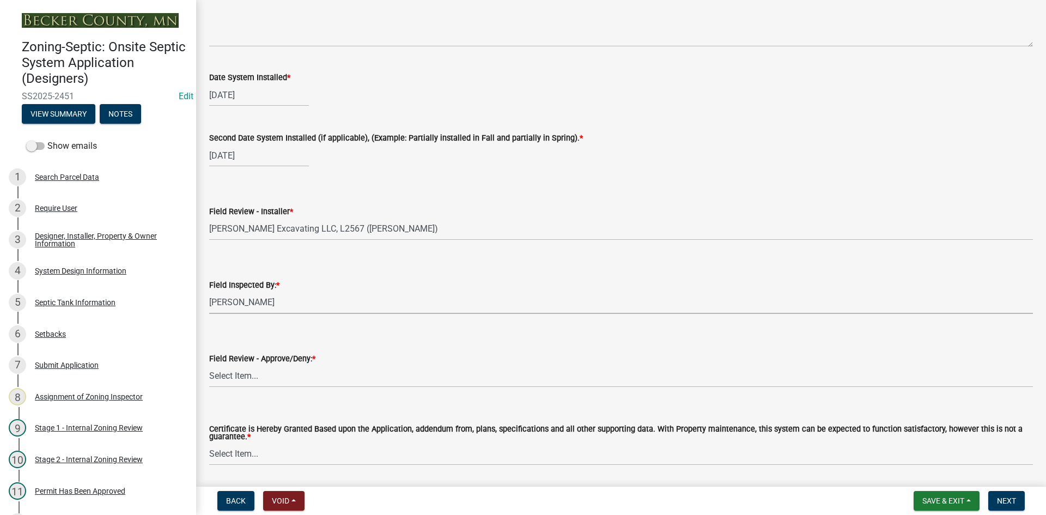
select select "7bfe52ba-73b7-4ac1-9bde-d3bb601555ca"
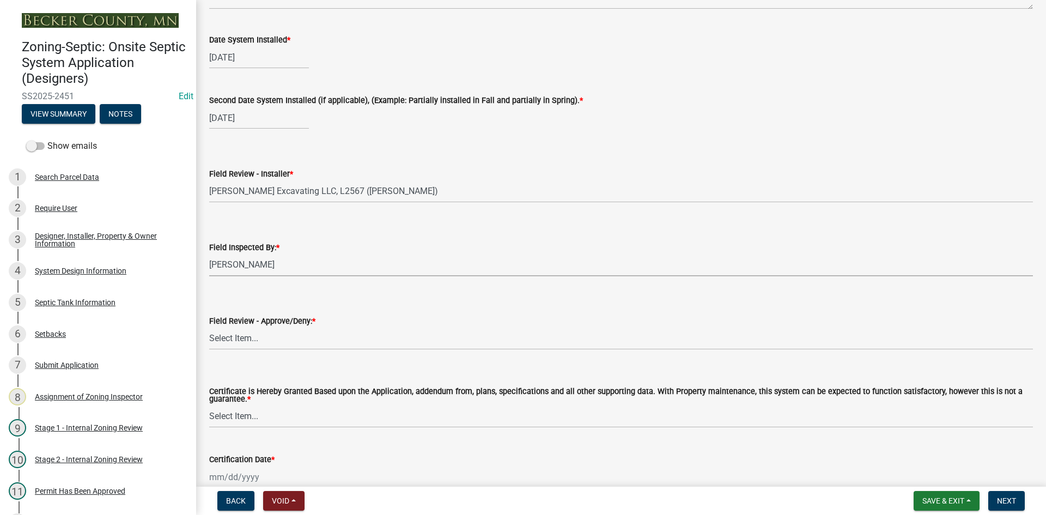
scroll to position [4467, 0]
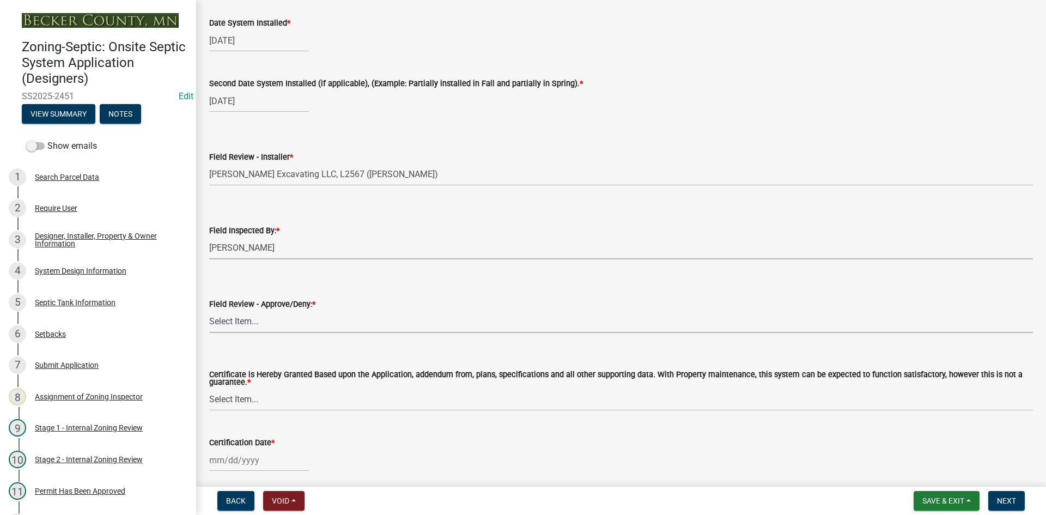
drag, startPoint x: 243, startPoint y: 321, endPoint x: 249, endPoint y: 329, distance: 10.5
click at [243, 320] on select "Select Item... Approved Denied" at bounding box center [621, 322] width 824 height 22
click at [209, 311] on select "Select Item... Approved Denied" at bounding box center [621, 322] width 824 height 22
select select "c3bf50e3-4684-4b9c-99b9-7a9f027aa0dd"
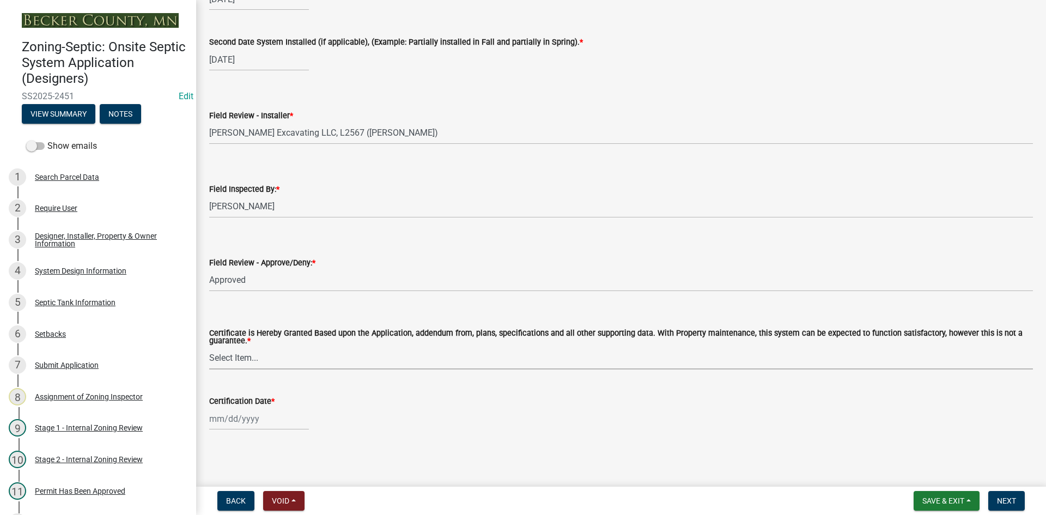
click at [244, 354] on select "Select Item... Yes No" at bounding box center [621, 358] width 824 height 22
click at [209, 347] on select "Select Item... Yes No" at bounding box center [621, 358] width 824 height 22
select select "538e6e6b-38de-4682-8c50-6662df67960d"
click at [268, 420] on div at bounding box center [259, 418] width 100 height 22
select select "8"
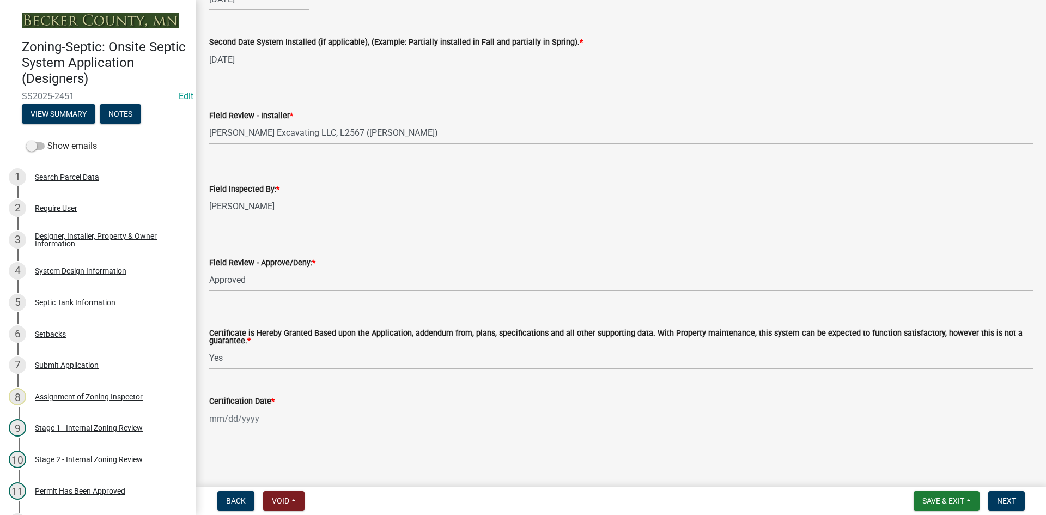
select select "2025"
click at [272, 361] on div "21" at bounding box center [272, 360] width 17 height 17
type input "[DATE]"
click at [1016, 497] on button "Next" at bounding box center [1006, 501] width 36 height 20
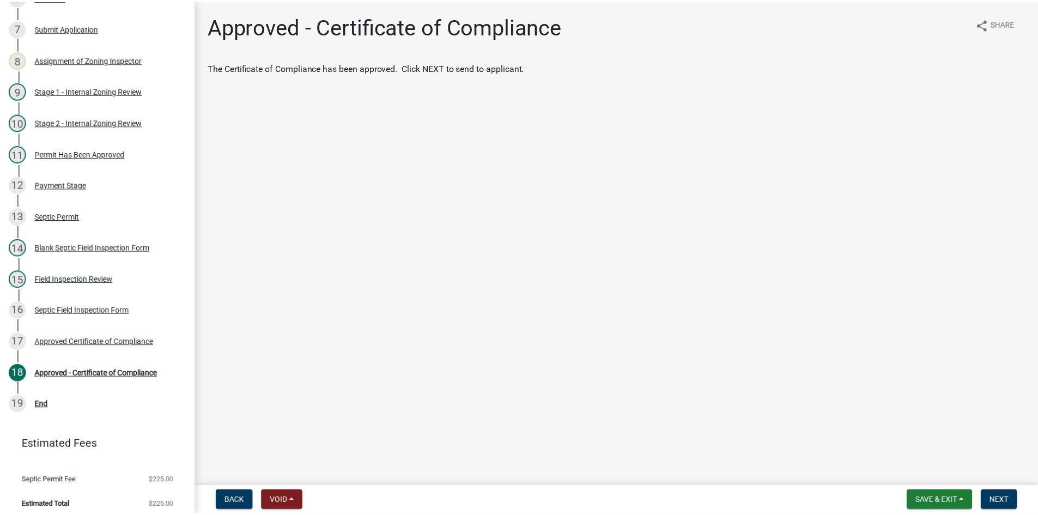
scroll to position [344, 0]
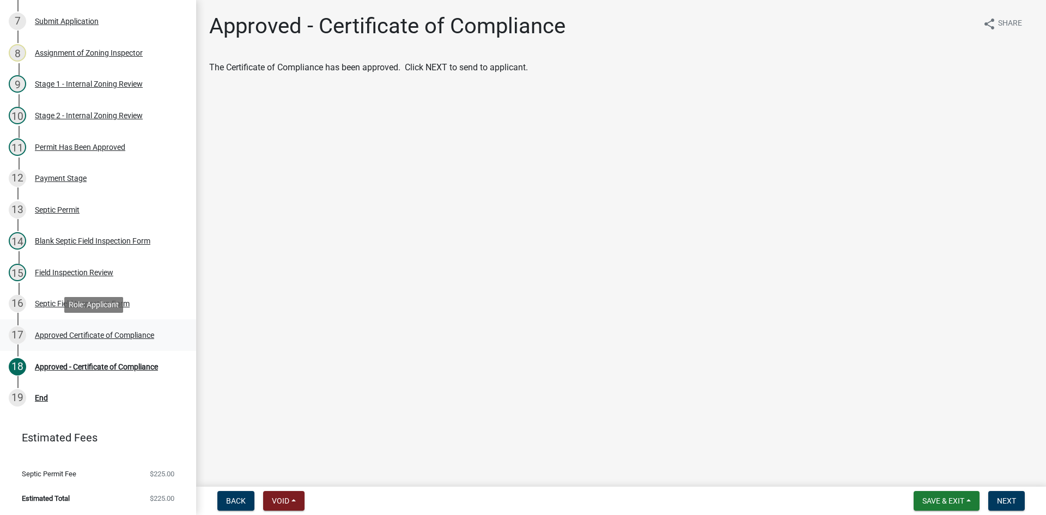
click at [138, 340] on div "17 Approved Certificate of Compliance" at bounding box center [94, 334] width 170 height 17
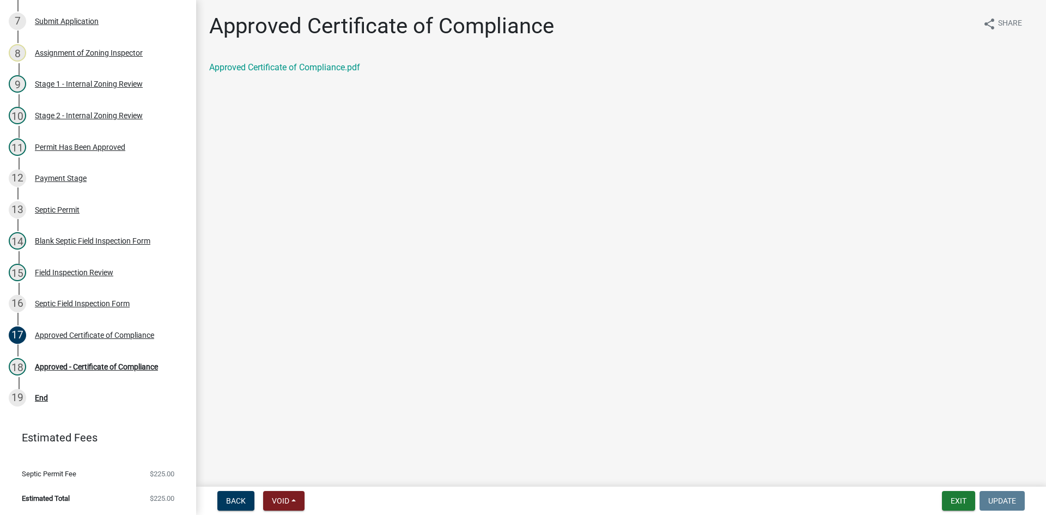
click at [334, 62] on div "Approved Certificate of Compliance.pdf" at bounding box center [621, 67] width 824 height 13
click at [337, 68] on link "Approved Certificate of Compliance.pdf" at bounding box center [284, 67] width 151 height 10
click at [117, 365] on div "Approved - Certificate of Compliance" at bounding box center [96, 367] width 123 height 8
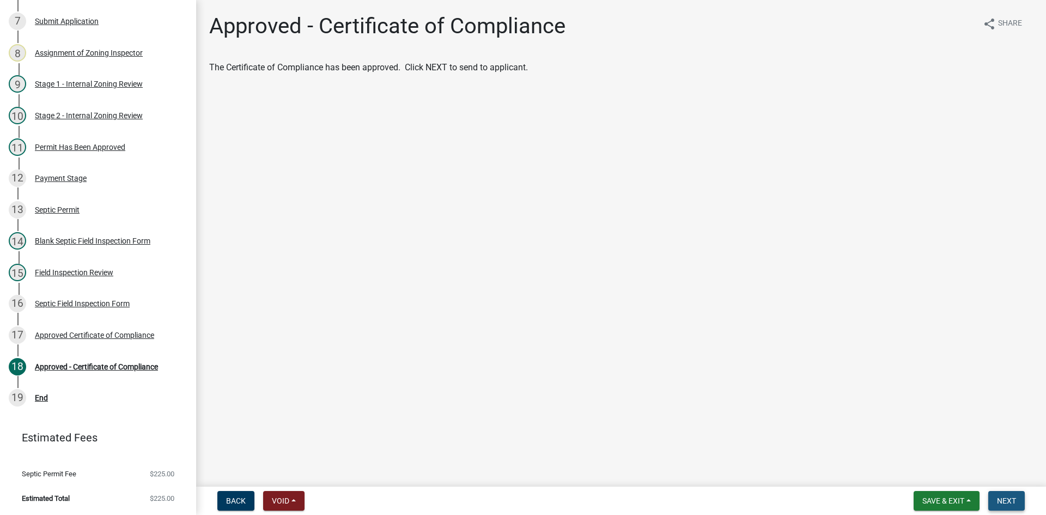
click at [1010, 502] on span "Next" at bounding box center [1006, 500] width 19 height 9
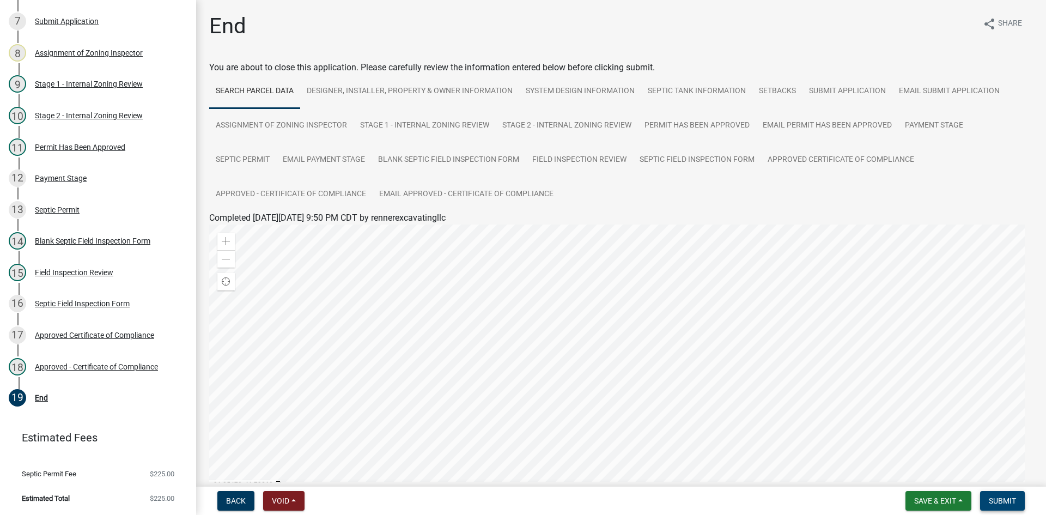
click at [1007, 501] on span "Submit" at bounding box center [1002, 500] width 27 height 9
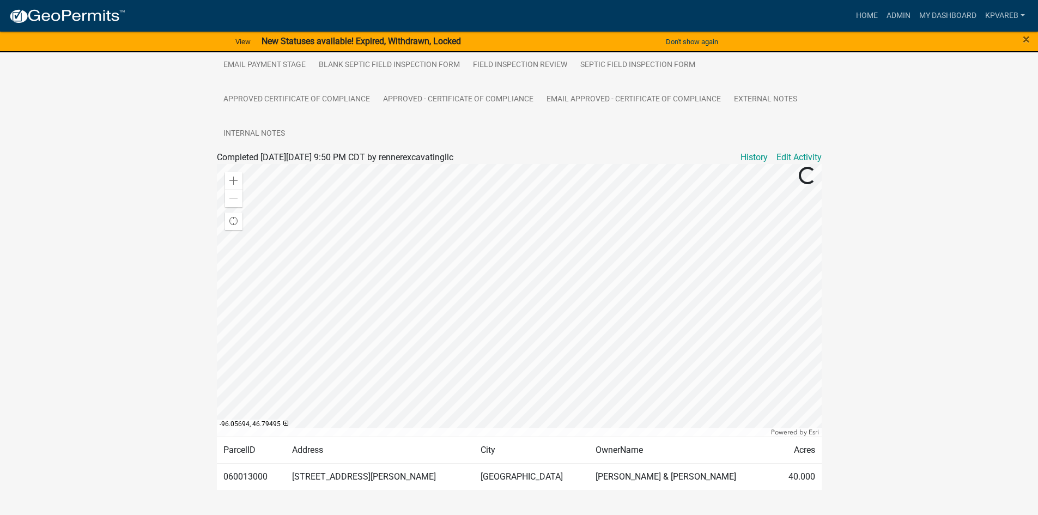
scroll to position [334, 0]
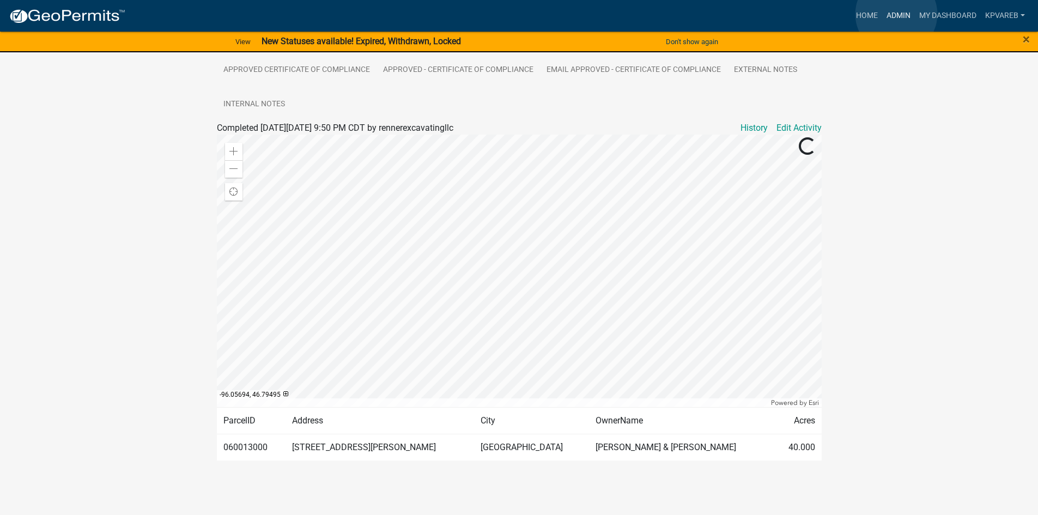
click at [896, 14] on link "Admin" at bounding box center [898, 15] width 33 height 21
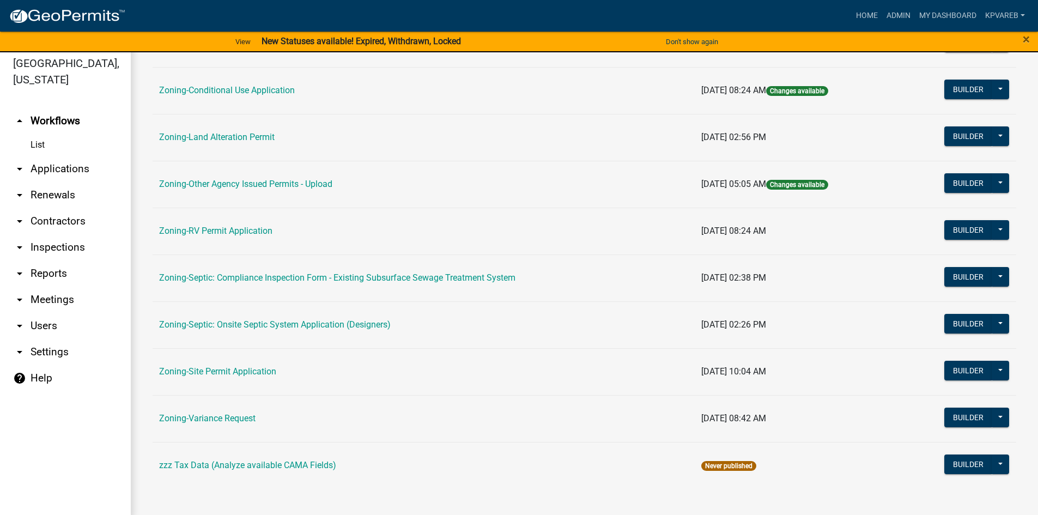
scroll to position [13, 0]
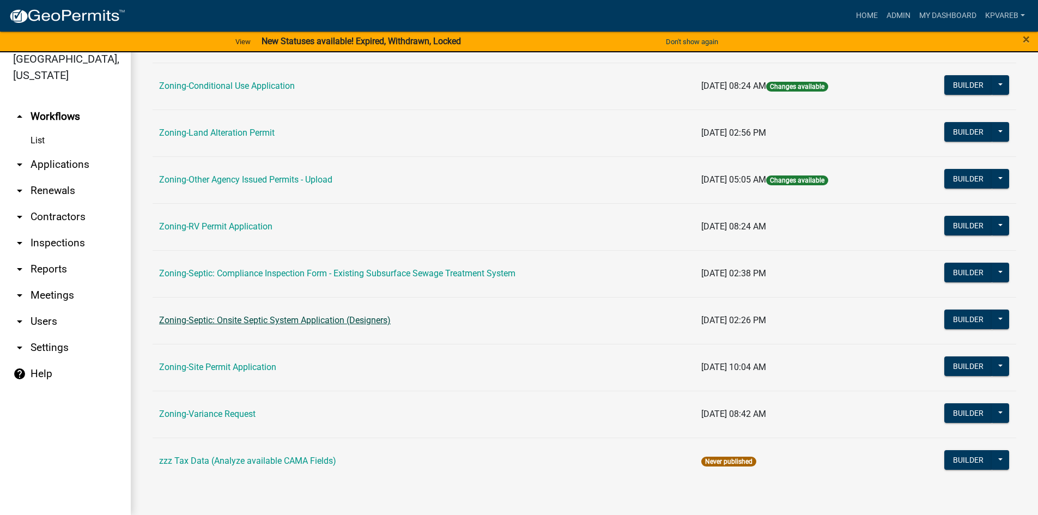
click at [354, 318] on link "Zoning-Septic: Onsite Septic System Application (Designers)" at bounding box center [275, 320] width 232 height 10
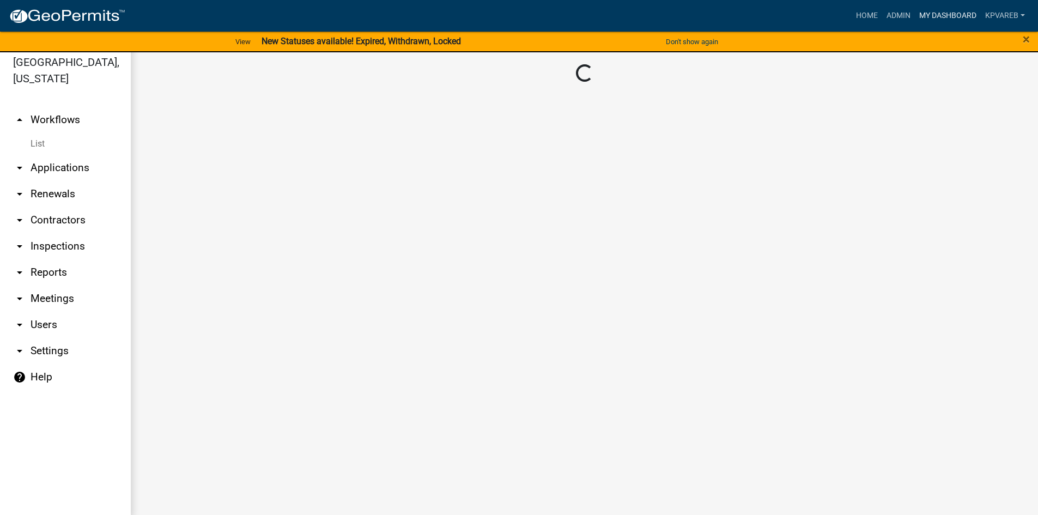
scroll to position [13, 0]
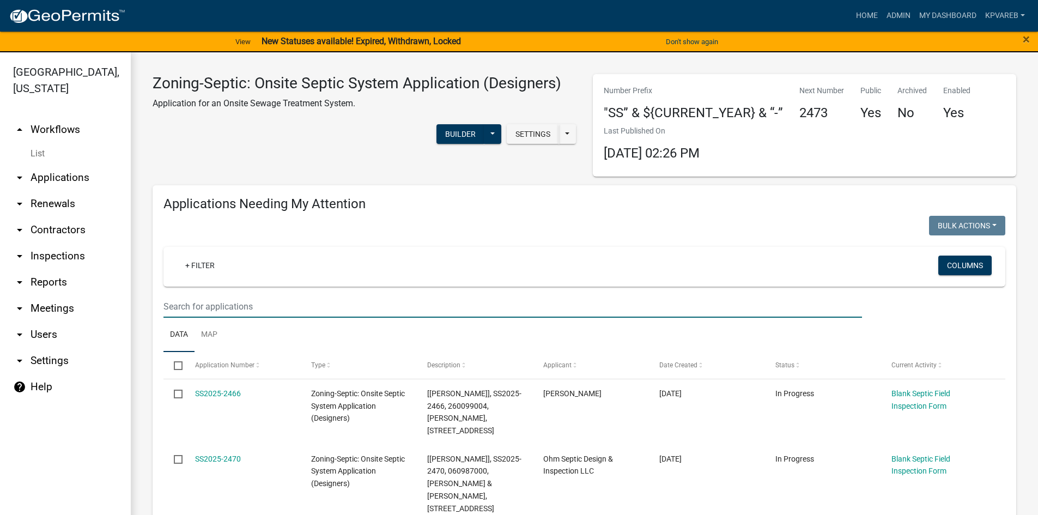
click at [241, 309] on input "text" at bounding box center [512, 306] width 698 height 22
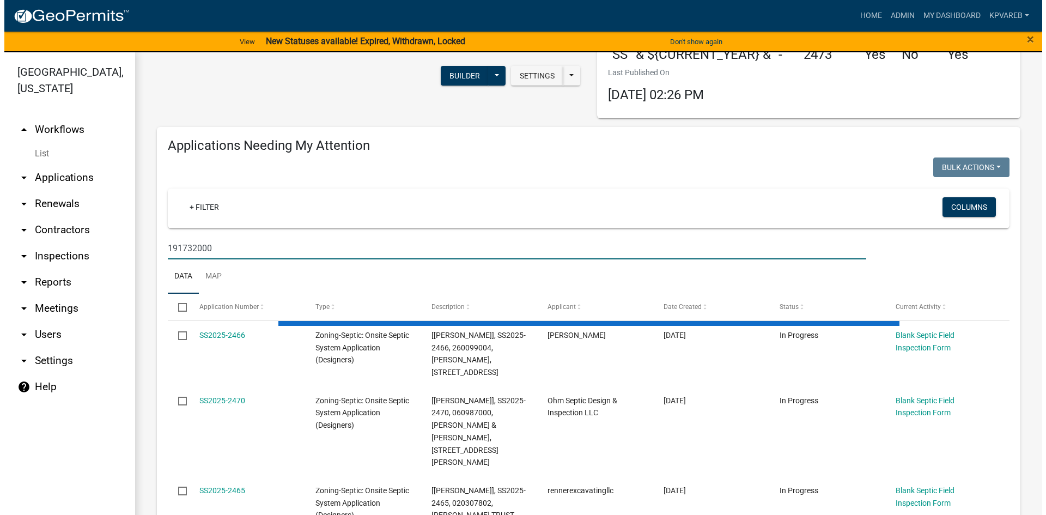
scroll to position [163, 0]
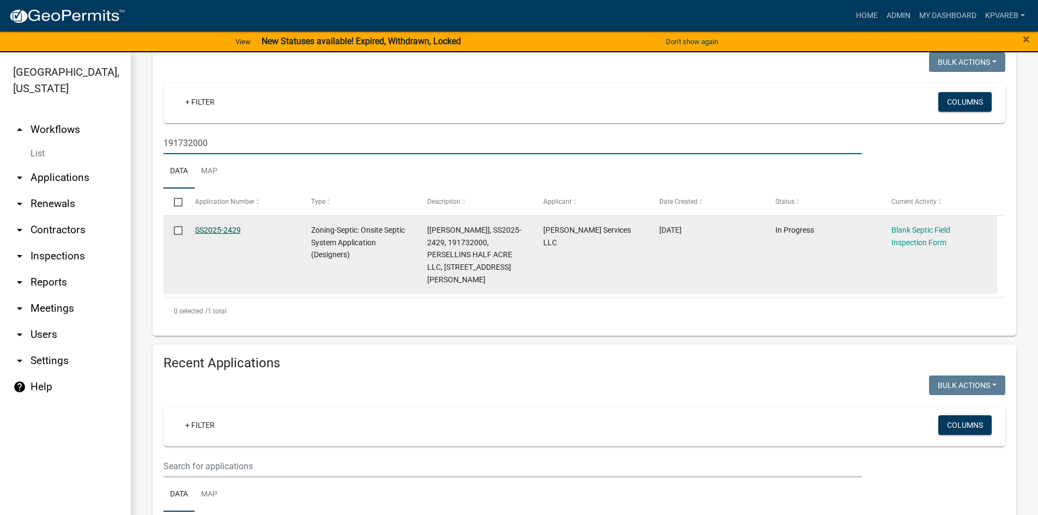
type input "191732000"
click at [226, 230] on link "SS2025-2429" at bounding box center [218, 230] width 46 height 9
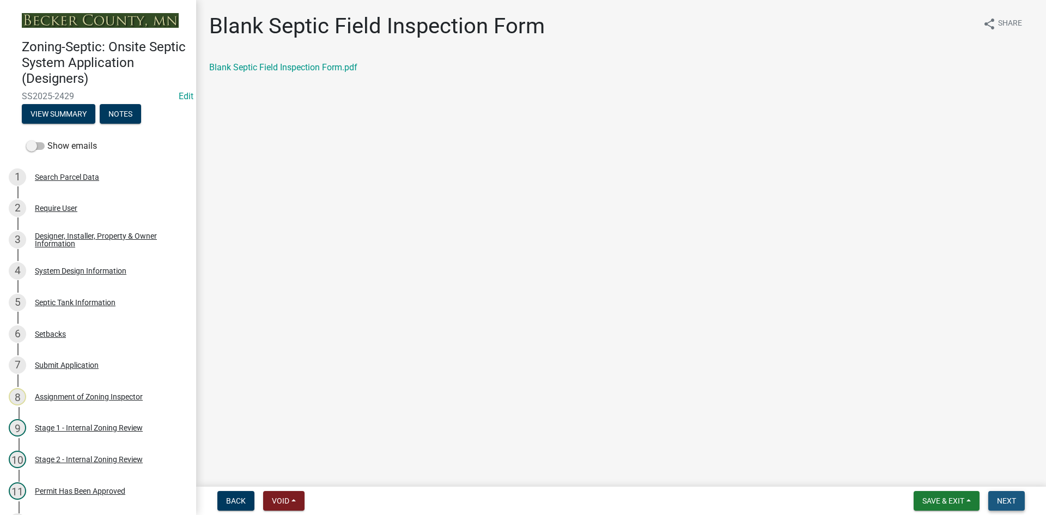
click at [1001, 498] on span "Next" at bounding box center [1006, 500] width 19 height 9
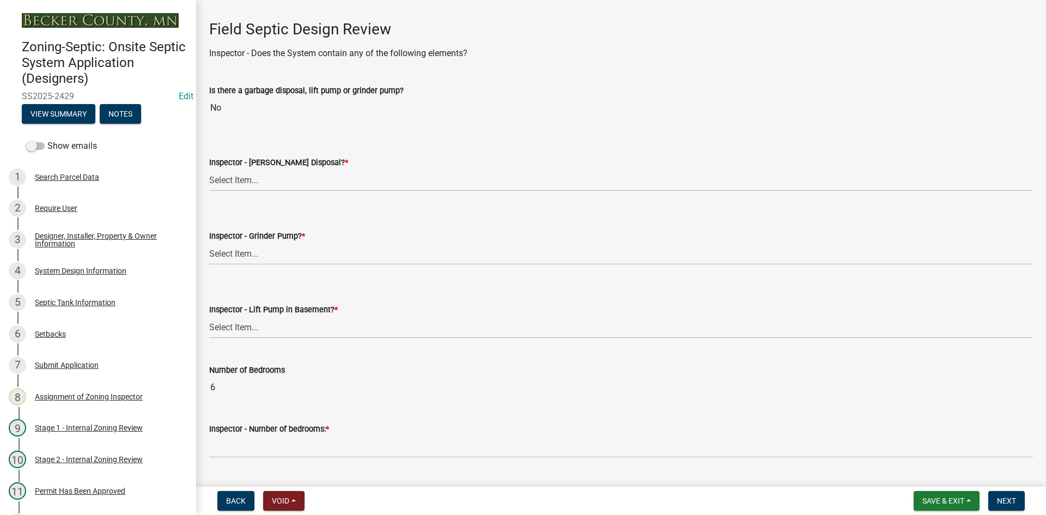
scroll to position [436, 0]
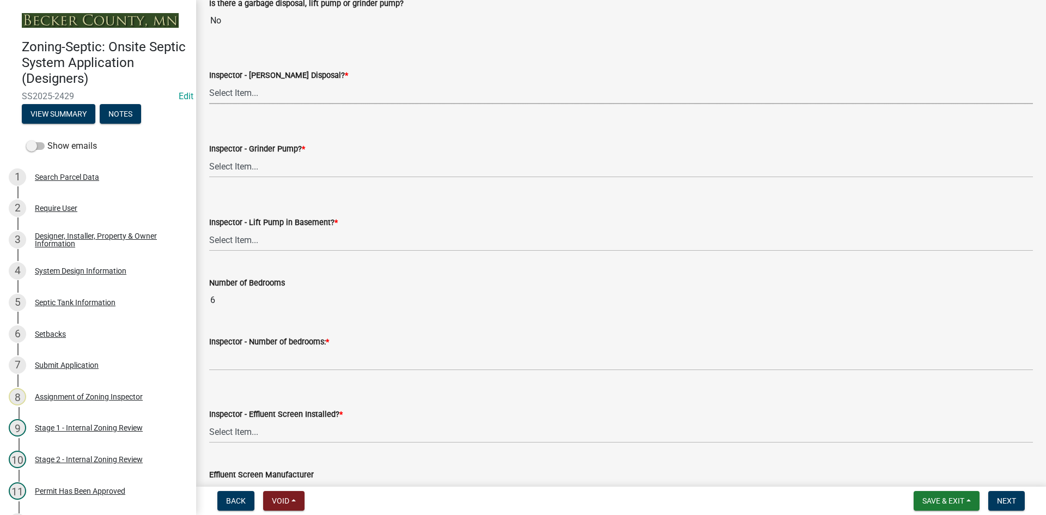
click at [255, 94] on select "Select Item... Yes No" at bounding box center [621, 93] width 824 height 22
click at [209, 82] on select "Select Item... Yes No" at bounding box center [621, 93] width 824 height 22
select select "e6f115c1-9d93-4d61-8856-1810485f2117"
drag, startPoint x: 240, startPoint y: 168, endPoint x: 245, endPoint y: 175, distance: 9.1
click at [240, 168] on select "Select Item... Yes No" at bounding box center [621, 166] width 824 height 22
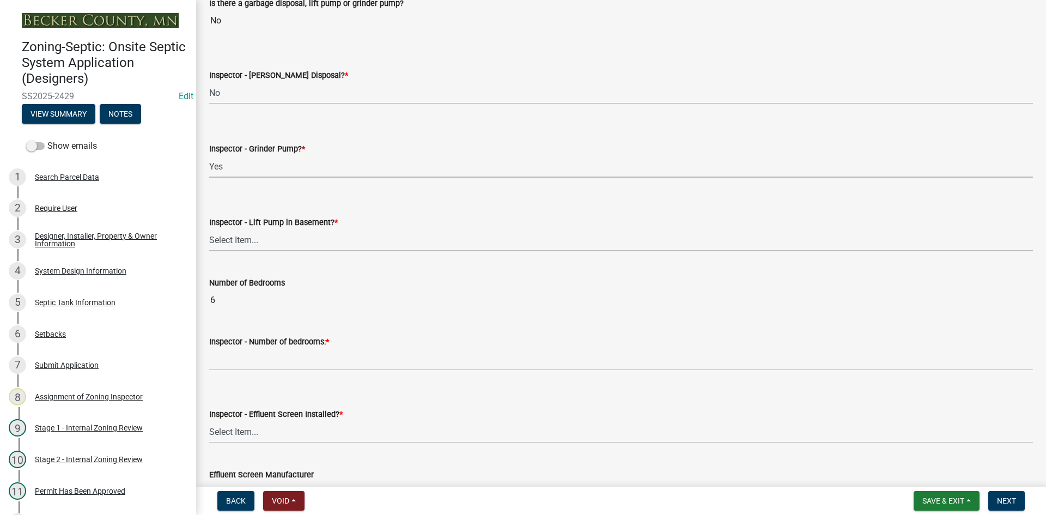
click at [209, 155] on select "Select Item... Yes No" at bounding box center [621, 166] width 824 height 22
select select "fbef6dfa-81fd-4eee-a016-cd8c2569ca47"
click at [237, 235] on select "Select Item... Yes No" at bounding box center [621, 240] width 824 height 22
click at [209, 229] on select "Select Item... Yes No" at bounding box center [621, 240] width 824 height 22
select select "58089658-2e95-4d4d-a981-afbd087a421a"
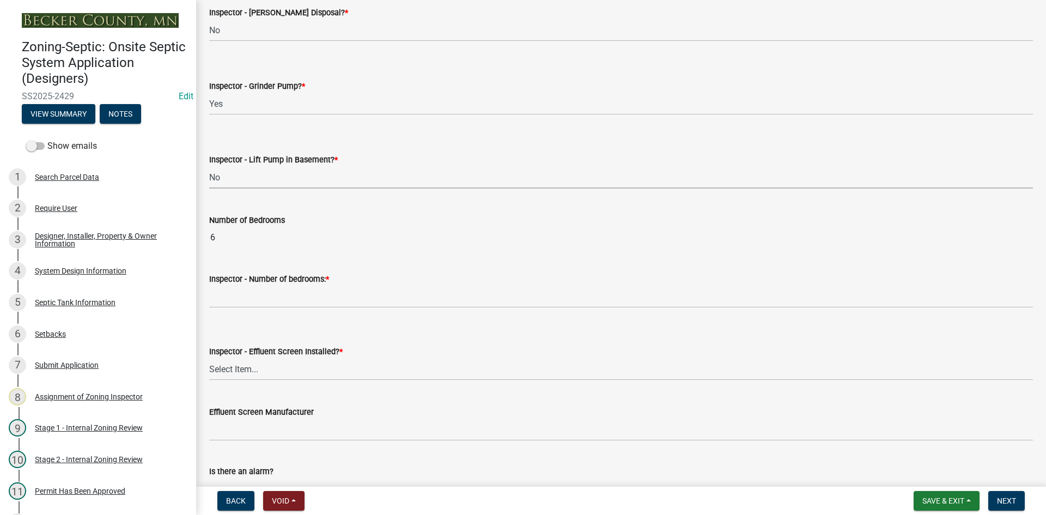
scroll to position [545, 0]
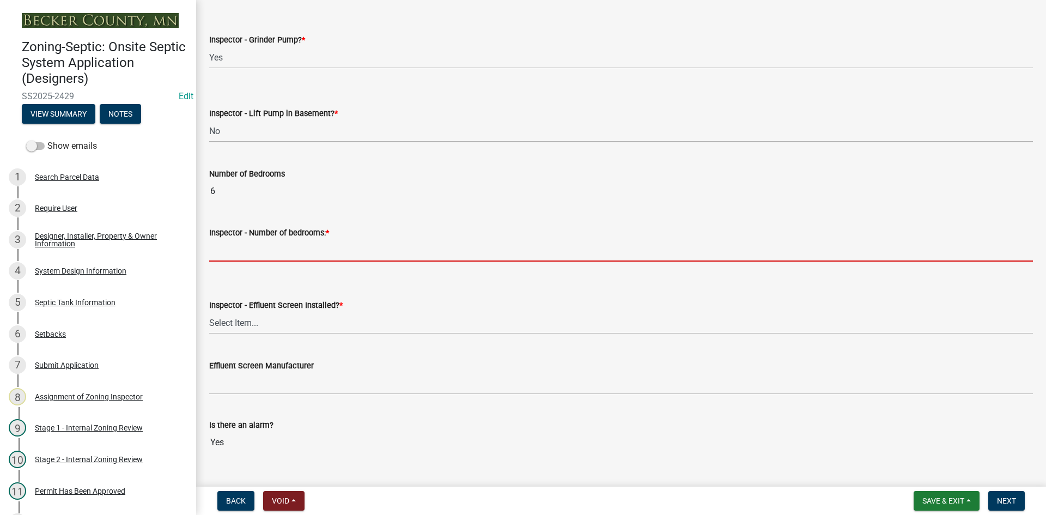
click at [245, 251] on input "Inspector - Number of bedrooms: *" at bounding box center [621, 250] width 824 height 22
click at [229, 250] on input "Inspector - Number of bedrooms: *" at bounding box center [621, 250] width 824 height 22
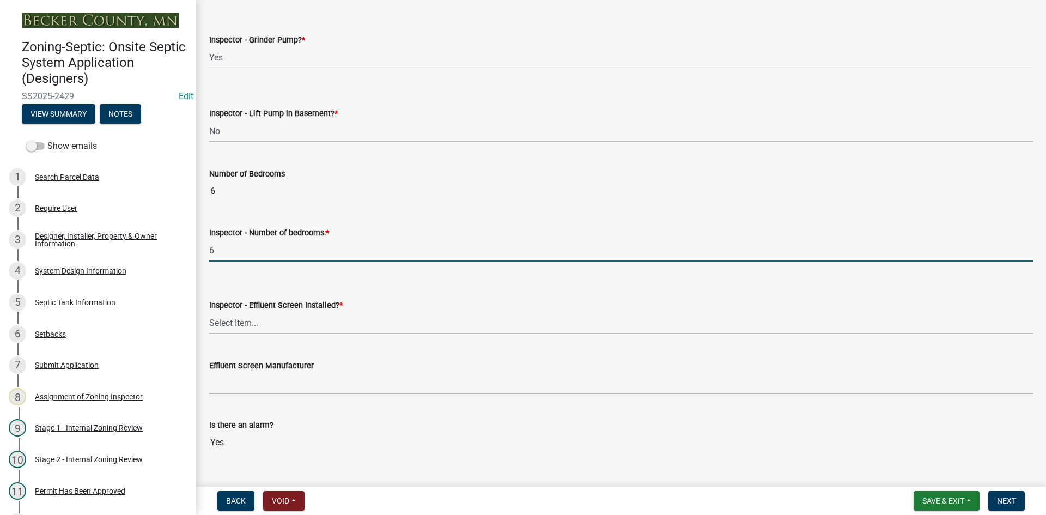
type input "6"
click at [249, 322] on select "Select Item... Yes No" at bounding box center [621, 323] width 824 height 22
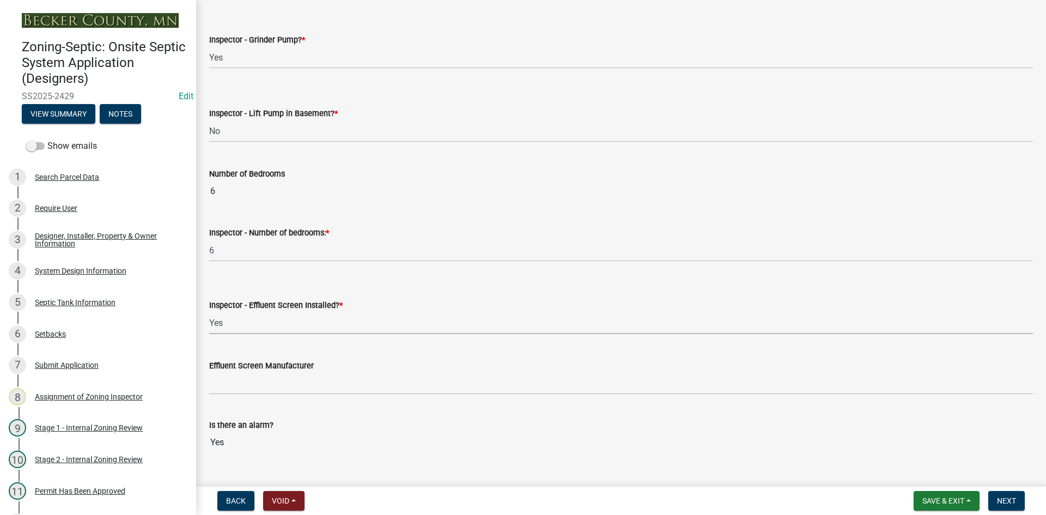
click at [209, 312] on select "Select Item... Yes No" at bounding box center [621, 323] width 824 height 22
click at [357, 311] on div "Inspector - Effluent Screen Installed? *" at bounding box center [621, 305] width 824 height 13
click at [312, 323] on select "Select Item... Yes No" at bounding box center [621, 323] width 824 height 22
click at [209, 312] on select "Select Item... Yes No" at bounding box center [621, 323] width 824 height 22
select select "039f9276-f093-40ee-98f9-24c1fbae5d9d"
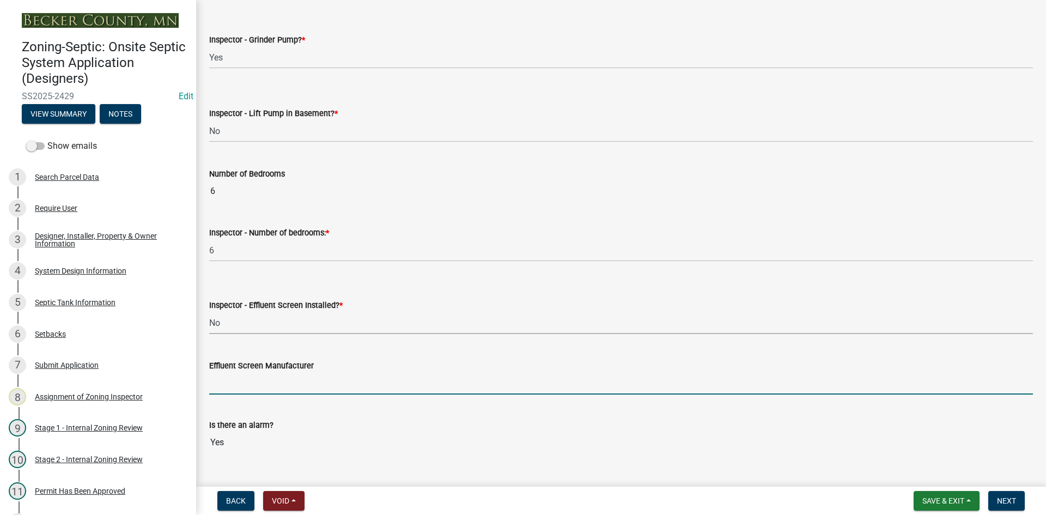
drag, startPoint x: 284, startPoint y: 380, endPoint x: 292, endPoint y: 385, distance: 8.8
click at [284, 380] on input "Effluent Screen Manufacturer" at bounding box center [621, 383] width 824 height 22
type input "NA"
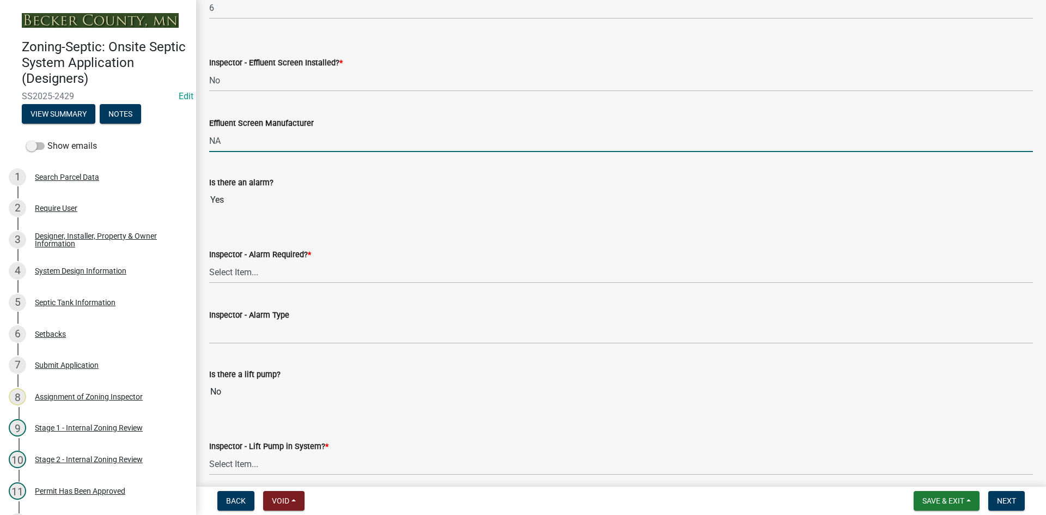
scroll to position [872, 0]
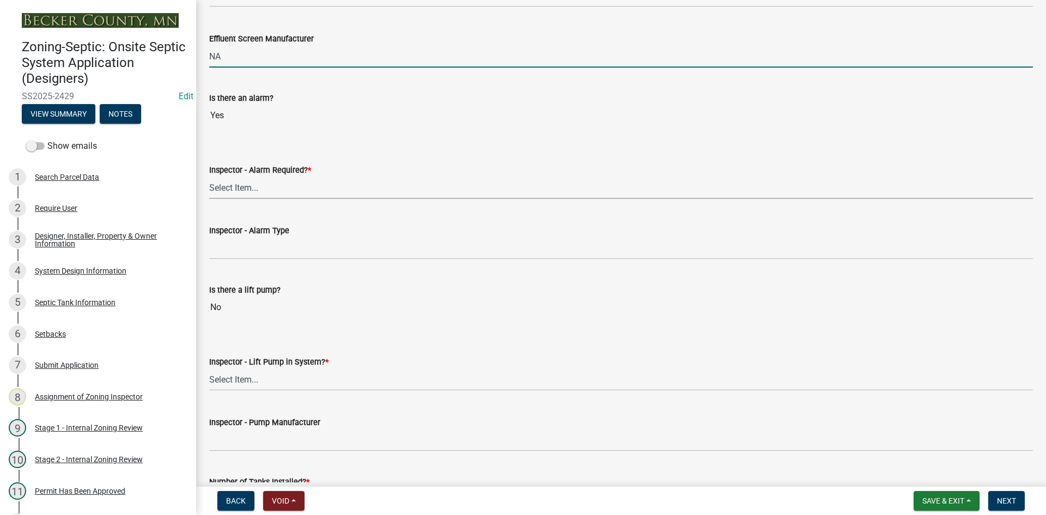
click at [243, 187] on select "Select Item... Yes No" at bounding box center [621, 187] width 824 height 22
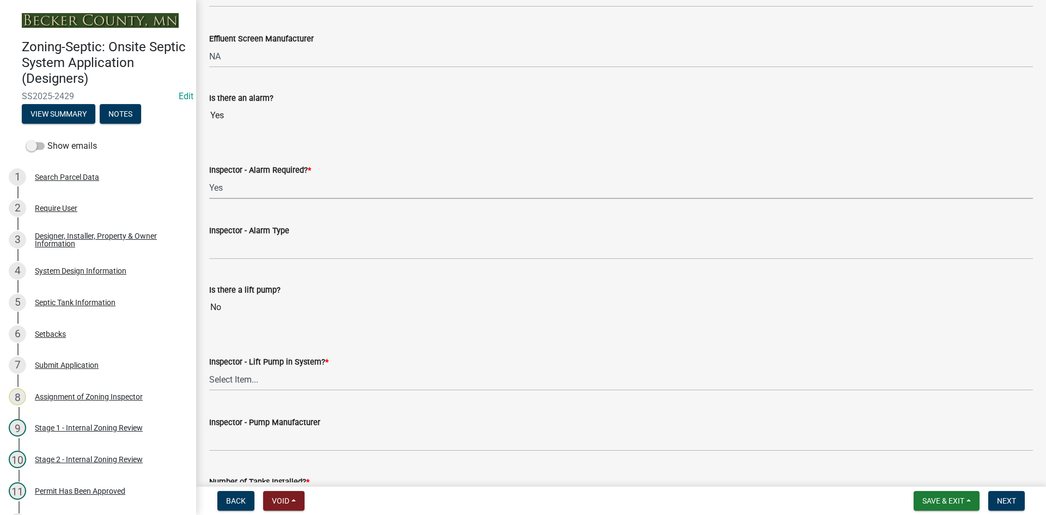
click at [209, 176] on select "Select Item... Yes No" at bounding box center [621, 187] width 824 height 22
select select "9075ff2b-2749-45ce-aee6-f4951e9a2109"
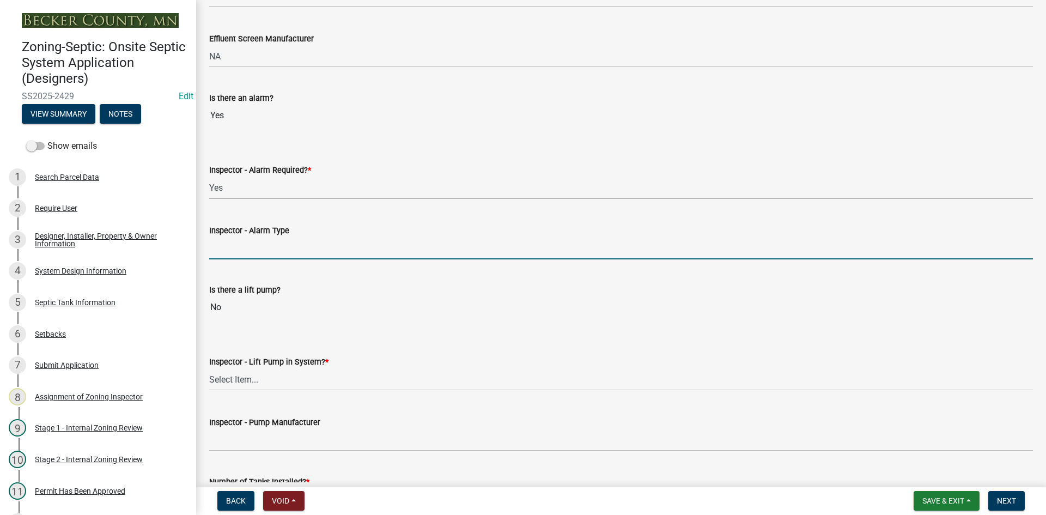
click at [273, 254] on input "Inspector - Alarm Type" at bounding box center [621, 248] width 824 height 22
type input "mechanical float"
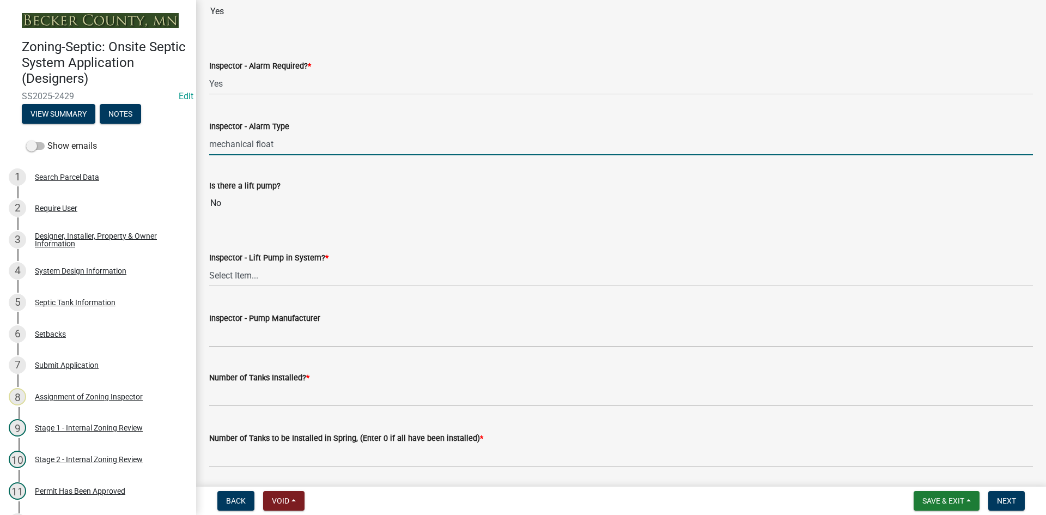
scroll to position [981, 0]
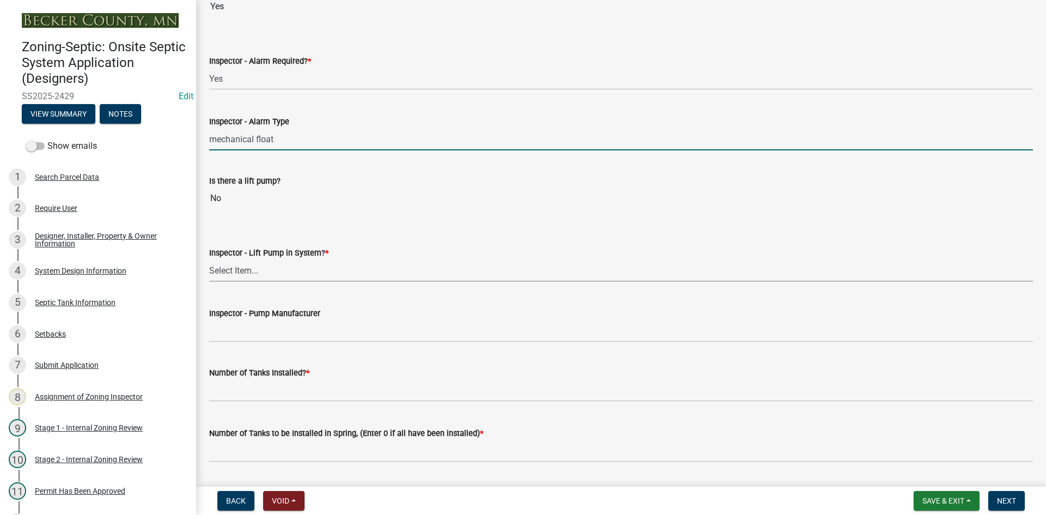
click at [250, 271] on select "Select Item... Yes No" at bounding box center [621, 270] width 824 height 22
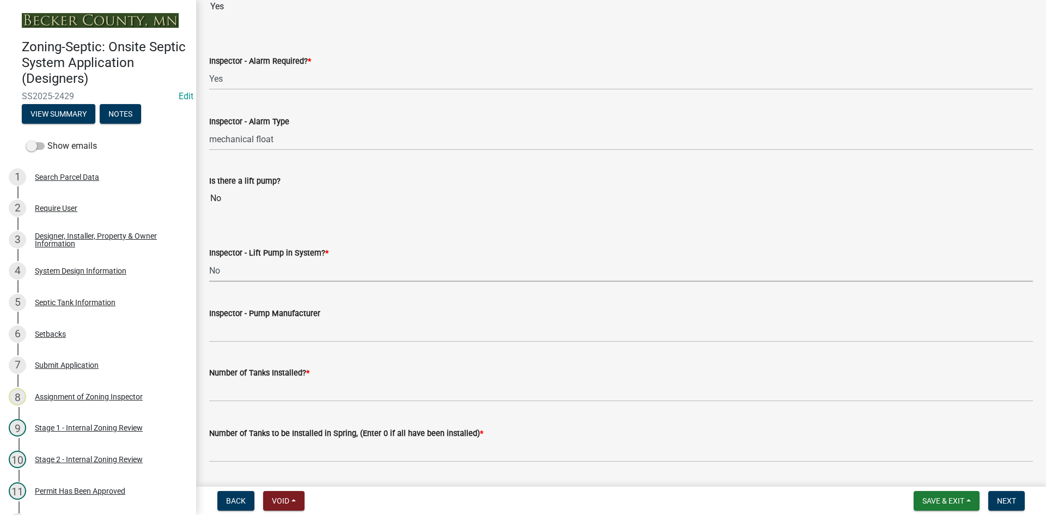
click at [209, 259] on select "Select Item... Yes No" at bounding box center [621, 270] width 824 height 22
select select "4baeb773-af56-4ab8-83c4-3685aa875ea5"
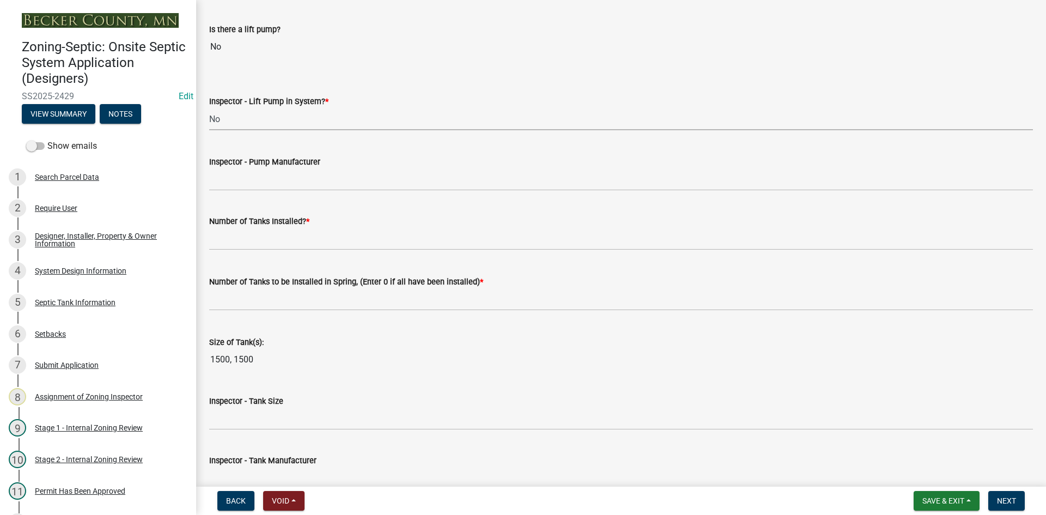
scroll to position [1144, 0]
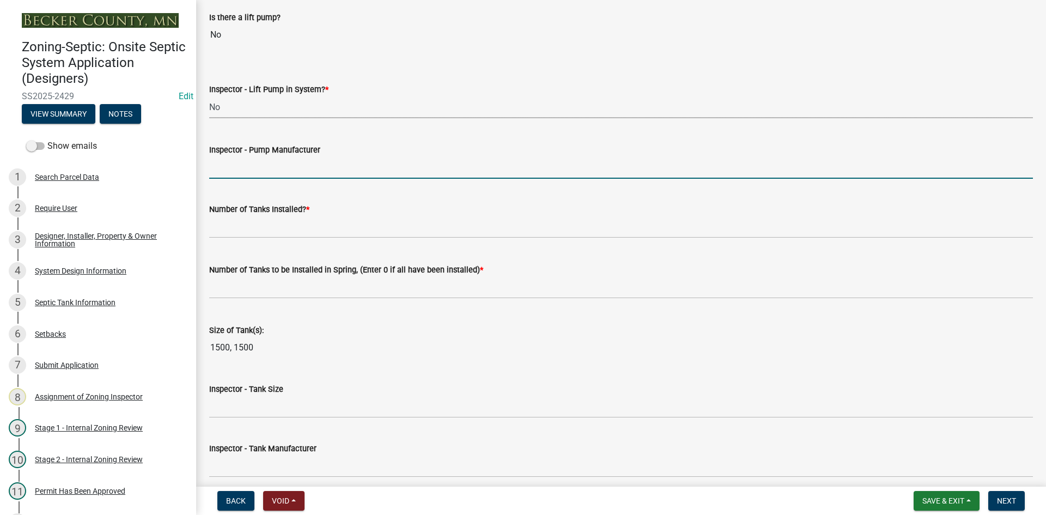
drag, startPoint x: 263, startPoint y: 166, endPoint x: 273, endPoint y: 172, distance: 12.2
click at [264, 166] on input "Inspector - Pump Manufacturer" at bounding box center [621, 167] width 824 height 22
type input "NA"
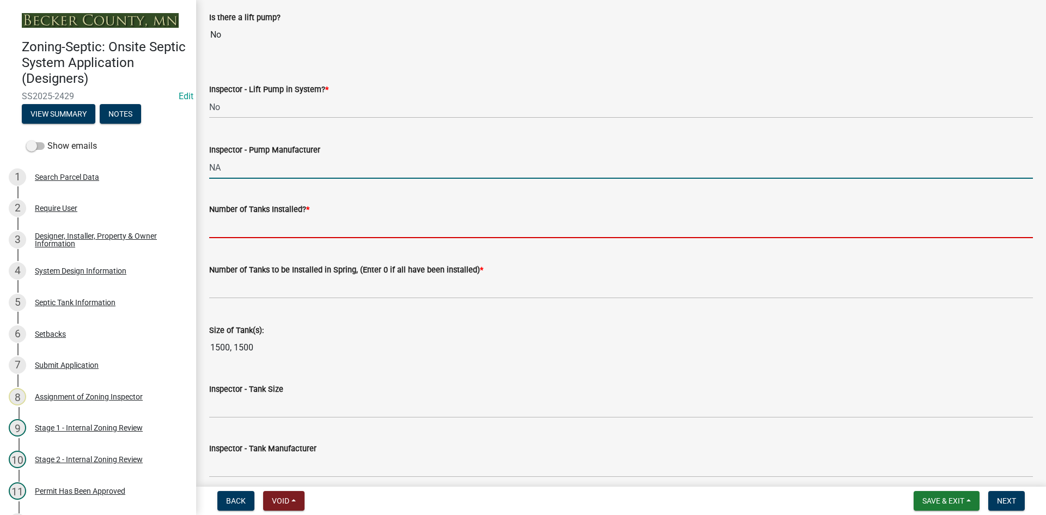
click at [263, 227] on input "text" at bounding box center [621, 227] width 824 height 22
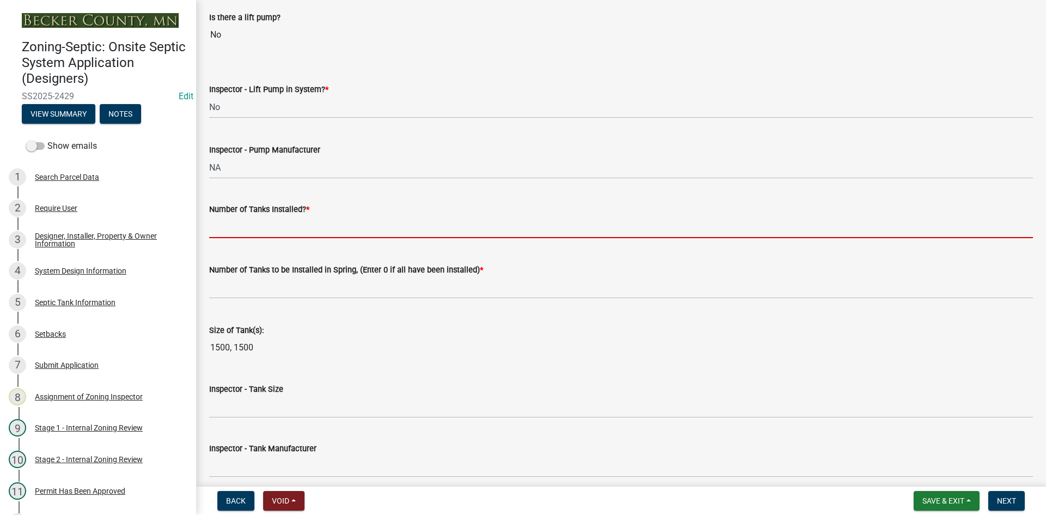
type input "2"
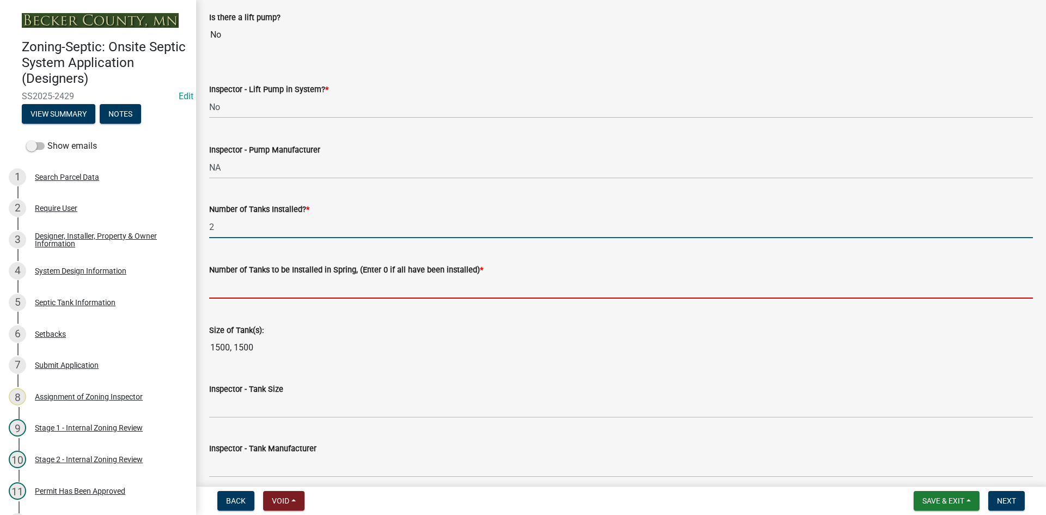
click at [266, 284] on input "text" at bounding box center [621, 287] width 824 height 22
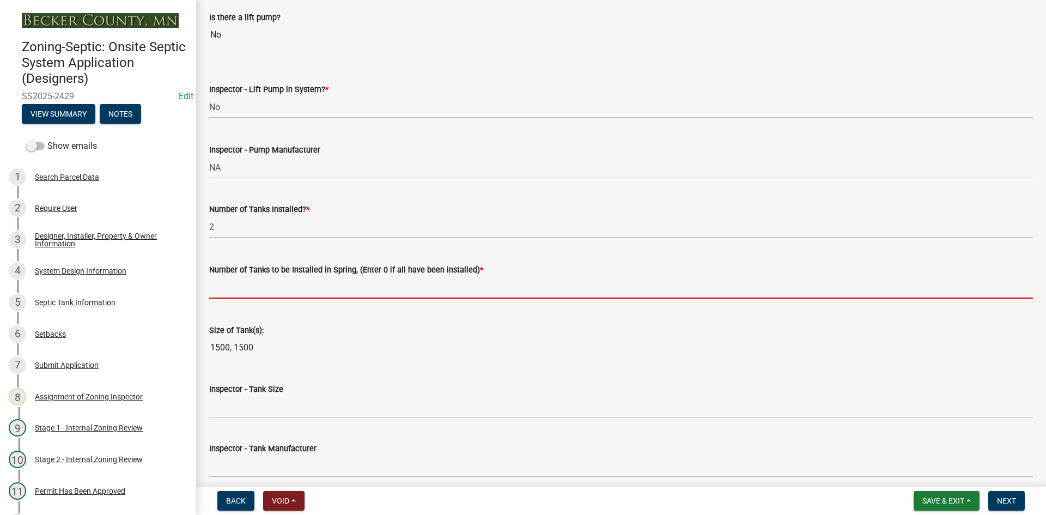
type input "0"
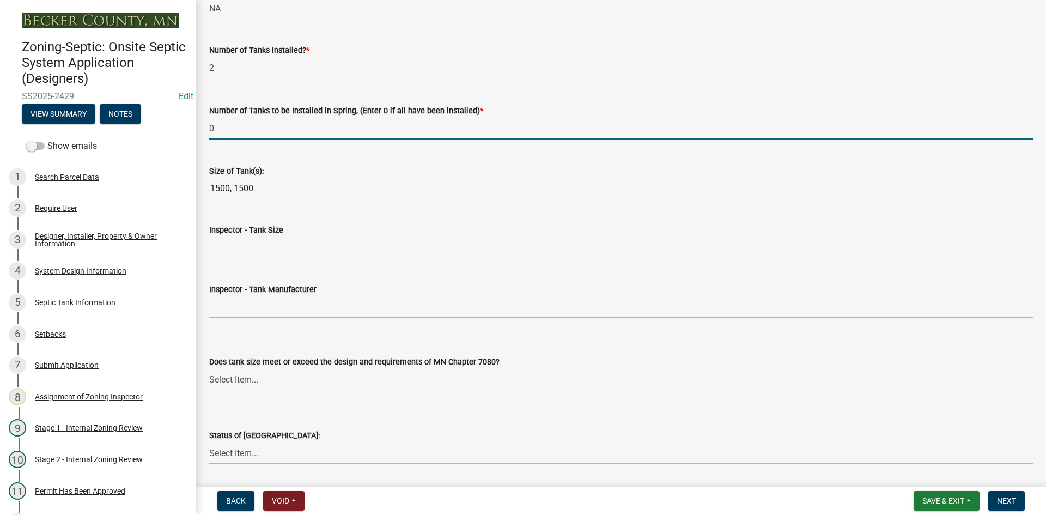
scroll to position [1307, 0]
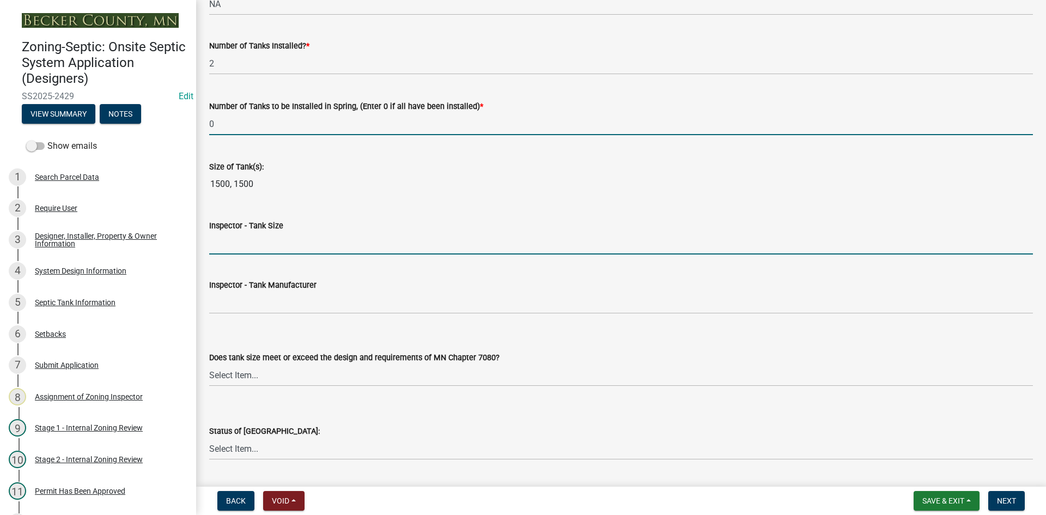
click at [273, 241] on input "Inspector - Tank Size" at bounding box center [621, 243] width 824 height 22
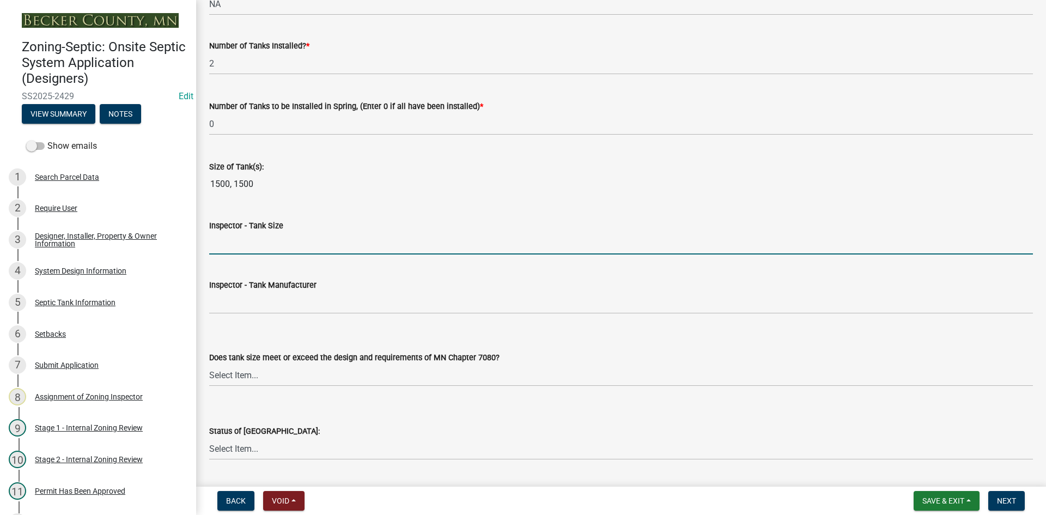
type input "1500"
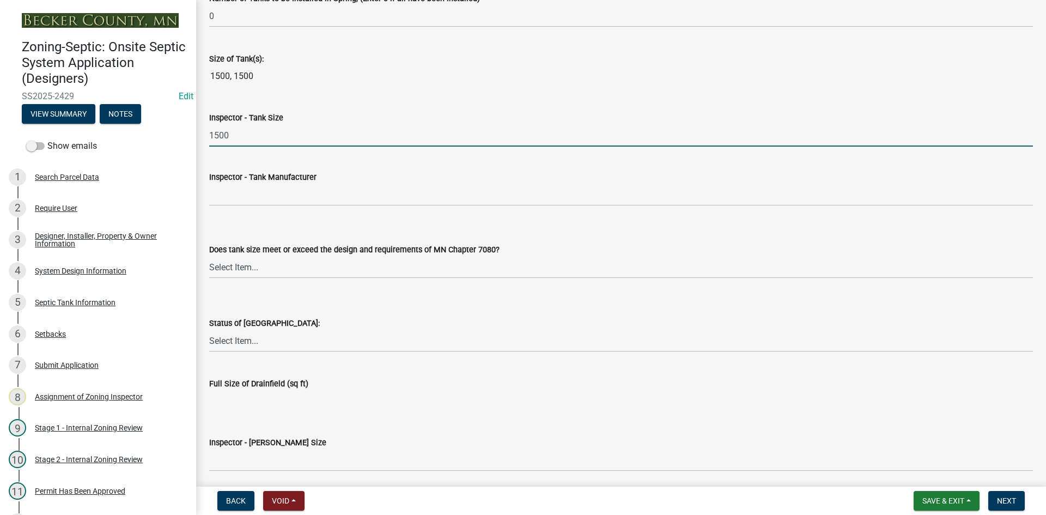
scroll to position [1416, 0]
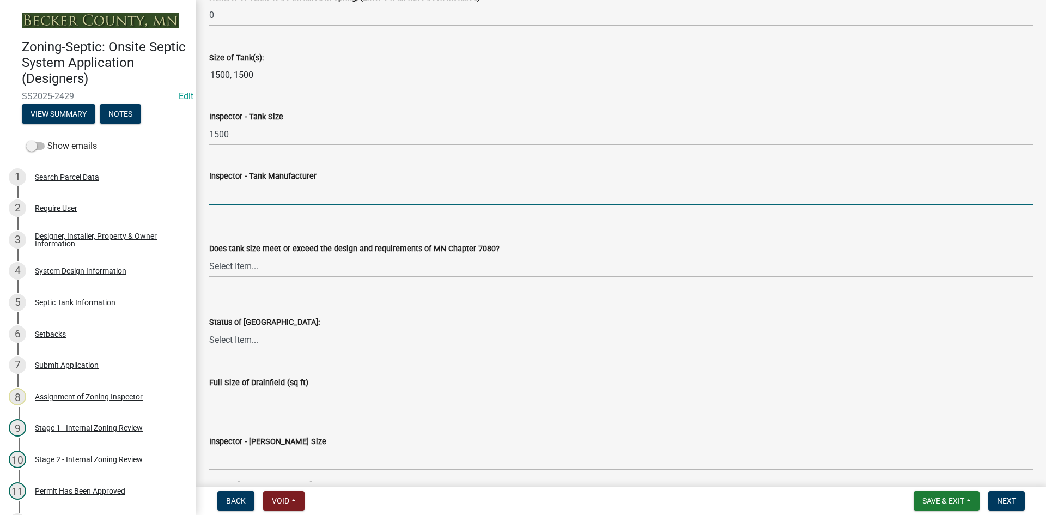
click at [253, 196] on input "Inspector - Tank Manufacturer" at bounding box center [621, 193] width 824 height 22
type input "[PERSON_NAME]"
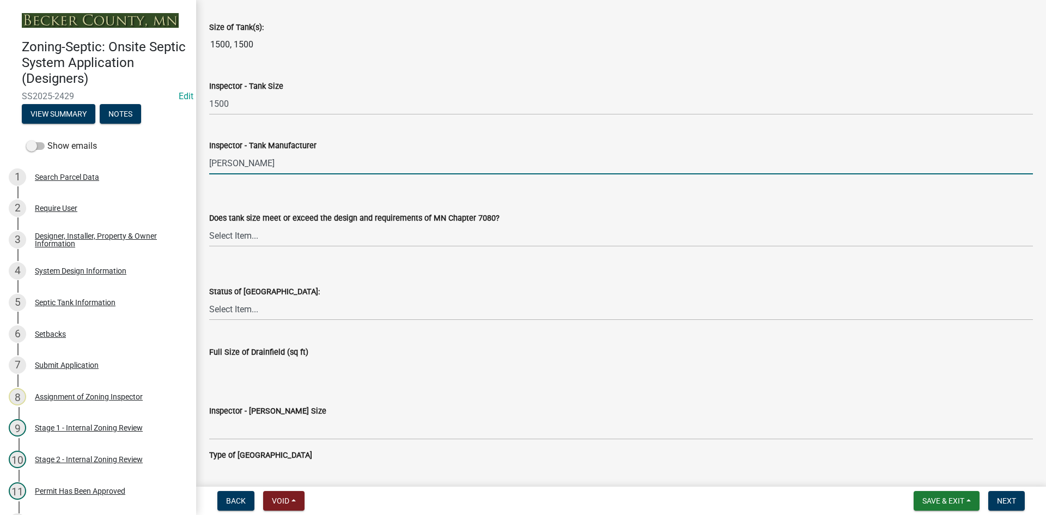
scroll to position [1471, 0]
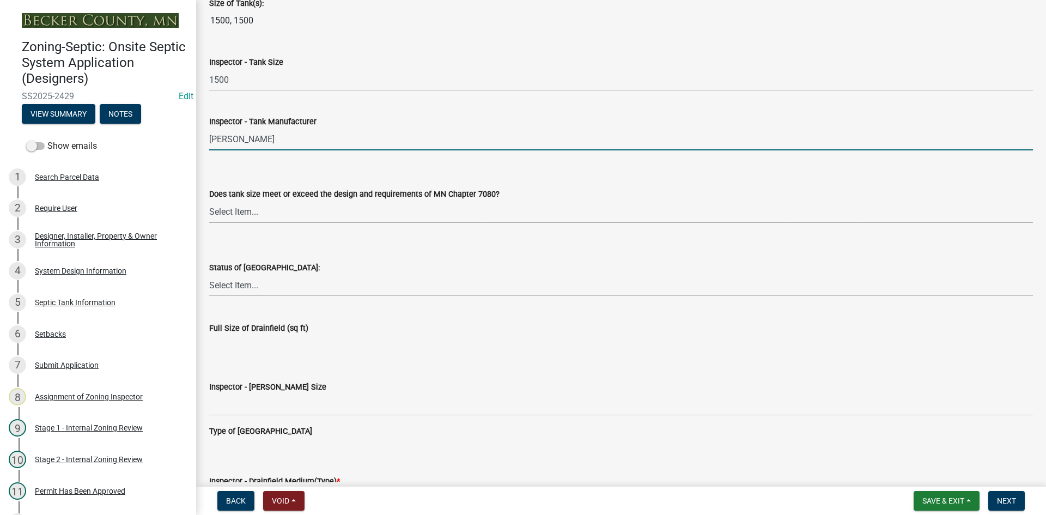
click at [247, 211] on select "Select Item... Yes No Existing" at bounding box center [621, 211] width 824 height 22
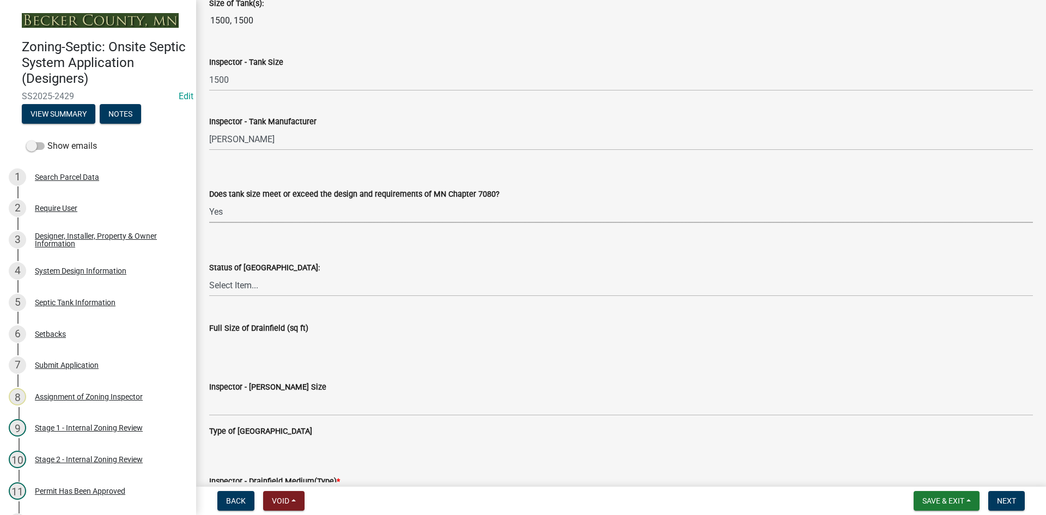
click at [209, 200] on select "Select Item... Yes No Existing" at bounding box center [621, 211] width 824 height 22
select select "f7794d6a-556a-43dc-97be-878f47e346d8"
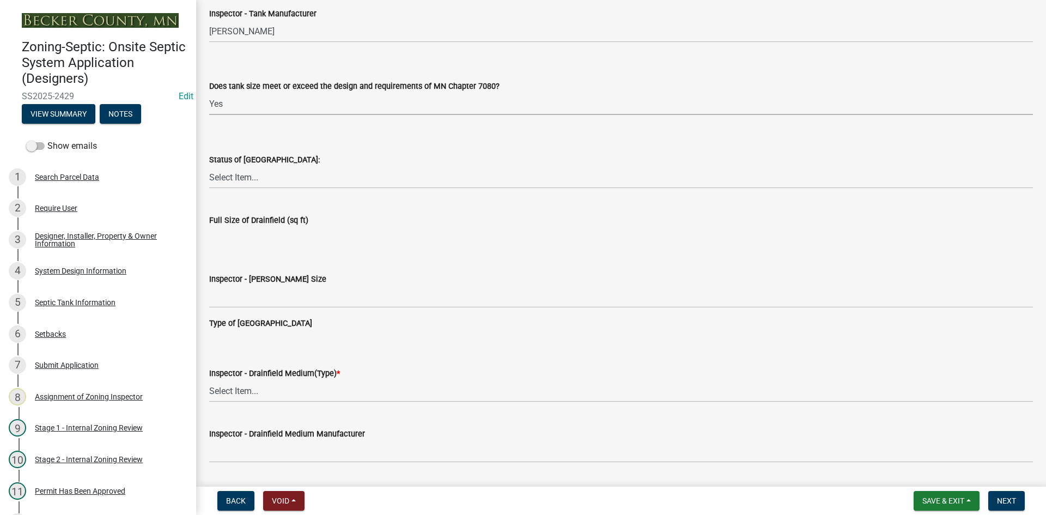
scroll to position [1580, 0]
click at [252, 183] on select "Select Item... No Drainfield Drainfield Installed [GEOGRAPHIC_DATA] to Be Insta…" at bounding box center [621, 176] width 824 height 22
click at [209, 165] on select "Select Item... No Drainfield Drainfield Installed [GEOGRAPHIC_DATA] to Be Insta…" at bounding box center [621, 176] width 824 height 22
click at [253, 174] on select "Select Item... No Drainfield Drainfield Installed [GEOGRAPHIC_DATA] to Be Insta…" at bounding box center [621, 176] width 824 height 22
click at [209, 165] on select "Select Item... No Drainfield Drainfield Installed [GEOGRAPHIC_DATA] to Be Insta…" at bounding box center [621, 176] width 824 height 22
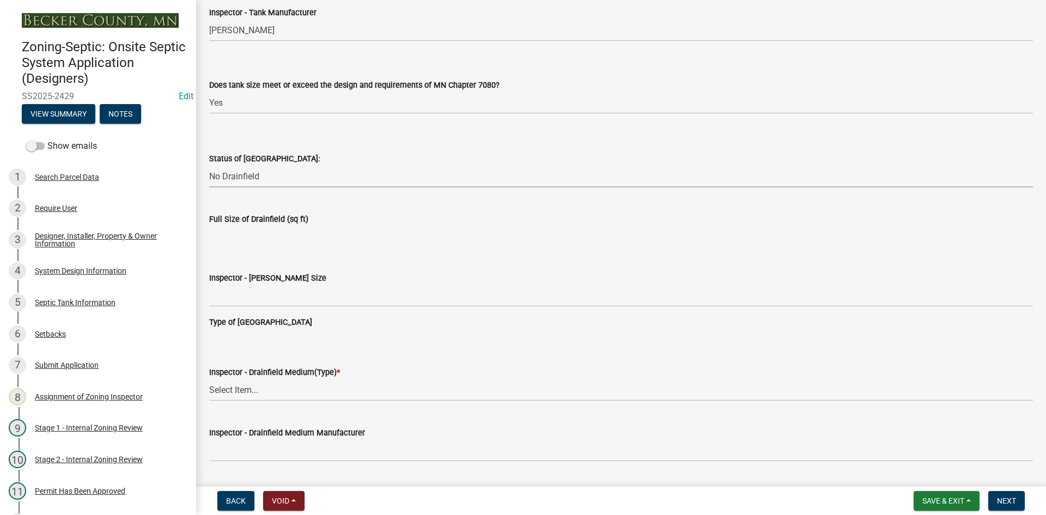
select select "5fa789e6-b5c5-4aa5-96f0-e7985c3fdd5e"
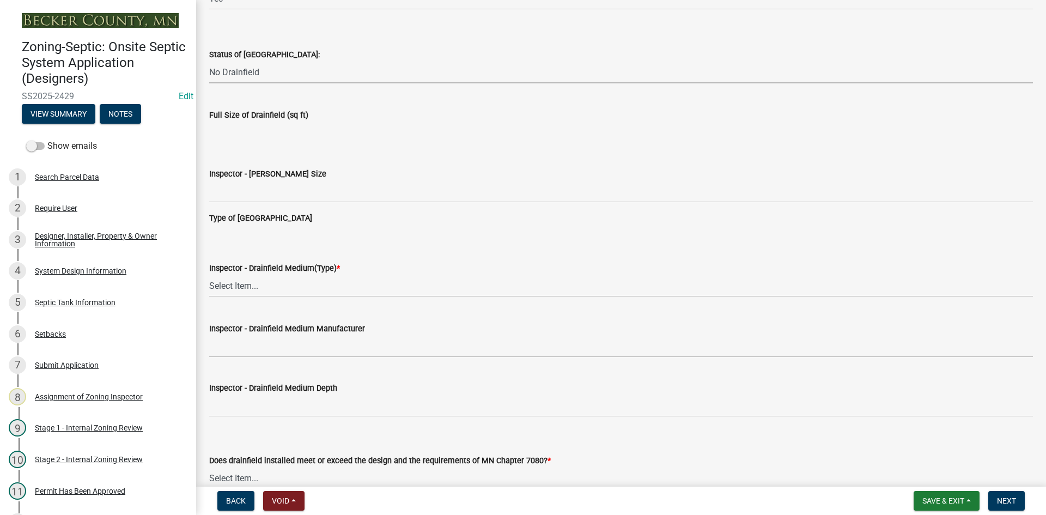
scroll to position [1689, 0]
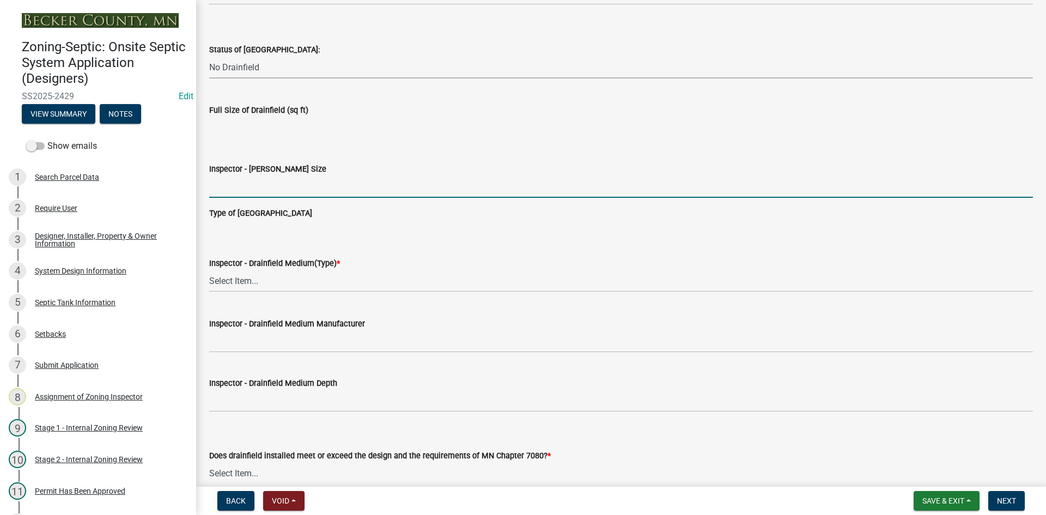
drag, startPoint x: 277, startPoint y: 189, endPoint x: 293, endPoint y: 198, distance: 18.0
click at [278, 188] on input "Inspector - [PERSON_NAME] Size" at bounding box center [621, 186] width 824 height 22
type input "NA"
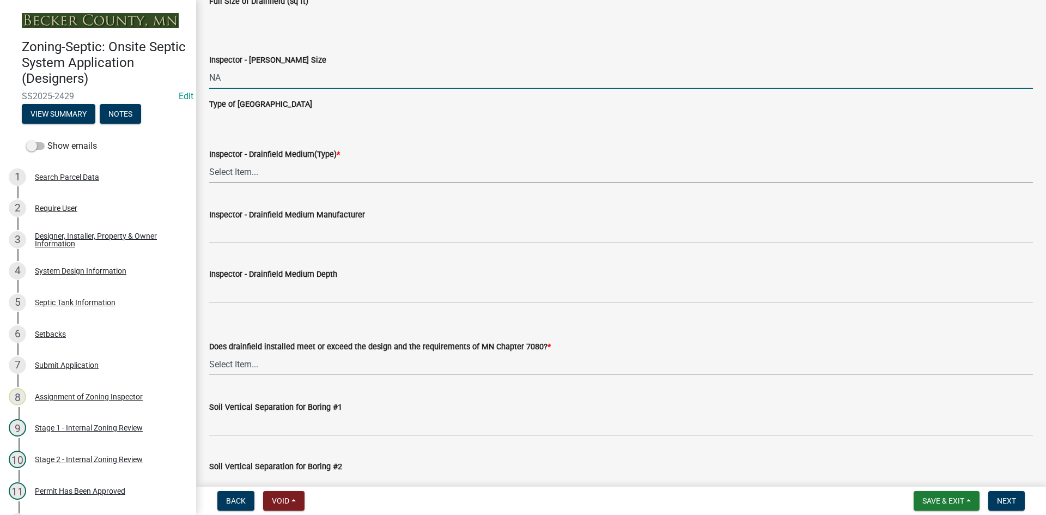
click at [251, 170] on select "Select Item... Chamber Trench Rock Trench Gravelless Mound Pressure Bed Seepage…" at bounding box center [621, 172] width 824 height 22
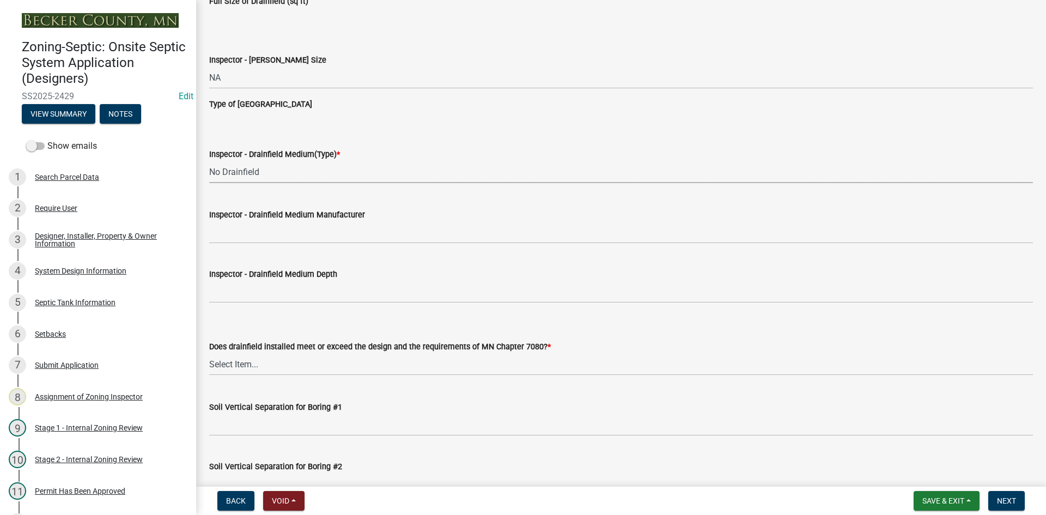
click at [209, 161] on select "Select Item... Chamber Trench Rock Trench Gravelless Mound Pressure Bed Seepage…" at bounding box center [621, 172] width 824 height 22
select select "53ba3933-fb28-45b0-9b71-ad61eefa2ac0"
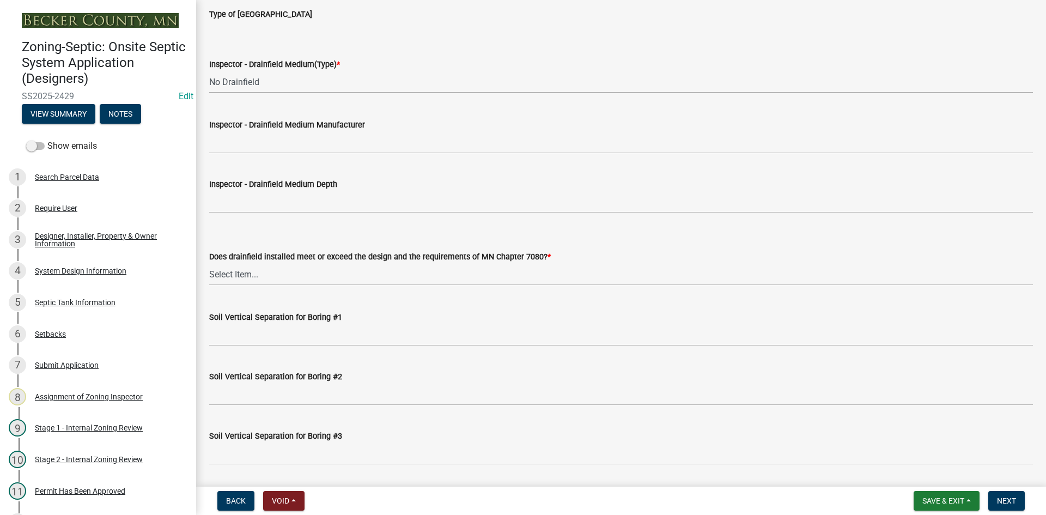
scroll to position [1907, 0]
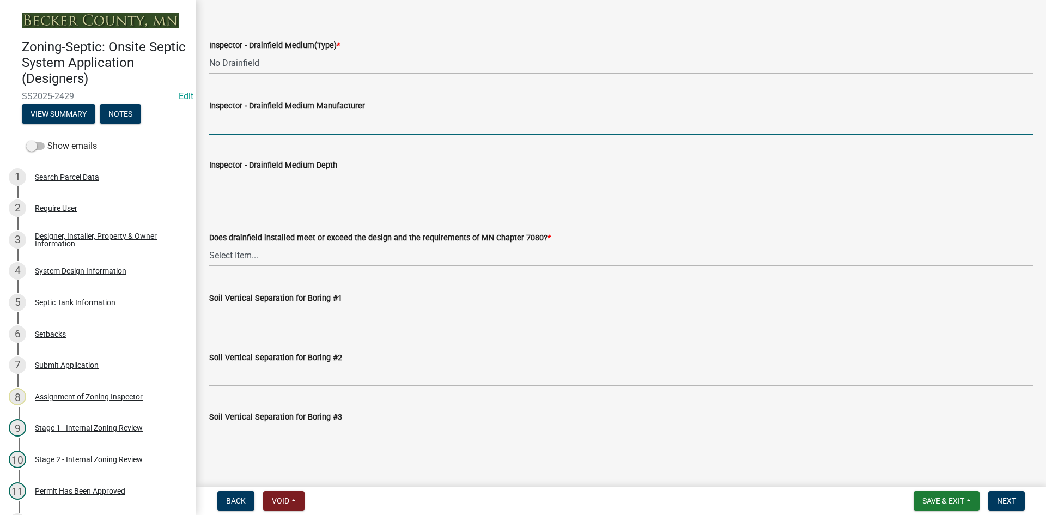
click at [248, 125] on input "Inspector - Drainfield Medium Manufacturer" at bounding box center [621, 123] width 824 height 22
type input "NA"
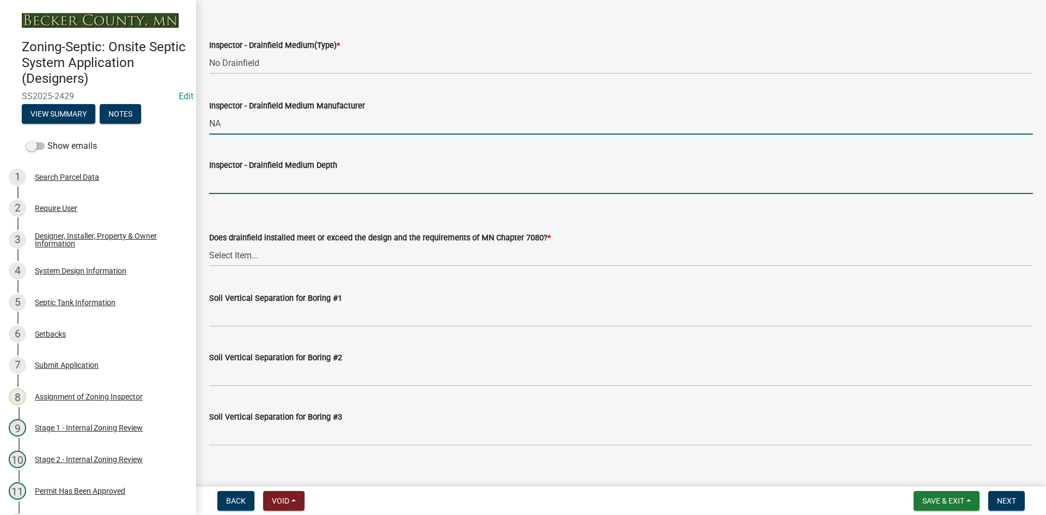
click at [258, 186] on input "Inspector - Drainfield Medium Depth" at bounding box center [621, 183] width 824 height 22
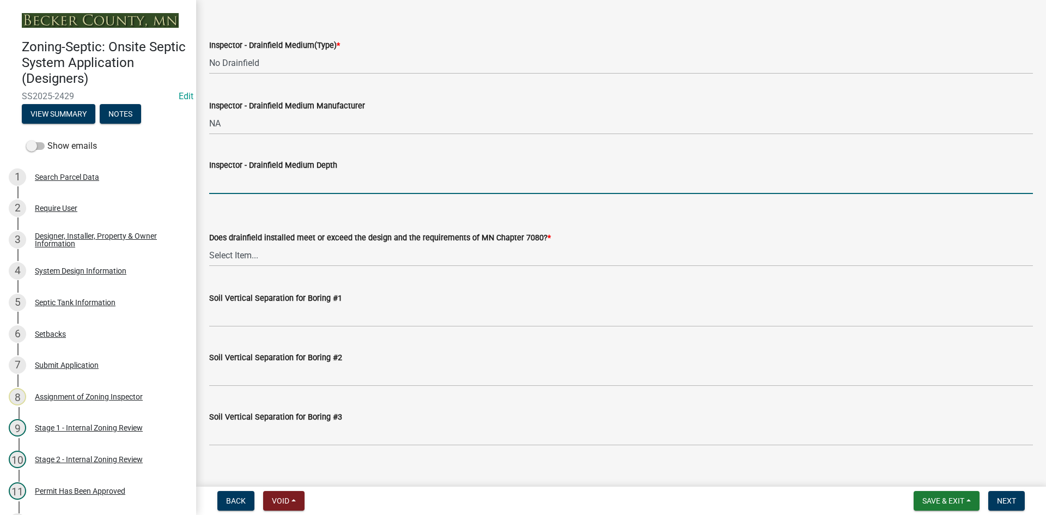
type input "NA"
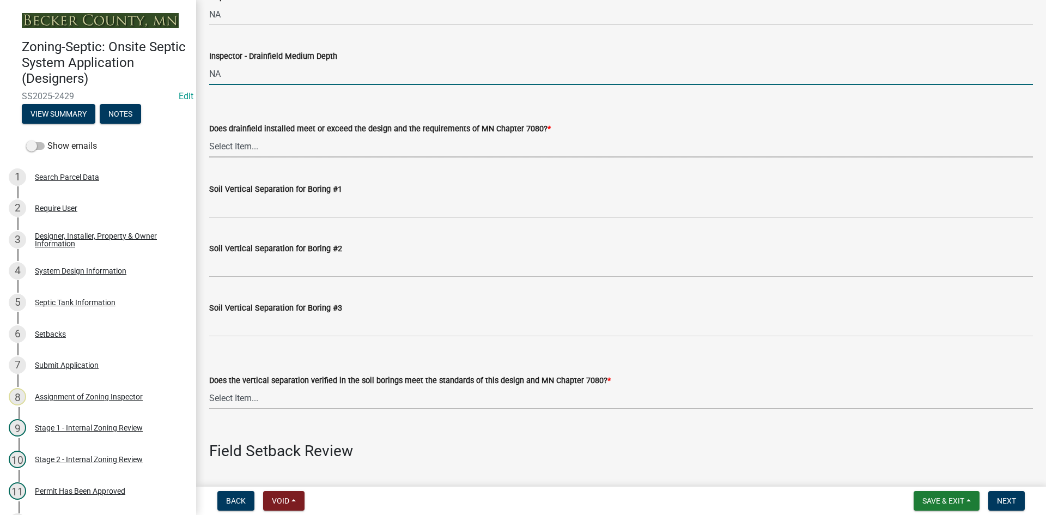
click at [239, 142] on select "Select Item... Yes No" at bounding box center [621, 146] width 824 height 22
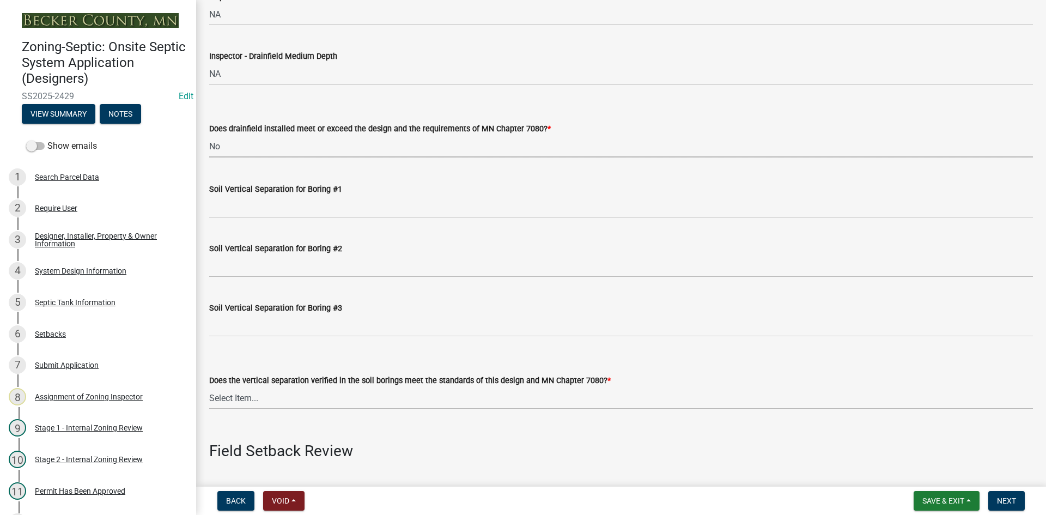
click at [209, 135] on select "Select Item... Yes No" at bounding box center [621, 146] width 824 height 22
select select "11dcc48d-db54-4dd6-a13a-34b979cdae1e"
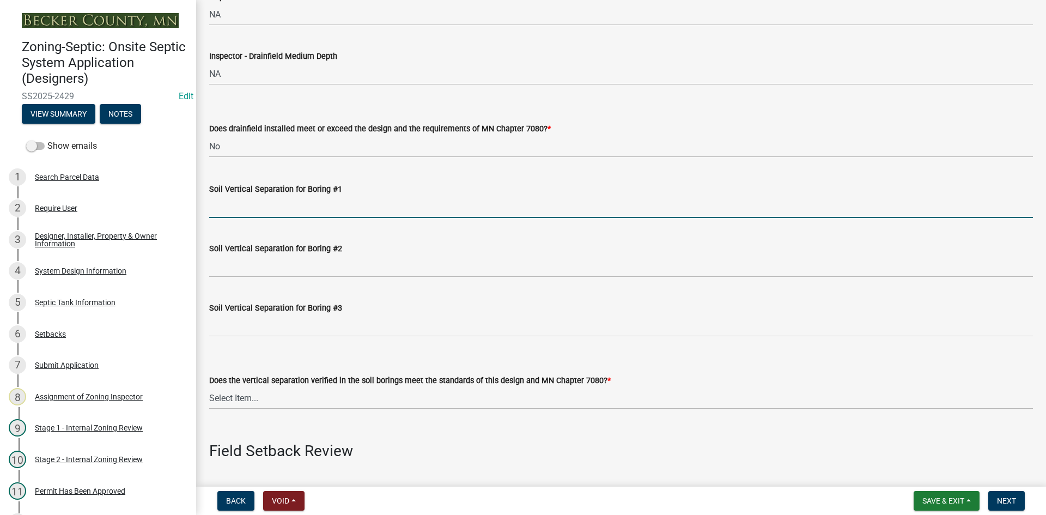
drag, startPoint x: 258, startPoint y: 212, endPoint x: 267, endPoint y: 218, distance: 11.3
click at [258, 211] on input "Soil Vertical Separation for Boring #1" at bounding box center [621, 207] width 824 height 22
type input "NA"
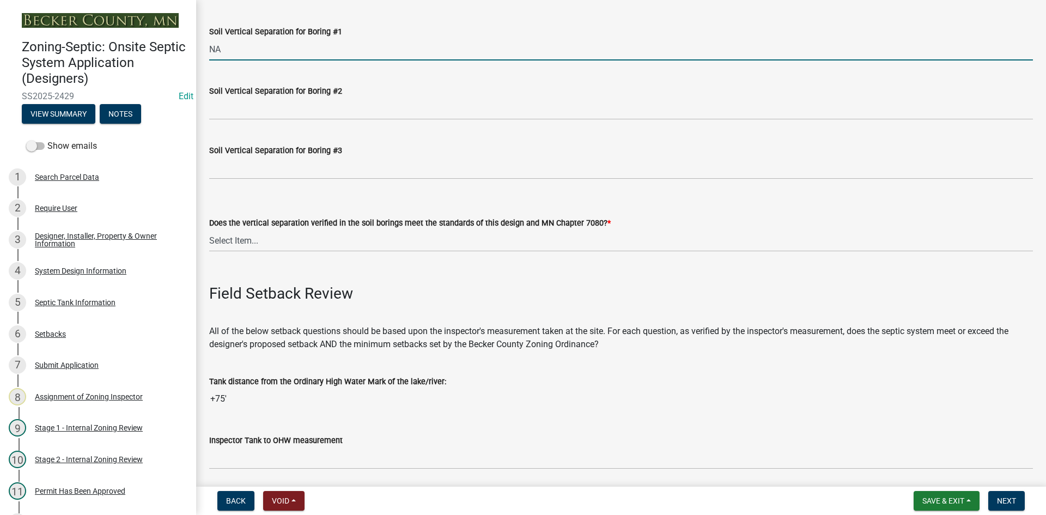
scroll to position [2233, 0]
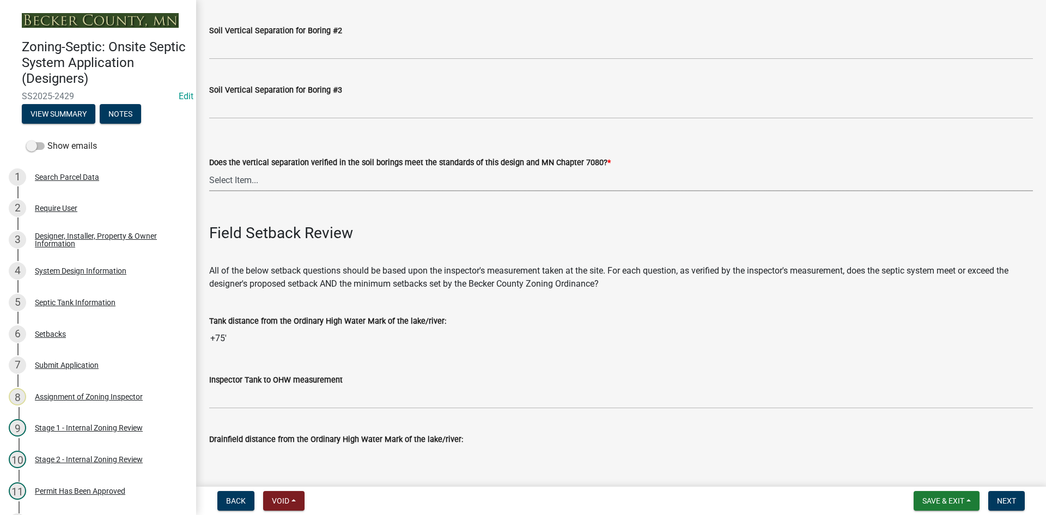
drag, startPoint x: 226, startPoint y: 174, endPoint x: 249, endPoint y: 187, distance: 27.1
click at [226, 174] on select "Select Item... Yes No" at bounding box center [621, 180] width 824 height 22
click at [209, 169] on select "Select Item... Yes No" at bounding box center [621, 180] width 824 height 22
select select "11e68a6f-da10-4092-9aa3-572e994a9944"
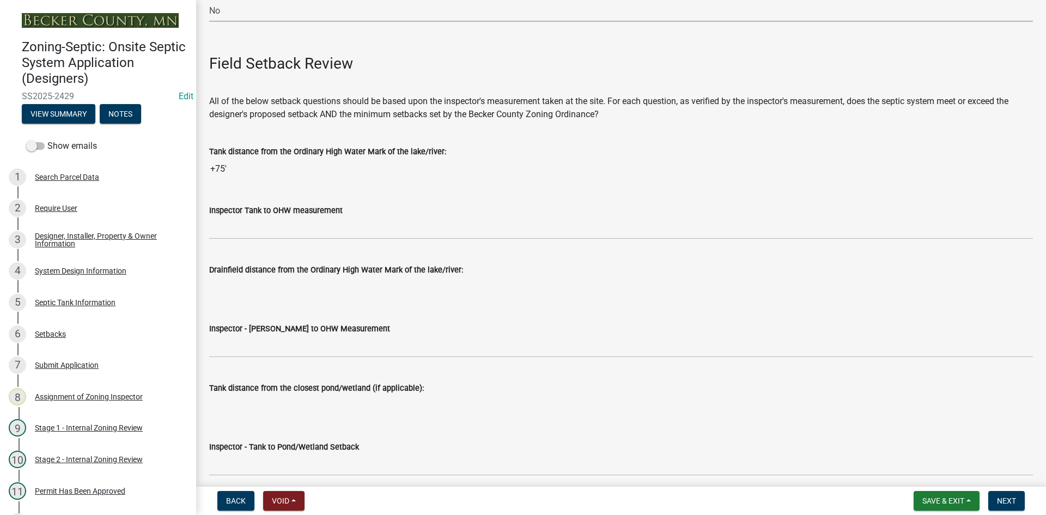
scroll to position [2506, 0]
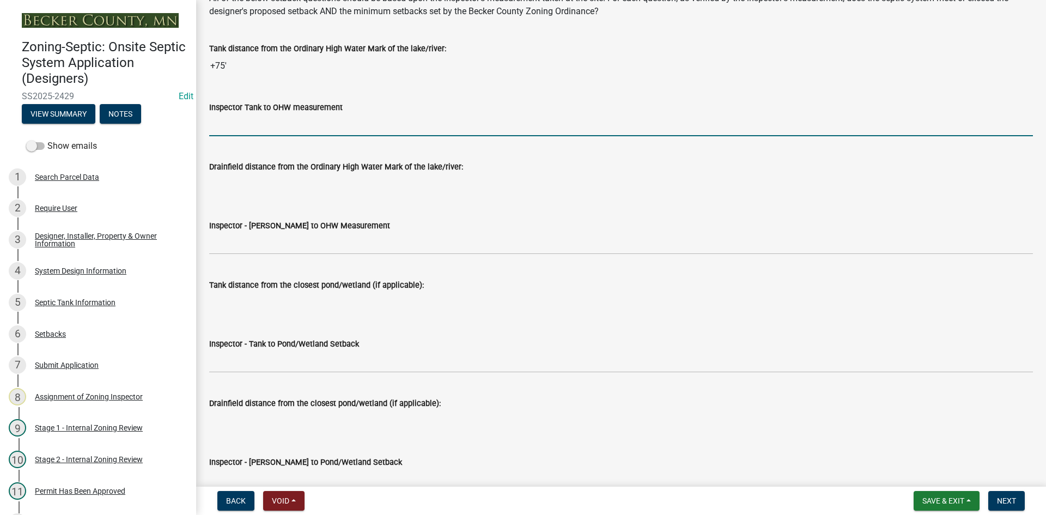
click at [236, 127] on input "Inspector Tank to OHW measurement" at bounding box center [621, 125] width 824 height 22
type input "75+"
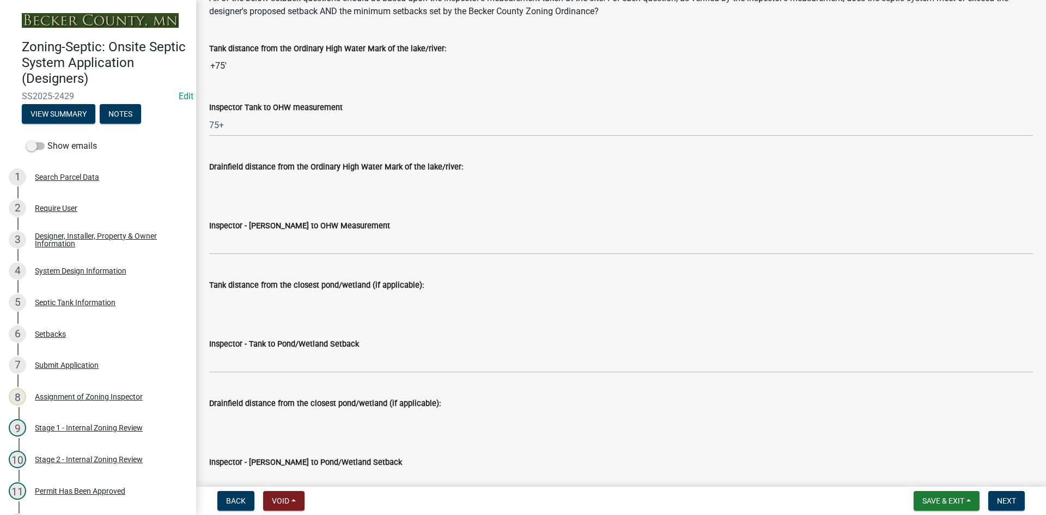
click at [259, 231] on div "Inspector - [PERSON_NAME] to OHW Measurement" at bounding box center [621, 225] width 824 height 13
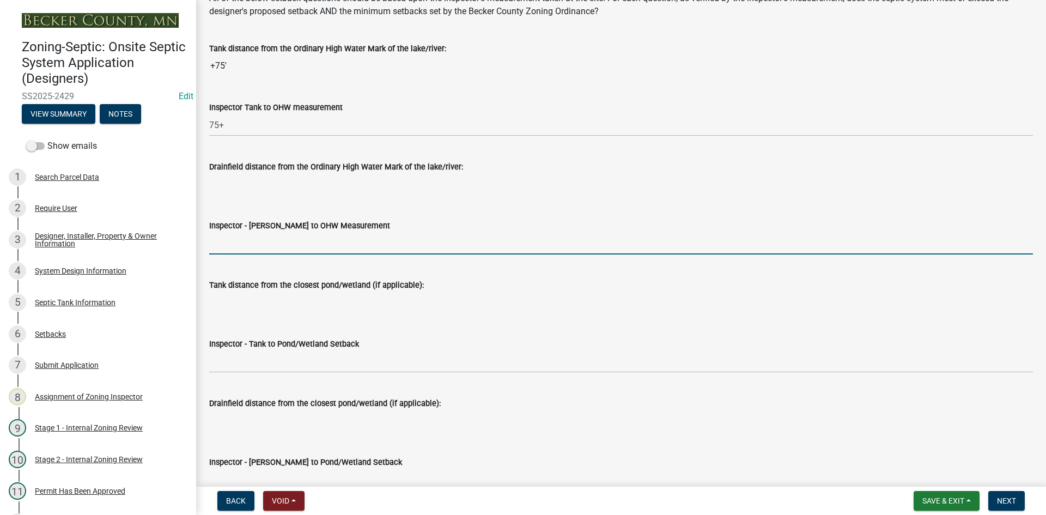
click at [263, 243] on input "Inspector - [PERSON_NAME] to OHW Measurement" at bounding box center [621, 243] width 824 height 22
type input "NA"
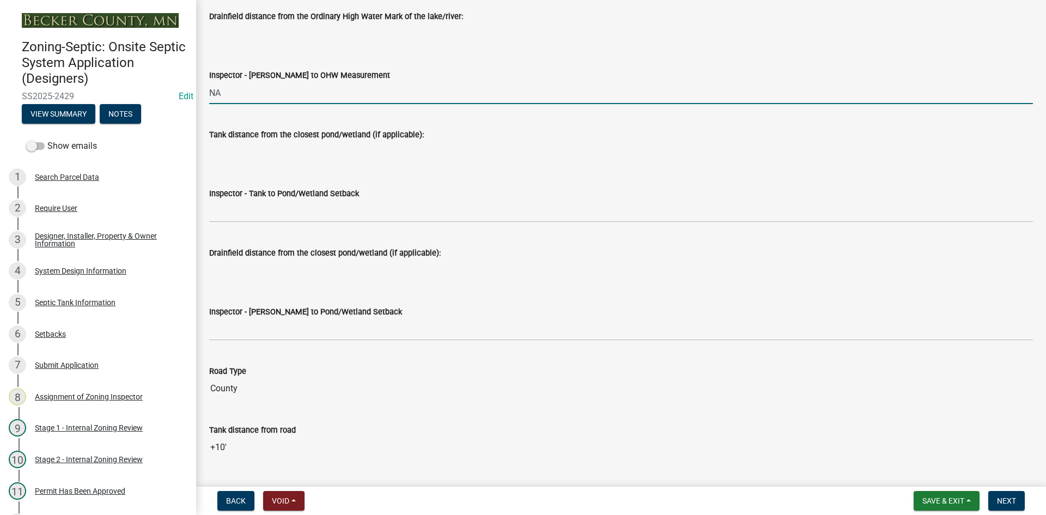
scroll to position [2669, 0]
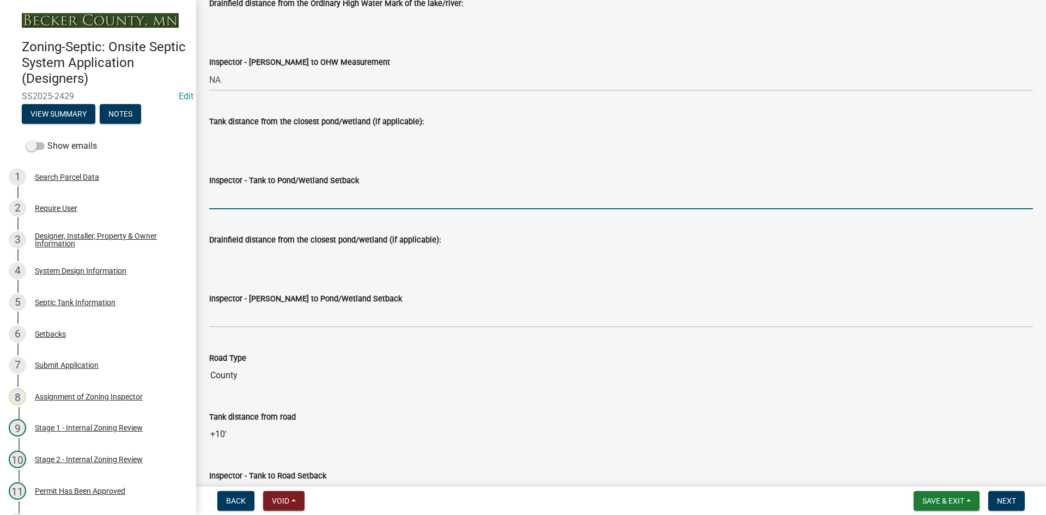
click at [259, 198] on input "Inspector - Tank to Pond/Wetland Setback" at bounding box center [621, 198] width 824 height 22
type input "NA"
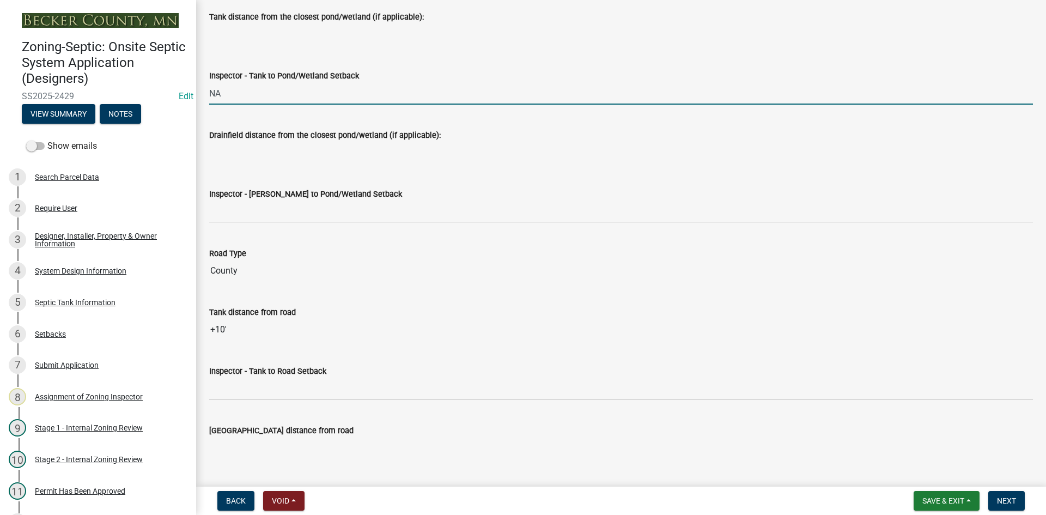
scroll to position [2778, 0]
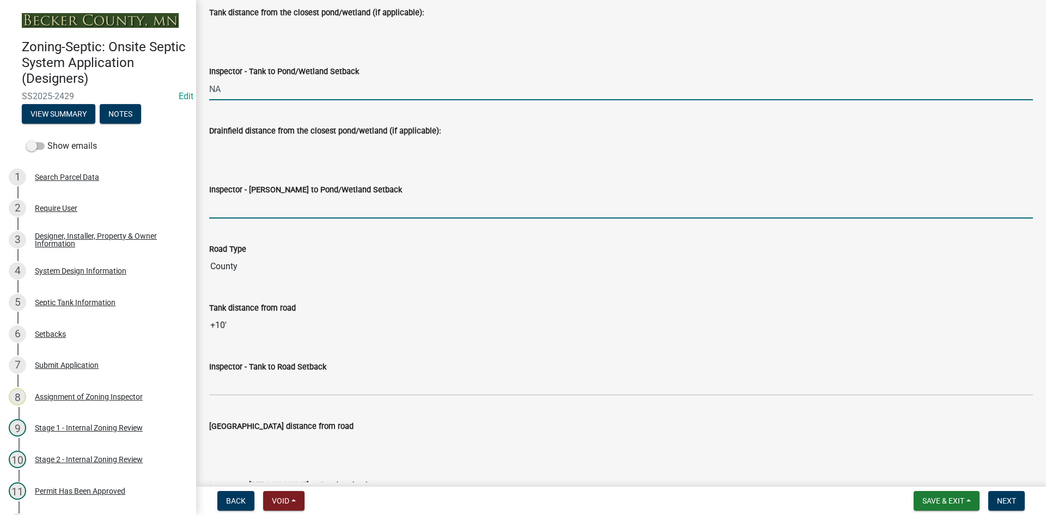
click at [254, 209] on input "Inspector - [PERSON_NAME] to Pond/Wetland Setback" at bounding box center [621, 207] width 824 height 22
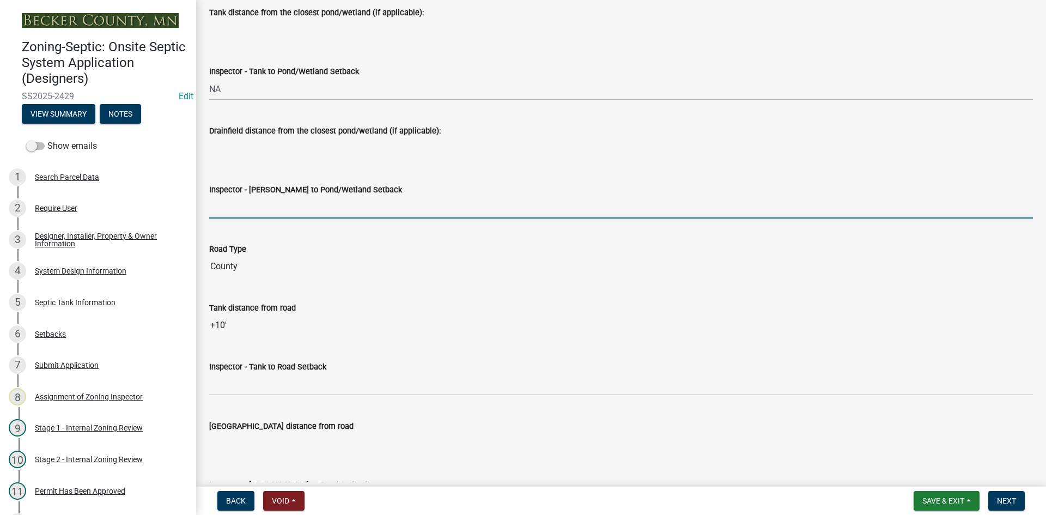
type input "NA"
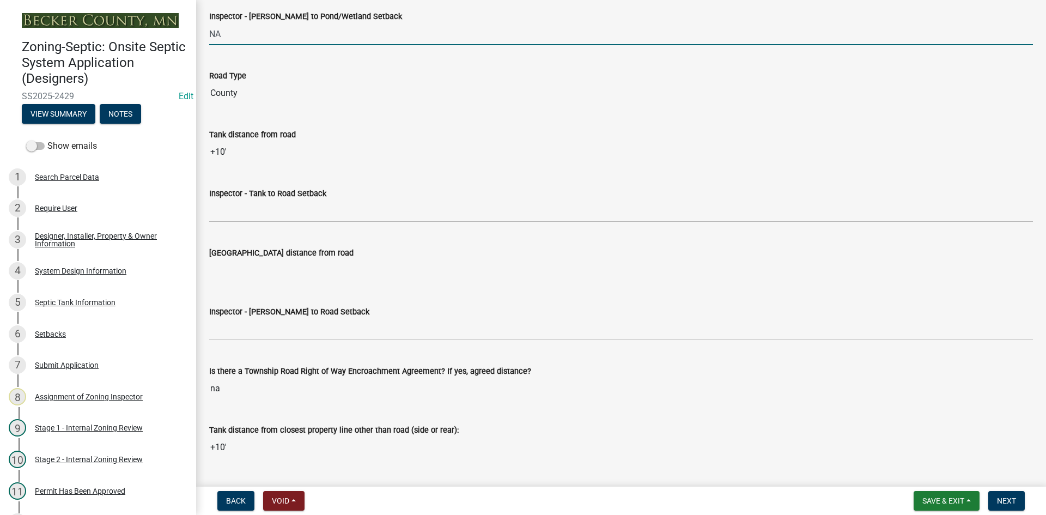
scroll to position [2996, 0]
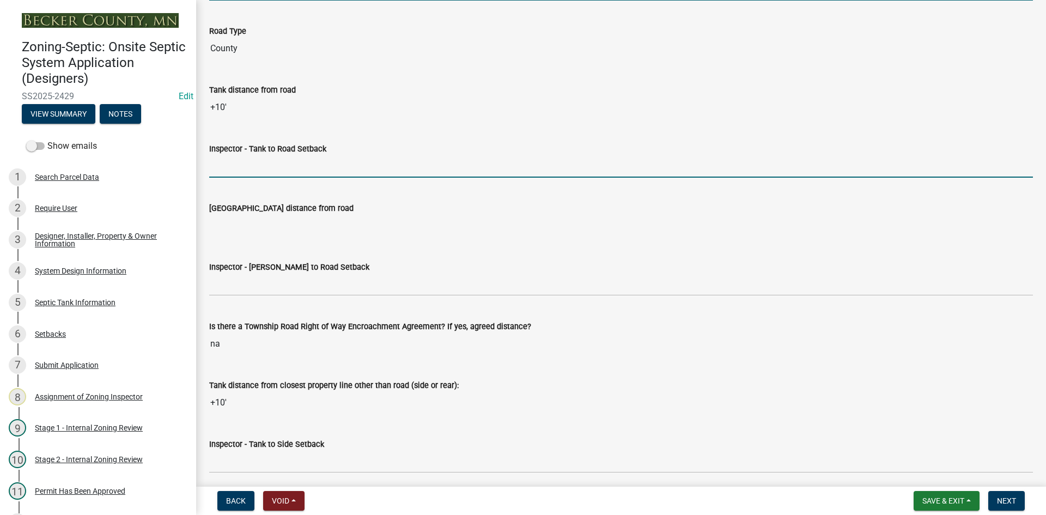
click at [266, 162] on input "Inspector - Tank to Road Setback" at bounding box center [621, 166] width 824 height 22
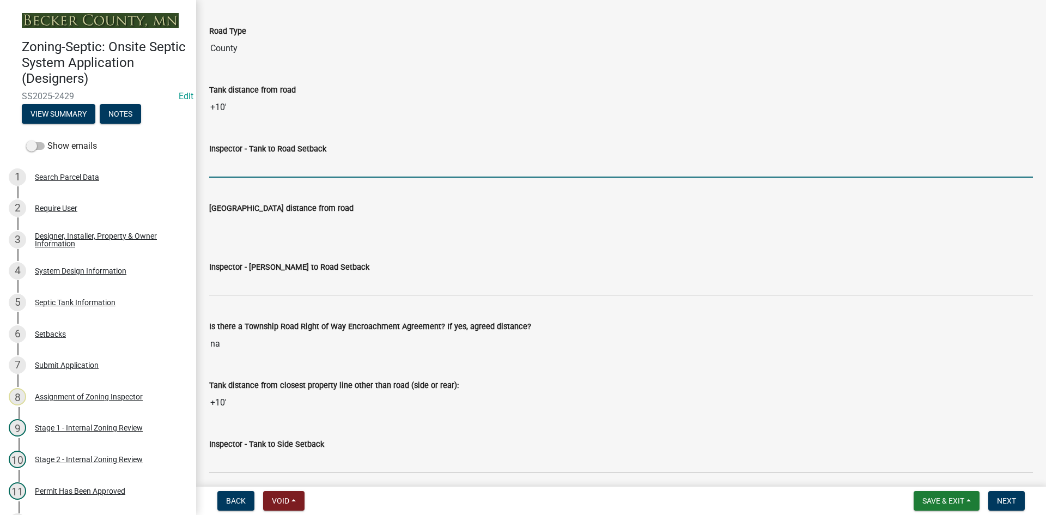
type input "10"
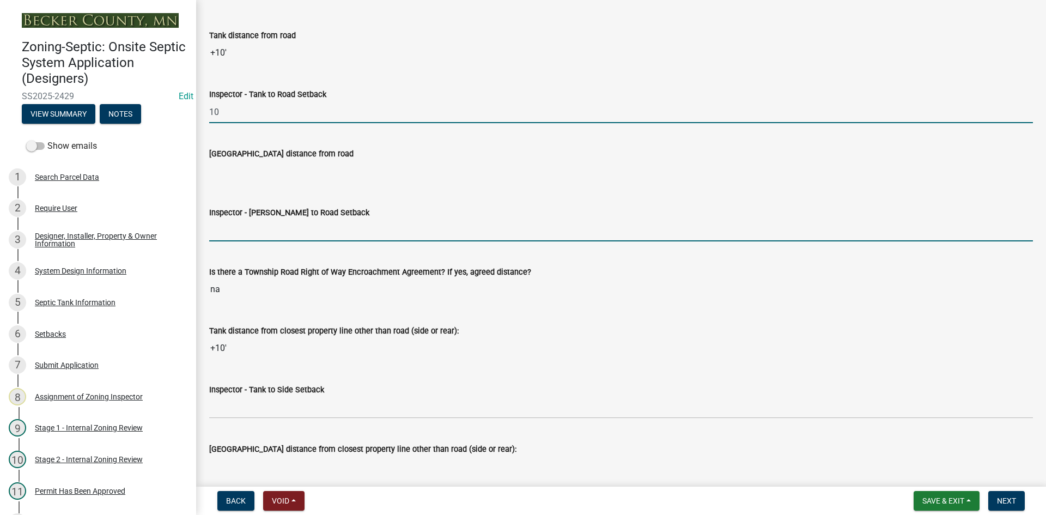
click at [243, 223] on input "Inspector - [PERSON_NAME] to Road Setback" at bounding box center [621, 230] width 824 height 22
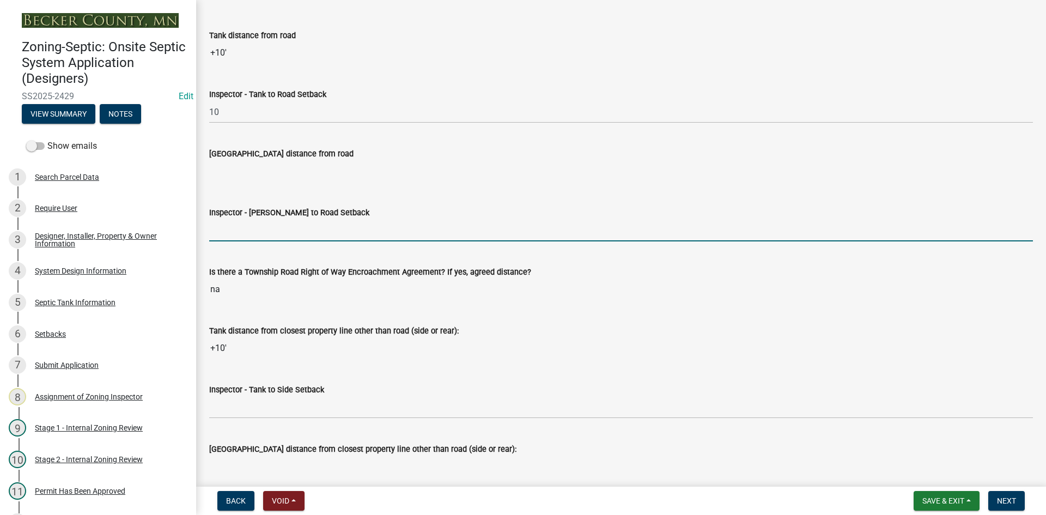
type input "NA"
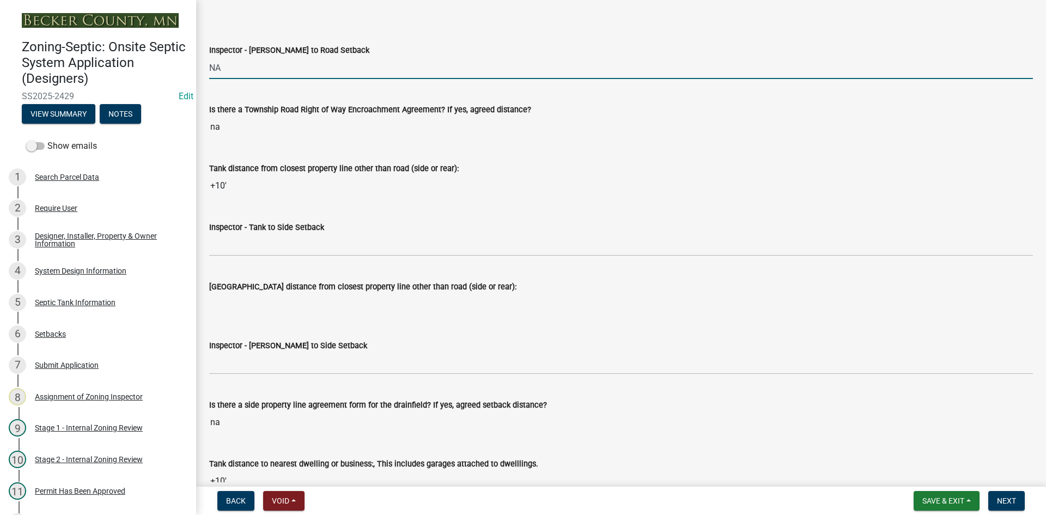
scroll to position [3214, 0]
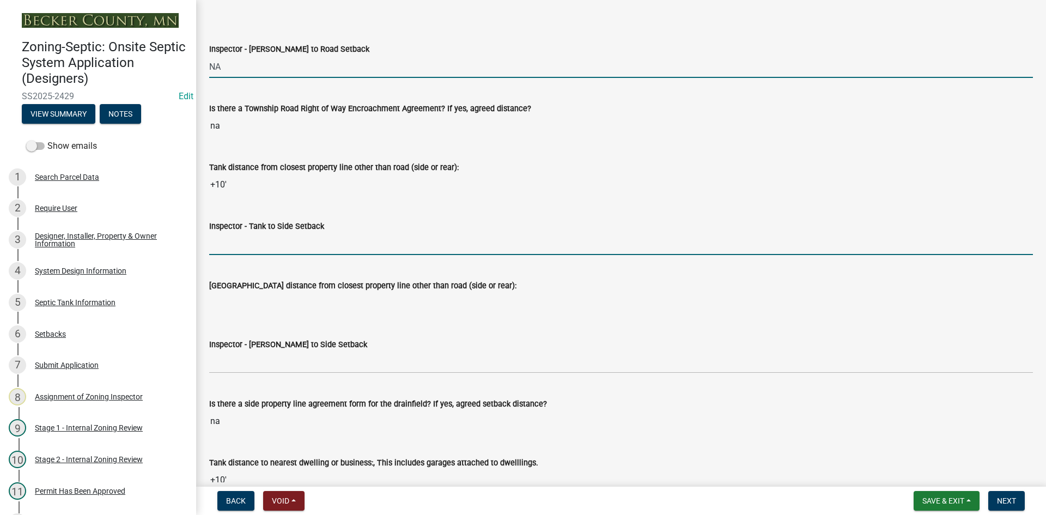
click at [254, 242] on input "Inspector - Tank to Side Setback" at bounding box center [621, 244] width 824 height 22
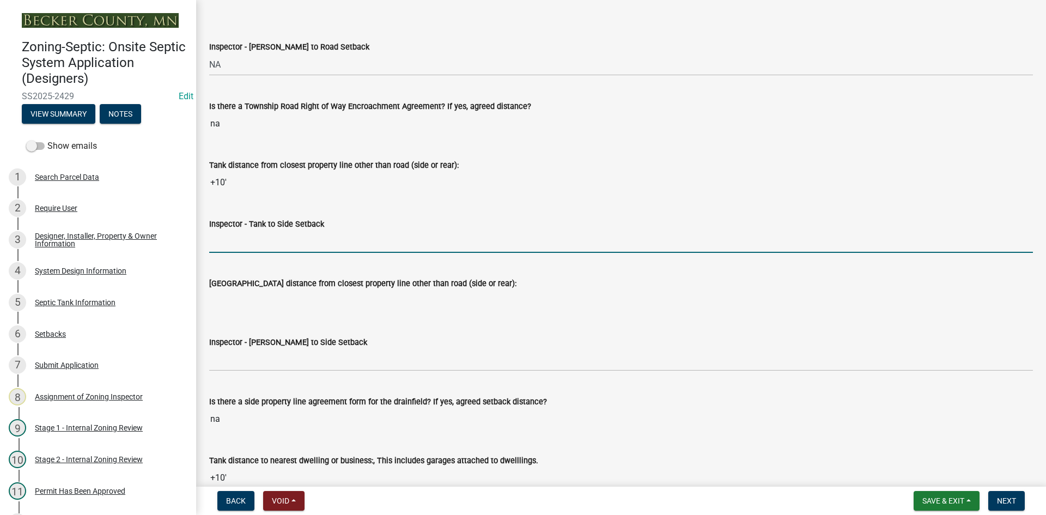
scroll to position [3268, 0]
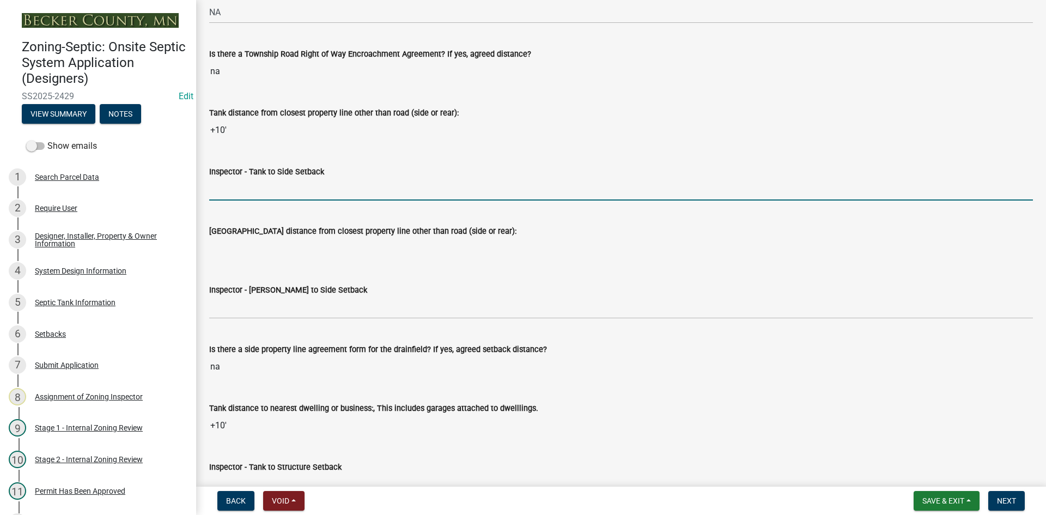
type input "10"
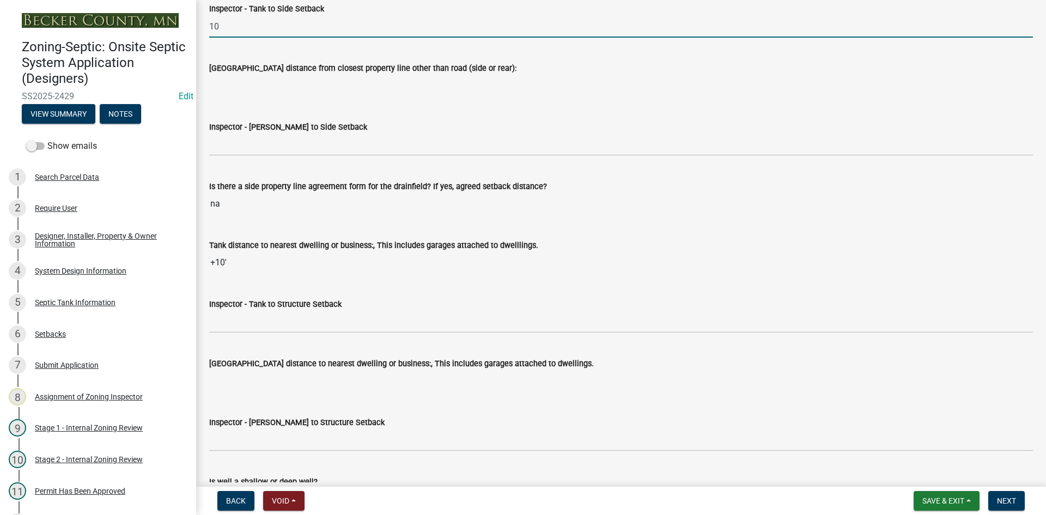
scroll to position [3432, 0]
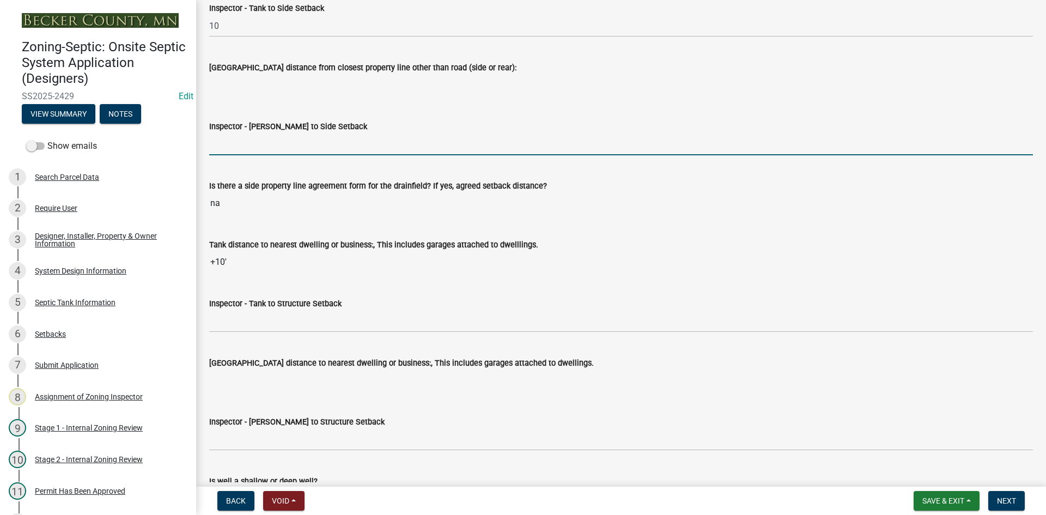
drag, startPoint x: 258, startPoint y: 148, endPoint x: 271, endPoint y: 145, distance: 13.5
click at [258, 148] on input "Inspector - [PERSON_NAME] to Side Setback" at bounding box center [621, 144] width 824 height 22
type input "NA"
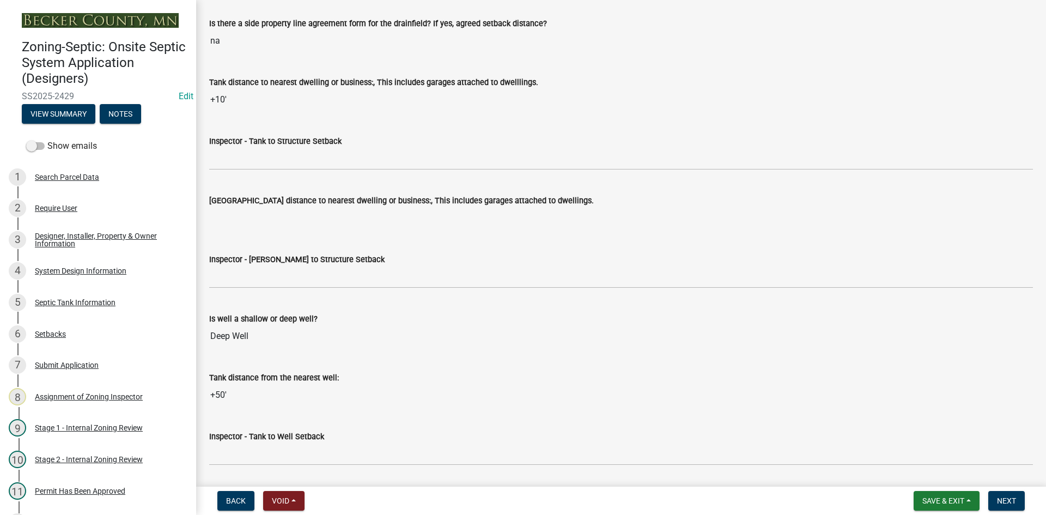
scroll to position [3595, 0]
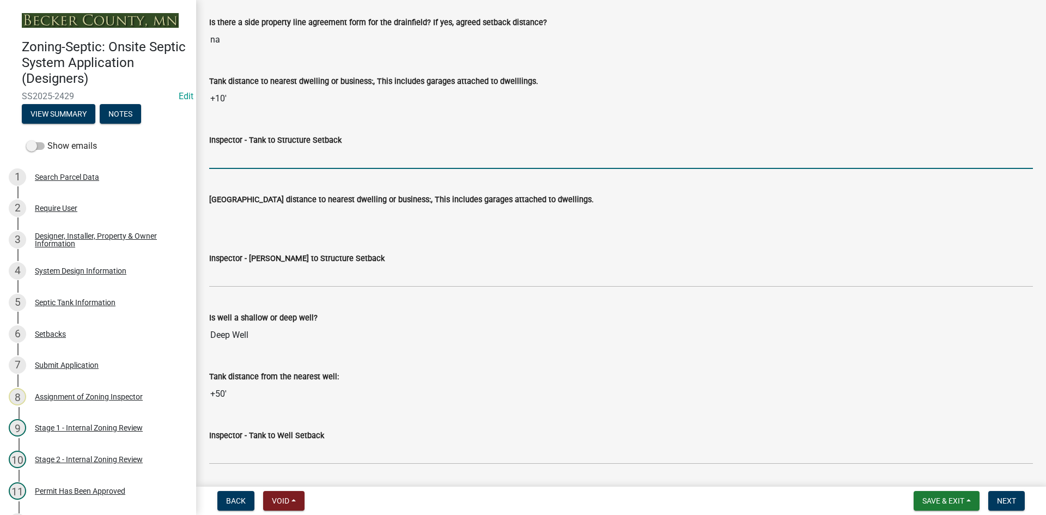
click at [239, 158] on input "Inspector - Tank to Structure Setback" at bounding box center [621, 158] width 824 height 22
type input "10"
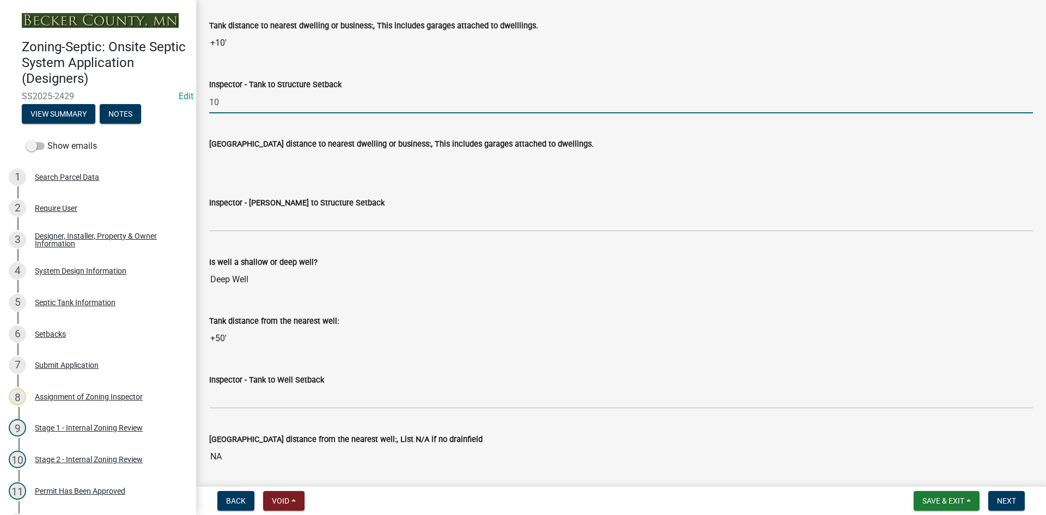
scroll to position [3704, 0]
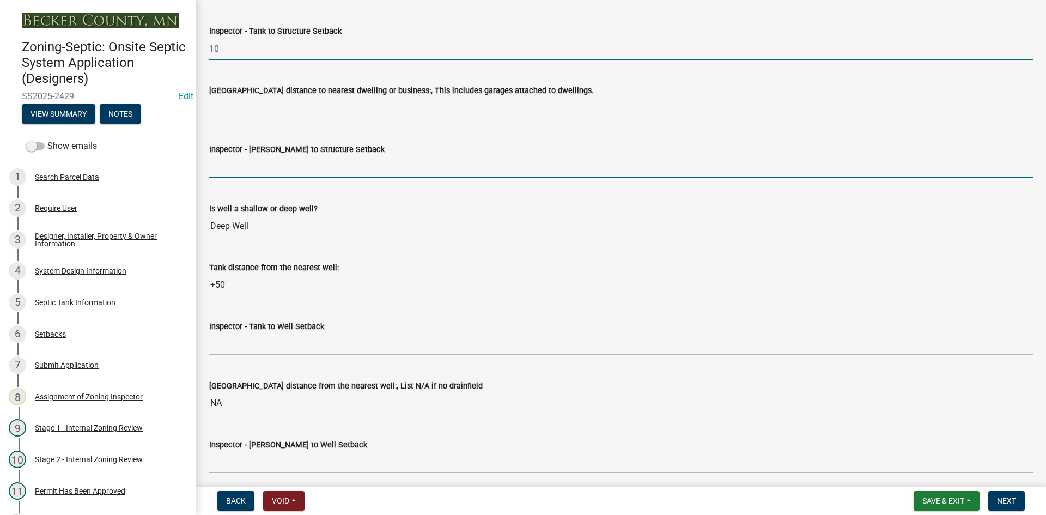
click at [249, 161] on input "Inspector - [PERSON_NAME] to Structure Setback" at bounding box center [621, 167] width 824 height 22
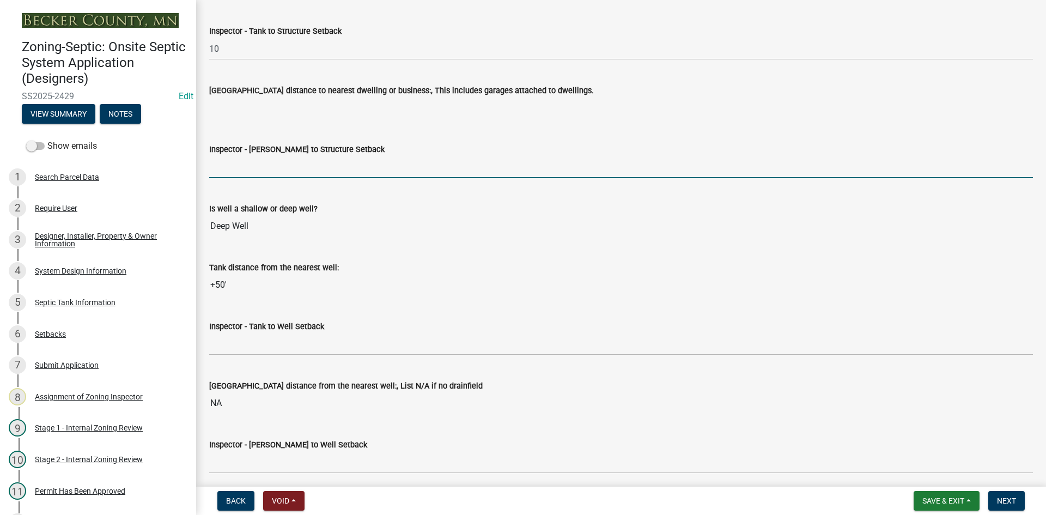
type input "NA"
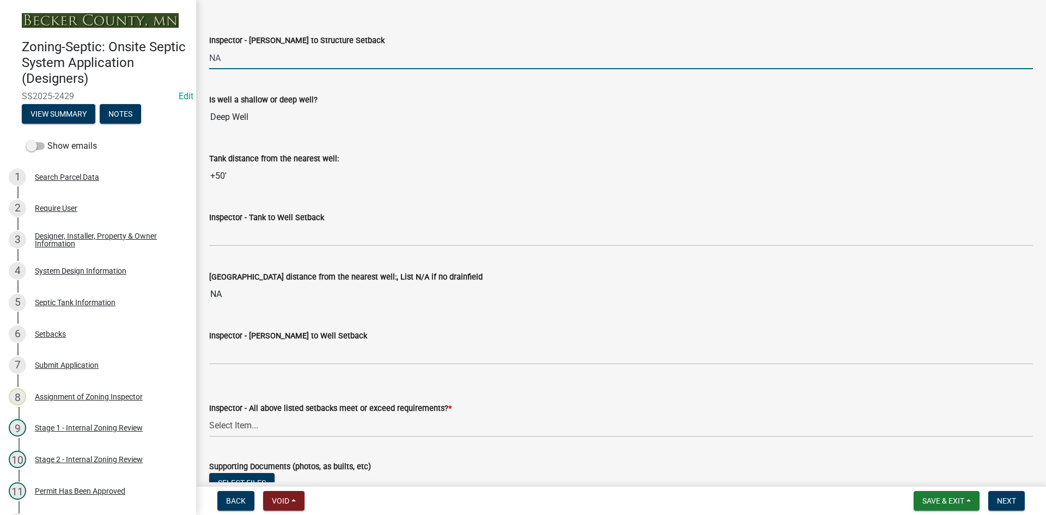
scroll to position [3868, 0]
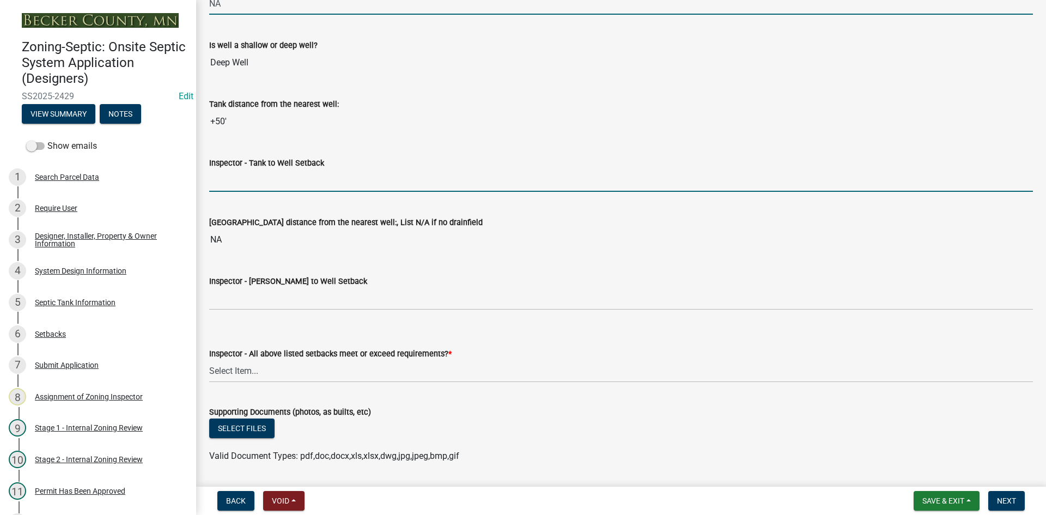
click at [239, 182] on input "Inspector - Tank to Well Setback" at bounding box center [621, 180] width 824 height 22
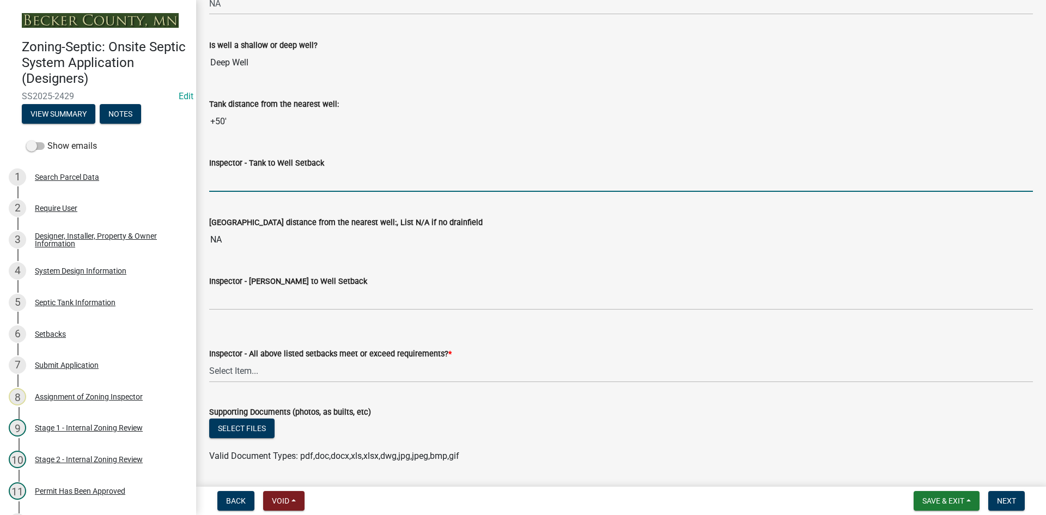
type input "50"
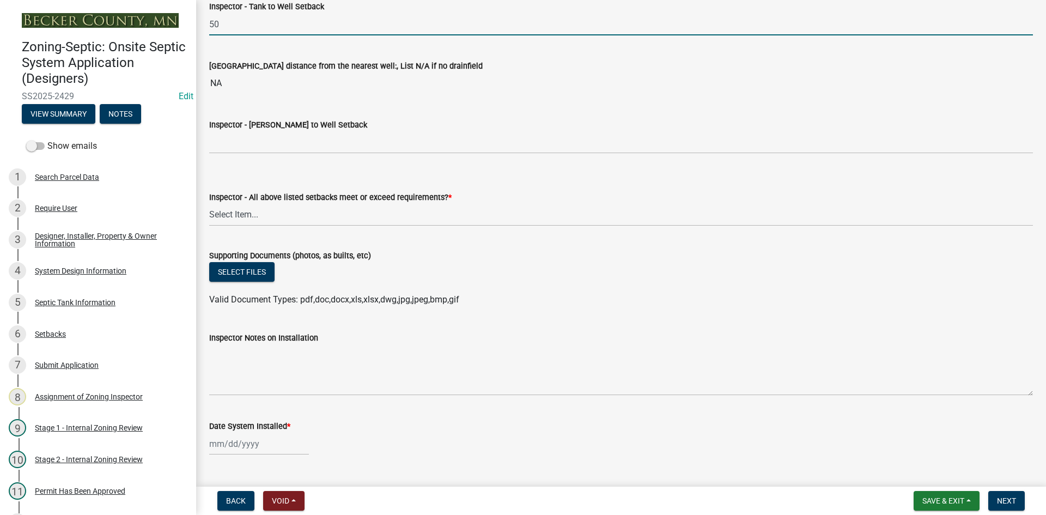
scroll to position [4031, 0]
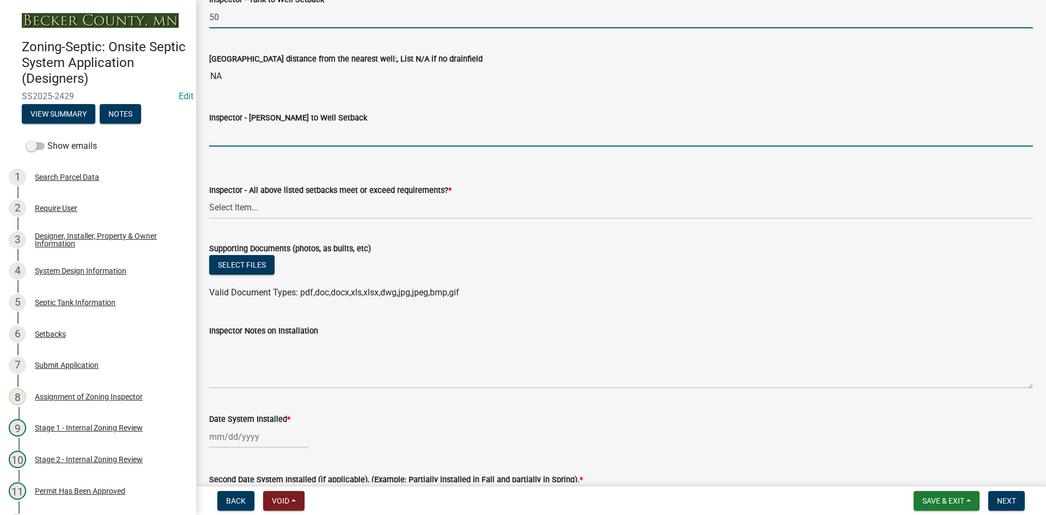
click at [227, 136] on input "Inspector - [PERSON_NAME] to Well Setback" at bounding box center [621, 135] width 824 height 22
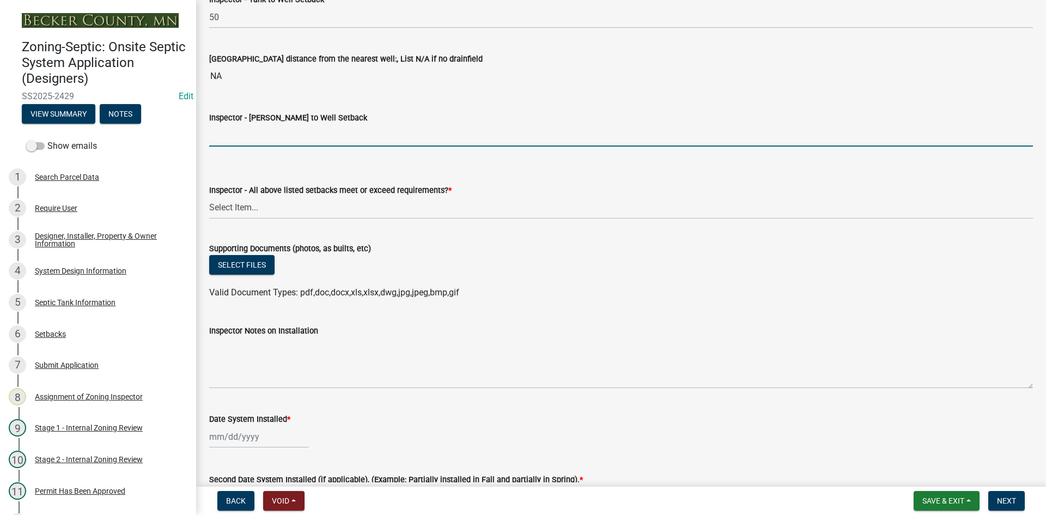
type input "NA"
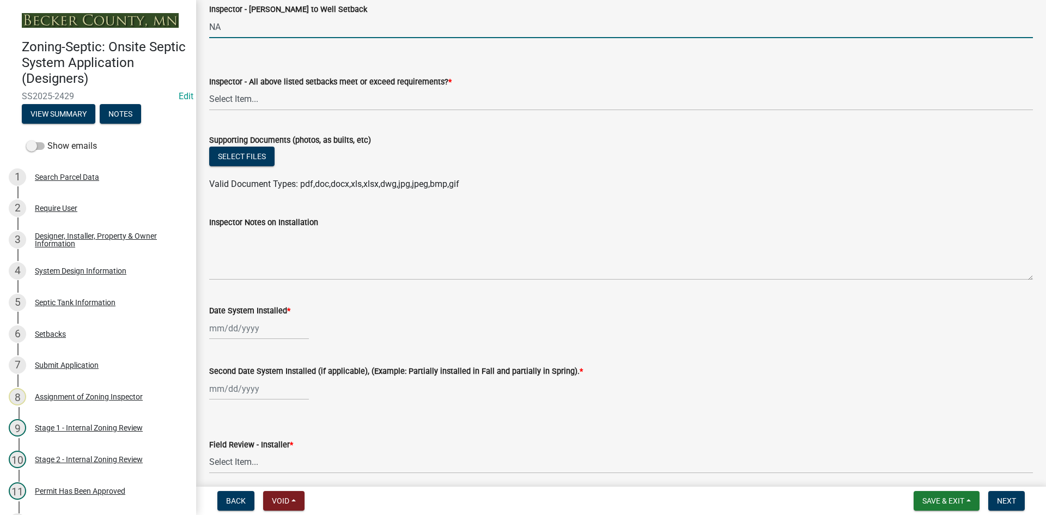
scroll to position [4140, 0]
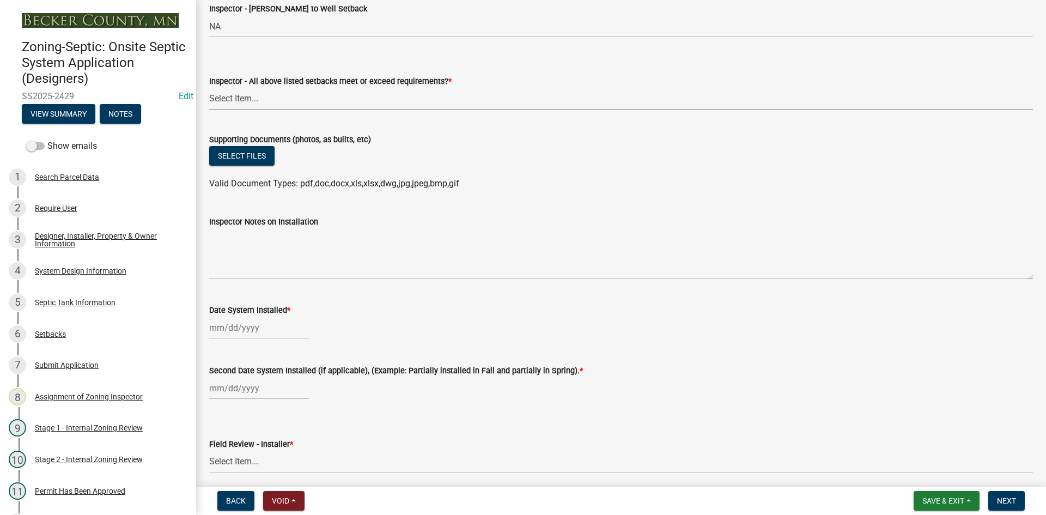
drag, startPoint x: 236, startPoint y: 95, endPoint x: 248, endPoint y: 98, distance: 12.3
click at [235, 95] on select "Select Item... Yes No" at bounding box center [621, 99] width 824 height 22
click at [209, 88] on select "Select Item... Yes No" at bounding box center [621, 99] width 824 height 22
select select "adfa1390-1443-4b8a-94eb-9b7f601f4679"
click at [263, 156] on button "Select files" at bounding box center [241, 156] width 65 height 20
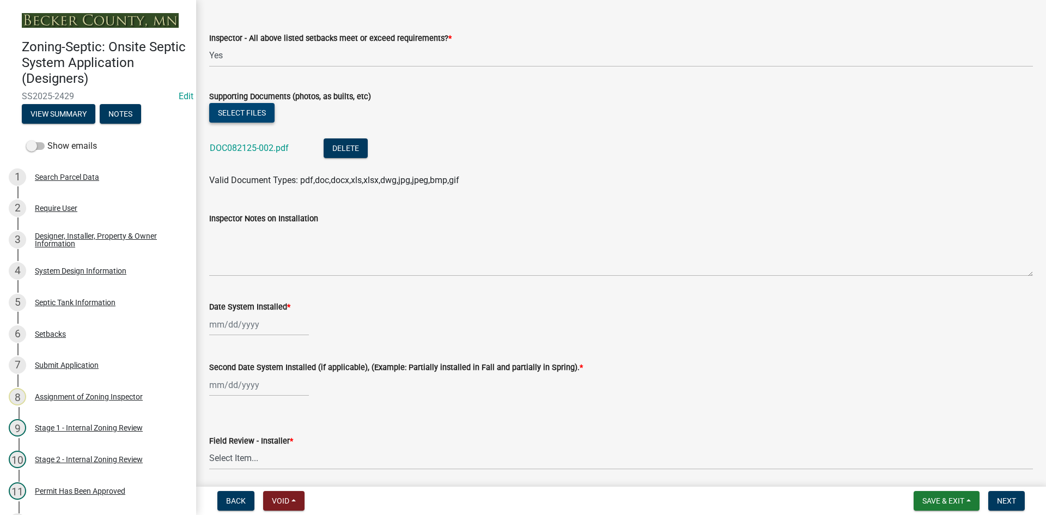
scroll to position [4249, 0]
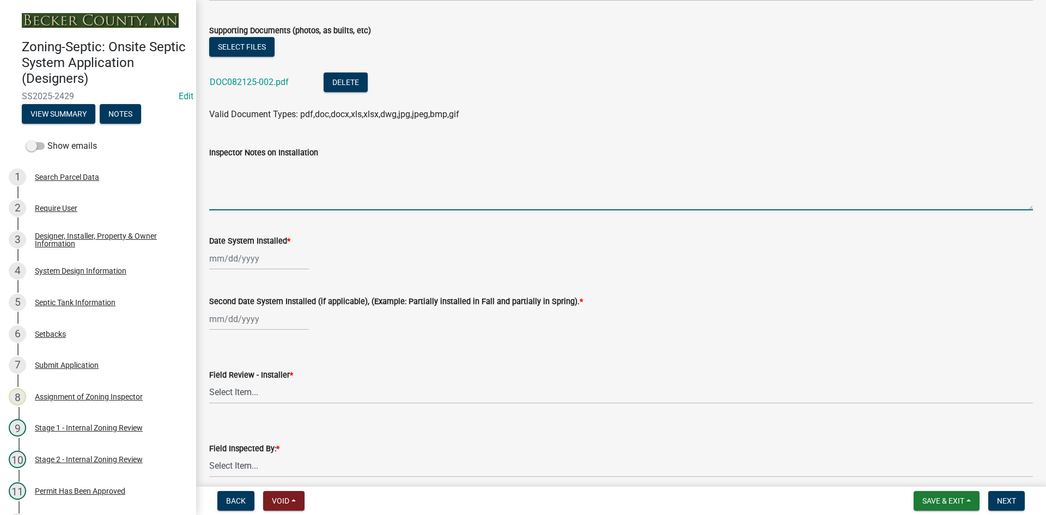
click at [300, 199] on textarea "Inspector Notes on Installation" at bounding box center [621, 184] width 824 height 51
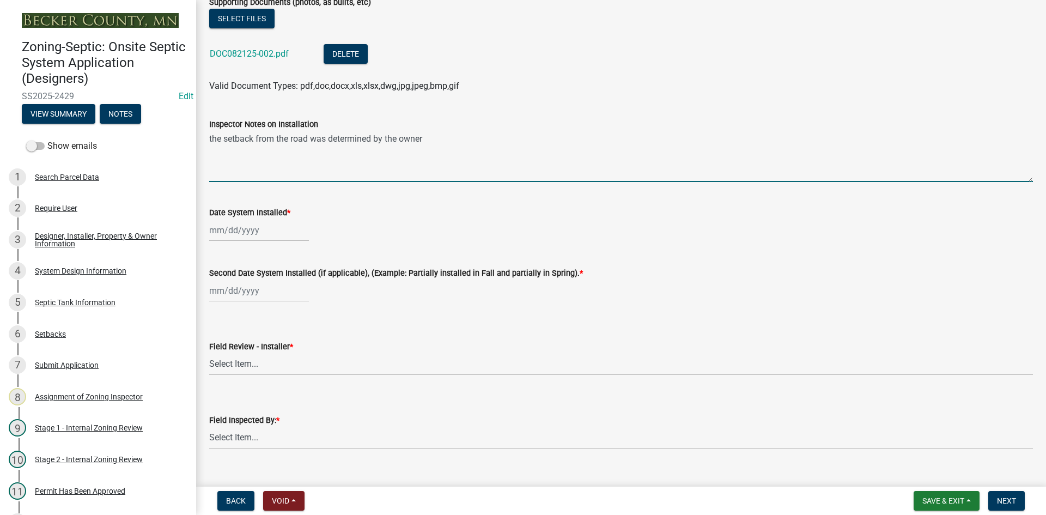
scroll to position [4303, 0]
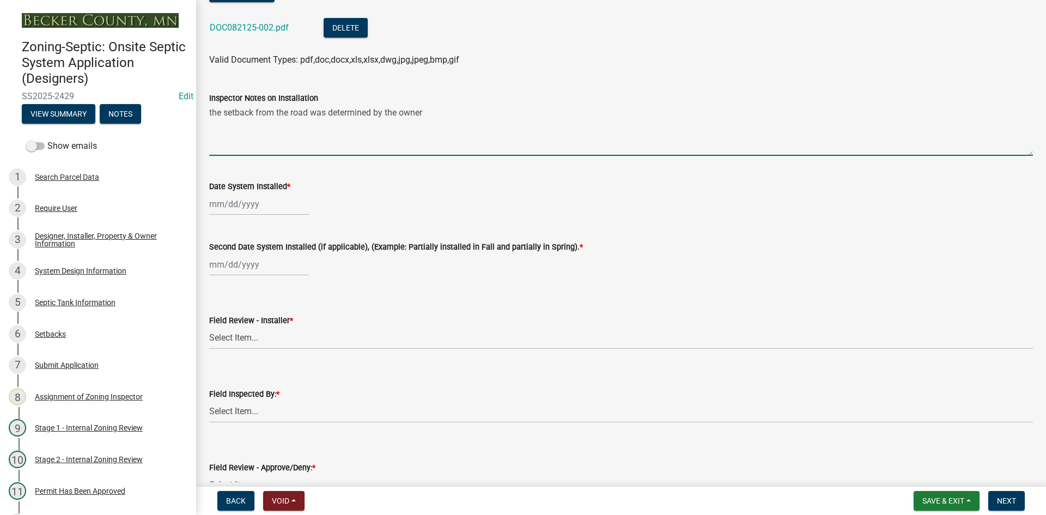
click at [210, 114] on textarea "the setback from the road was determined by the owner" at bounding box center [621, 130] width 824 height 51
type textarea "The setback from the road was determined by the owner"
click at [279, 202] on div at bounding box center [259, 204] width 100 height 22
select select "8"
select select "2025"
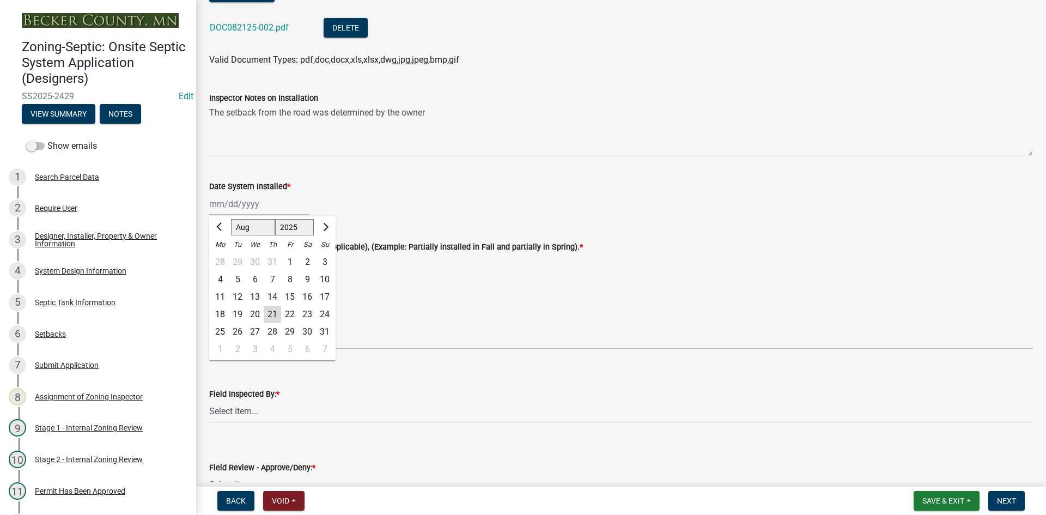
click at [294, 297] on div "15" at bounding box center [289, 296] width 17 height 17
type input "[DATE]"
click at [283, 271] on div at bounding box center [259, 264] width 100 height 22
select select "8"
select select "2025"
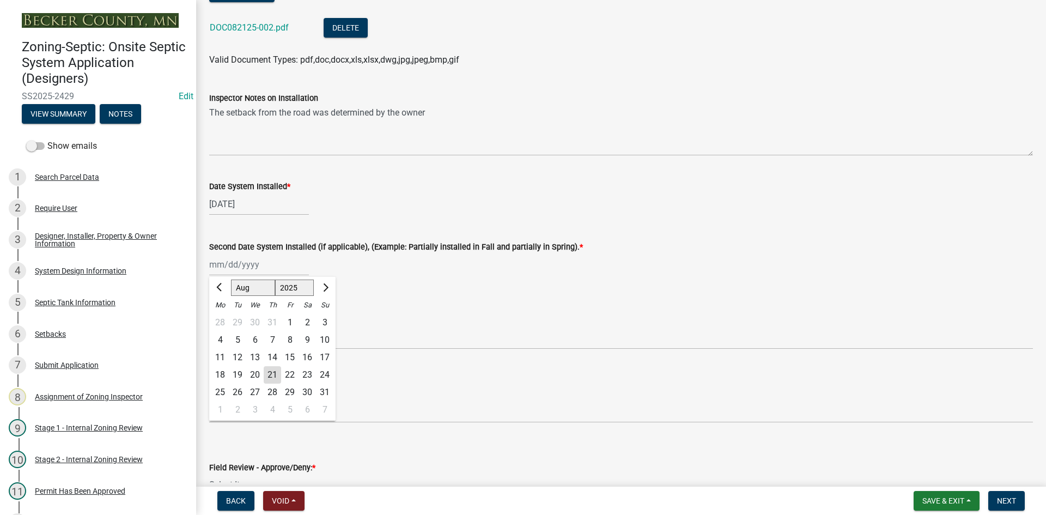
click at [294, 356] on div "15" at bounding box center [289, 357] width 17 height 17
type input "[DATE]"
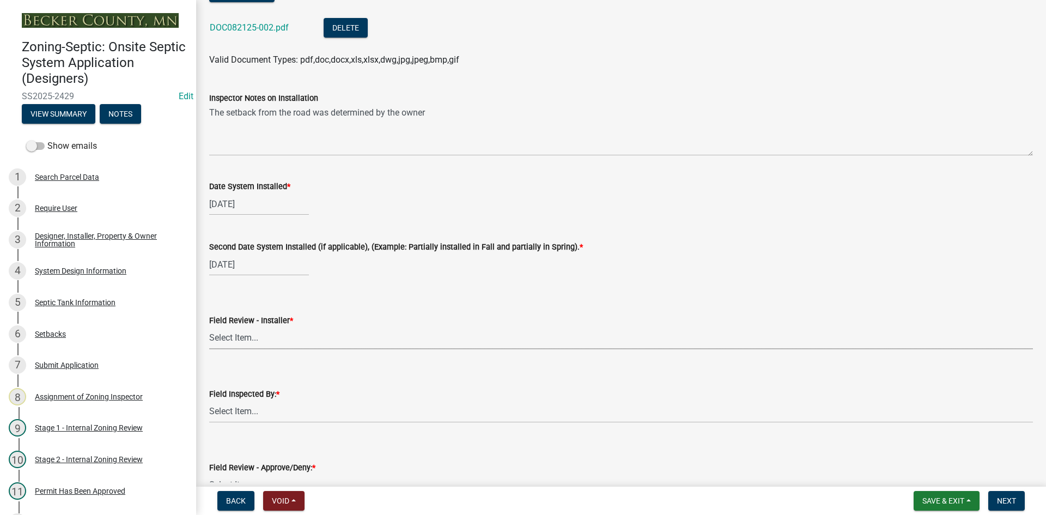
click at [269, 342] on select "Select Item... OTHER – Not listed (please add in next field and we will add to …" at bounding box center [621, 338] width 824 height 22
click at [209, 327] on select "Select Item... OTHER – Not listed (please add in next field and we will add to …" at bounding box center [621, 338] width 824 height 22
select select "c75e0b0a-fefb-4beb-8a1c-2c2cc928df7f"
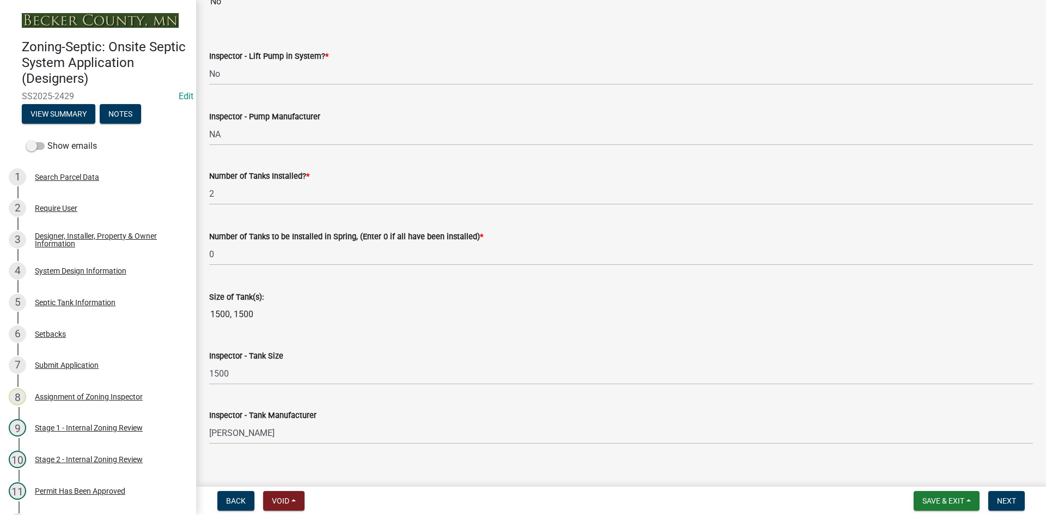
scroll to position [1307, 0]
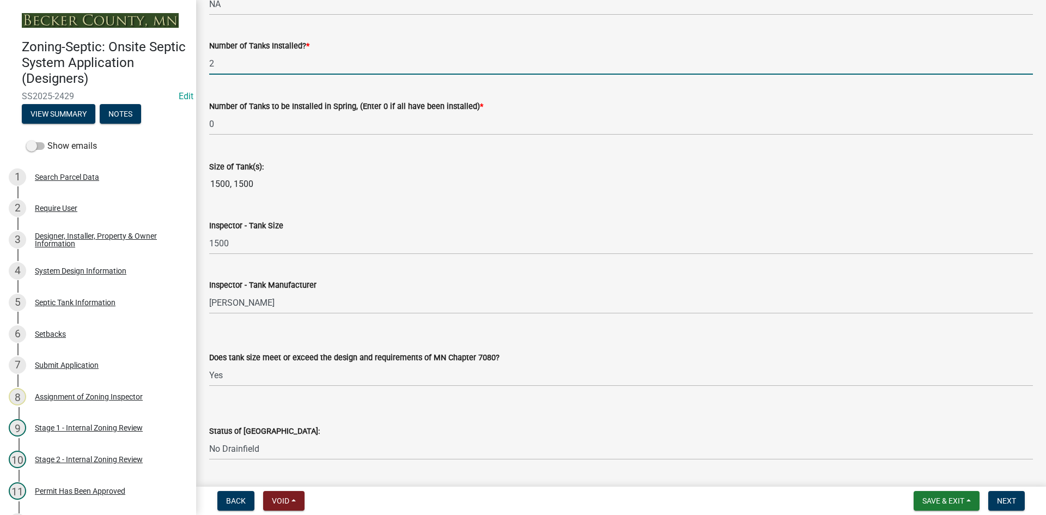
click at [245, 61] on input "2" at bounding box center [621, 63] width 824 height 22
click at [246, 61] on input "2" at bounding box center [621, 63] width 824 height 22
click at [225, 74] on input "2" at bounding box center [621, 63] width 824 height 22
drag, startPoint x: 232, startPoint y: 69, endPoint x: 241, endPoint y: 63, distance: 11.2
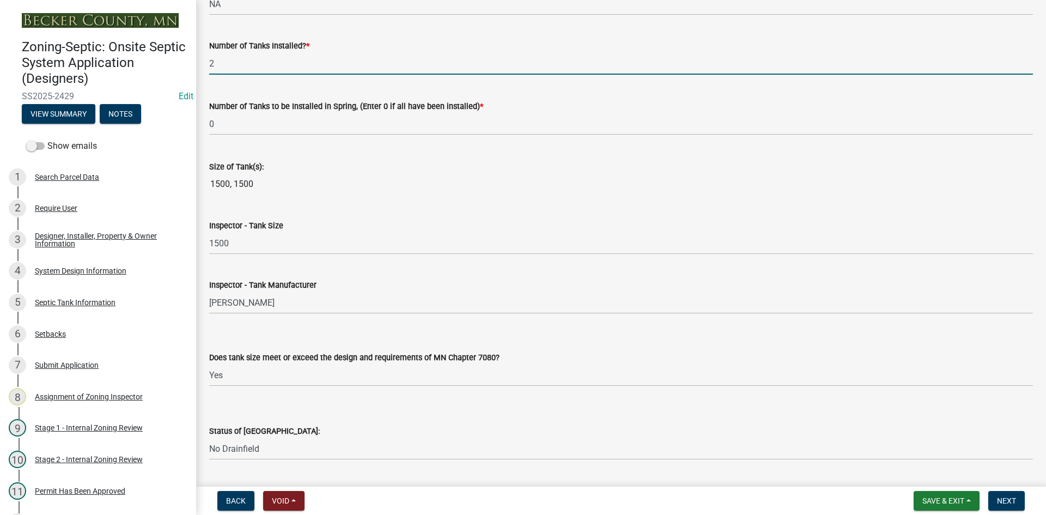
click at [232, 68] on input "2" at bounding box center [621, 63] width 824 height 22
click at [241, 63] on input "2" at bounding box center [621, 63] width 824 height 22
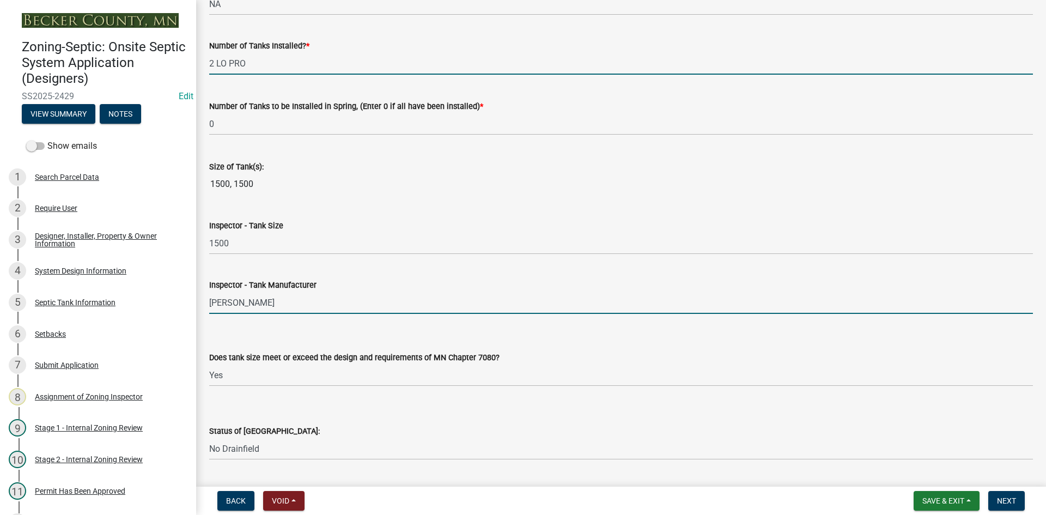
type input "2"
click at [254, 308] on input "[PERSON_NAME]" at bounding box center [621, 302] width 824 height 22
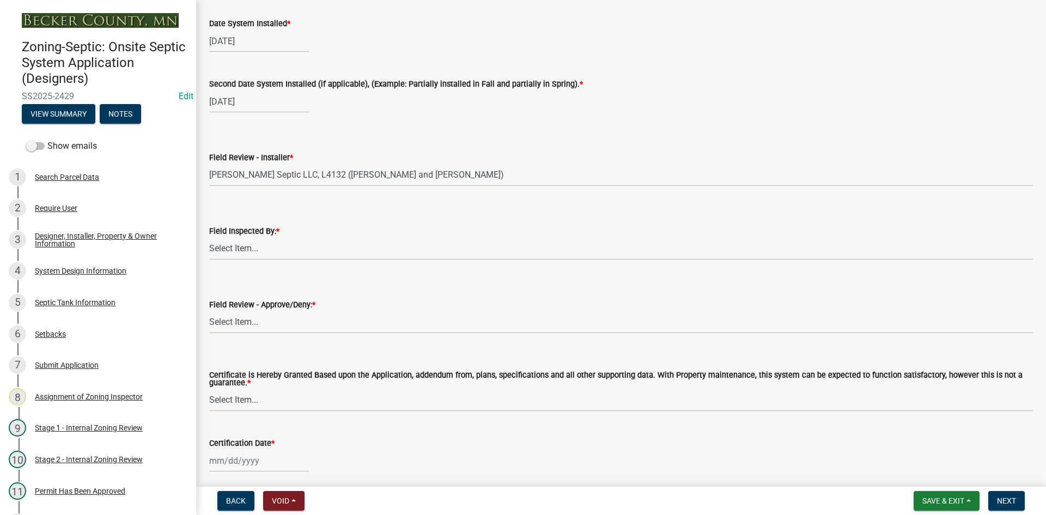
scroll to position [4467, 0]
type input "[PERSON_NAME] LO PRO"
click at [266, 251] on select "Select Item... [PERSON_NAME] [PERSON_NAME] [PERSON_NAME] [PERSON_NAME] [PERSON_…" at bounding box center [621, 248] width 824 height 22
click at [209, 237] on select "Select Item... [PERSON_NAME] [PERSON_NAME] [PERSON_NAME] [PERSON_NAME] [PERSON_…" at bounding box center [621, 248] width 824 height 22
select select "7bfe52ba-73b7-4ac1-9bde-d3bb601555ca"
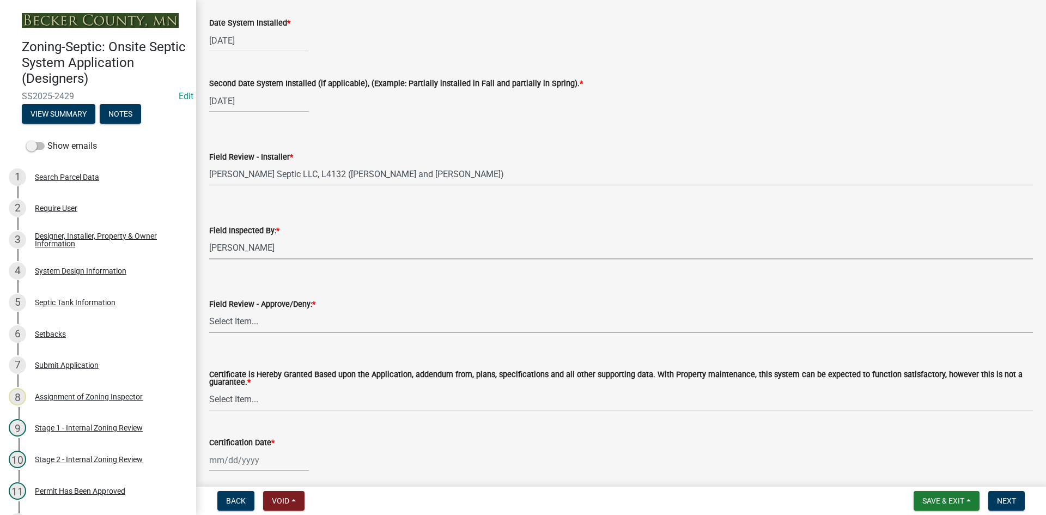
click at [269, 317] on select "Select Item... Approved Denied" at bounding box center [621, 322] width 824 height 22
click at [209, 311] on select "Select Item... Approved Denied" at bounding box center [621, 322] width 824 height 22
select select "c3bf50e3-4684-4b9c-99b9-7a9f027aa0dd"
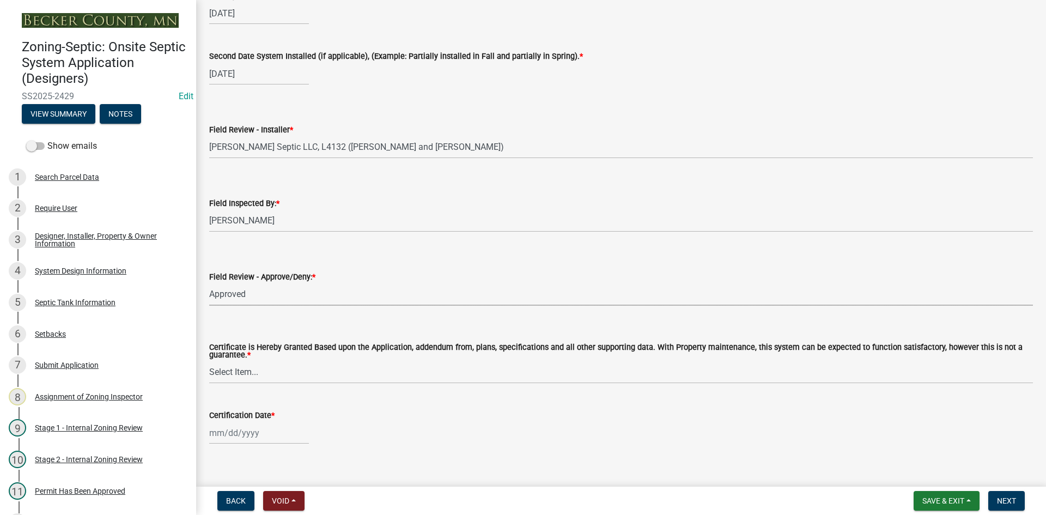
scroll to position [4509, 0]
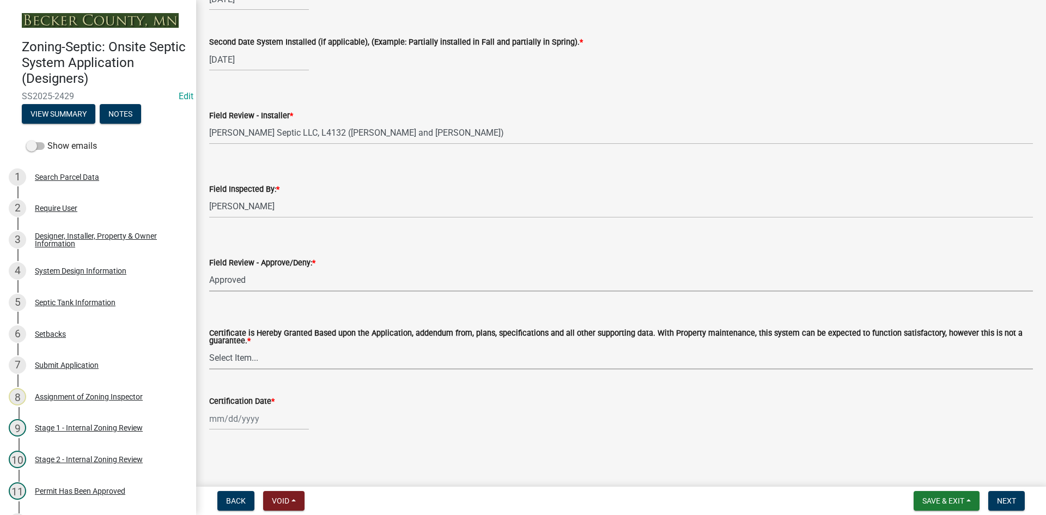
click at [224, 354] on select "Select Item... Yes No" at bounding box center [621, 358] width 824 height 22
click at [209, 347] on select "Select Item... Yes No" at bounding box center [621, 358] width 824 height 22
select select "538e6e6b-38de-4682-8c50-6662df67960d"
click at [269, 421] on div at bounding box center [259, 418] width 100 height 22
select select "8"
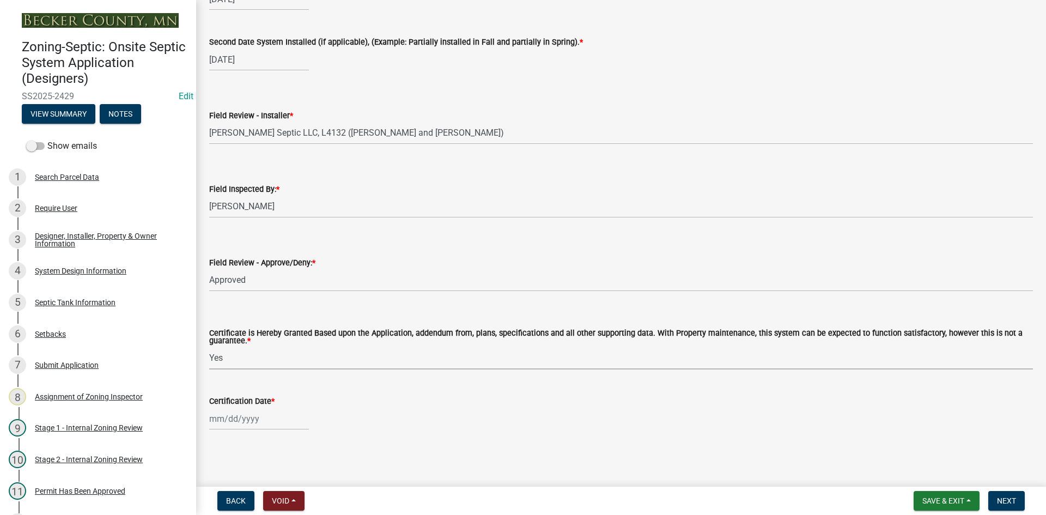
select select "2025"
click at [275, 357] on div "21" at bounding box center [272, 360] width 17 height 17
type input "[DATE]"
click at [1012, 498] on span "Next" at bounding box center [1006, 500] width 19 height 9
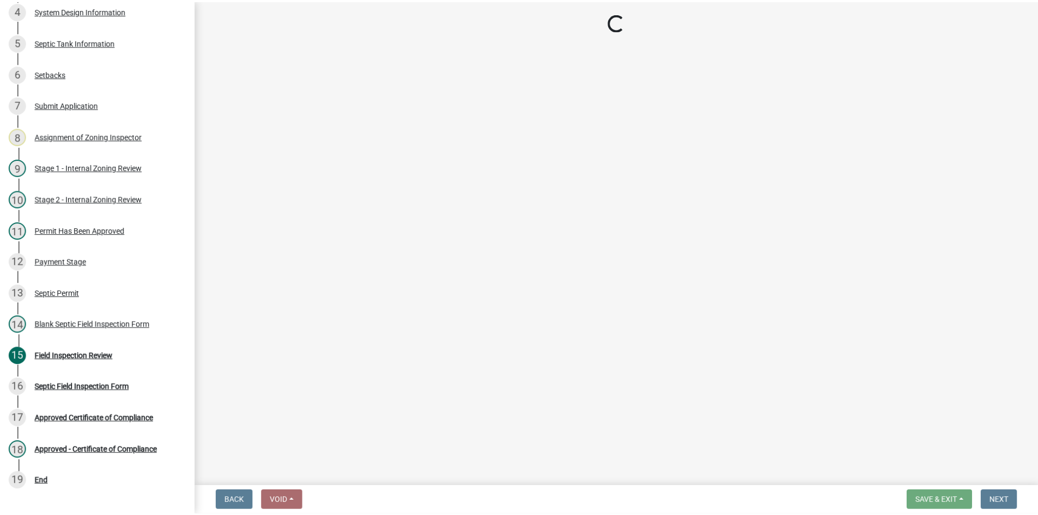
scroll to position [285, 0]
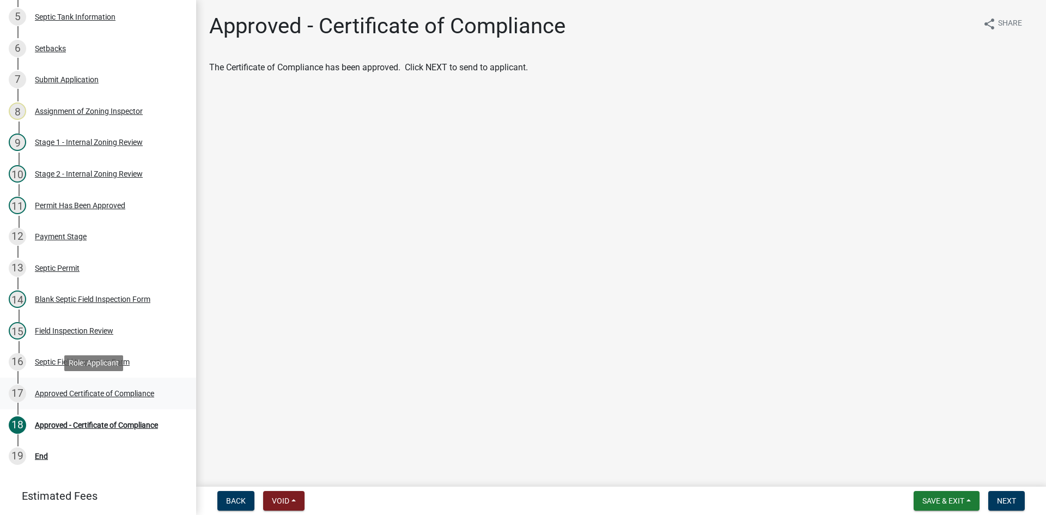
click at [112, 395] on div "Approved Certificate of Compliance" at bounding box center [94, 393] width 119 height 8
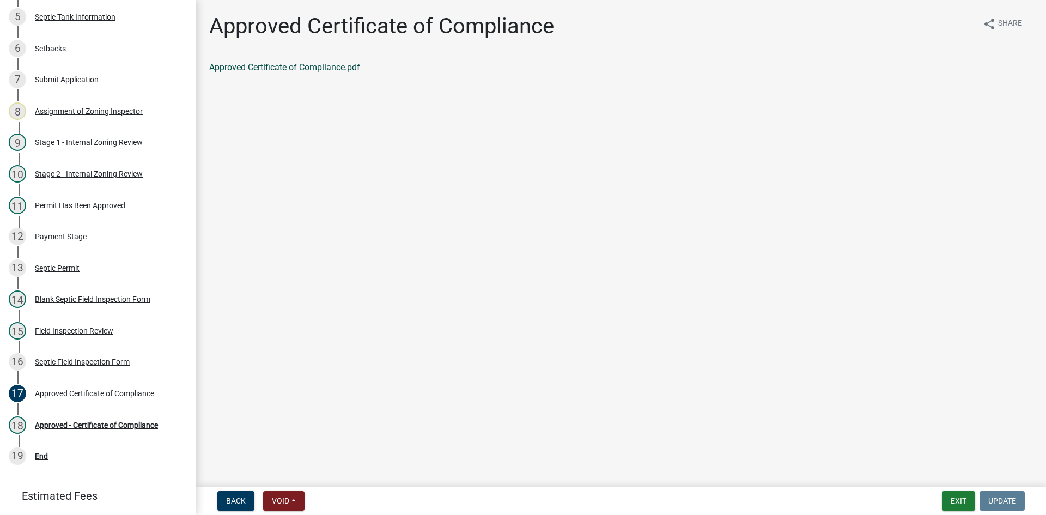
click at [334, 62] on link "Approved Certificate of Compliance.pdf" at bounding box center [284, 67] width 151 height 10
click at [71, 393] on div "Approved Certificate of Compliance" at bounding box center [94, 393] width 119 height 8
click at [124, 393] on div "Approved Certificate of Compliance" at bounding box center [94, 393] width 119 height 8
click at [132, 425] on div "Approved - Certificate of Compliance" at bounding box center [96, 425] width 123 height 8
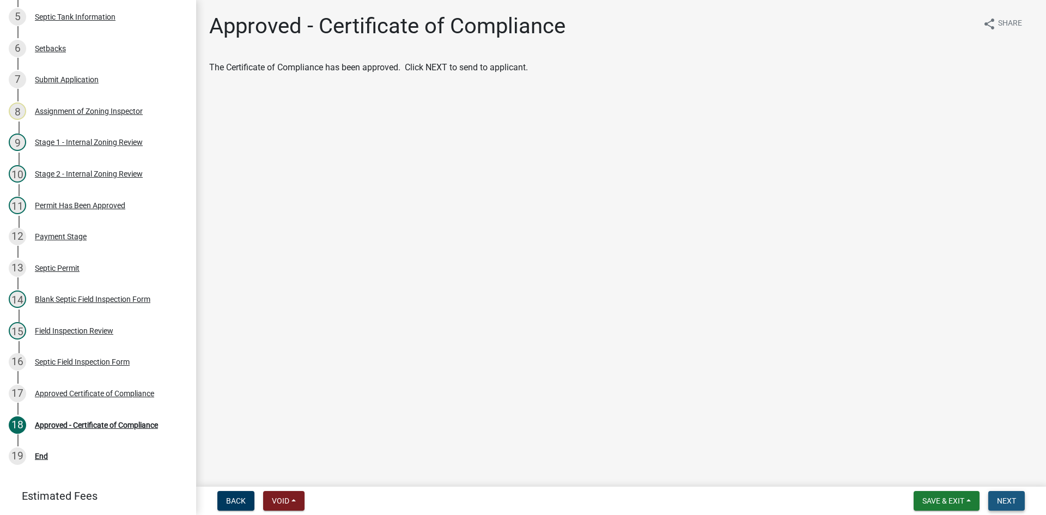
click at [1002, 498] on span "Next" at bounding box center [1006, 500] width 19 height 9
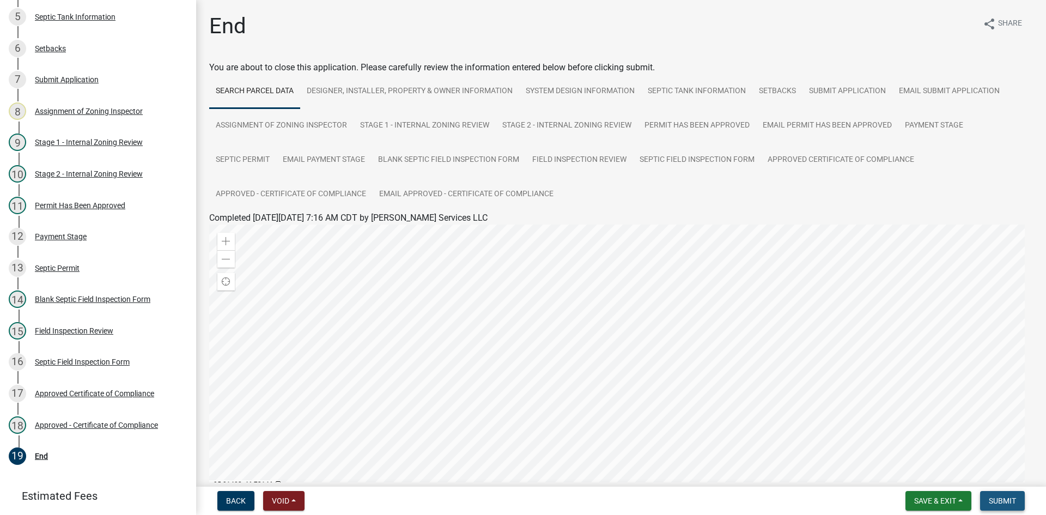
click at [1001, 502] on span "Submit" at bounding box center [1002, 500] width 27 height 9
